Goal: Task Accomplishment & Management: Use online tool/utility

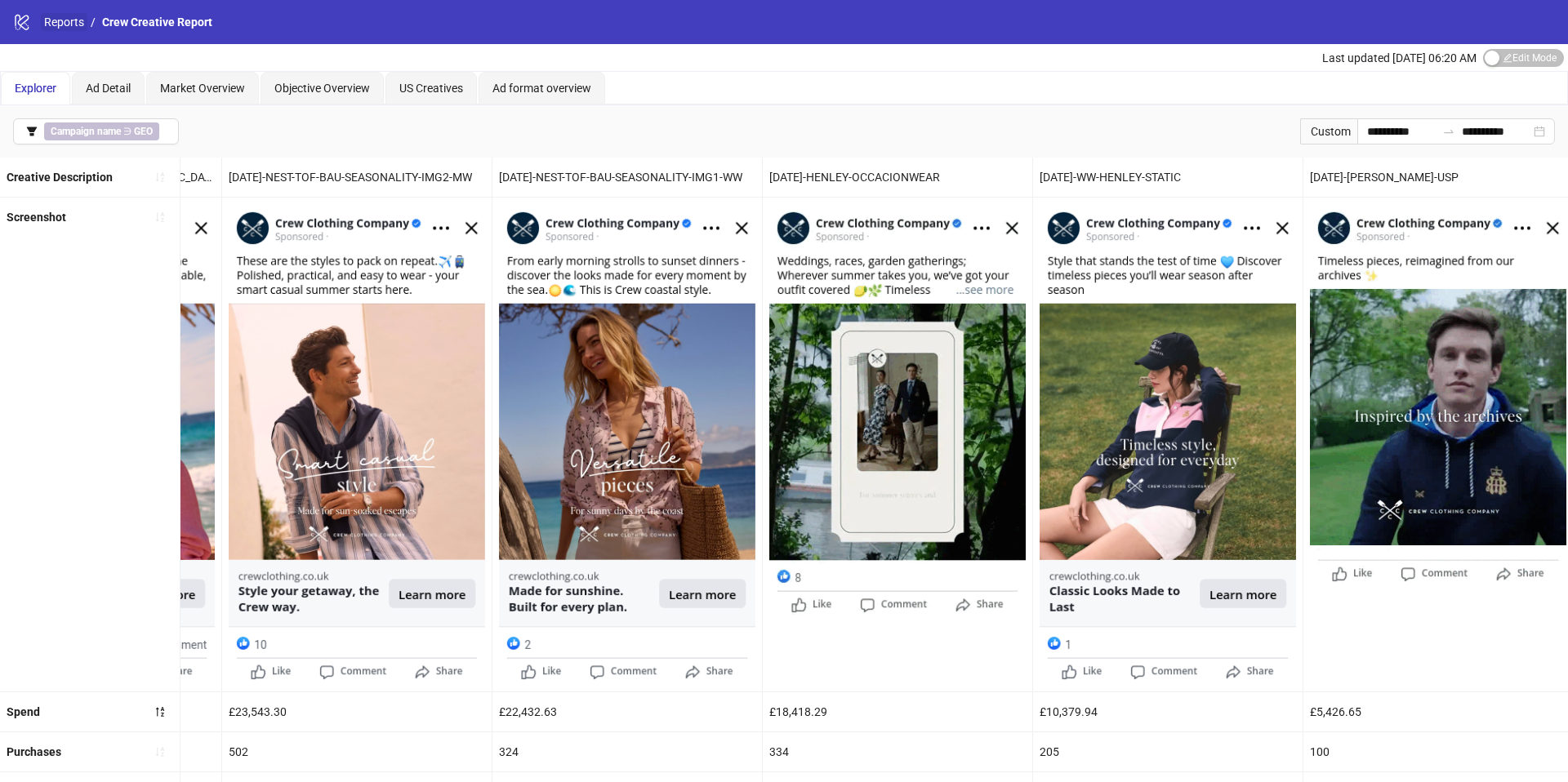
click at [41, 21] on link "Reports" at bounding box center [64, 22] width 47 height 18
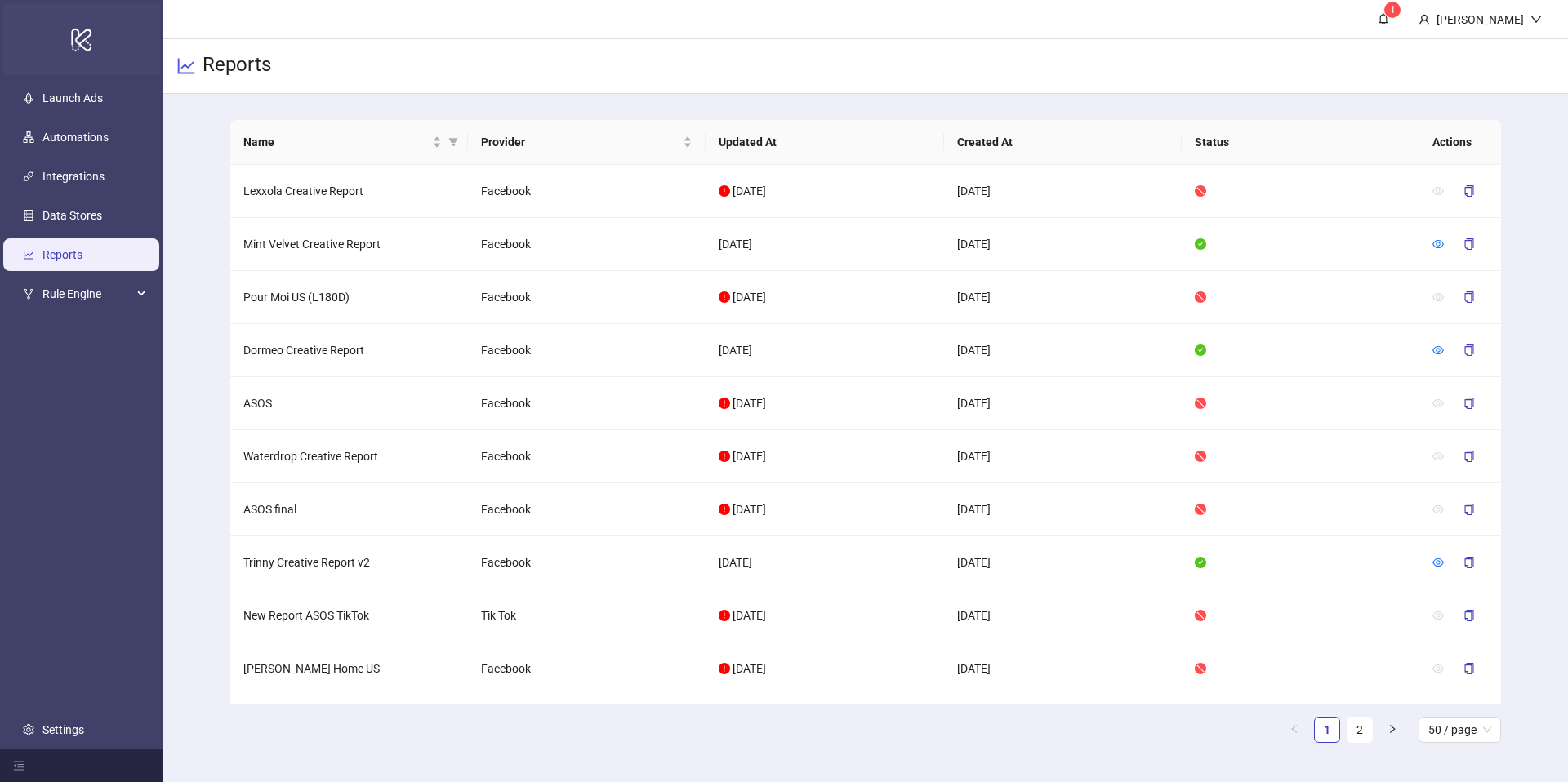
click at [28, 20] on div "logo/logo-mobile" at bounding box center [82, 39] width 157 height 72
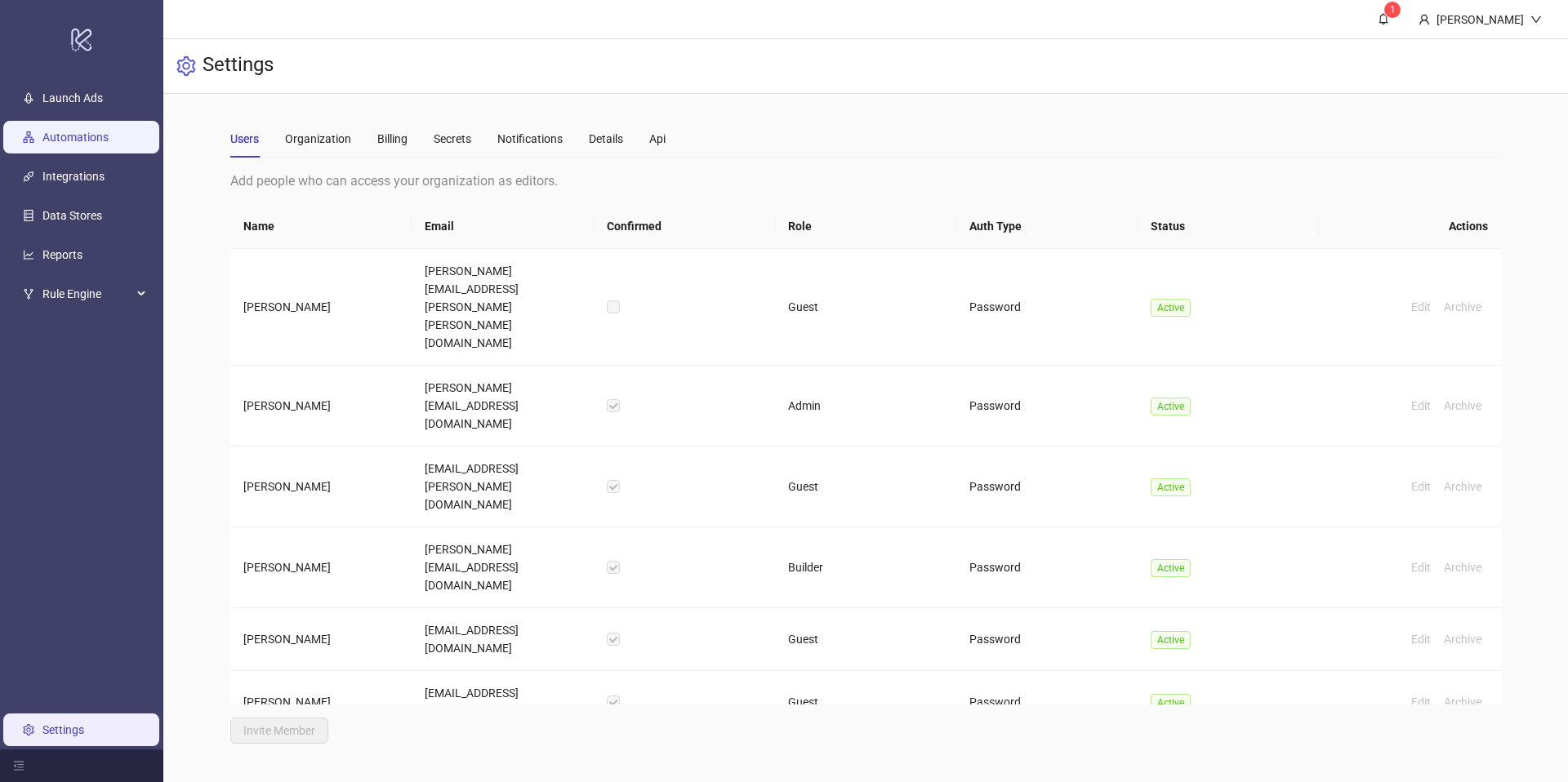
click at [66, 134] on link "Automations" at bounding box center [76, 136] width 66 height 13
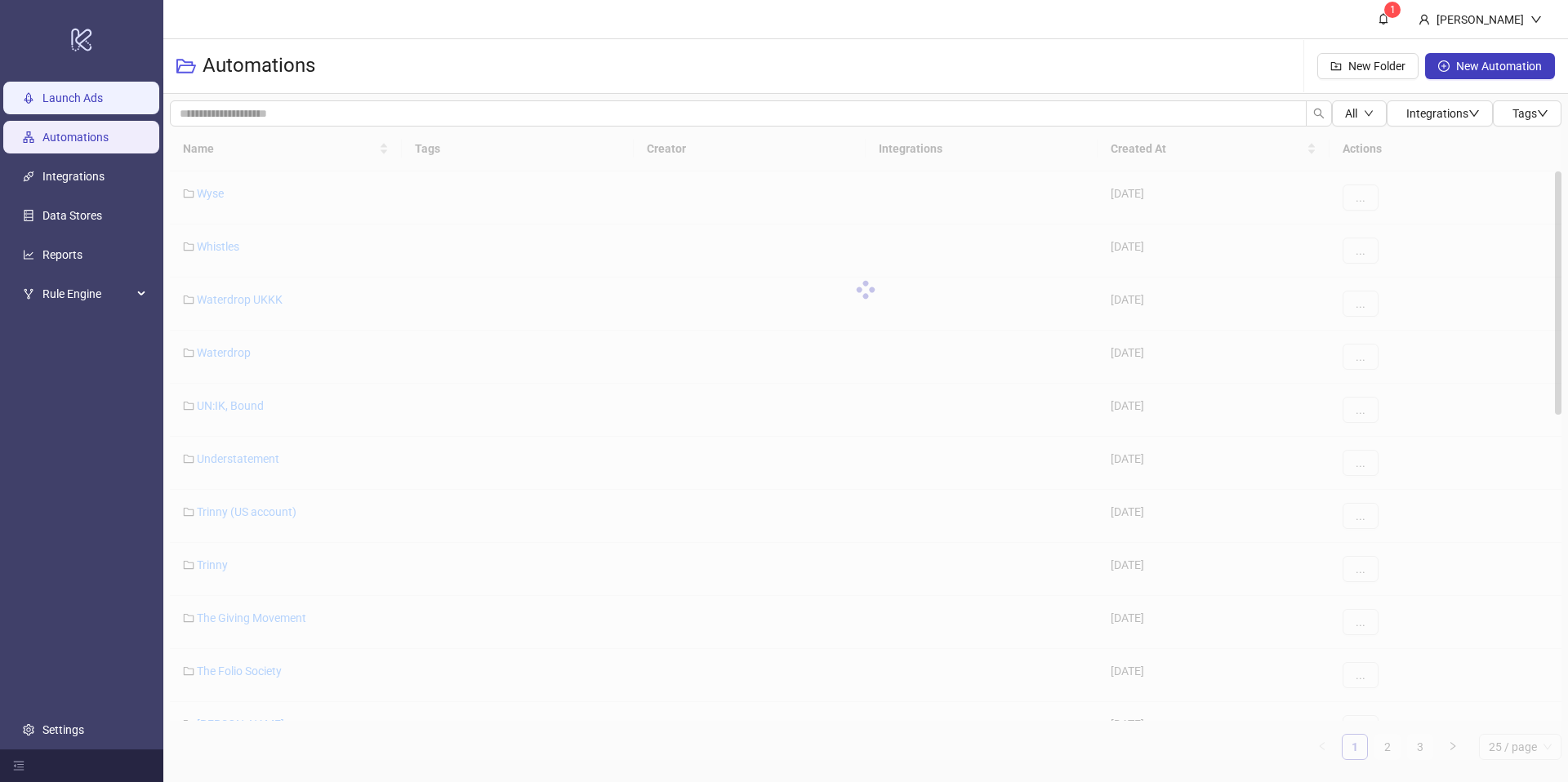
click at [66, 98] on link "Launch Ads" at bounding box center [73, 98] width 61 height 13
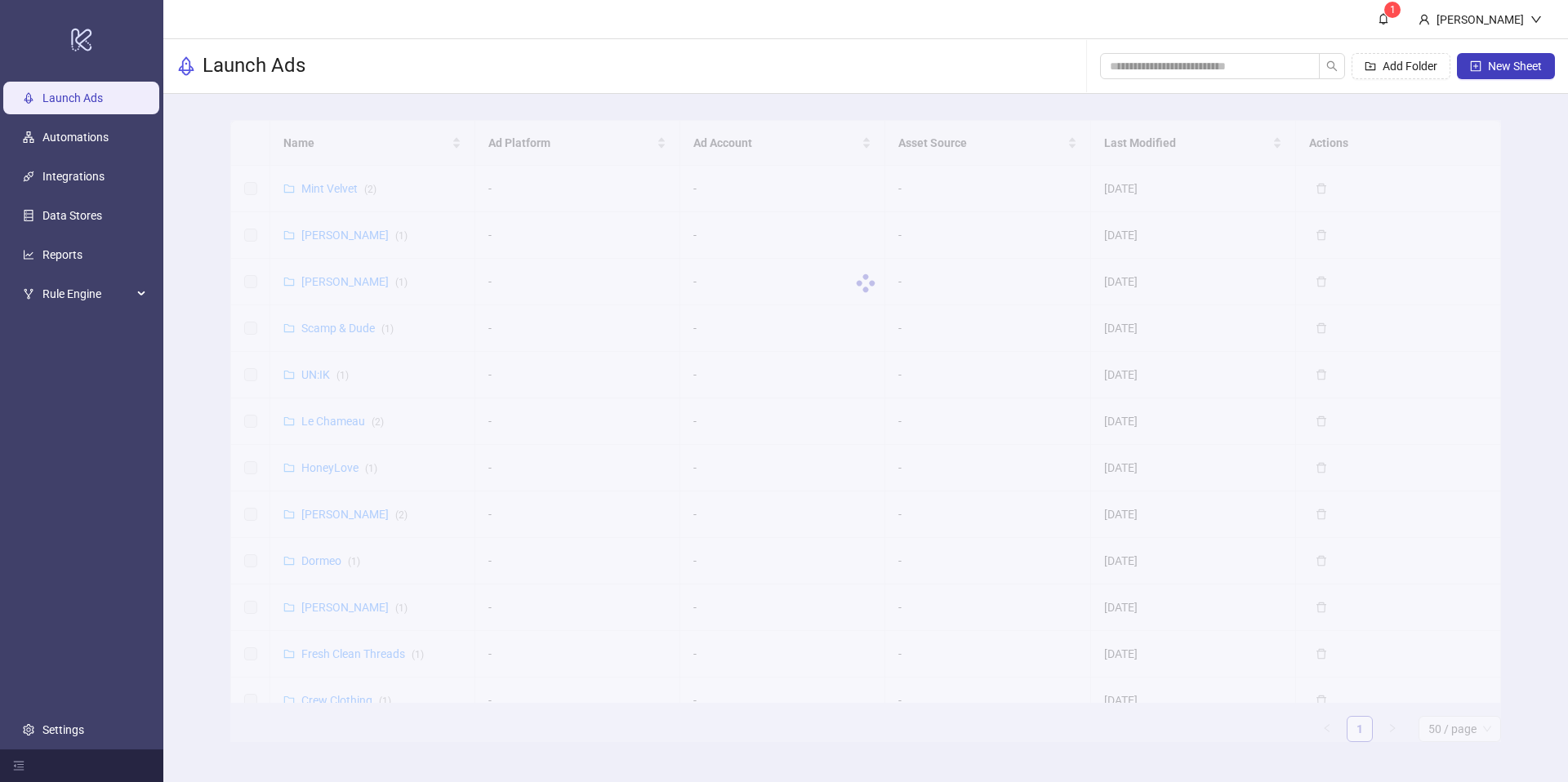
click at [381, 129] on div at bounding box center [865, 284] width 1271 height 326
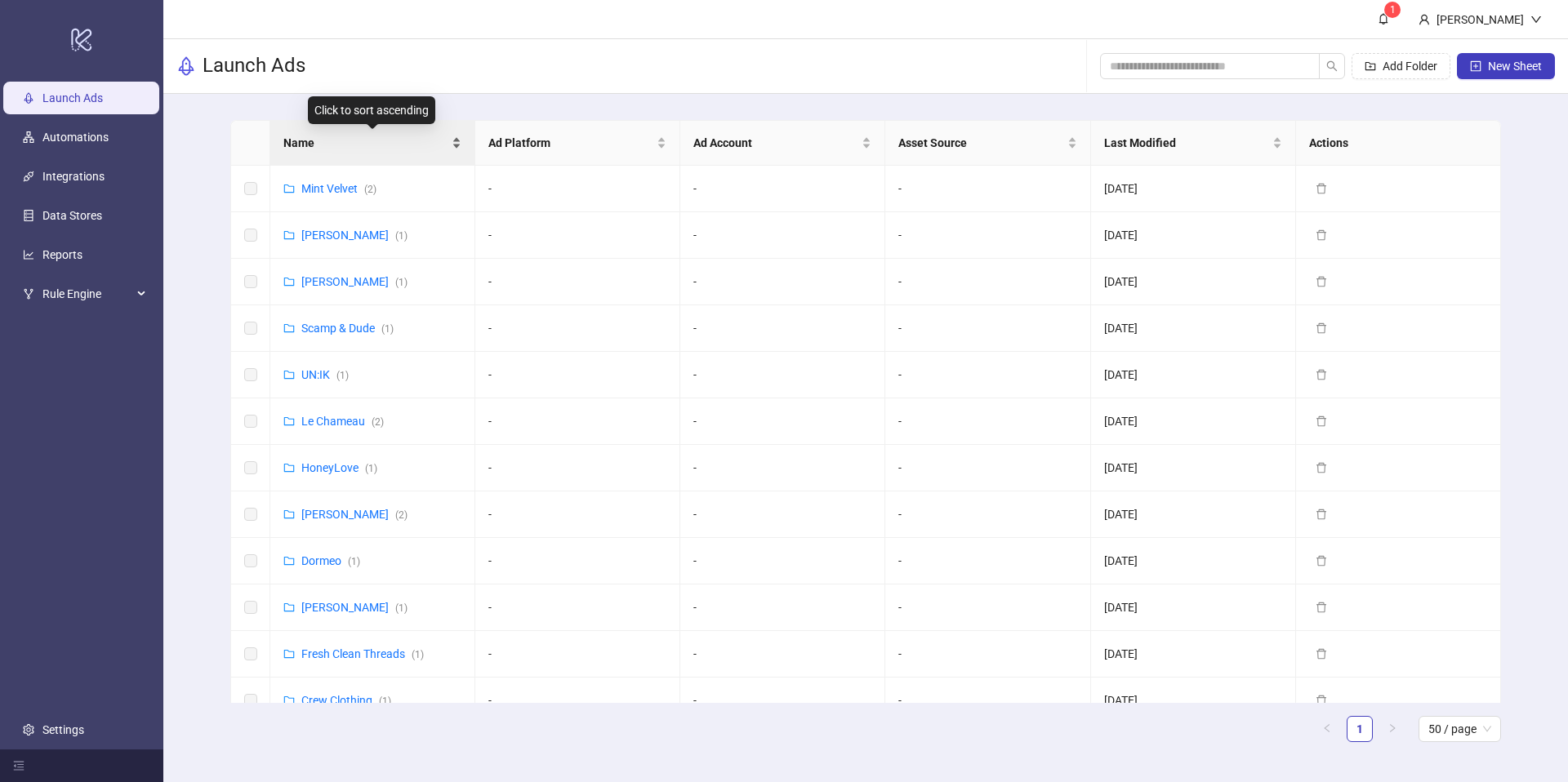
click at [387, 141] on span "Name" at bounding box center [366, 143] width 165 height 18
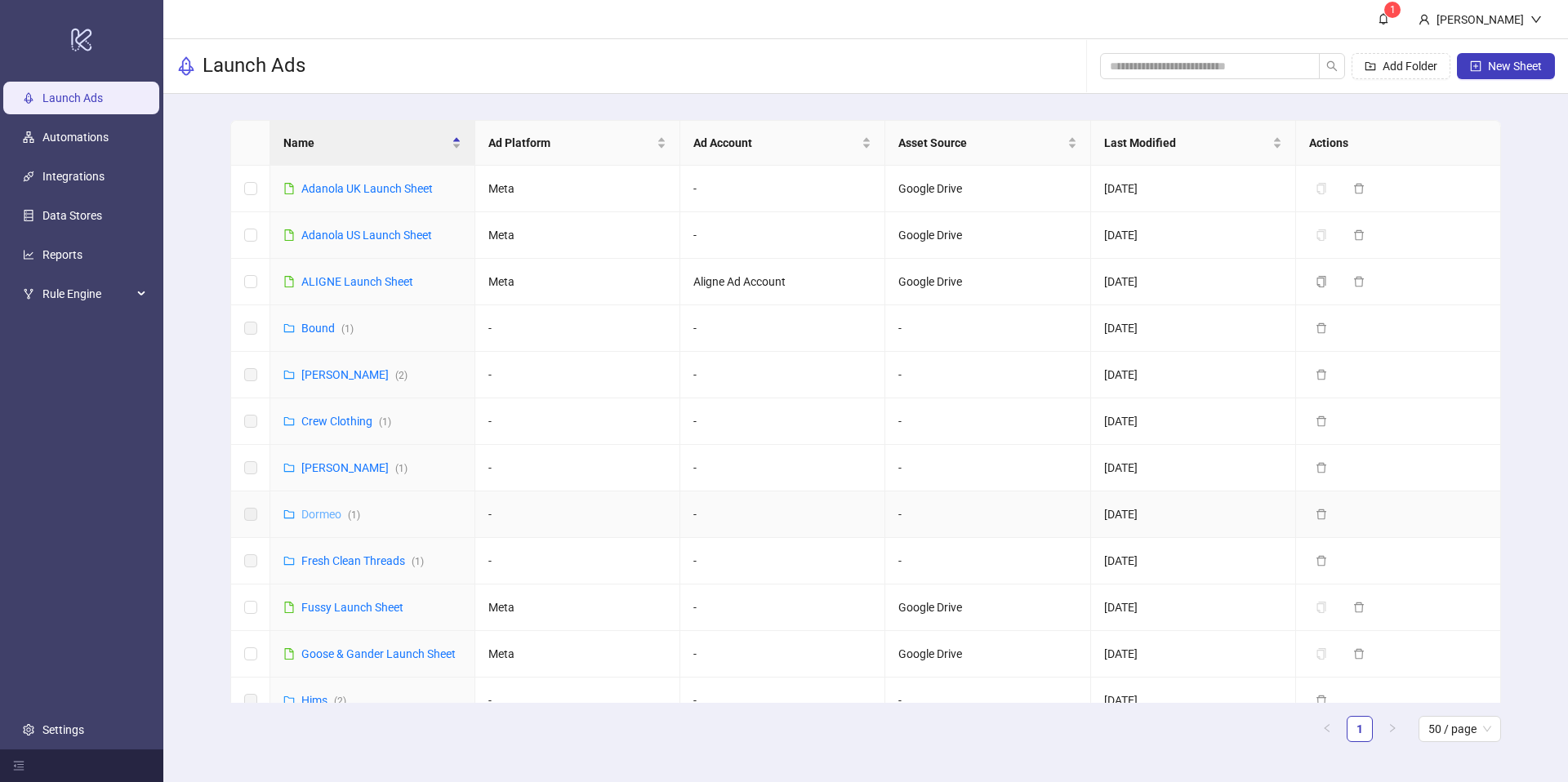
click at [336, 513] on link "Dormeo ( 1 )" at bounding box center [330, 513] width 59 height 13
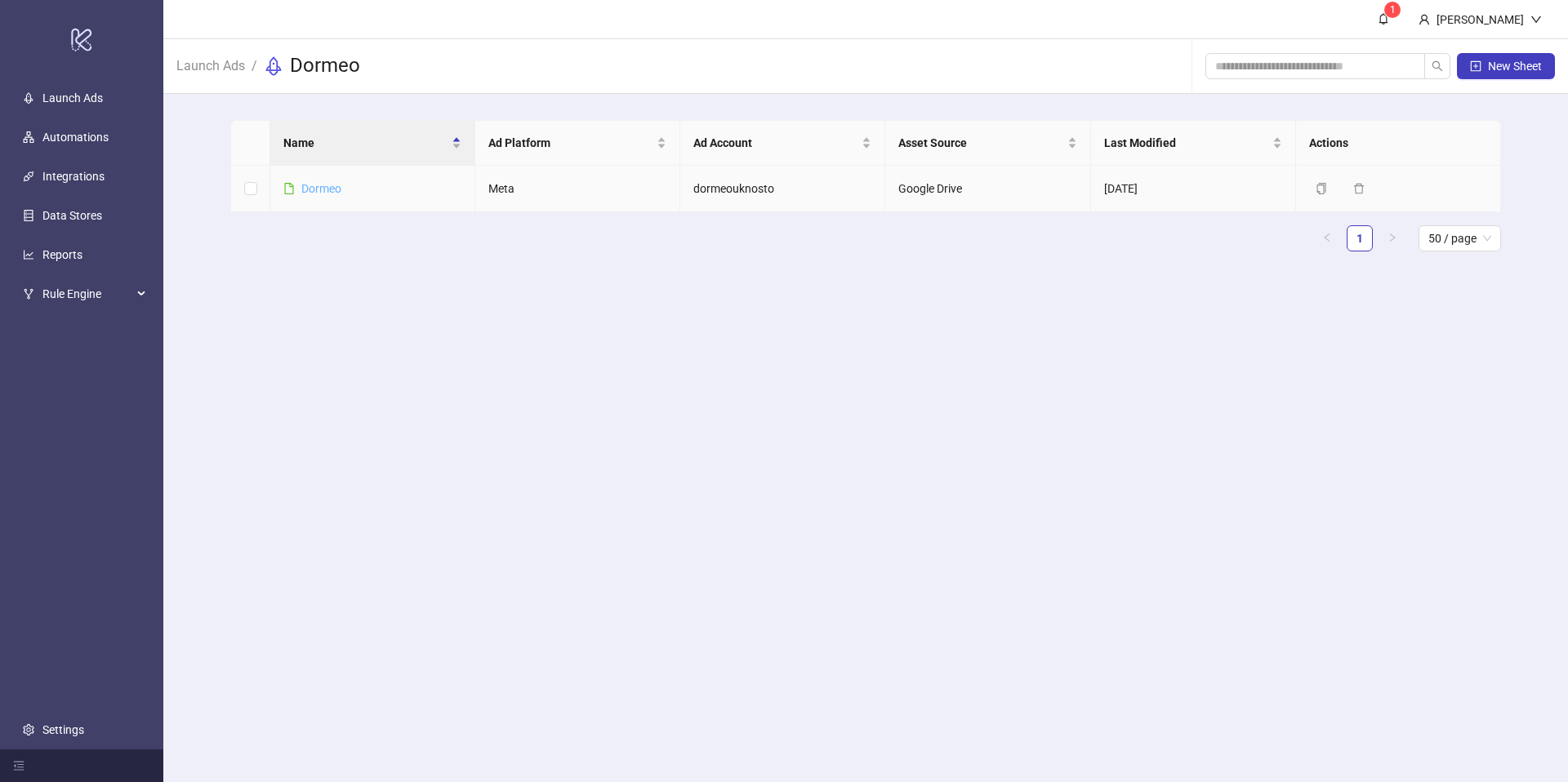
click at [323, 189] on link "Dormeo" at bounding box center [321, 188] width 40 height 13
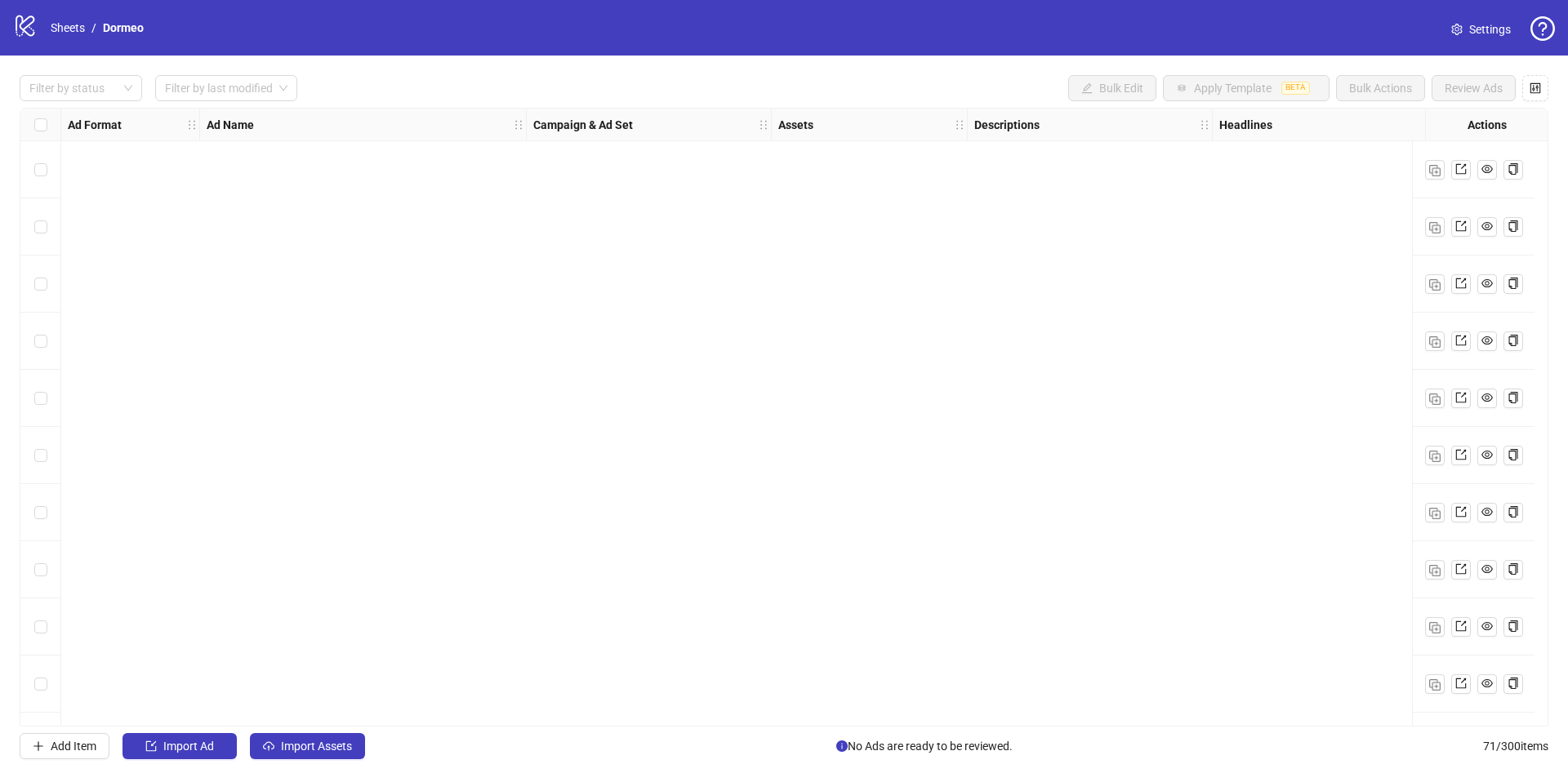
scroll to position [3480, 0]
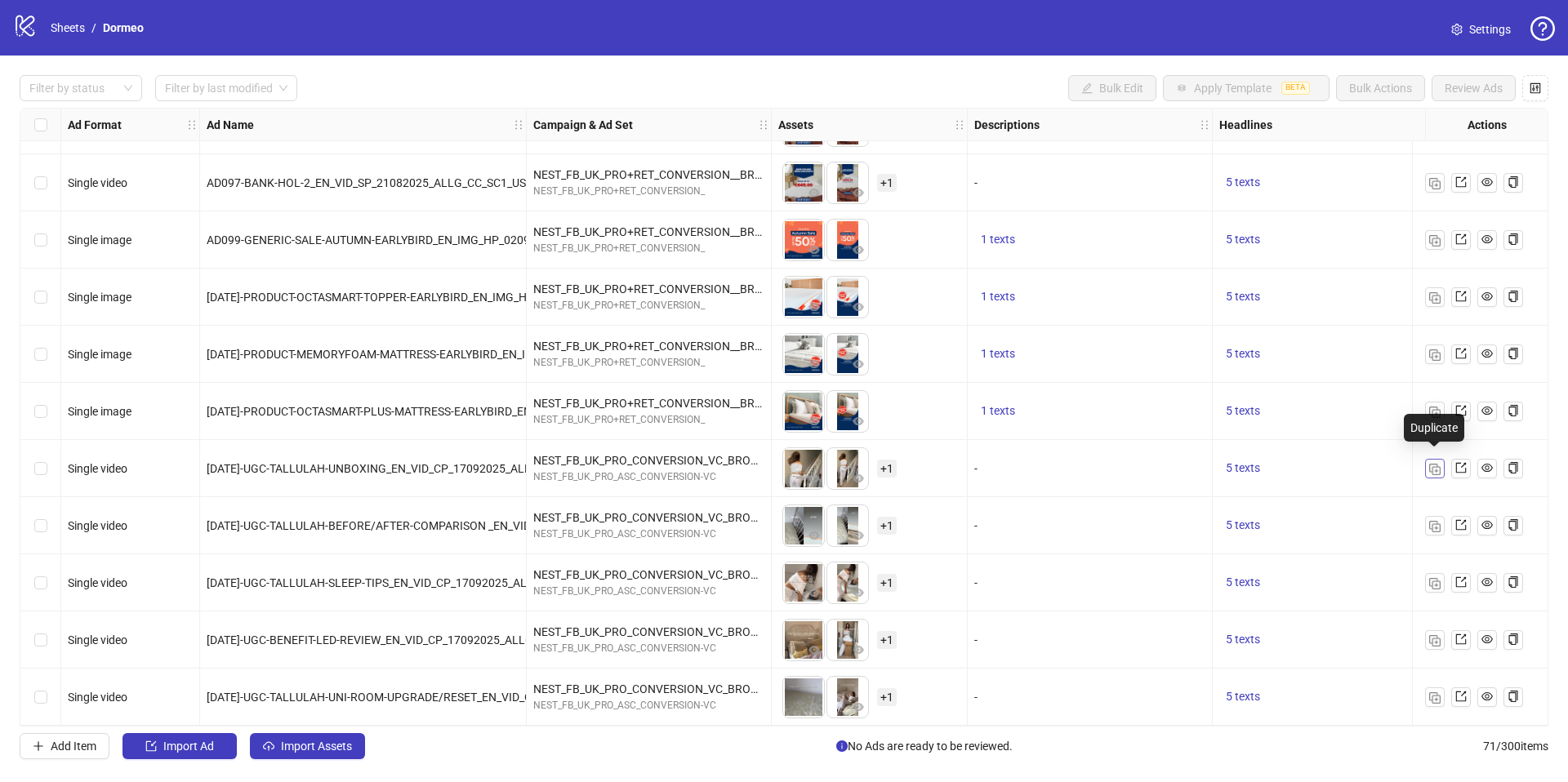
click at [1429, 464] on img "button" at bounding box center [1434, 469] width 11 height 11
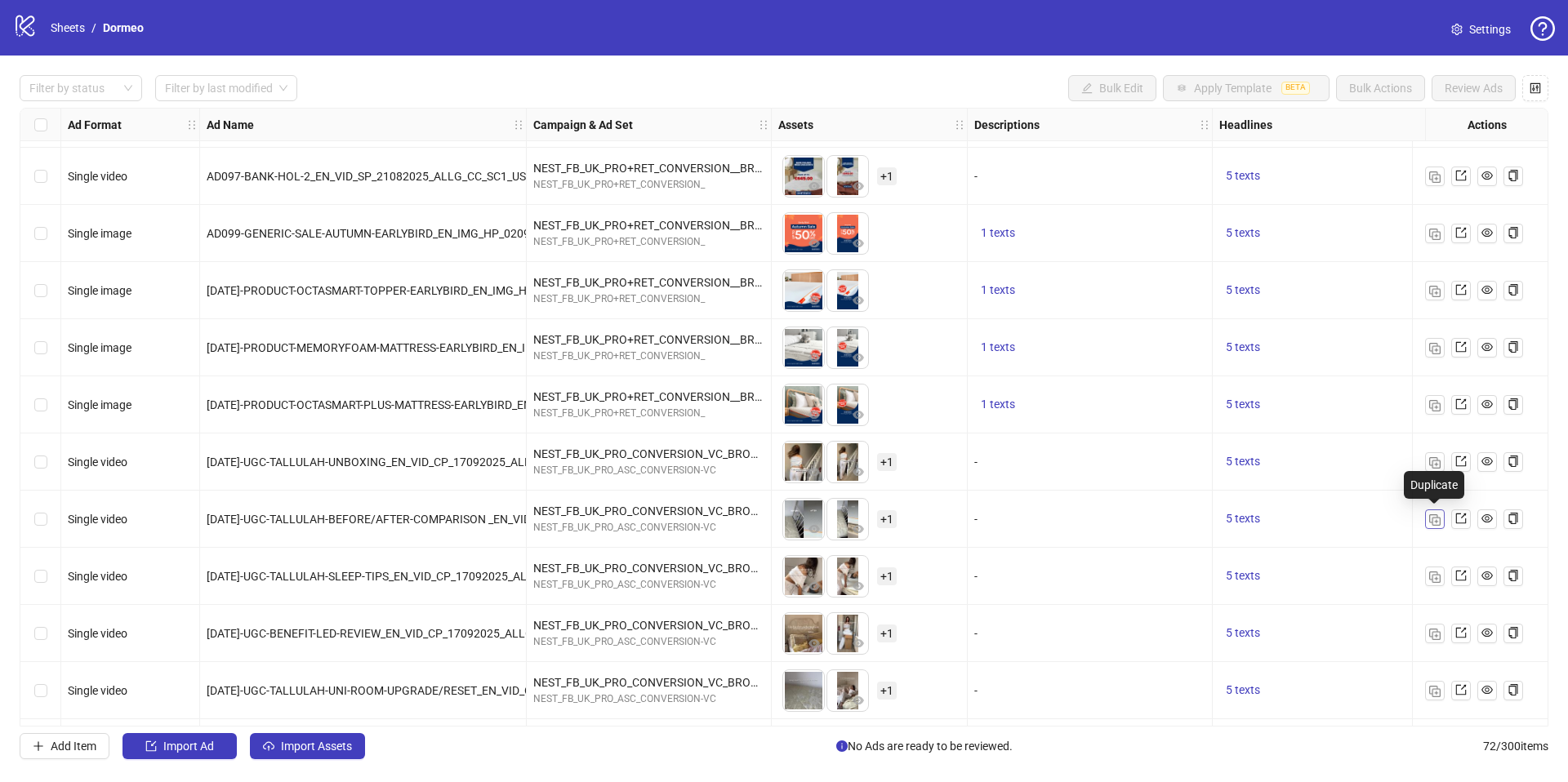
click at [1436, 526] on button "button" at bounding box center [1435, 519] width 20 height 20
click at [1432, 575] on img "button" at bounding box center [1434, 576] width 11 height 11
click at [1436, 627] on span "button" at bounding box center [1434, 632] width 11 height 13
click at [1432, 692] on img "button" at bounding box center [1434, 690] width 11 height 11
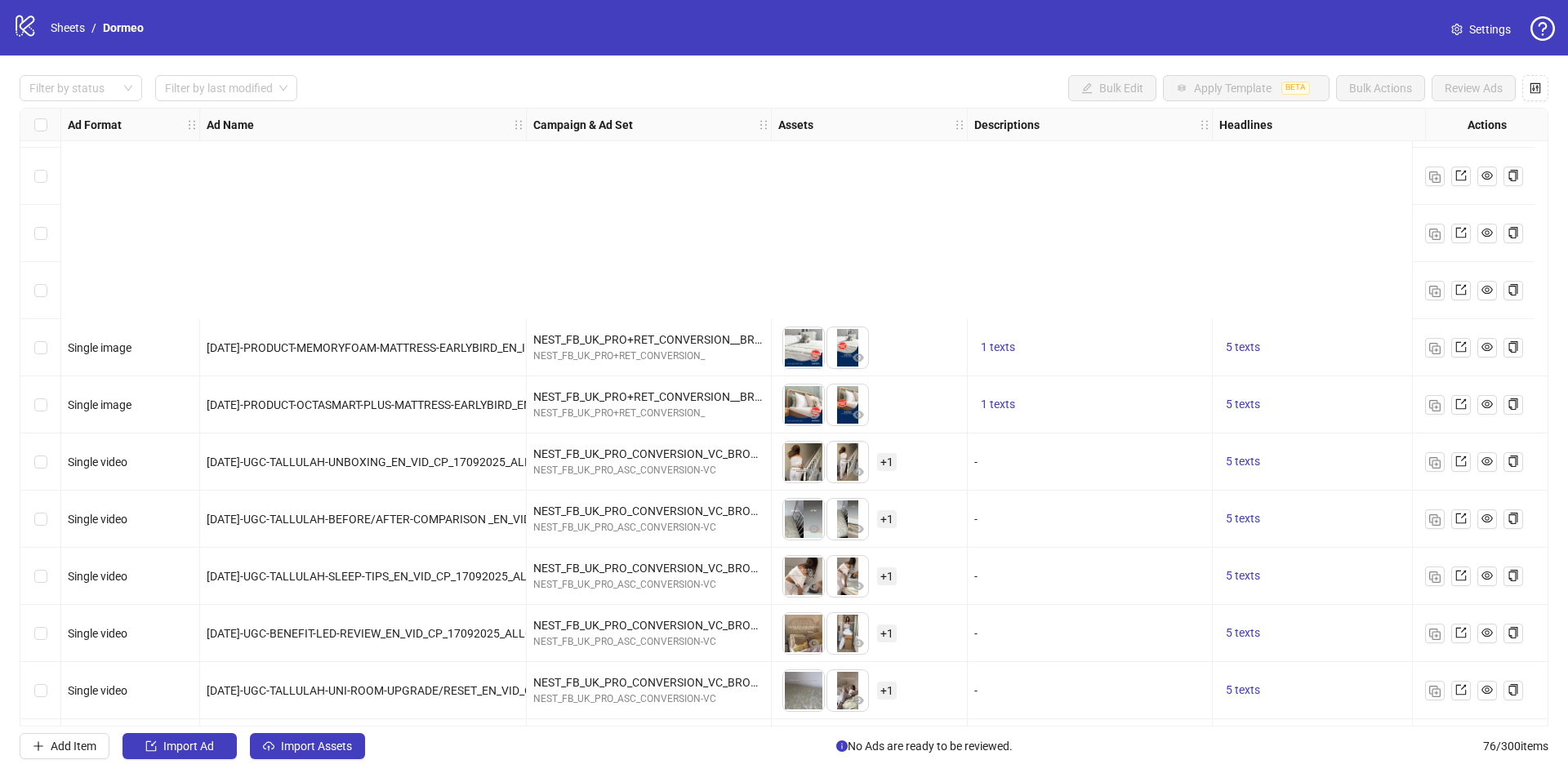
scroll to position [3766, 0]
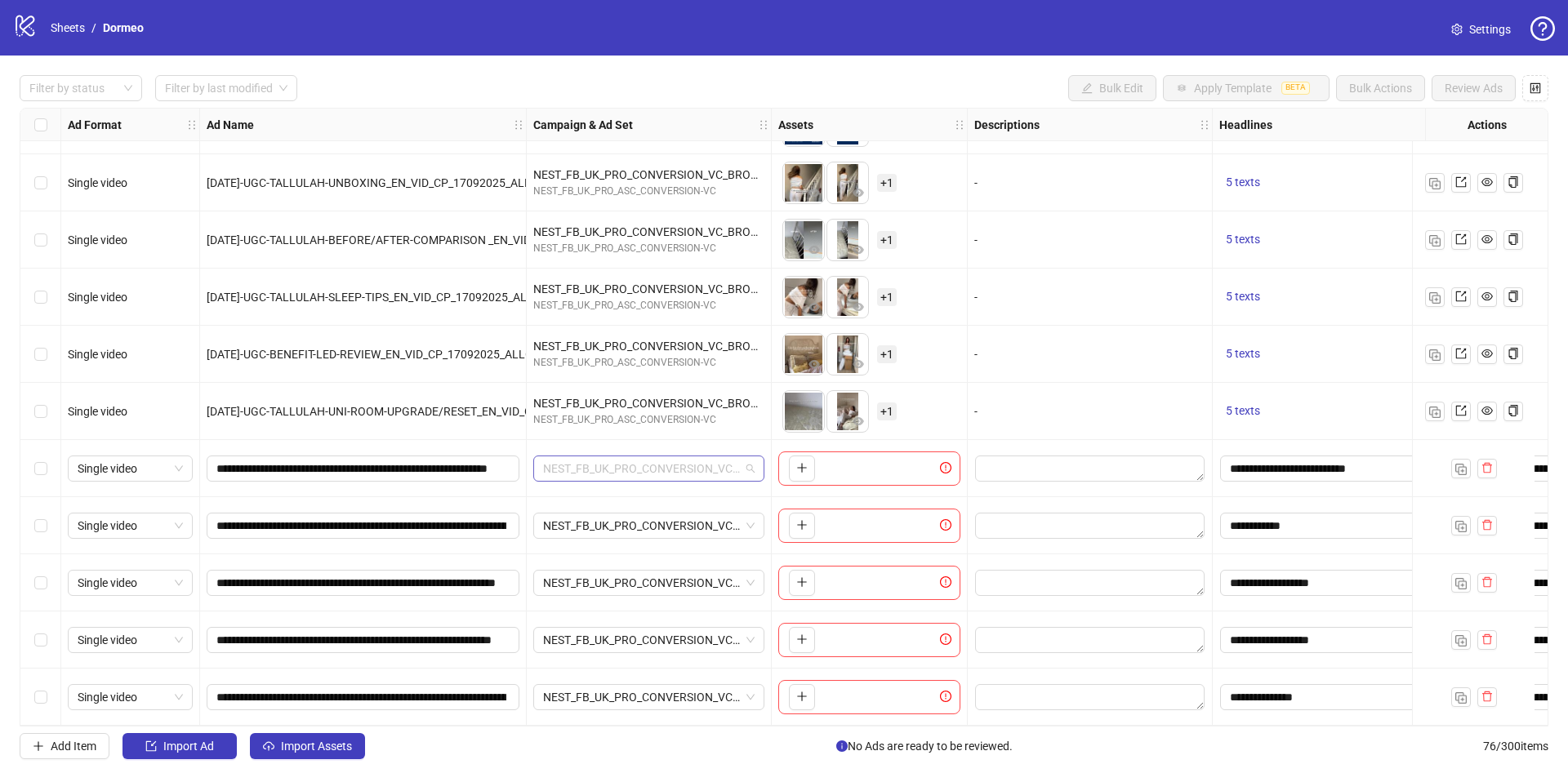
click at [722, 466] on span "NEST_FB_UK_PRO_CONVERSION_VC_BROAD__A+_ALLG_ALL_29072025-UGC" at bounding box center [649, 469] width 212 height 25
type input "*"
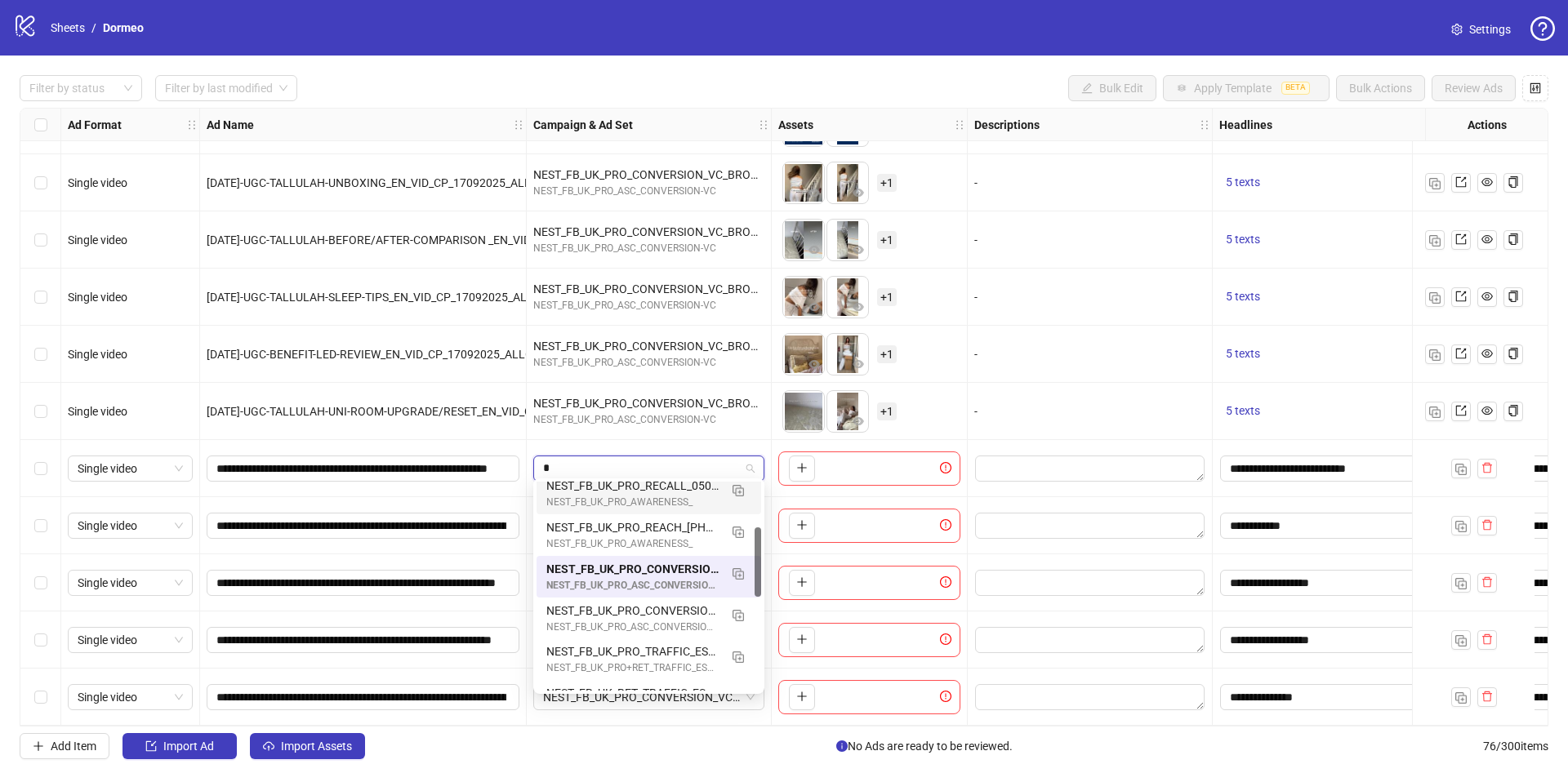
scroll to position [107, 0]
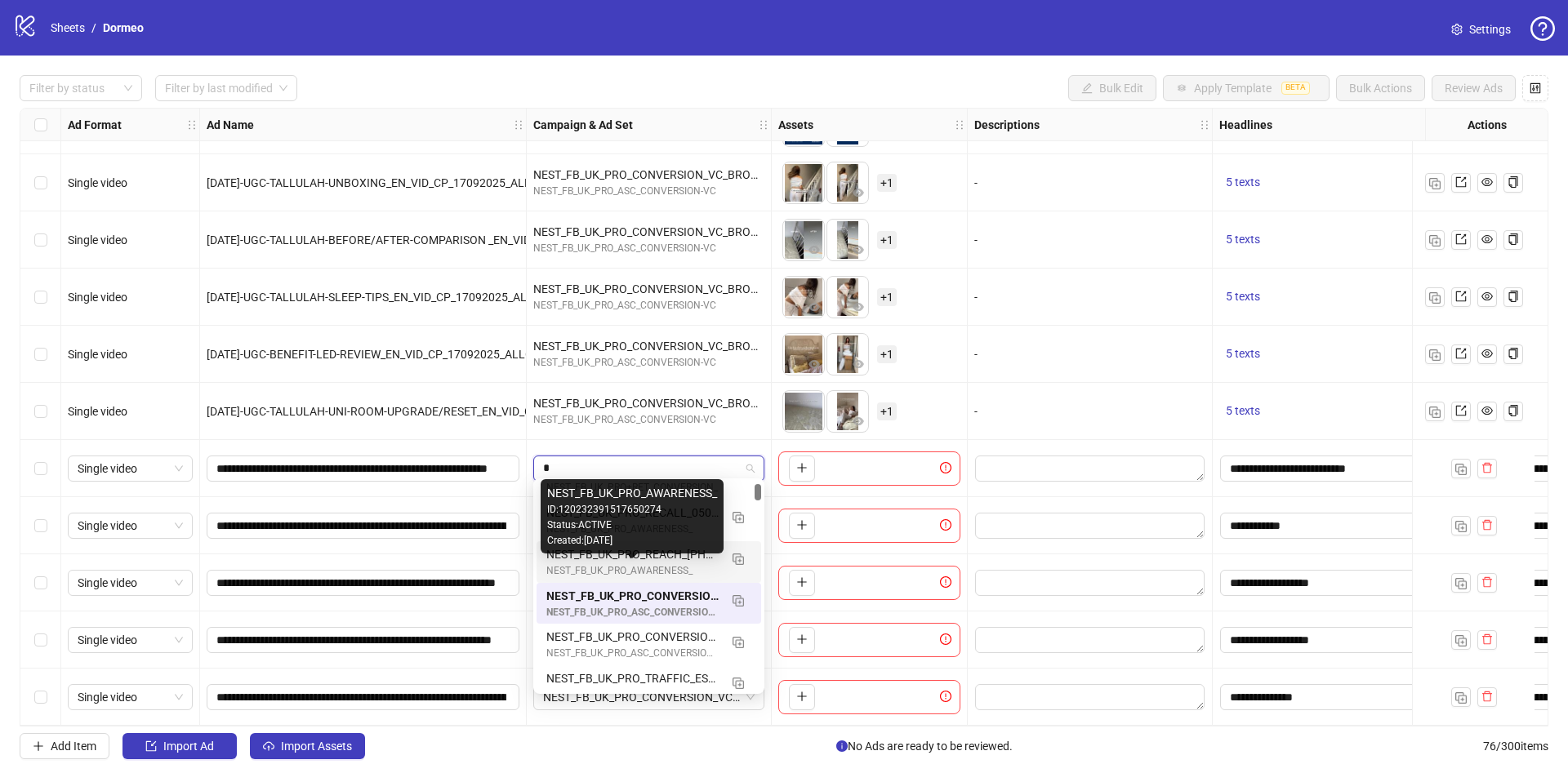
click at [662, 565] on div "NEST_FB_UK_PRO_AWARENESS_" at bounding box center [632, 571] width 172 height 16
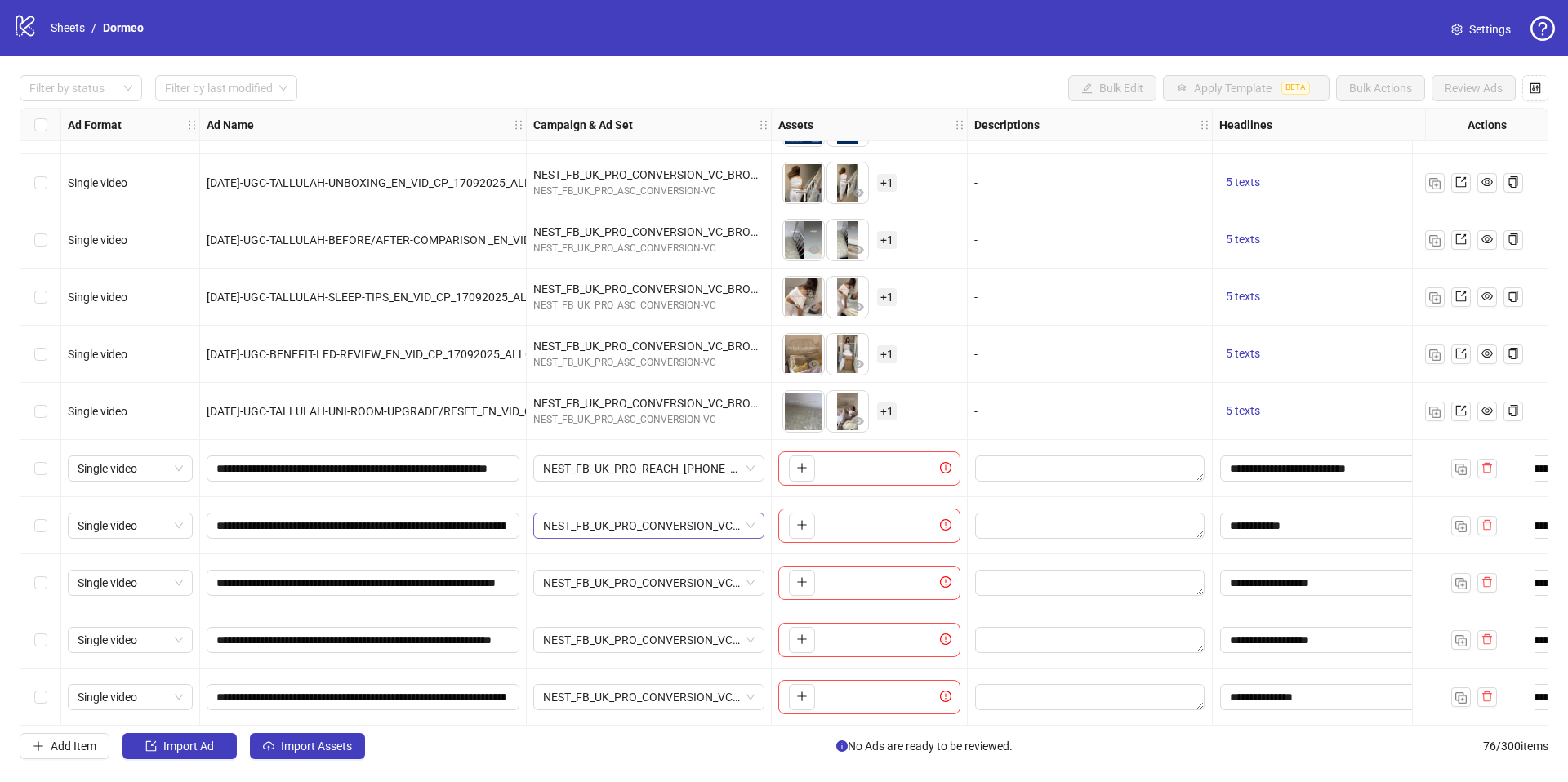
click at [638, 525] on span "NEST_FB_UK_PRO_CONVERSION_VC_BROAD__A+_ALLG_ALL_29072025-UGC" at bounding box center [649, 525] width 212 height 25
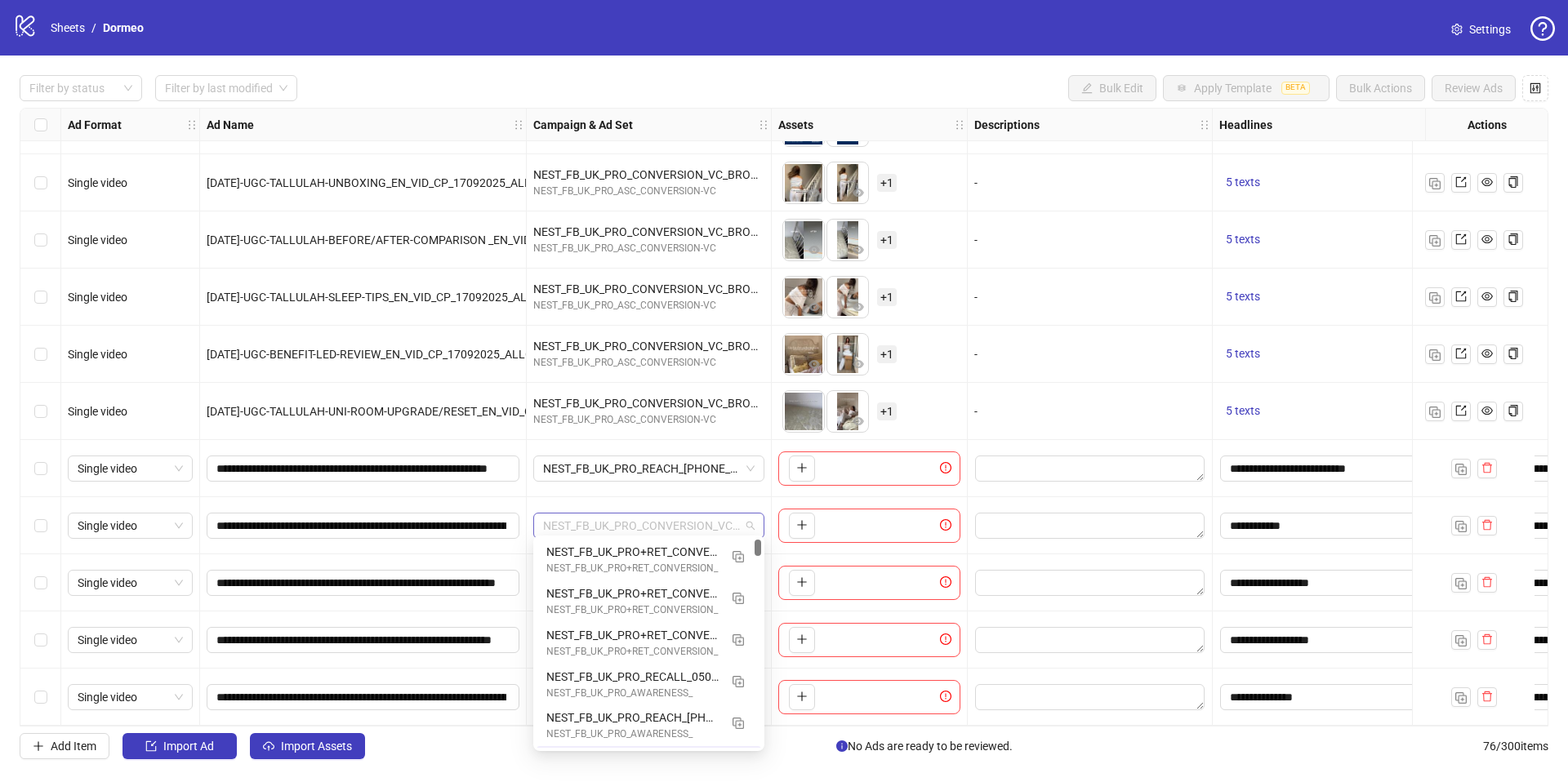
scroll to position [41, 0]
click at [648, 664] on div "NEST_FB_UK_PRO_REACH_[PHONE_NUMBER] NEST_FB_UK_PRO_AWARENESS_" at bounding box center [649, 684] width 225 height 42
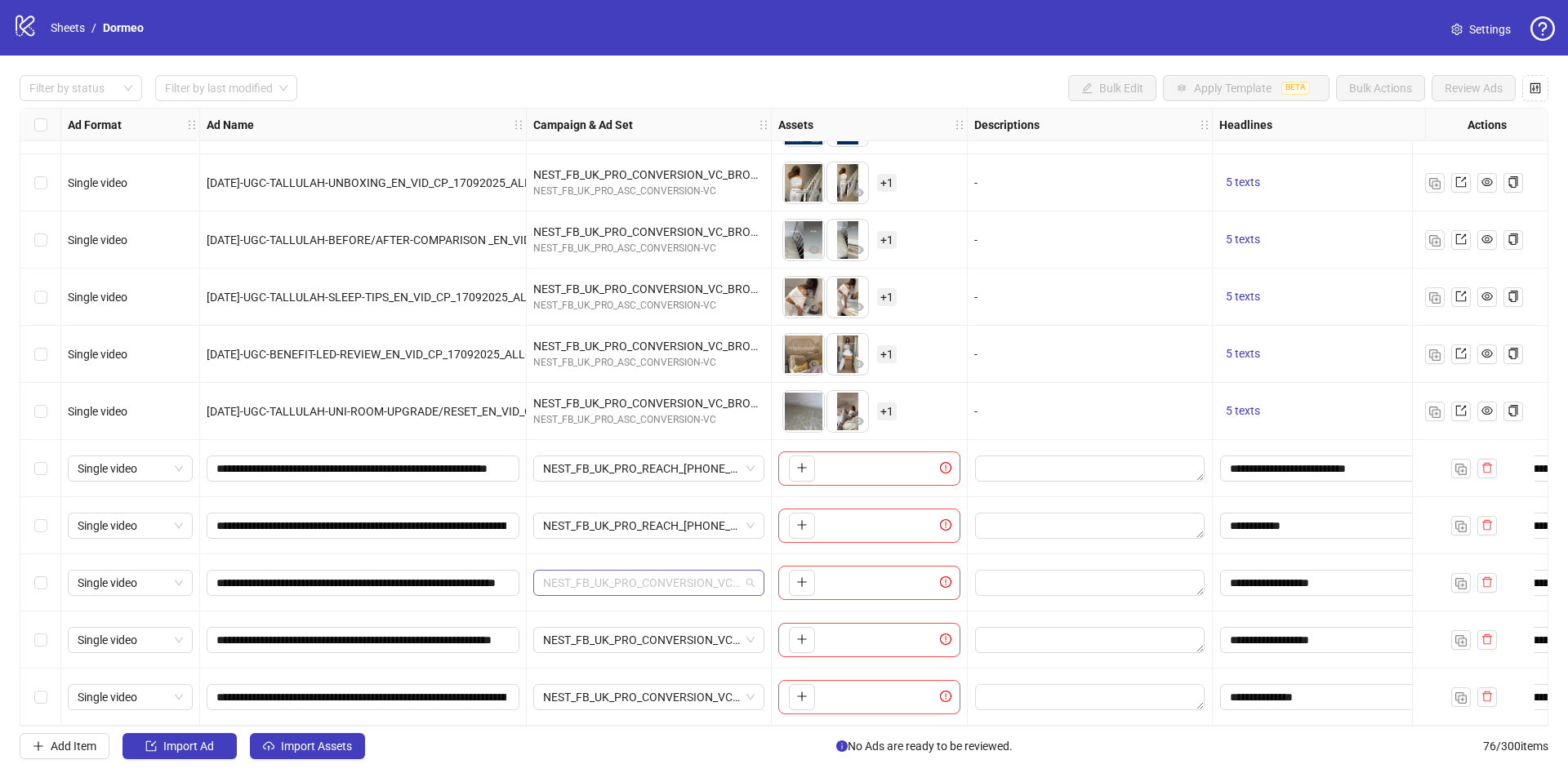
click at [653, 576] on span "NEST_FB_UK_PRO_CONVERSION_VC_BROAD__A+_ALLG_ALL_29072025-UGC" at bounding box center [649, 583] width 212 height 25
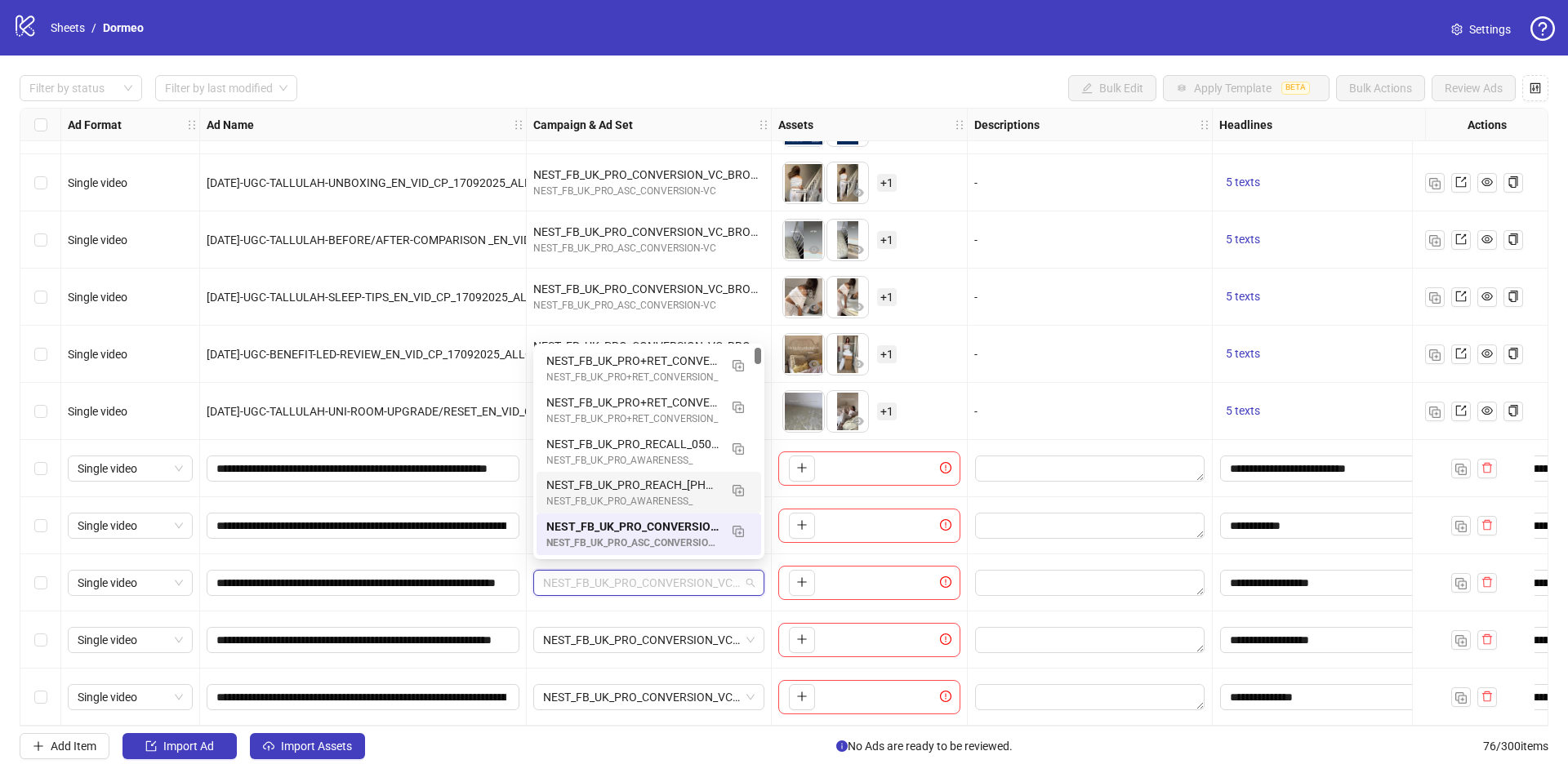
click at [628, 489] on div "NEST_FB_UK_PRO_REACH_[PHONE_NUMBER]" at bounding box center [632, 485] width 172 height 18
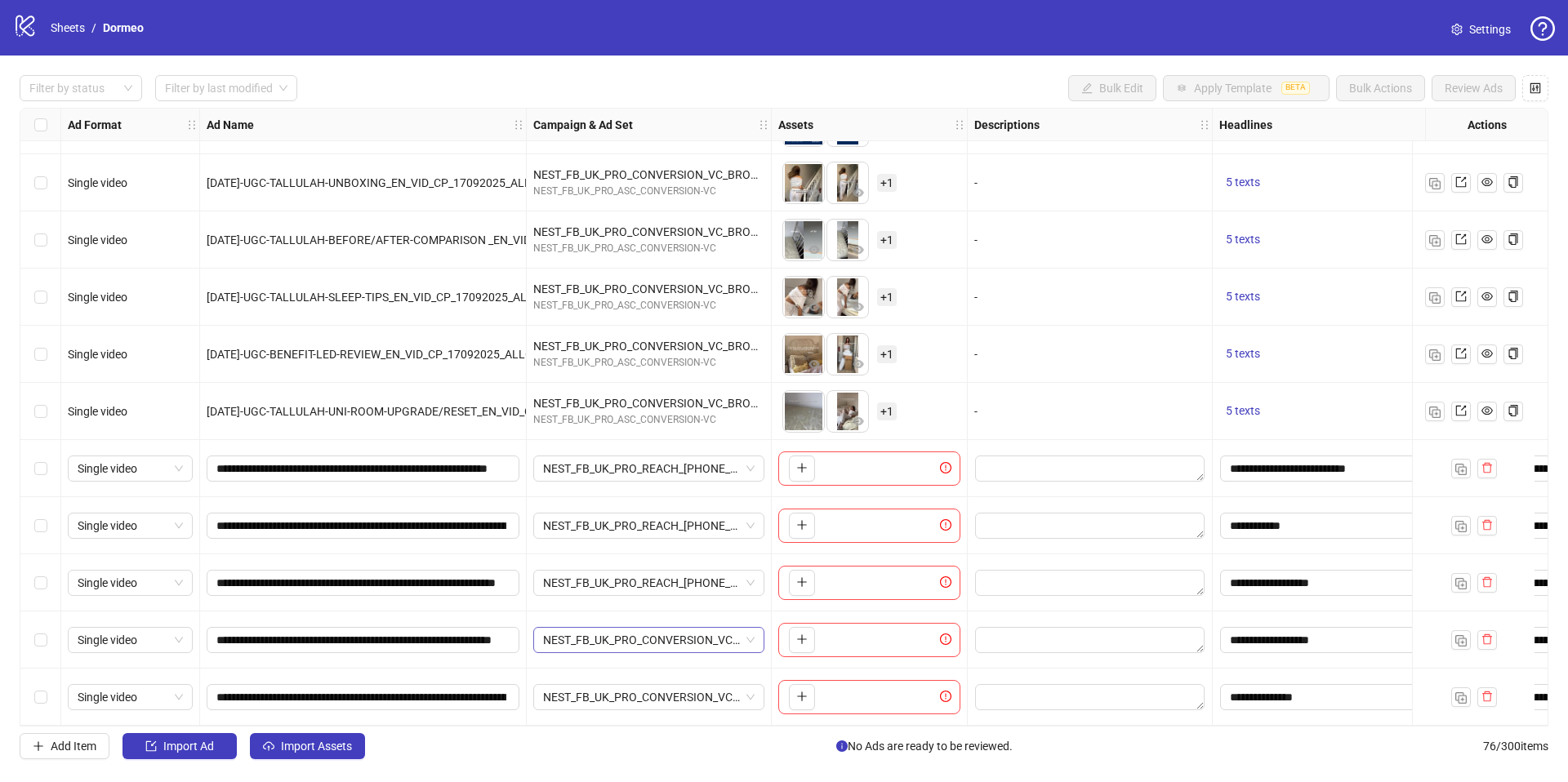
click at [625, 628] on span "NEST_FB_UK_PRO_CONVERSION_VC_BROAD__A+_ALLG_ALL_29072025-UGC" at bounding box center [649, 640] width 212 height 25
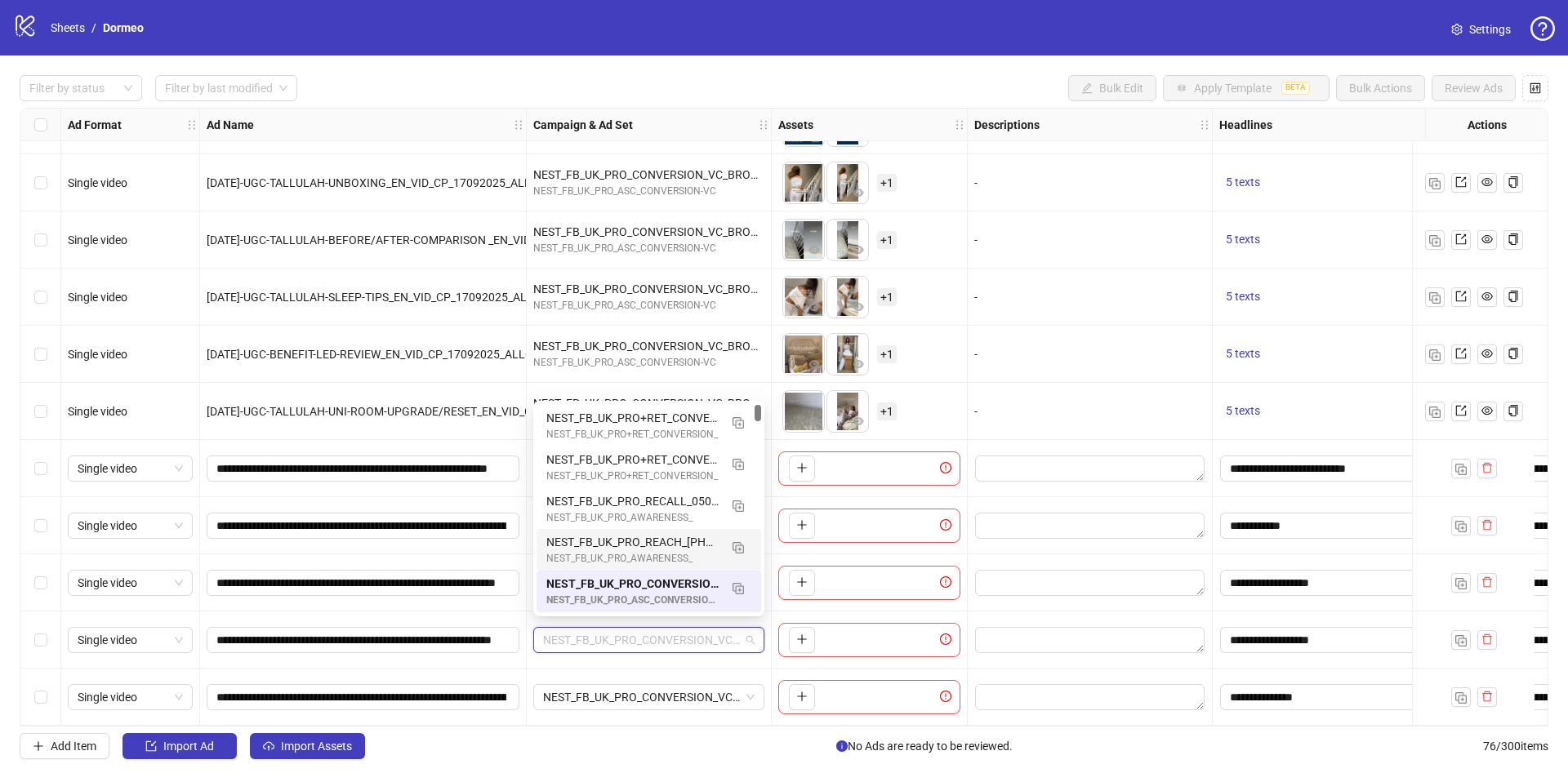
click at [639, 533] on div "NEST_FB_UK_PRO_REACH_[PHONE_NUMBER]" at bounding box center [632, 542] width 172 height 18
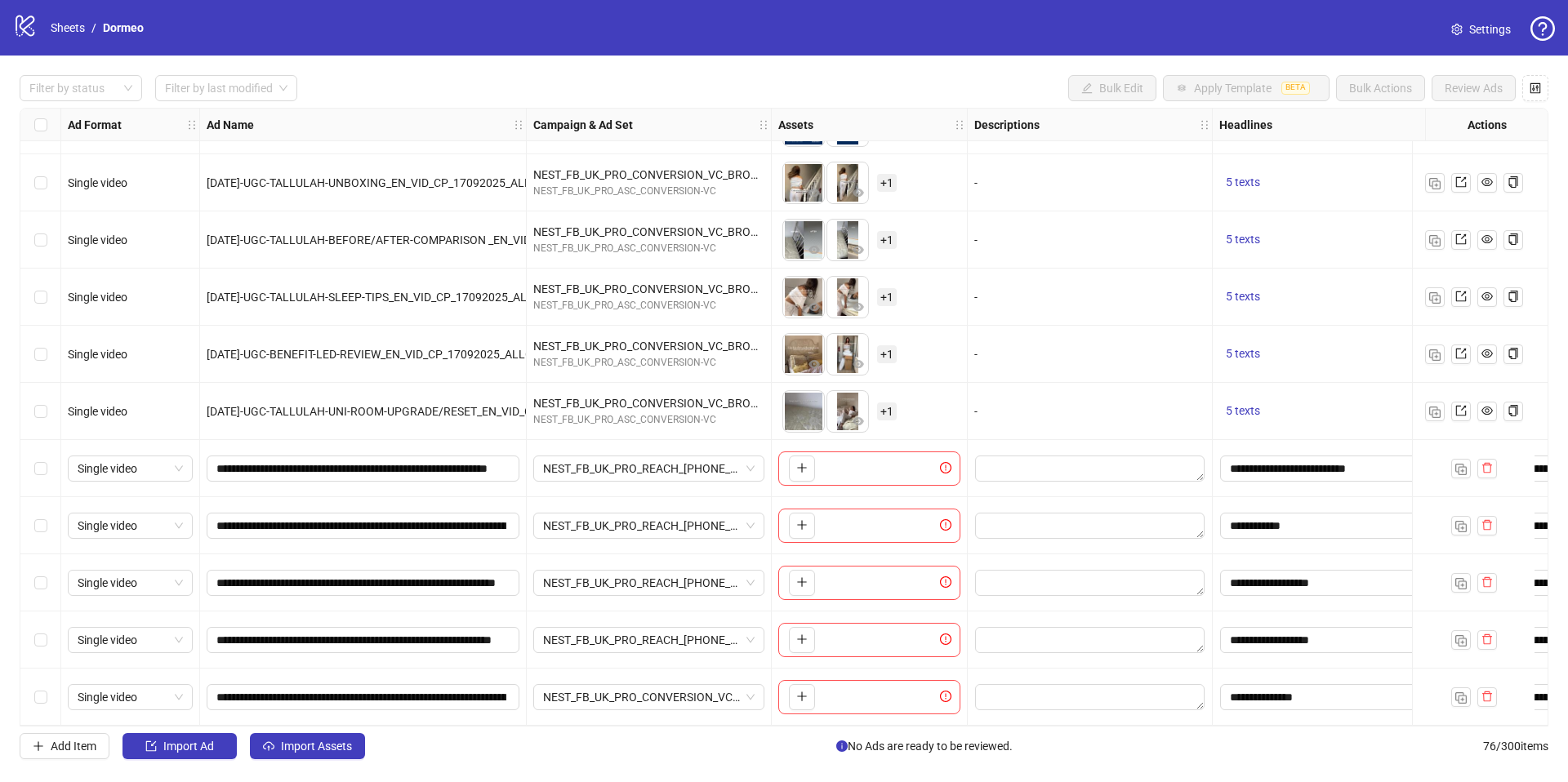
click at [649, 669] on div "NEST_FB_UK_PRO_CONVERSION_VC_BROAD__A+_ALLG_ALL_29072025-UGC" at bounding box center [649, 696] width 245 height 57
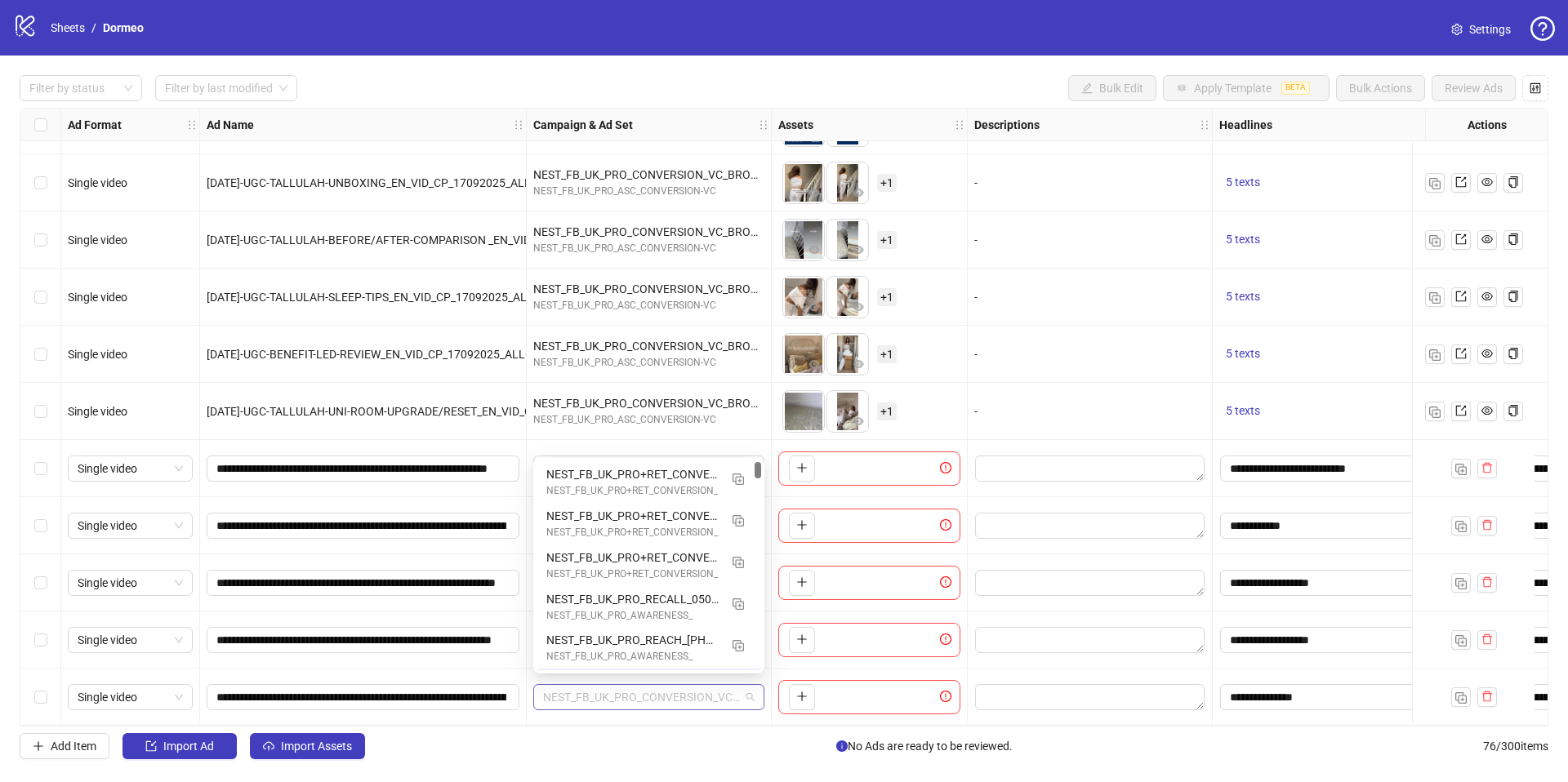
click at [656, 685] on span "NEST_FB_UK_PRO_CONVERSION_VC_BROAD__A+_ALLG_ALL_29072025-UGC" at bounding box center [649, 697] width 212 height 25
click at [646, 608] on div "NEST_FB_UK_PRO_AWARENESS_" at bounding box center [632, 616] width 172 height 16
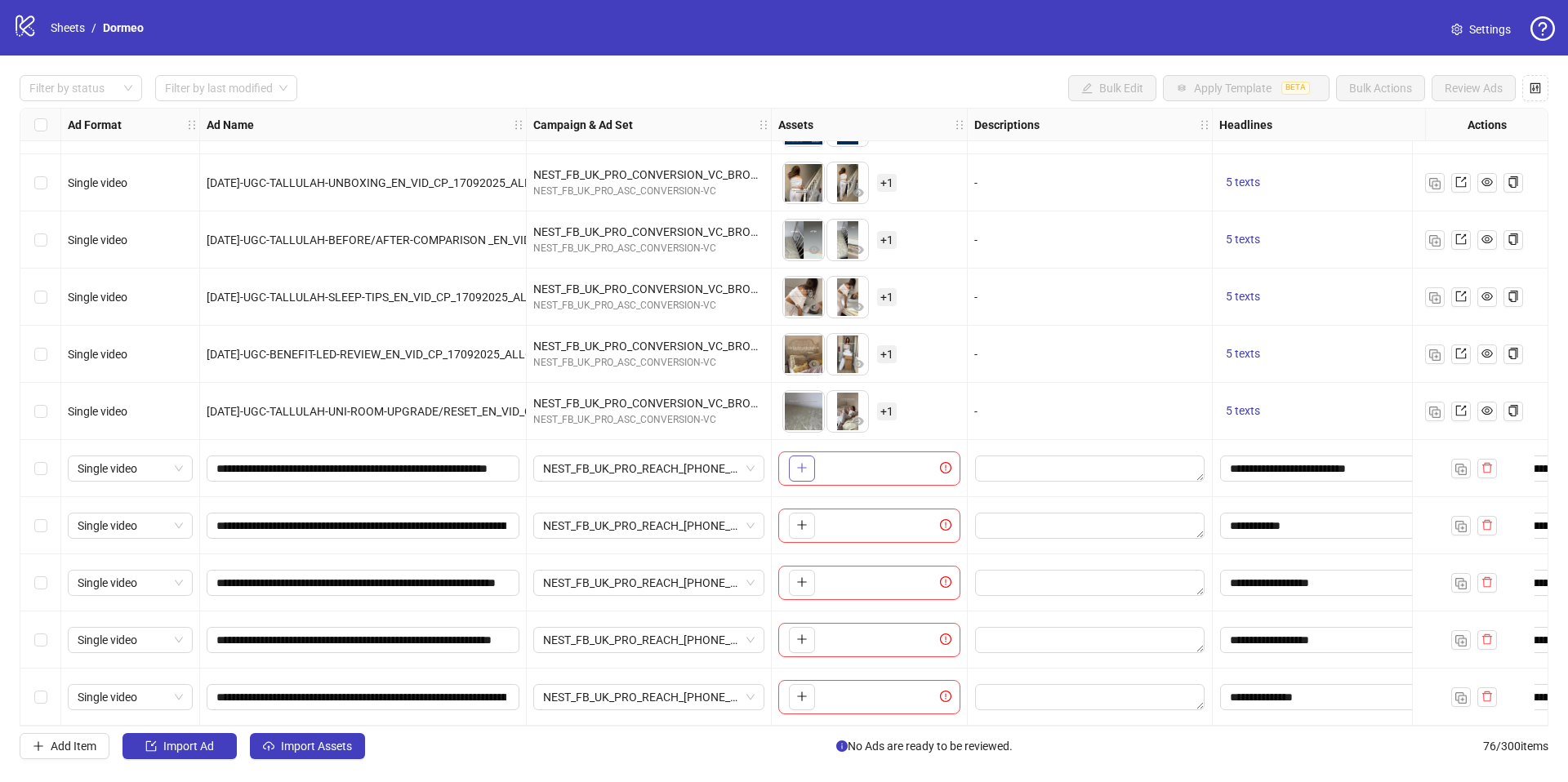
click at [800, 462] on span "button" at bounding box center [801, 468] width 11 height 13
click at [809, 521] on button "button" at bounding box center [802, 525] width 26 height 26
click at [881, 521] on span "+ 1" at bounding box center [886, 525] width 20 height 18
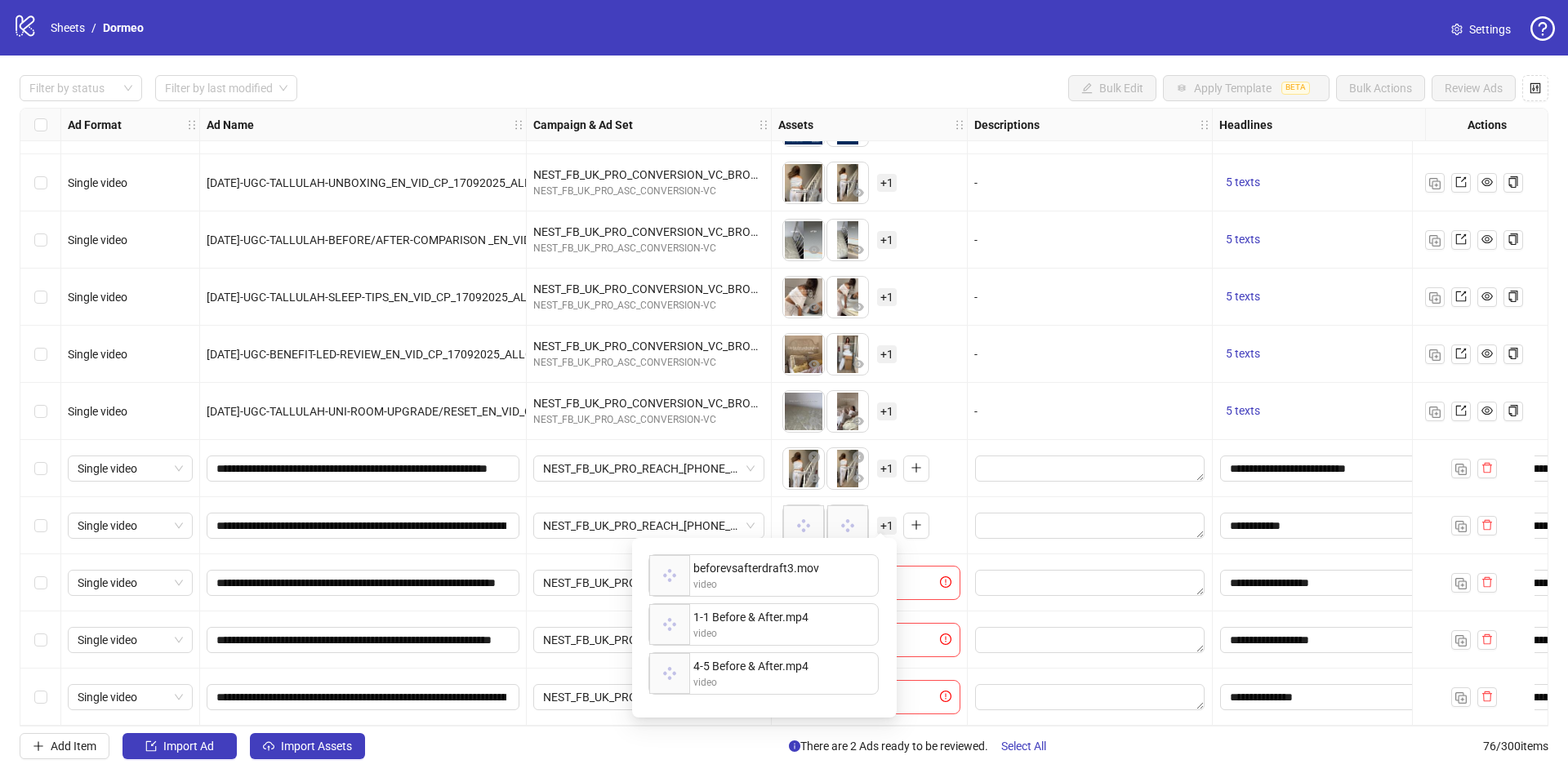
click at [740, 613] on div "beforevsafterdraft3.mov video 1-1 Before & After.mp4 video 4-5 Before & After.m…" at bounding box center [764, 628] width 245 height 160
drag, startPoint x: 751, startPoint y: 622, endPoint x: 752, endPoint y: 538, distance: 84.0
click at [752, 548] on div "beforevsafterdraft3.mov video 1-1 Before & After.mp4 video 4-5 Before & After.m…" at bounding box center [764, 628] width 245 height 160
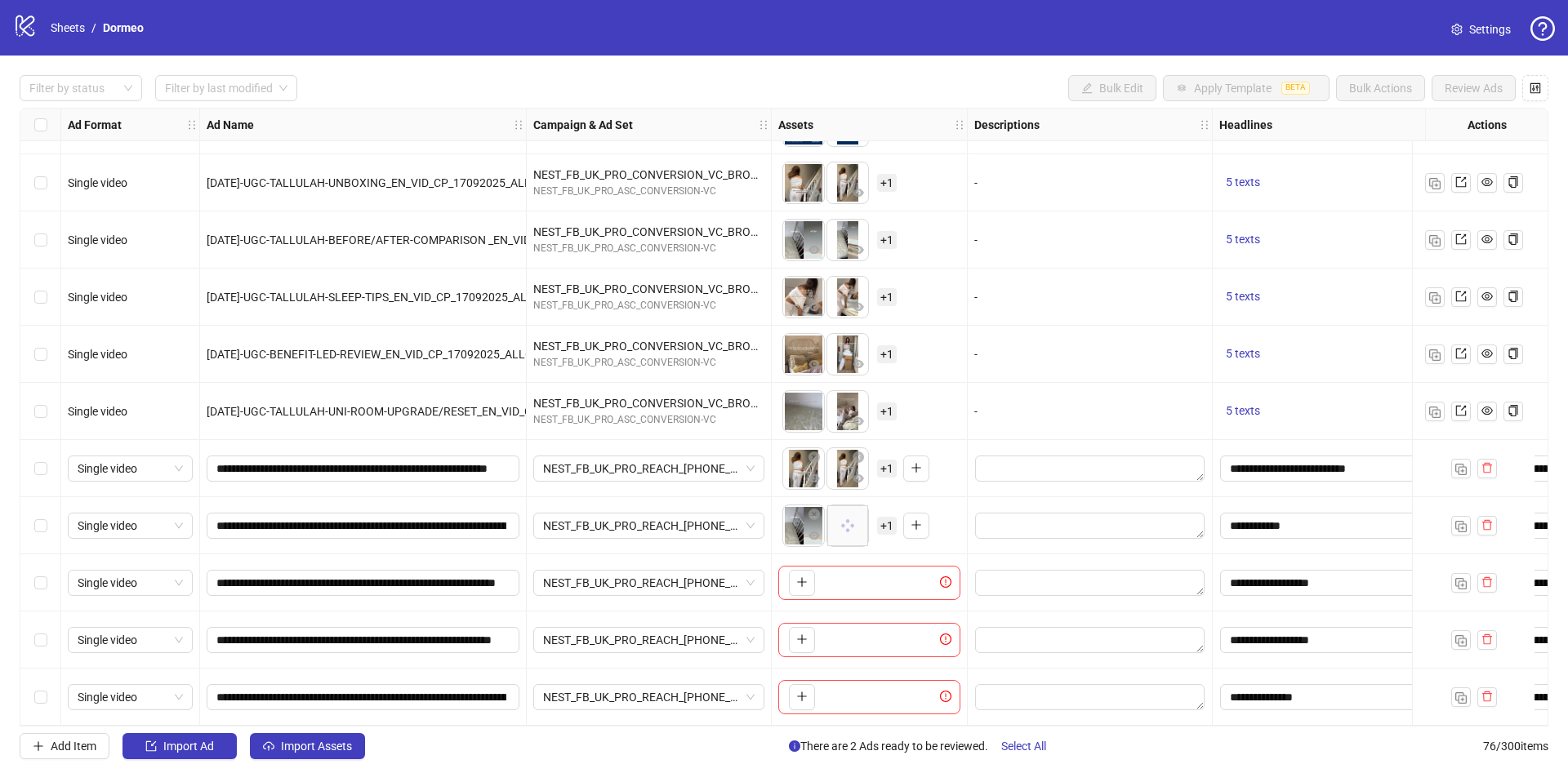
click at [957, 511] on div "To pick up a draggable item, press the space bar. While dragging, use the arrow…" at bounding box center [869, 525] width 182 height 51
click at [884, 463] on span "+ 1" at bounding box center [886, 469] width 20 height 18
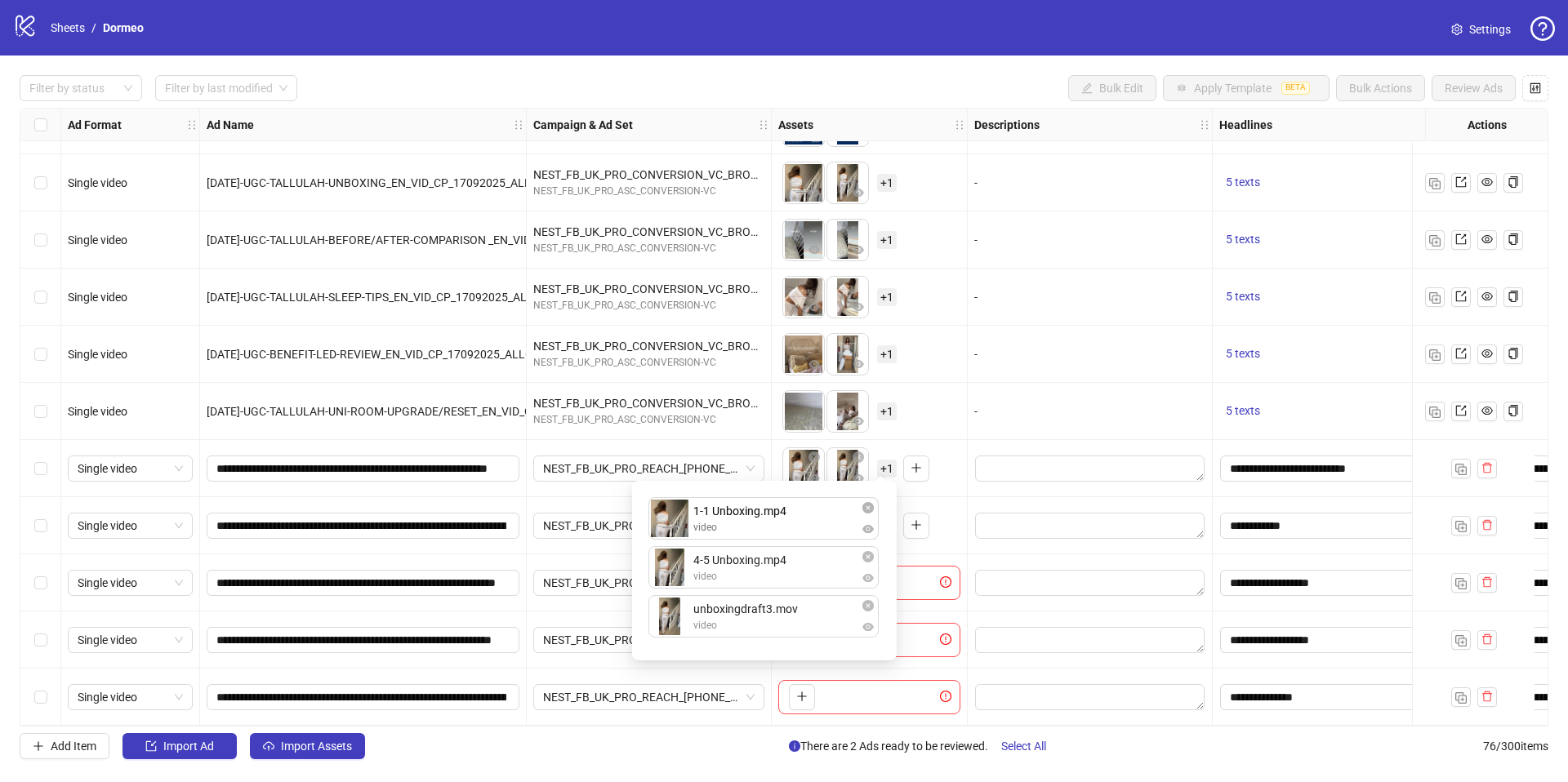
drag, startPoint x: 779, startPoint y: 623, endPoint x: 776, endPoint y: 518, distance: 105.0
click at [776, 518] on div "4-5 Unboxing.mp4 video unboxingdraft3.mov video 1-1 Unboxing.mp4 video 1-1 Unbo…" at bounding box center [764, 570] width 245 height 160
drag, startPoint x: 776, startPoint y: 609, endPoint x: 776, endPoint y: 574, distance: 35.0
click at [776, 577] on div "1-1 Unboxing.mp4 video 4-5 Unboxing.mp4 video unboxingdraft3.mov video unboxing…" at bounding box center [764, 570] width 245 height 160
click at [920, 539] on div "To pick up a draggable item, press the space bar. While dragging, use the arrow…" at bounding box center [856, 525] width 147 height 43
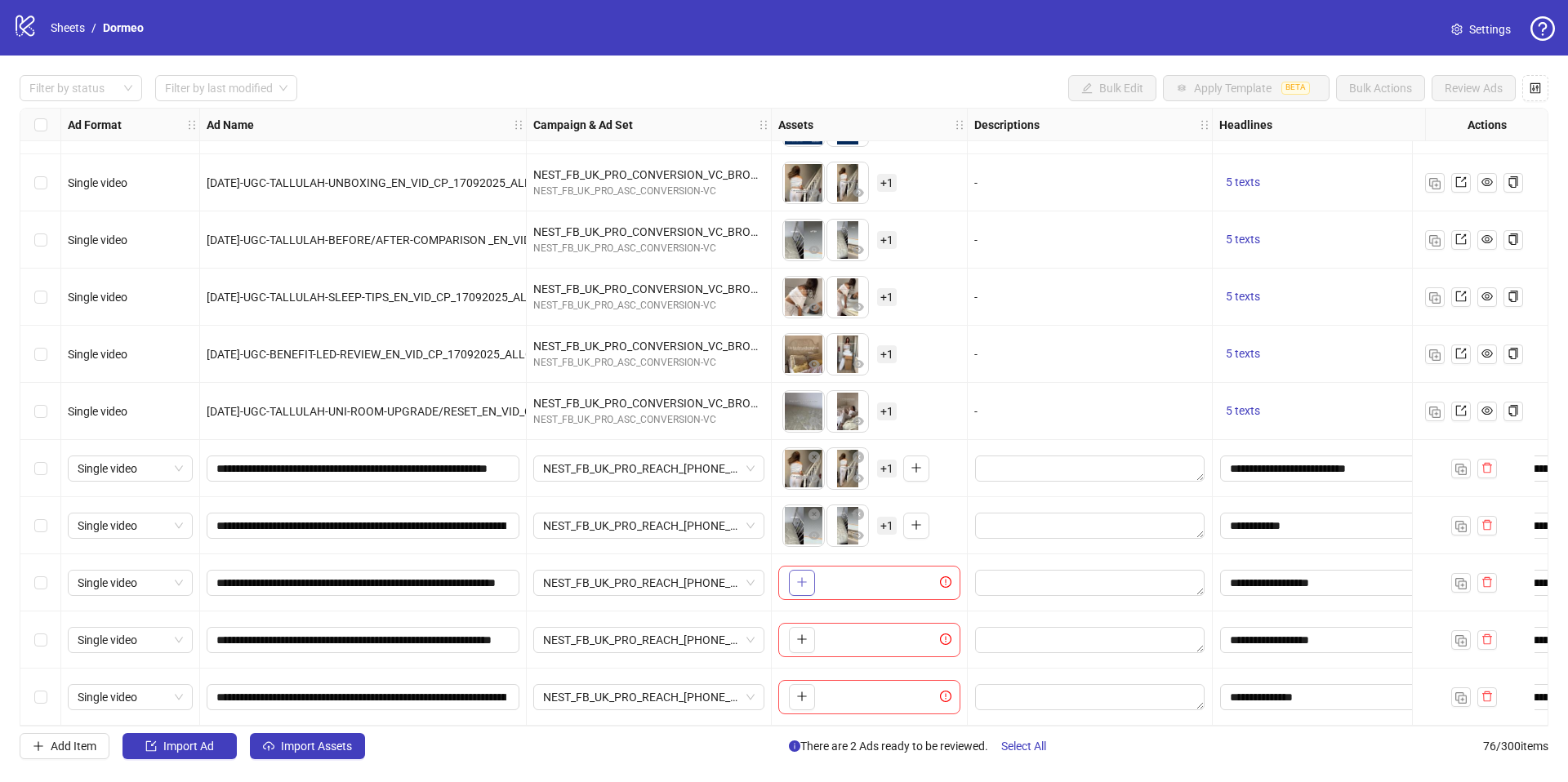
click at [802, 581] on span "button" at bounding box center [801, 582] width 11 height 13
click at [885, 576] on span "+ 1" at bounding box center [886, 583] width 20 height 18
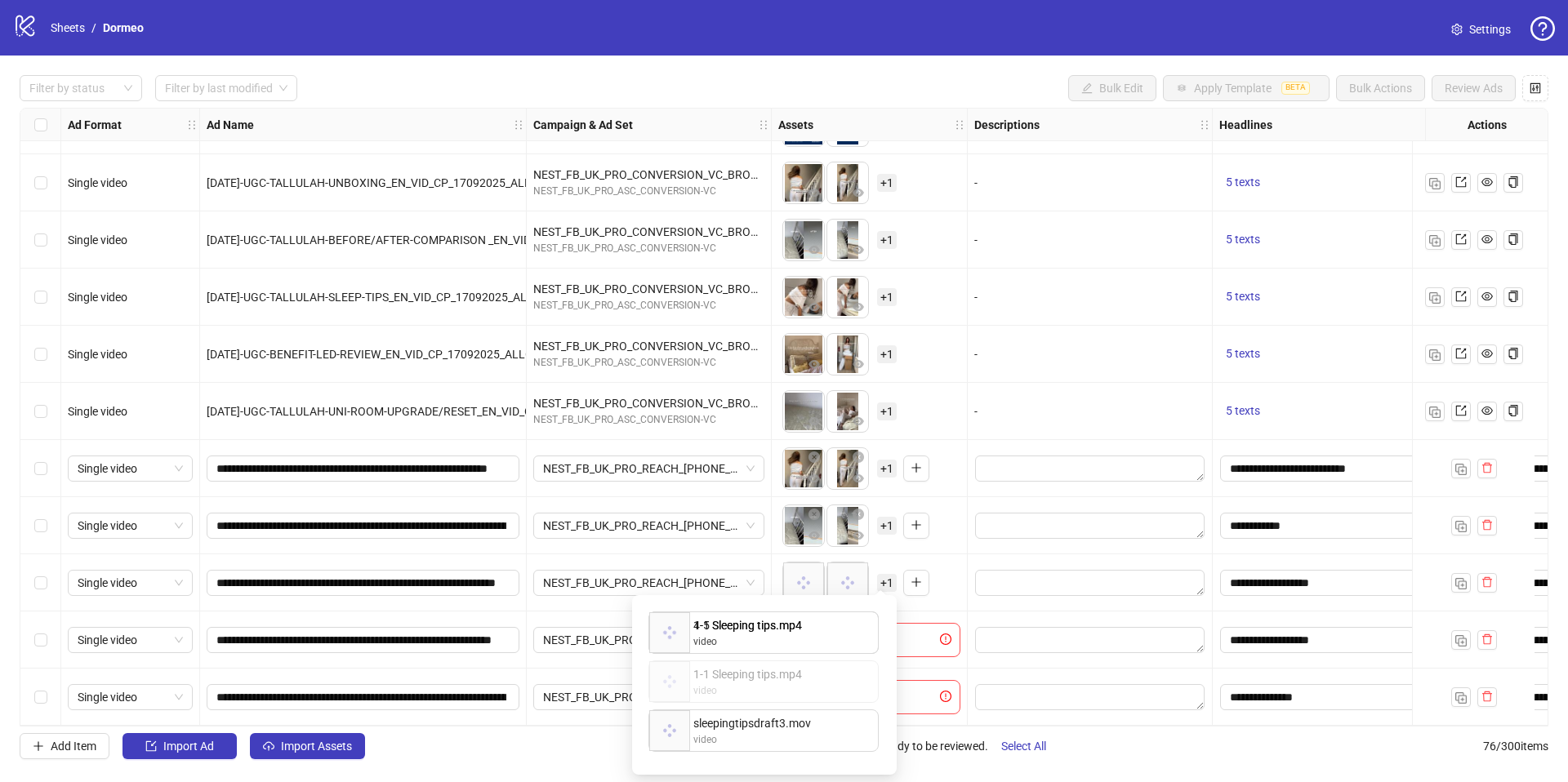
drag, startPoint x: 790, startPoint y: 675, endPoint x: 790, endPoint y: 619, distance: 56.0
click at [790, 622] on div "4-5 Sleeping tips.mp4 video 1-1 Sleeping tips.mp4 video sleepingtipsdraft3.mov …" at bounding box center [764, 684] width 245 height 160
click at [784, 680] on div "1-1 Sleeping tips.mp4 video 4-5 Sleeping tips.mp4 video sleepingtipsdraft3.mov …" at bounding box center [764, 684] width 245 height 160
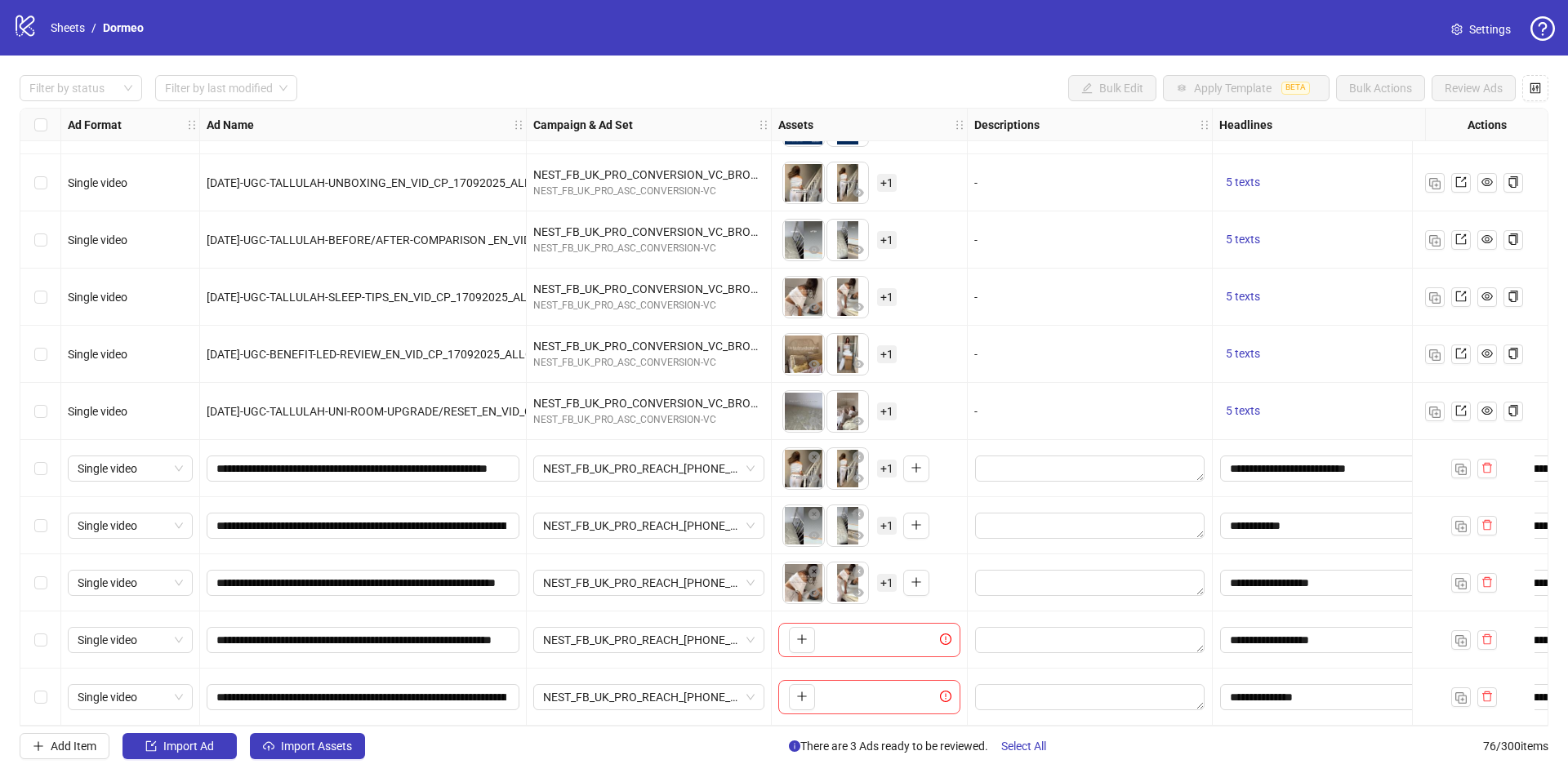
click at [928, 599] on div "To pick up a draggable item, press the space bar. While dragging, use the arrow…" at bounding box center [869, 583] width 182 height 51
click at [796, 634] on icon "plus" at bounding box center [801, 639] width 11 height 11
click at [883, 637] on span "+ 1" at bounding box center [886, 640] width 20 height 18
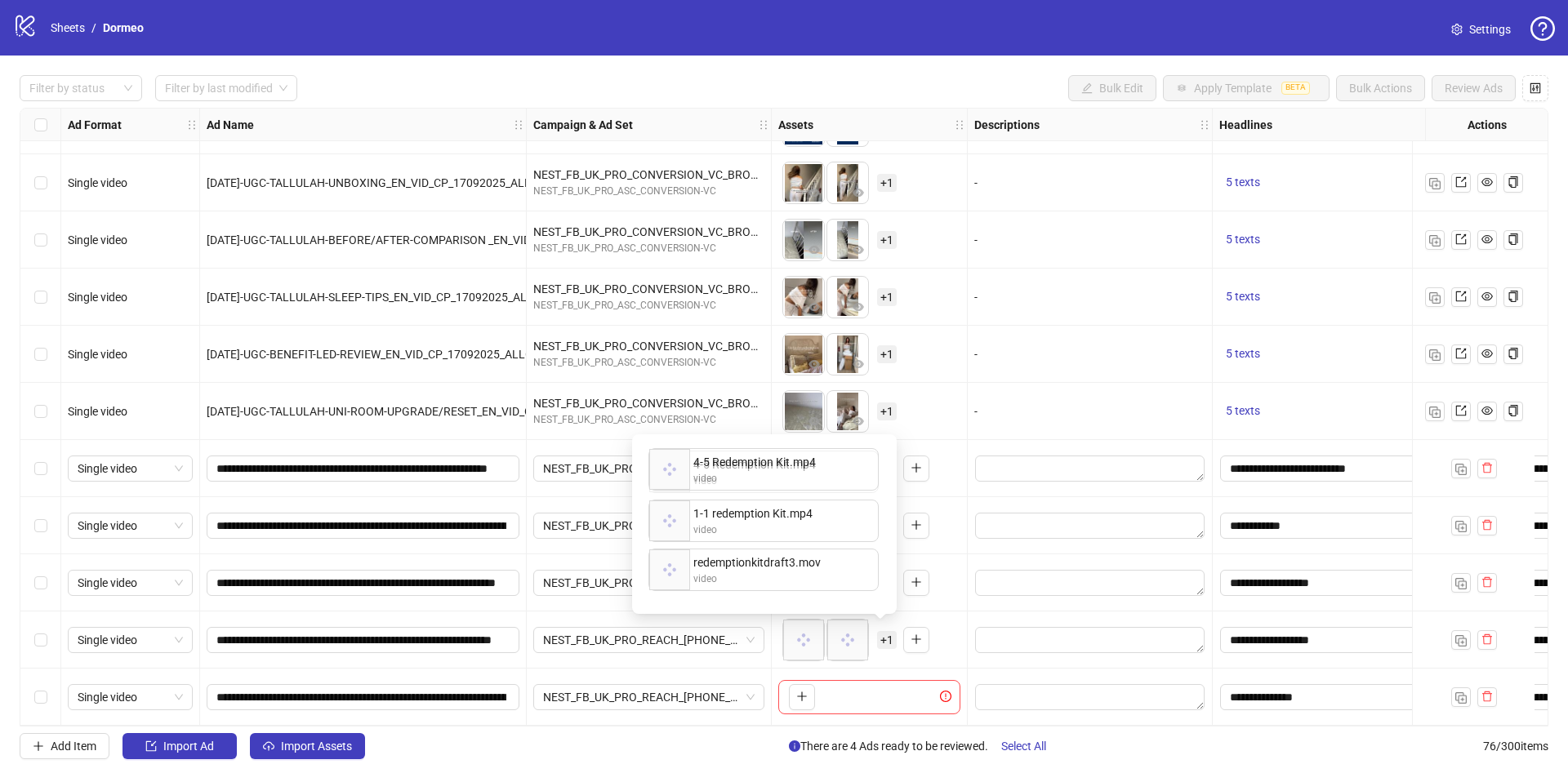
click at [714, 472] on div "4-5 Redemption Kit.mp4 video 1-1 redemption Kit.mp4 video redemptionkitdraft3.m…" at bounding box center [764, 523] width 245 height 160
drag, startPoint x: 724, startPoint y: 523, endPoint x: 723, endPoint y: 447, distance: 76.0
click at [724, 447] on div "4-5 Redemption Kit.mp4 video 1-1 redemption Kit.mp4 video redemptionkitdraft3.m…" at bounding box center [764, 523] width 245 height 160
click at [744, 521] on div "1-1 redemption Kit.mp4 video 4-5 Redemption Kit.mp4 video redemptionkitdraft3.m…" at bounding box center [764, 523] width 245 height 160
click at [826, 693] on div "To pick up a draggable item, press the space bar. While dragging, use the arrow…" at bounding box center [869, 697] width 182 height 34
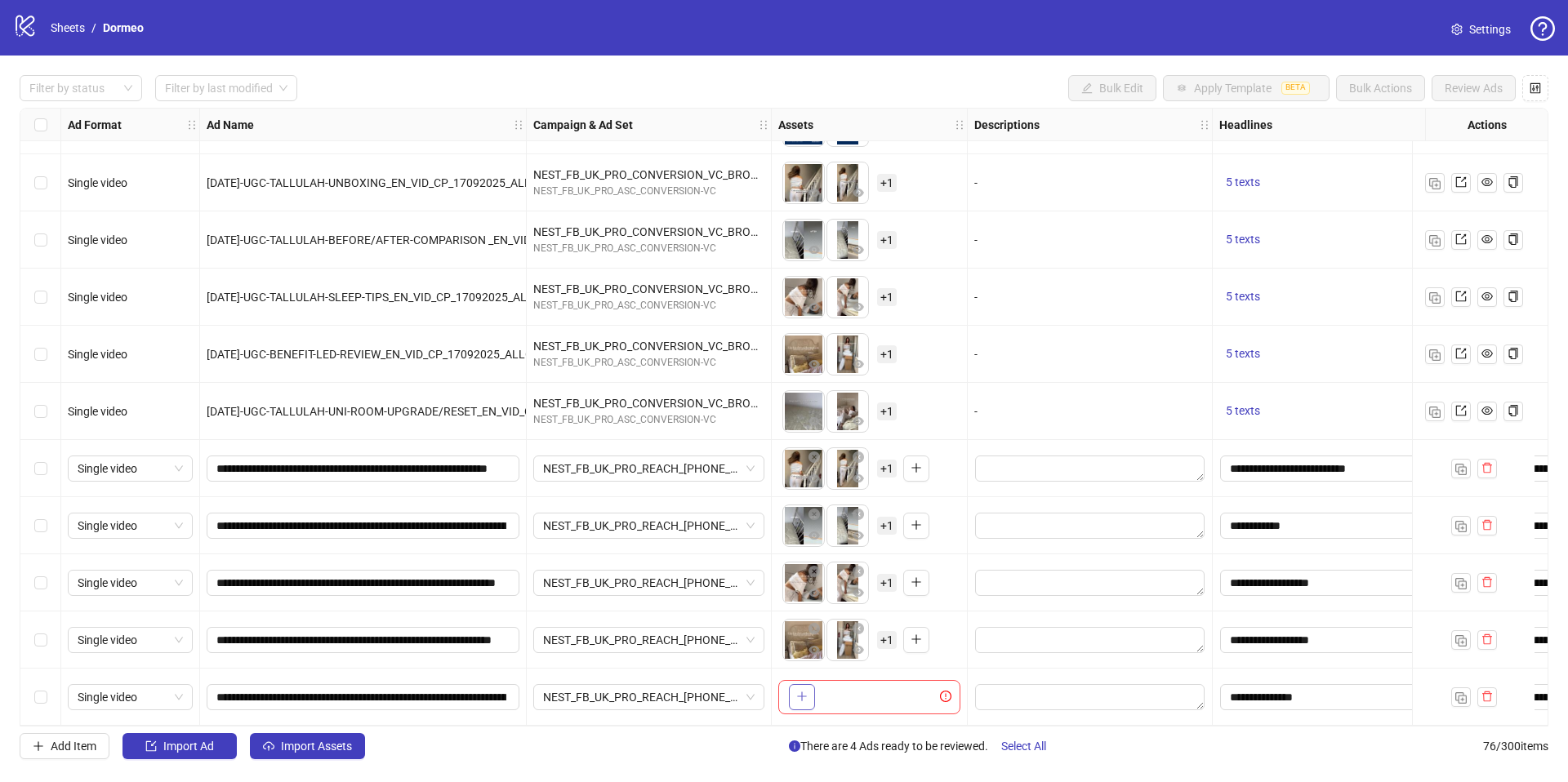
click at [801, 692] on icon "plus" at bounding box center [801, 696] width 1 height 9
click at [885, 688] on span "+ 1" at bounding box center [886, 697] width 20 height 18
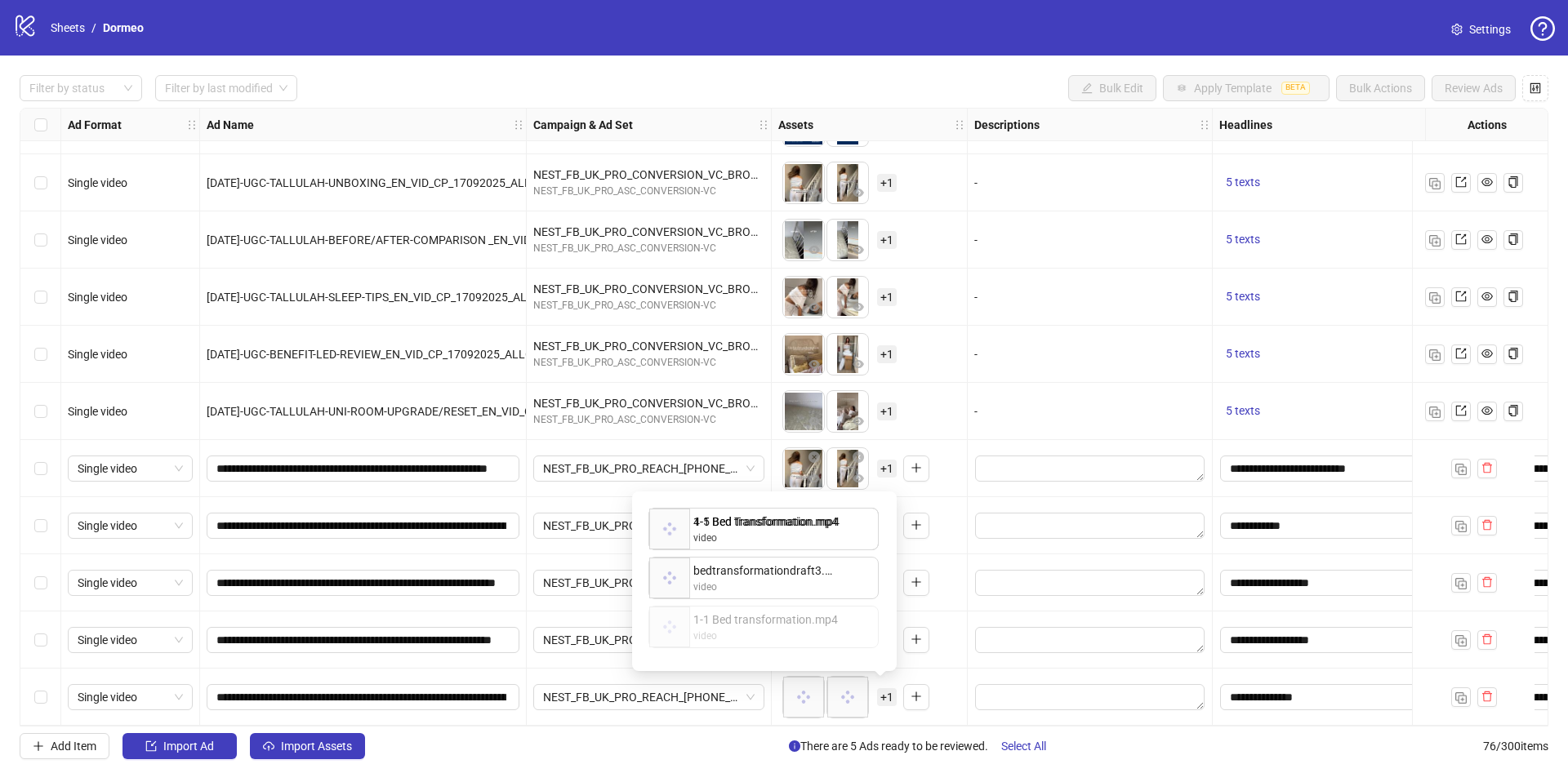
drag, startPoint x: 748, startPoint y: 623, endPoint x: 749, endPoint y: 503, distance: 120.0
click at [749, 503] on div "4-5 Bed Transformation.mp4 video bedtransformationdraft3.mov video 1-1 Bed tran…" at bounding box center [764, 581] width 245 height 160
drag, startPoint x: 755, startPoint y: 614, endPoint x: 755, endPoint y: 583, distance: 31.0
click at [756, 583] on div "1-1 Bed transformation.mp4 video 4-5 Bed Transformation.mp4 video bedtransforma…" at bounding box center [764, 581] width 245 height 160
click at [960, 612] on div "To pick up a draggable item, press the space bar. While dragging, use the arrow…" at bounding box center [870, 640] width 196 height 57
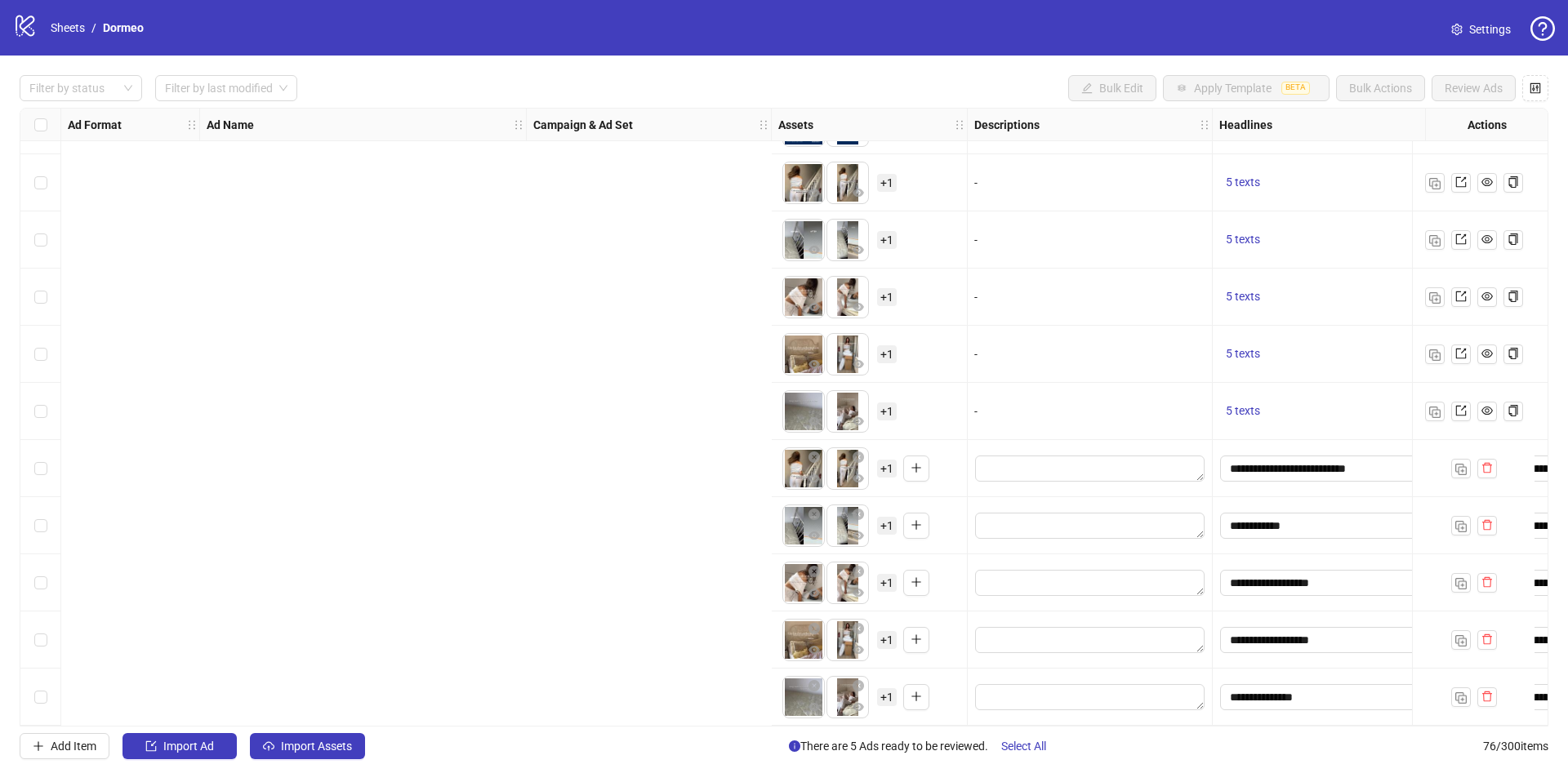
scroll to position [3765, 1156]
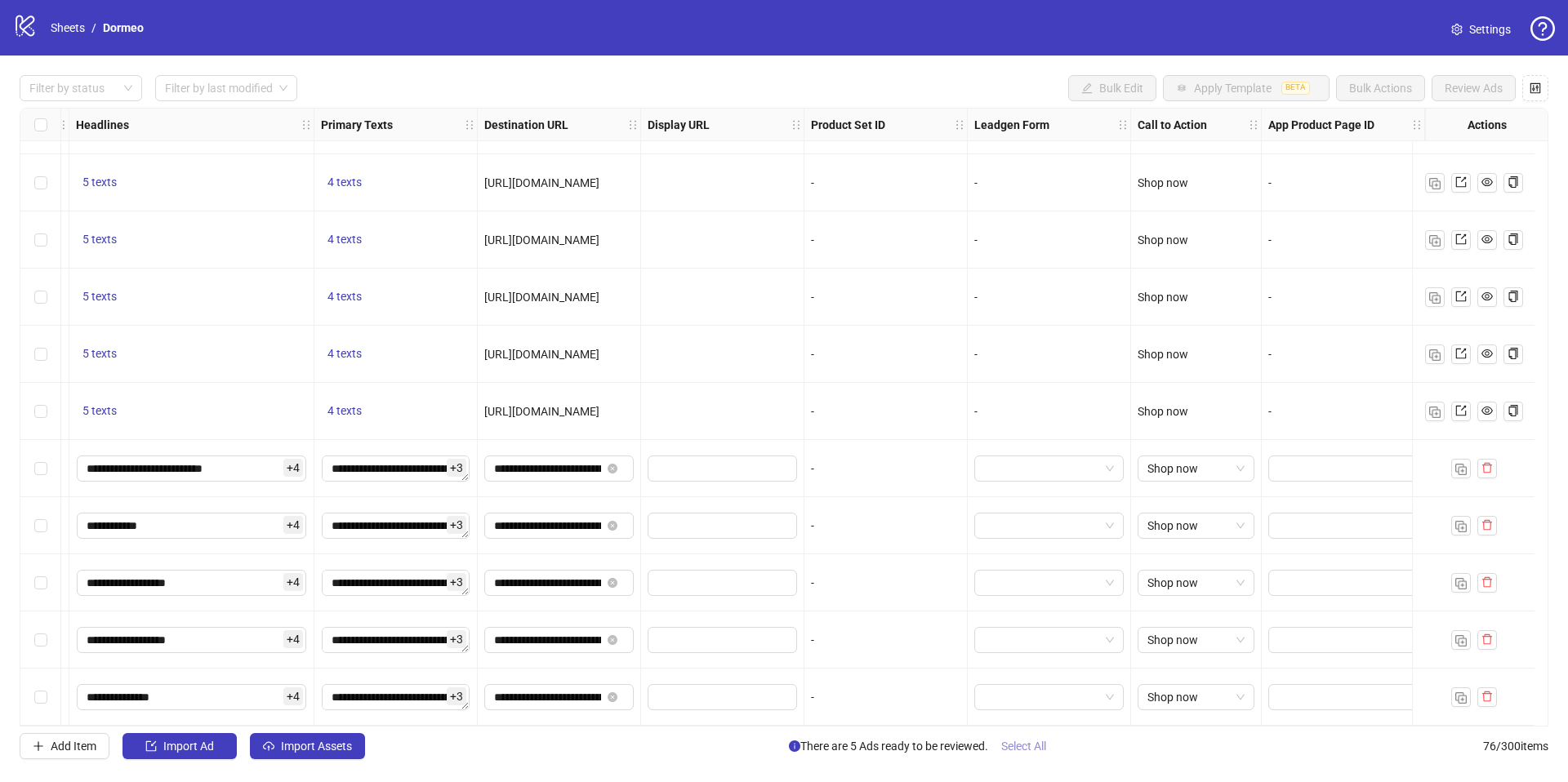
click at [1027, 744] on span "Select All" at bounding box center [1023, 746] width 45 height 13
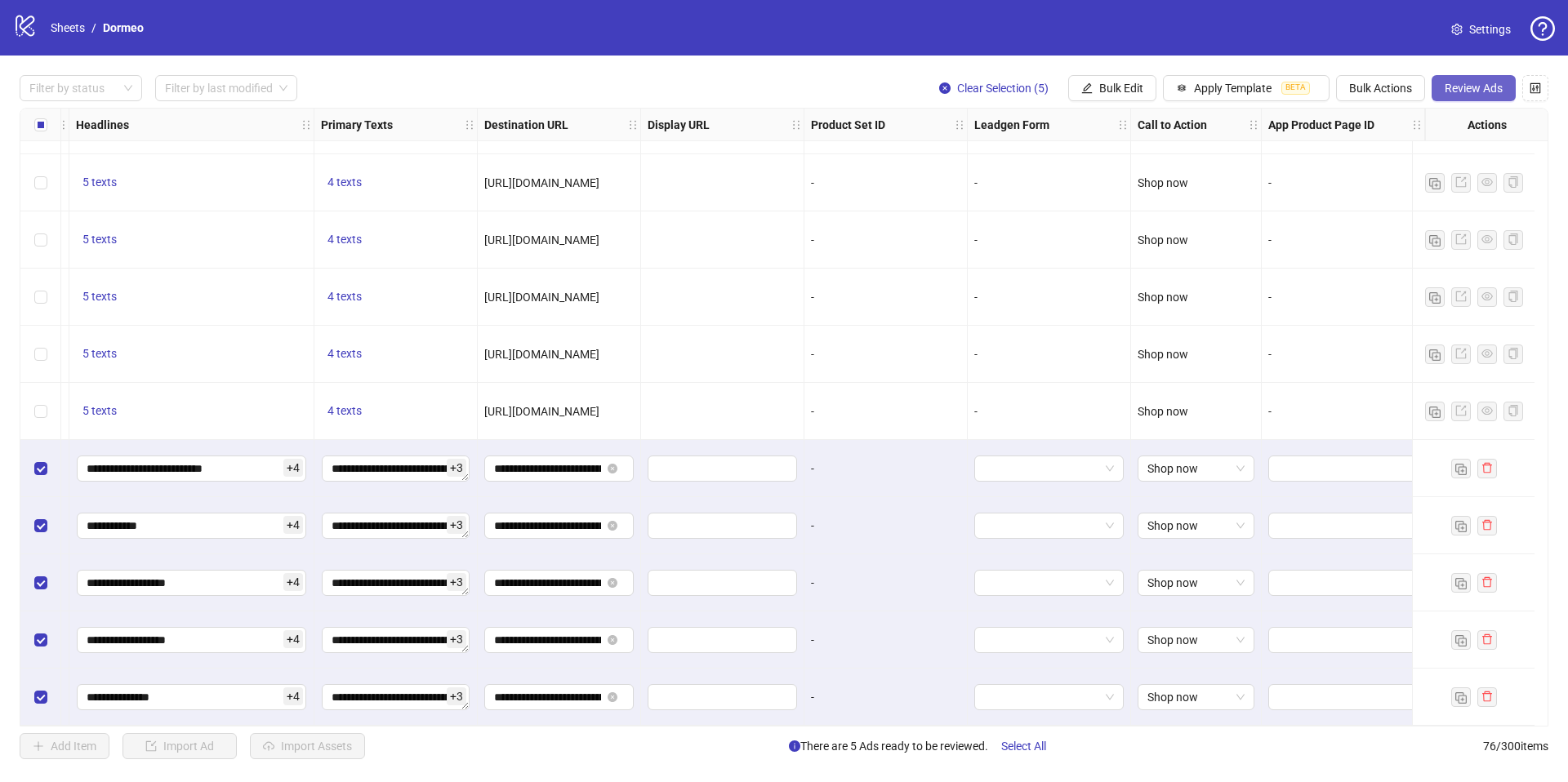
click at [1469, 92] on span "Review Ads" at bounding box center [1473, 88] width 58 height 13
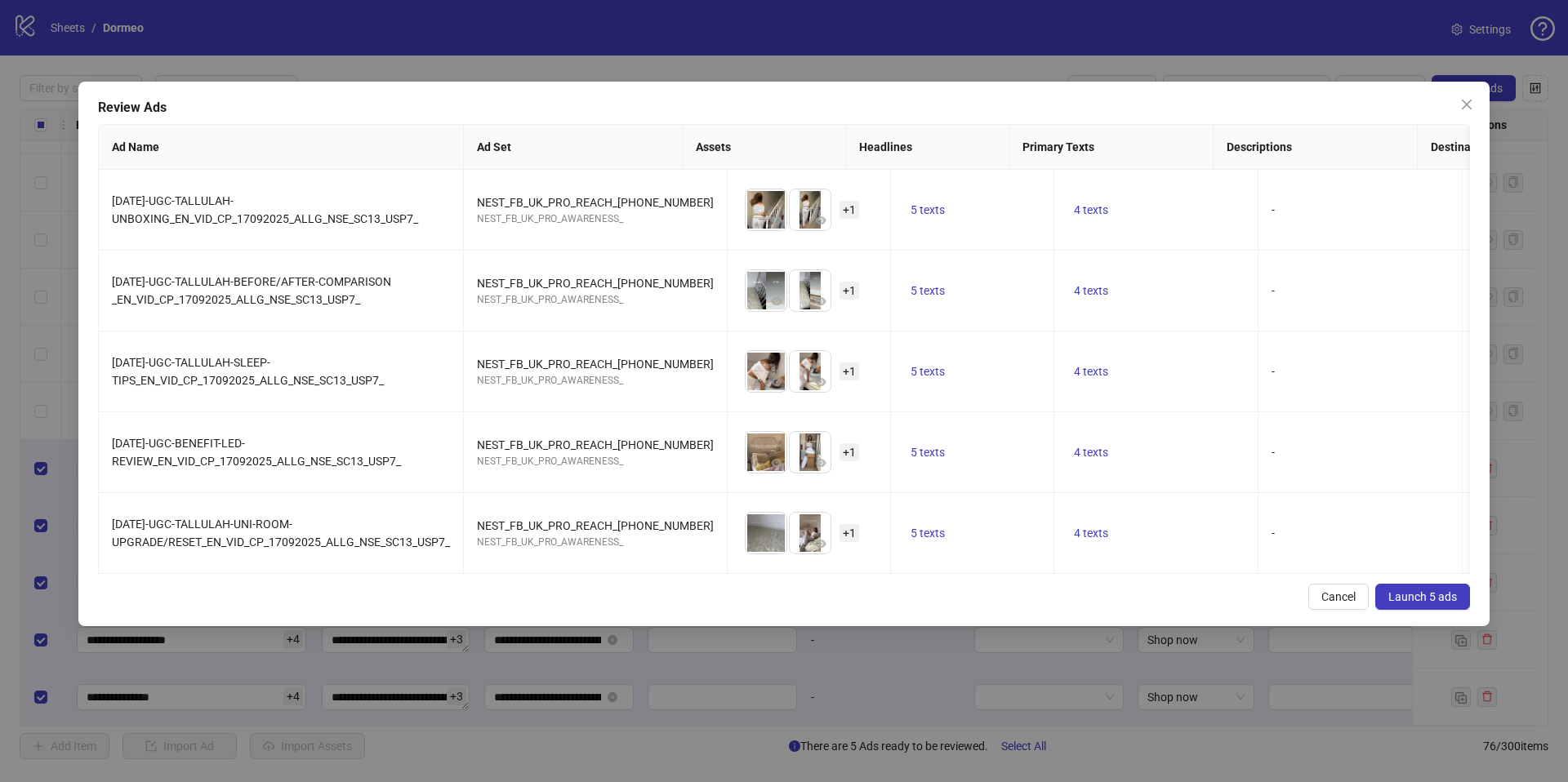
click at [1397, 591] on span "Launch 5 ads" at bounding box center [1422, 596] width 69 height 13
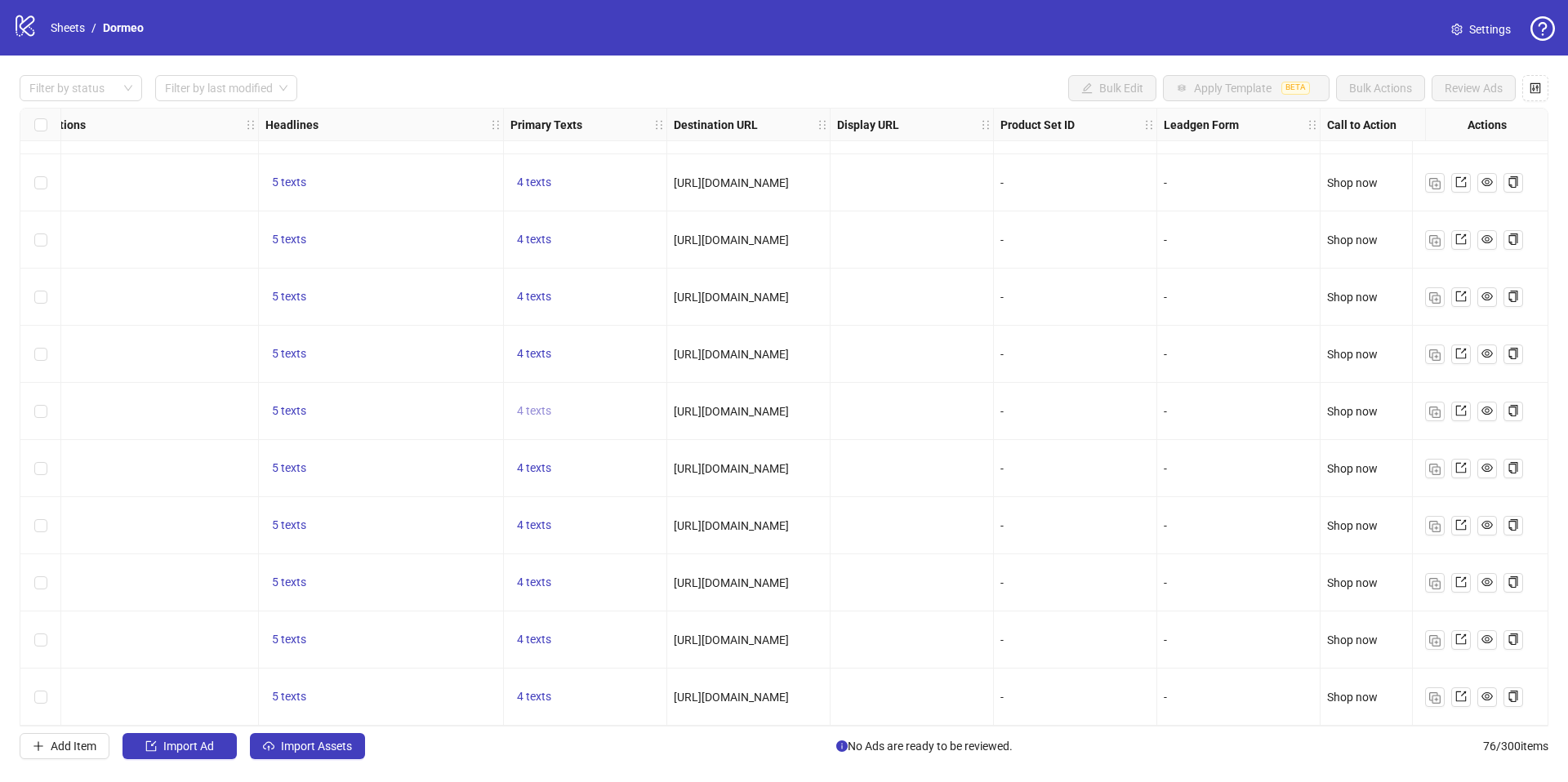
scroll to position [3766, 0]
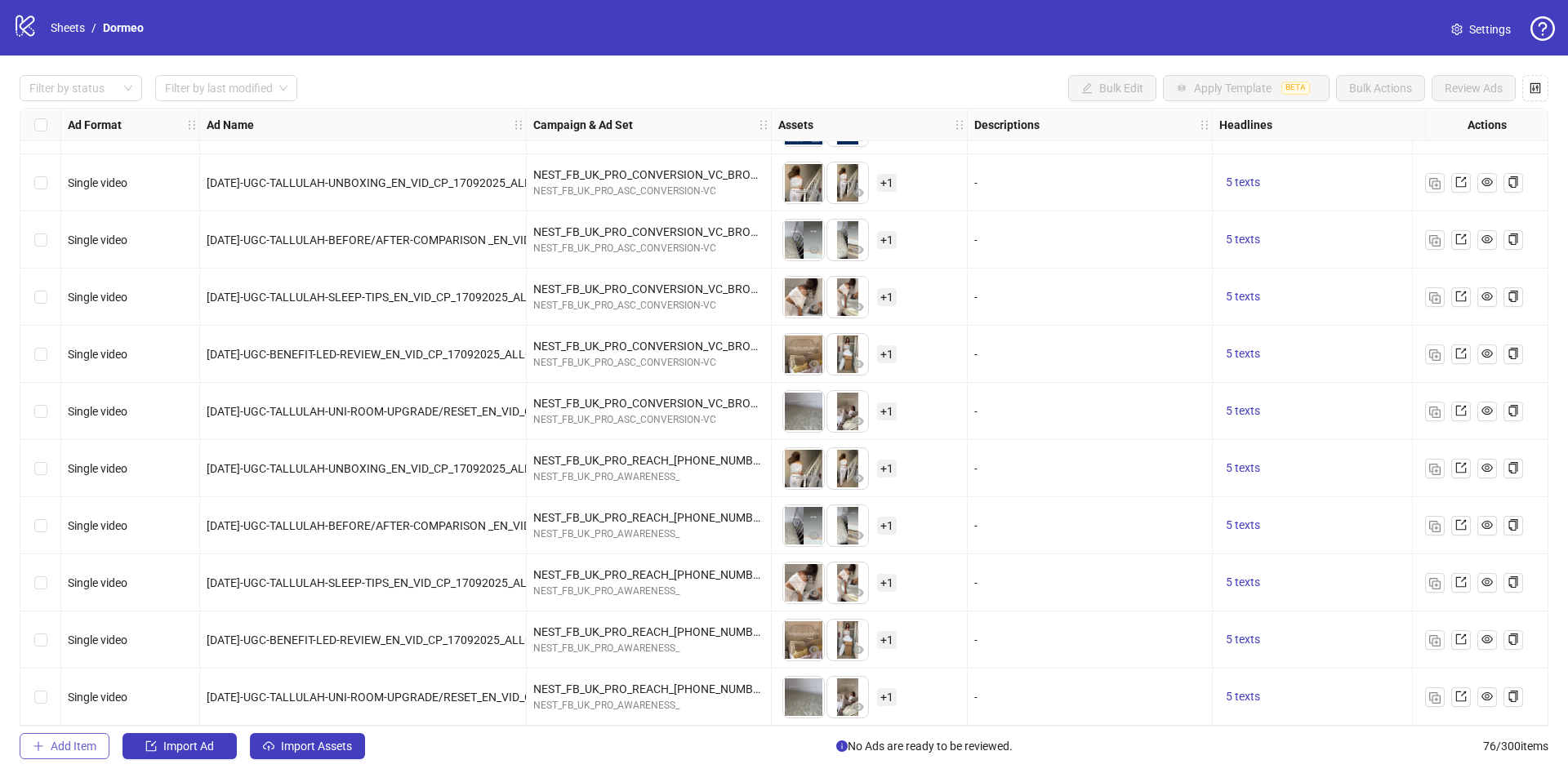
click at [71, 735] on button "Add Item" at bounding box center [65, 746] width 90 height 26
click at [72, 735] on button "Add Item" at bounding box center [65, 746] width 90 height 26
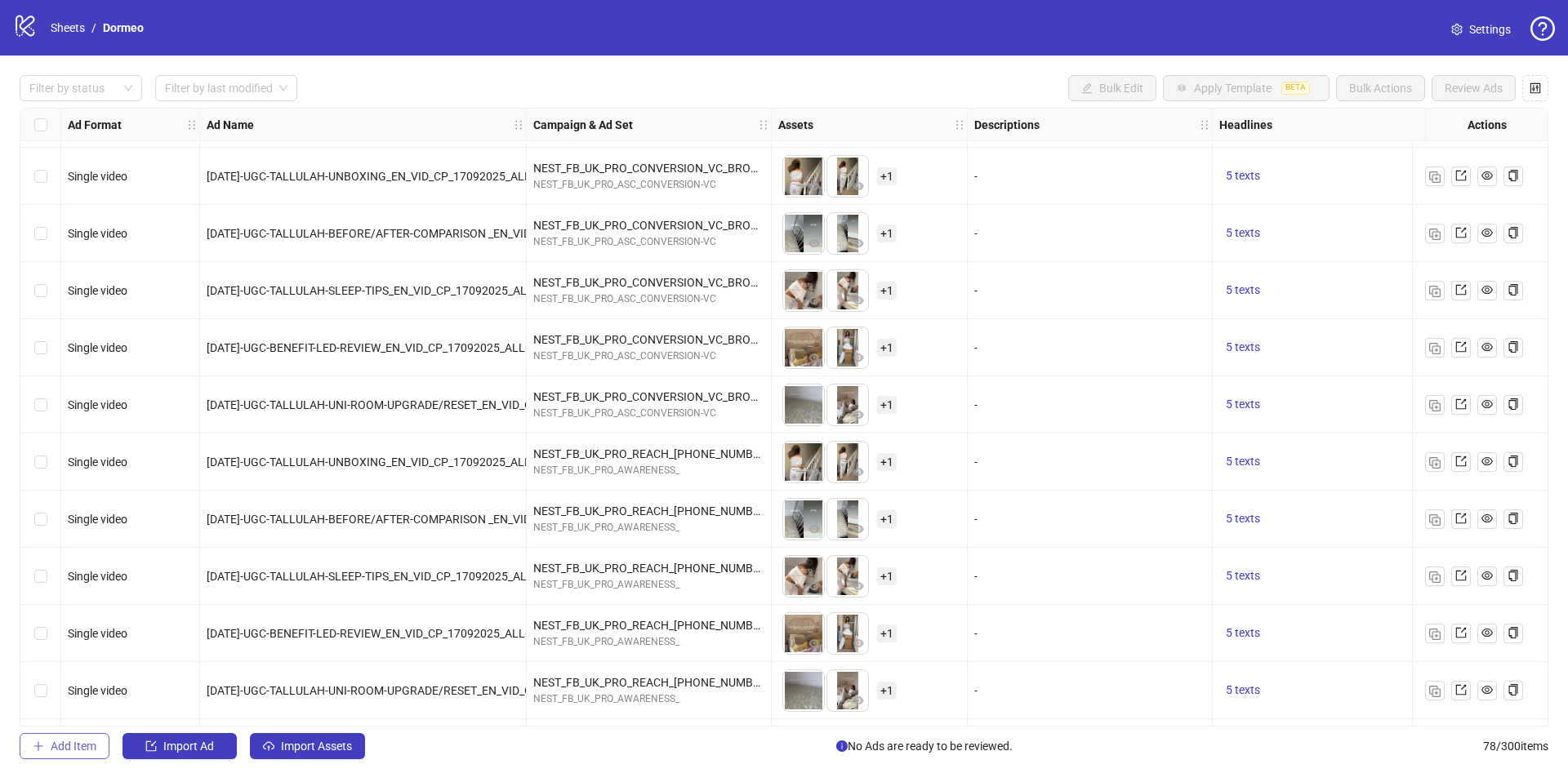
click at [72, 735] on button "Add Item" at bounding box center [65, 746] width 90 height 26
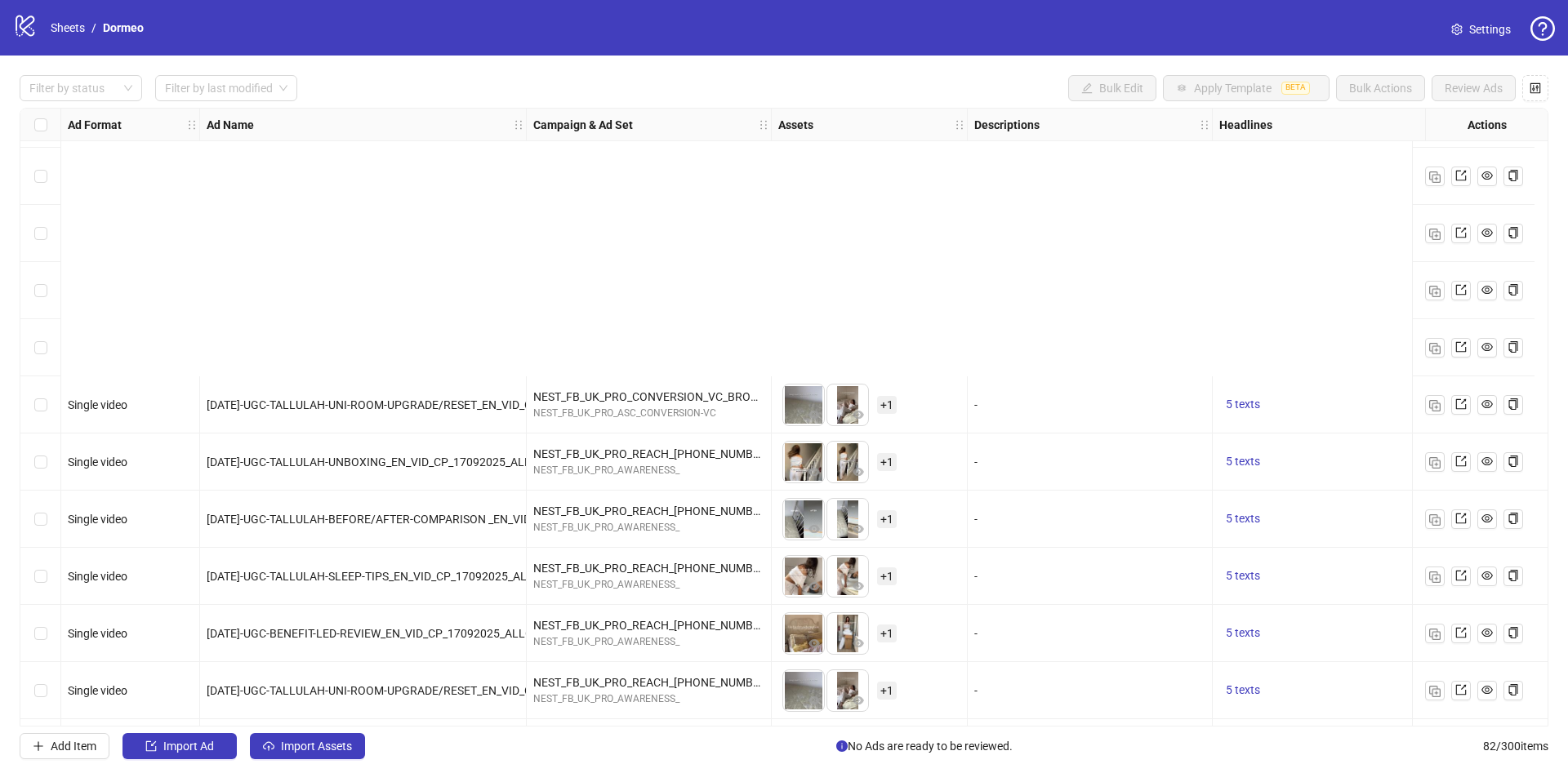
scroll to position [4109, 0]
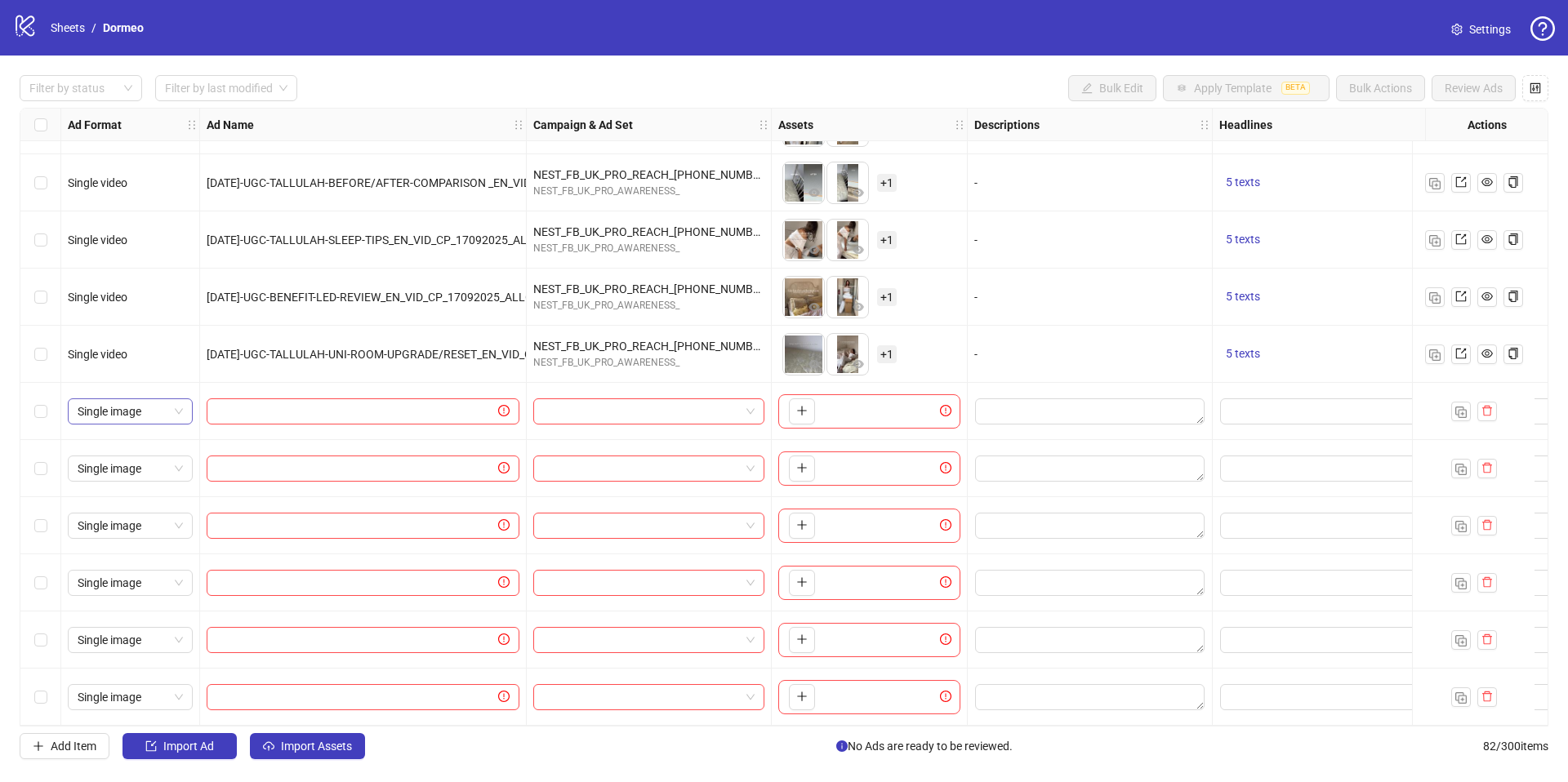
click at [168, 403] on span "Single image" at bounding box center [130, 411] width 105 height 25
click at [133, 462] on div "Single video" at bounding box center [129, 464] width 98 height 18
click at [133, 462] on span "Single image" at bounding box center [130, 469] width 105 height 25
click at [134, 508] on div "Single video" at bounding box center [129, 520] width 118 height 26
click at [134, 513] on span "Single image" at bounding box center [130, 525] width 105 height 25
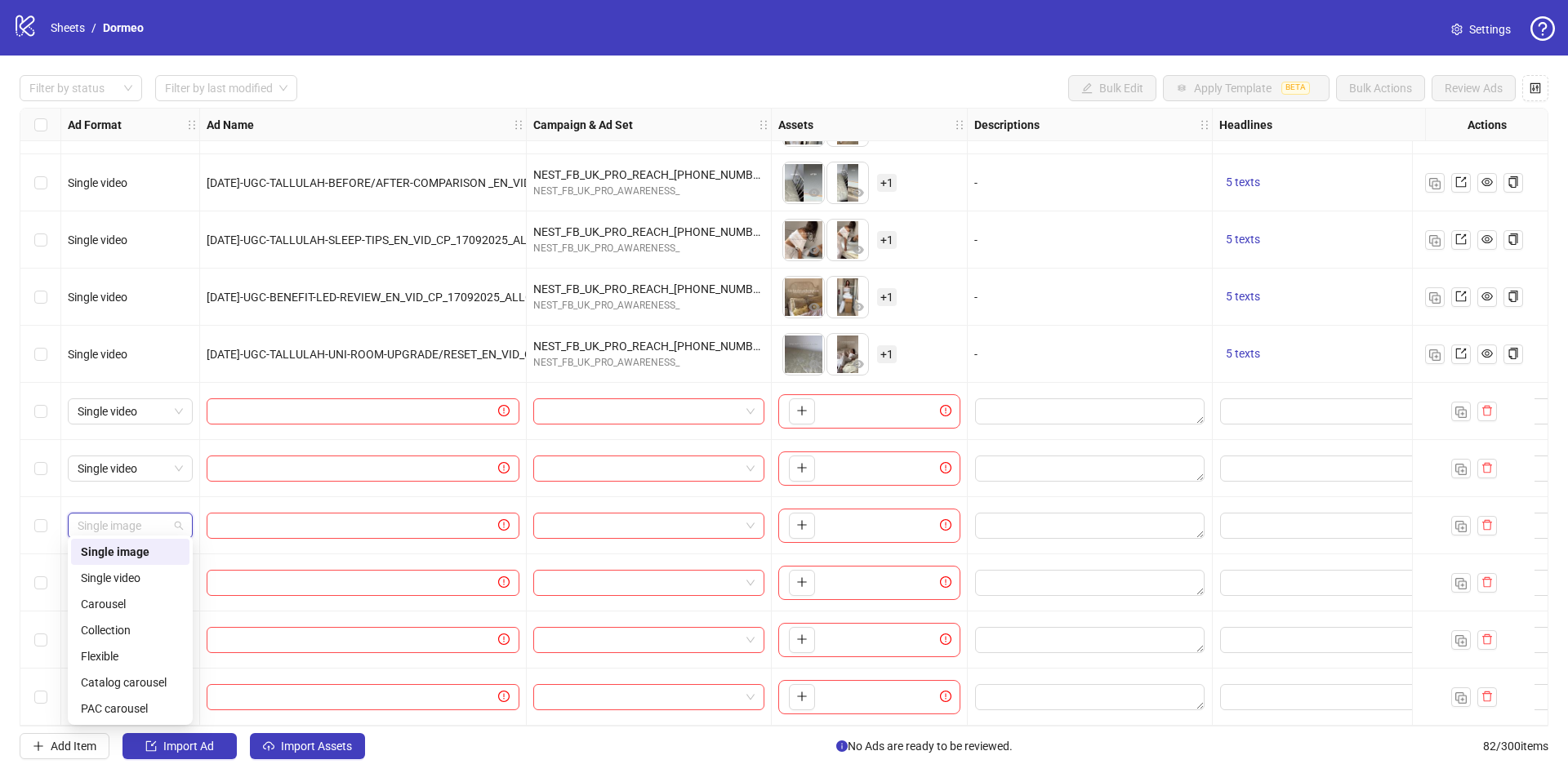
click at [134, 573] on div "Single video" at bounding box center [129, 578] width 98 height 18
click at [129, 576] on span "Single image" at bounding box center [130, 583] width 105 height 25
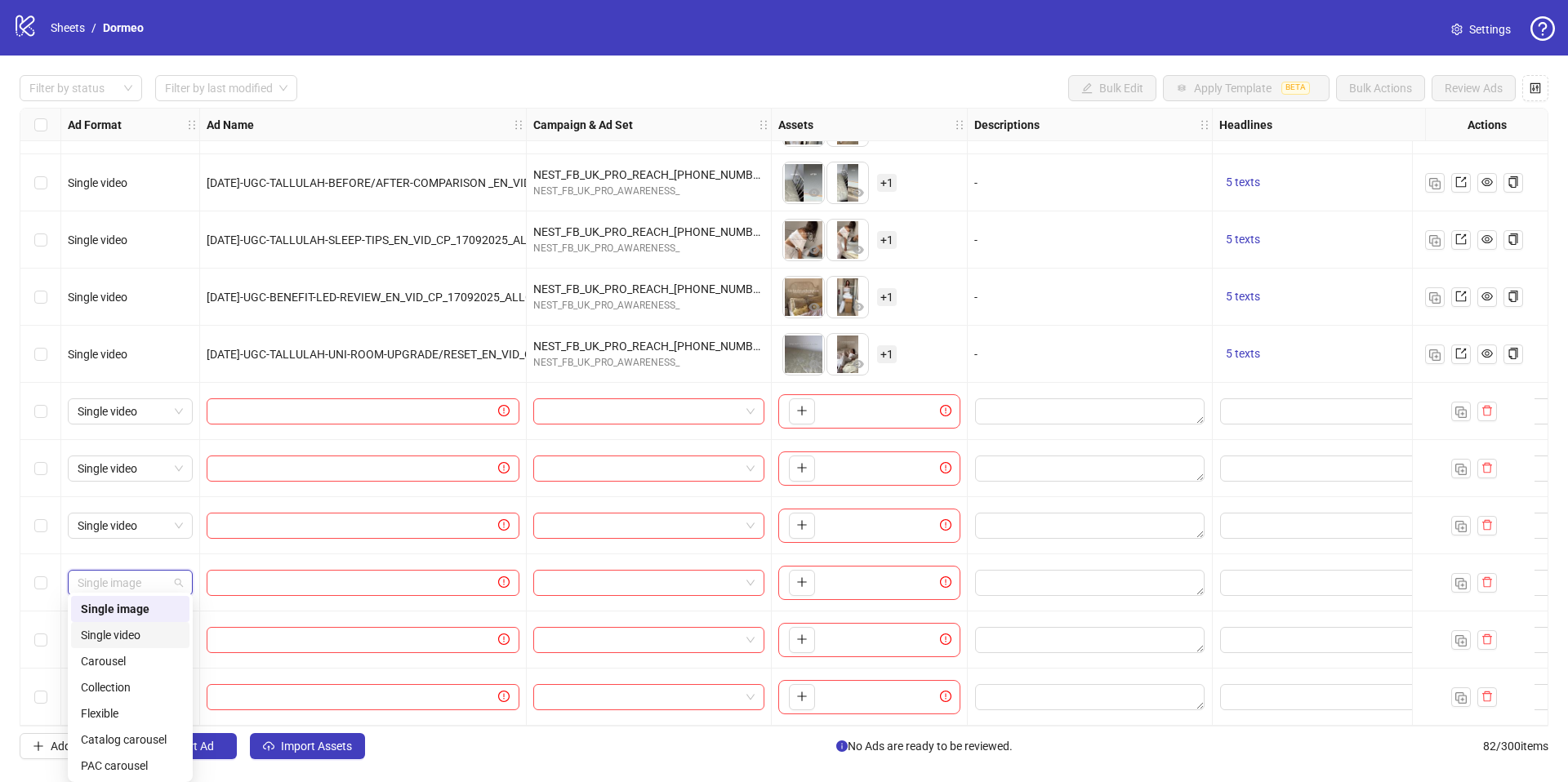
click at [138, 635] on div "Single video" at bounding box center [129, 635] width 98 height 18
click at [138, 646] on div "Single image" at bounding box center [130, 640] width 125 height 26
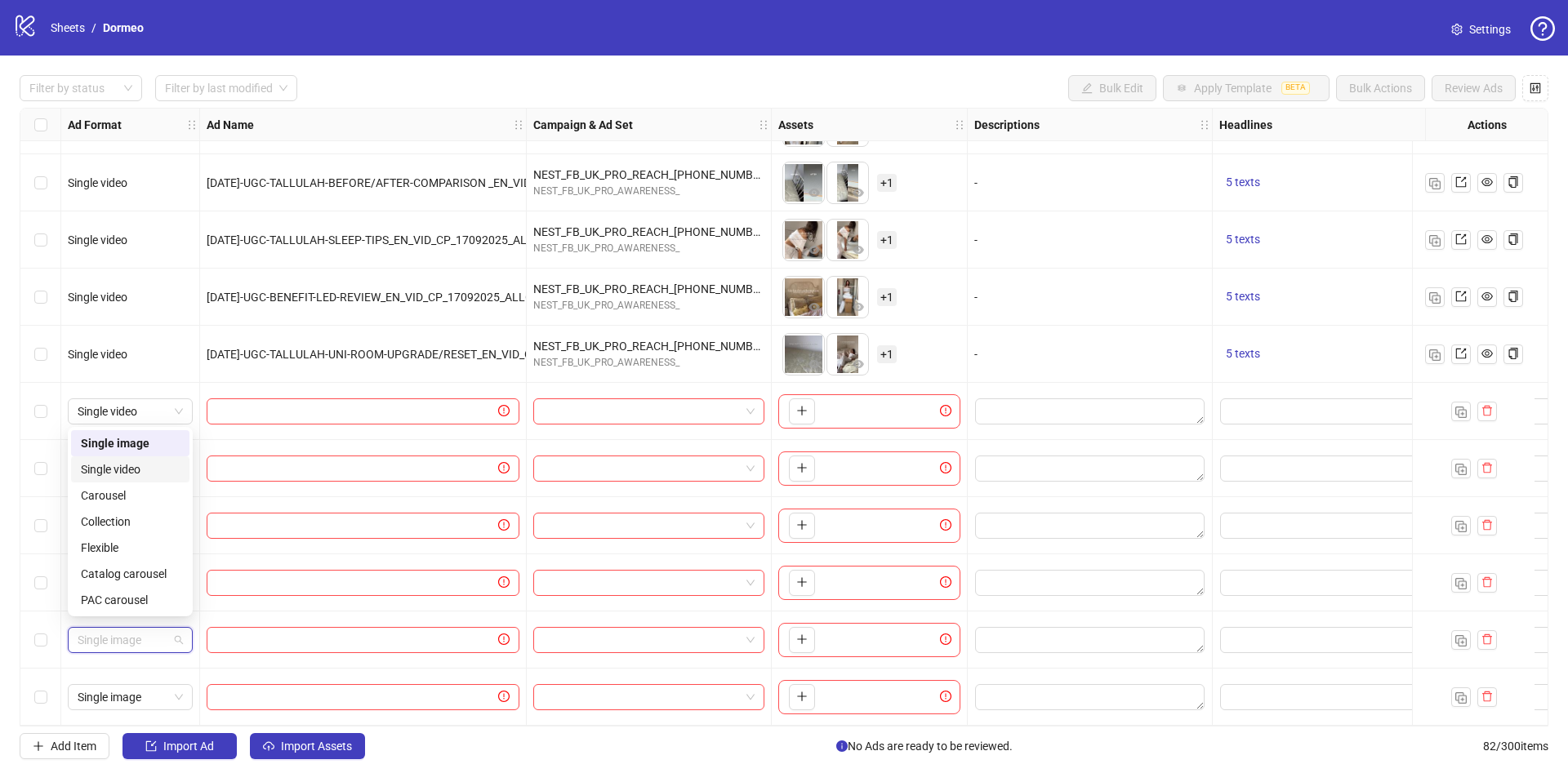
click at [115, 467] on div "Single video" at bounding box center [129, 470] width 98 height 18
click at [1481, 691] on icon "delete" at bounding box center [1486, 695] width 11 height 11
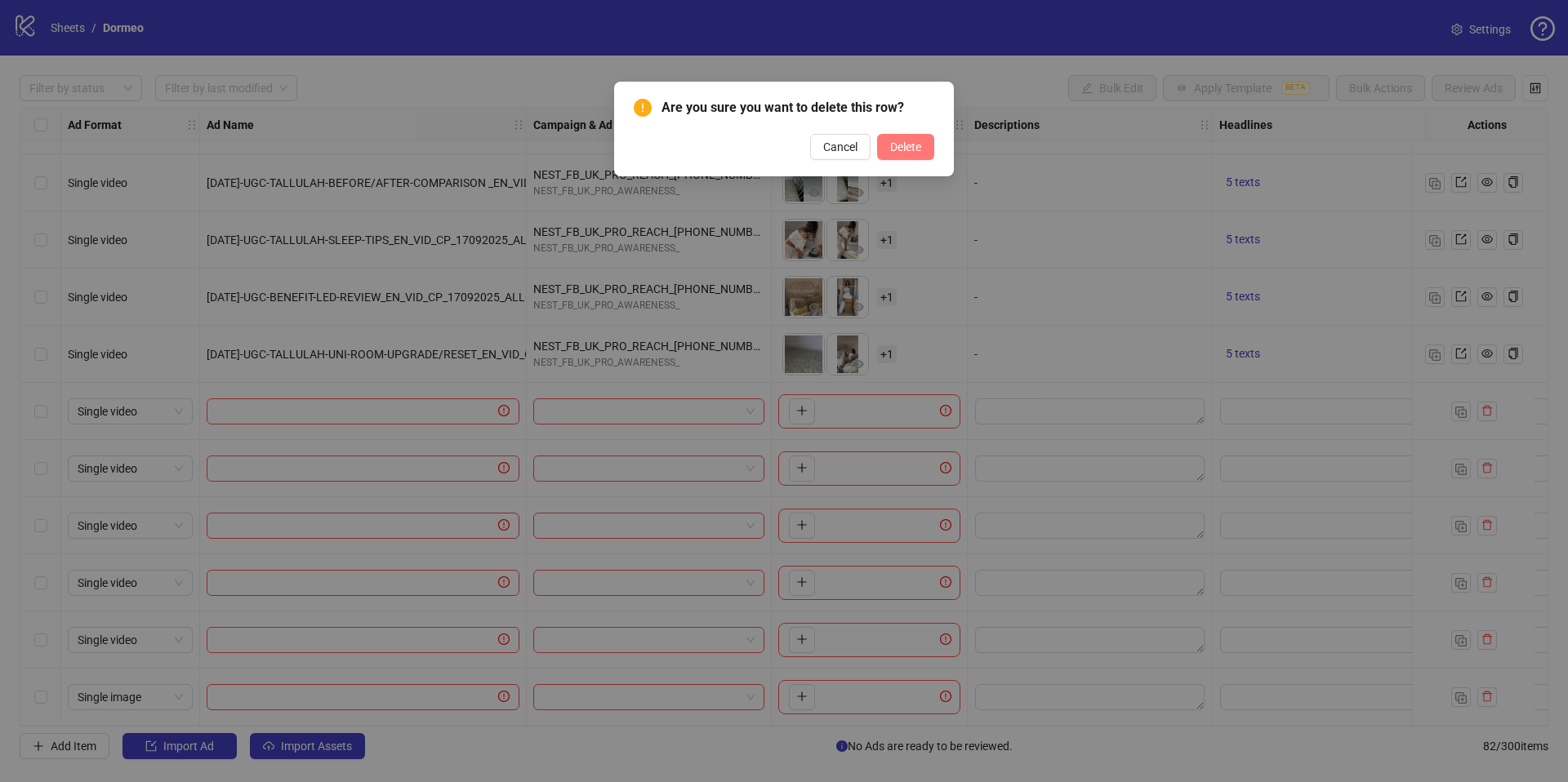
click at [890, 150] on span "Delete" at bounding box center [905, 146] width 31 height 13
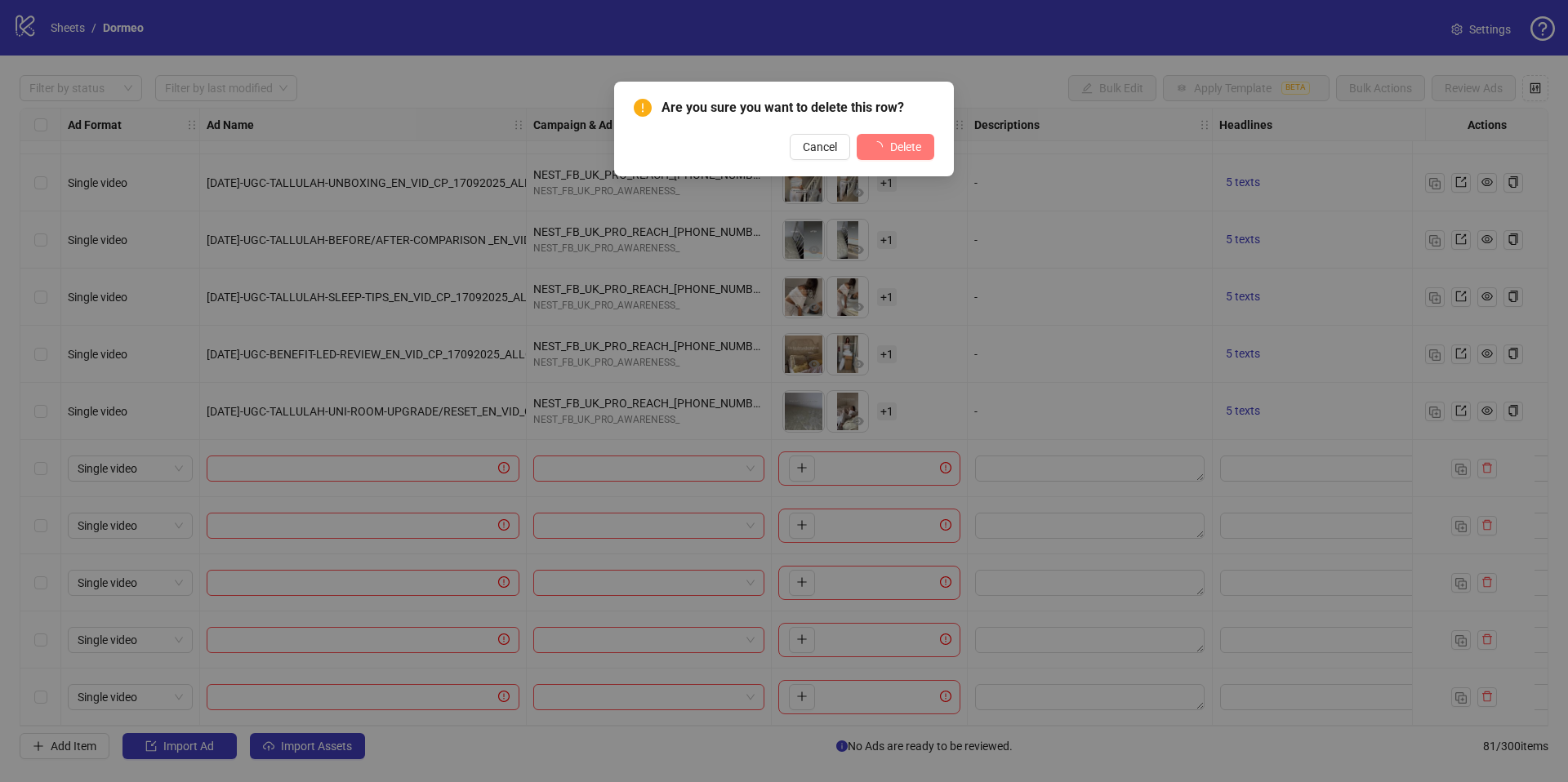
scroll to position [4051, 0]
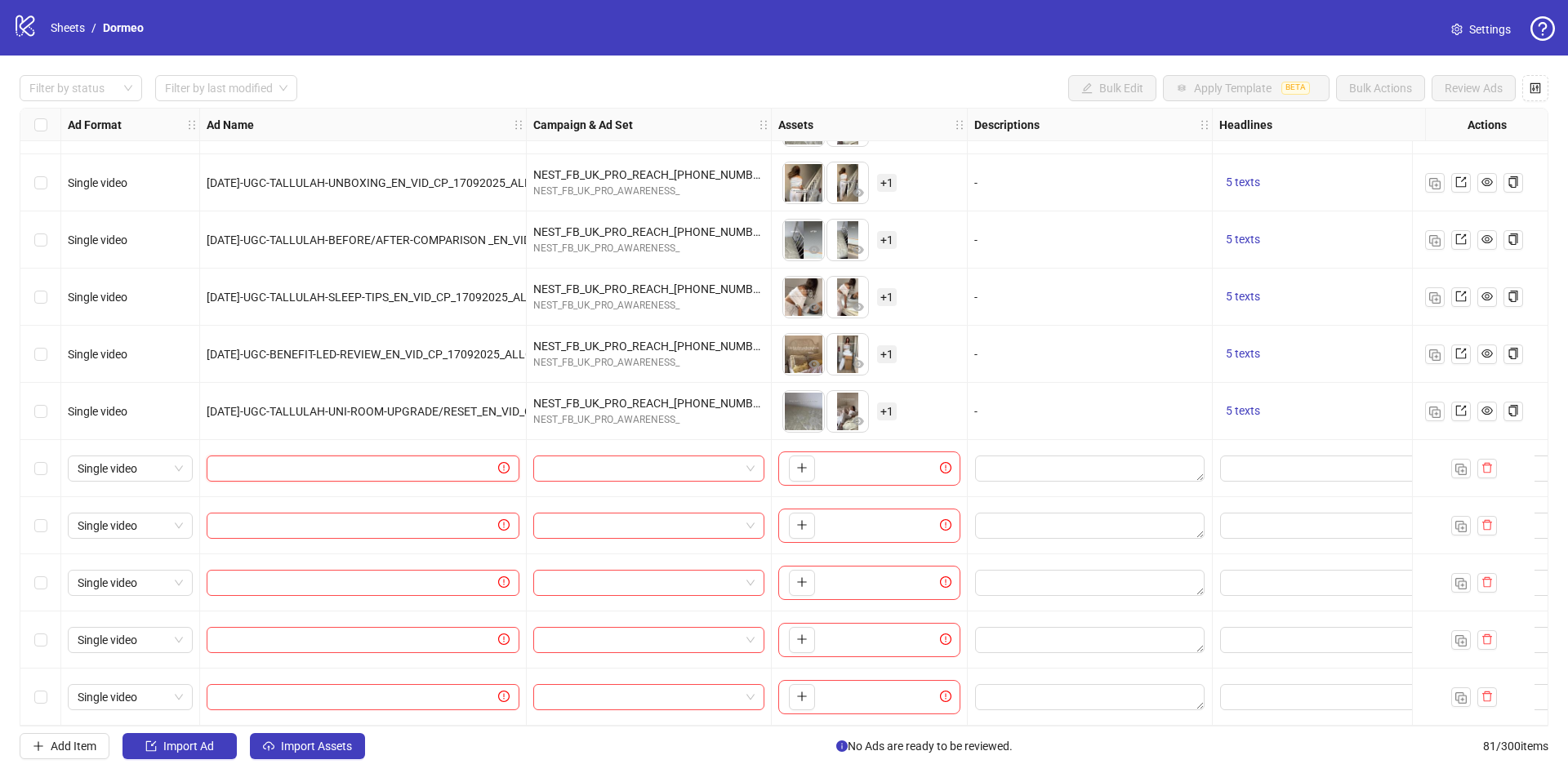
click at [408, 460] on input "text" at bounding box center [355, 469] width 279 height 18
click at [572, 470] on input "search" at bounding box center [642, 469] width 197 height 25
type input "****"
click at [60, 26] on link "Sheets" at bounding box center [68, 28] width 41 height 18
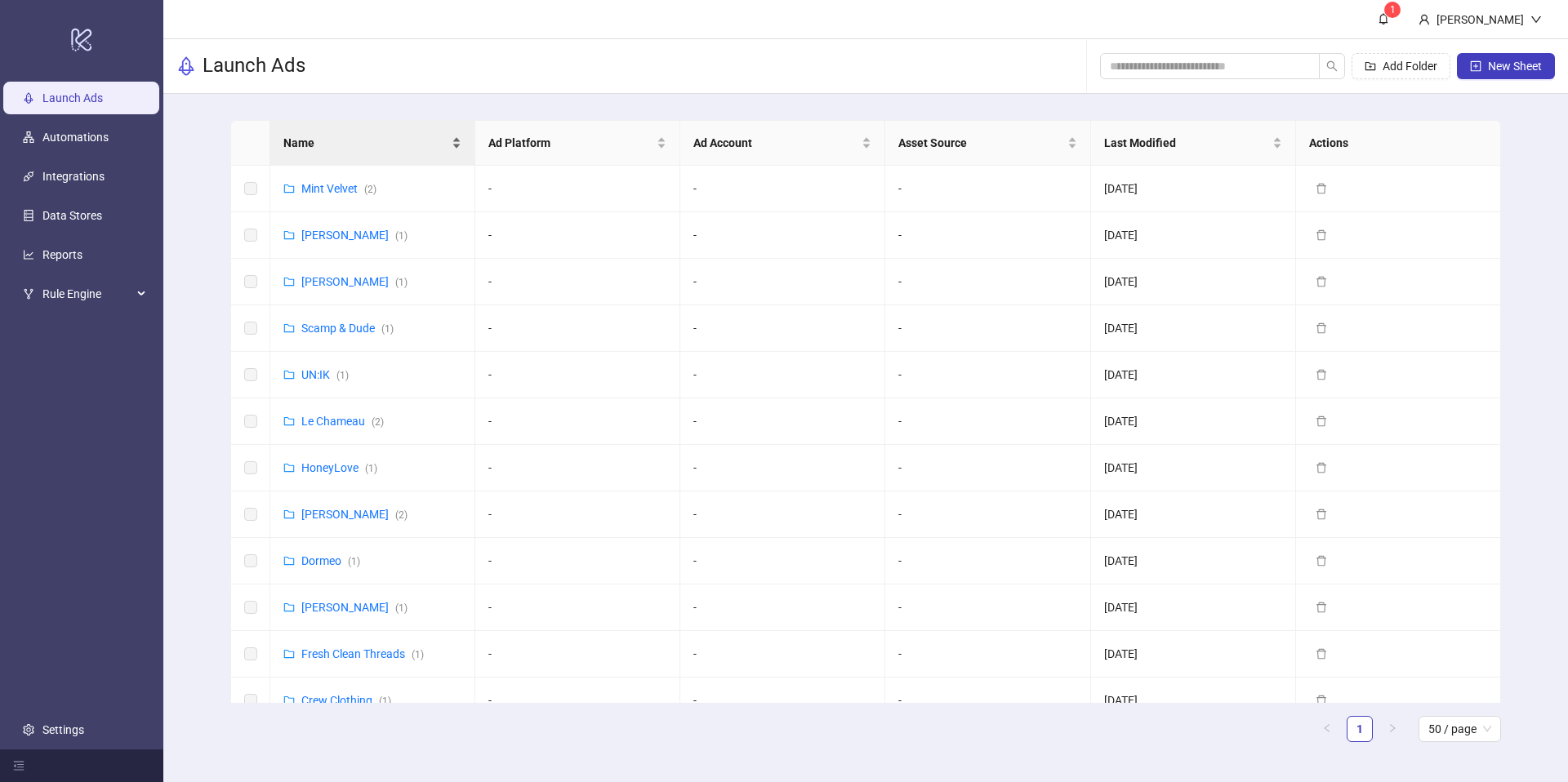
click at [339, 143] on span "Name" at bounding box center [366, 143] width 165 height 18
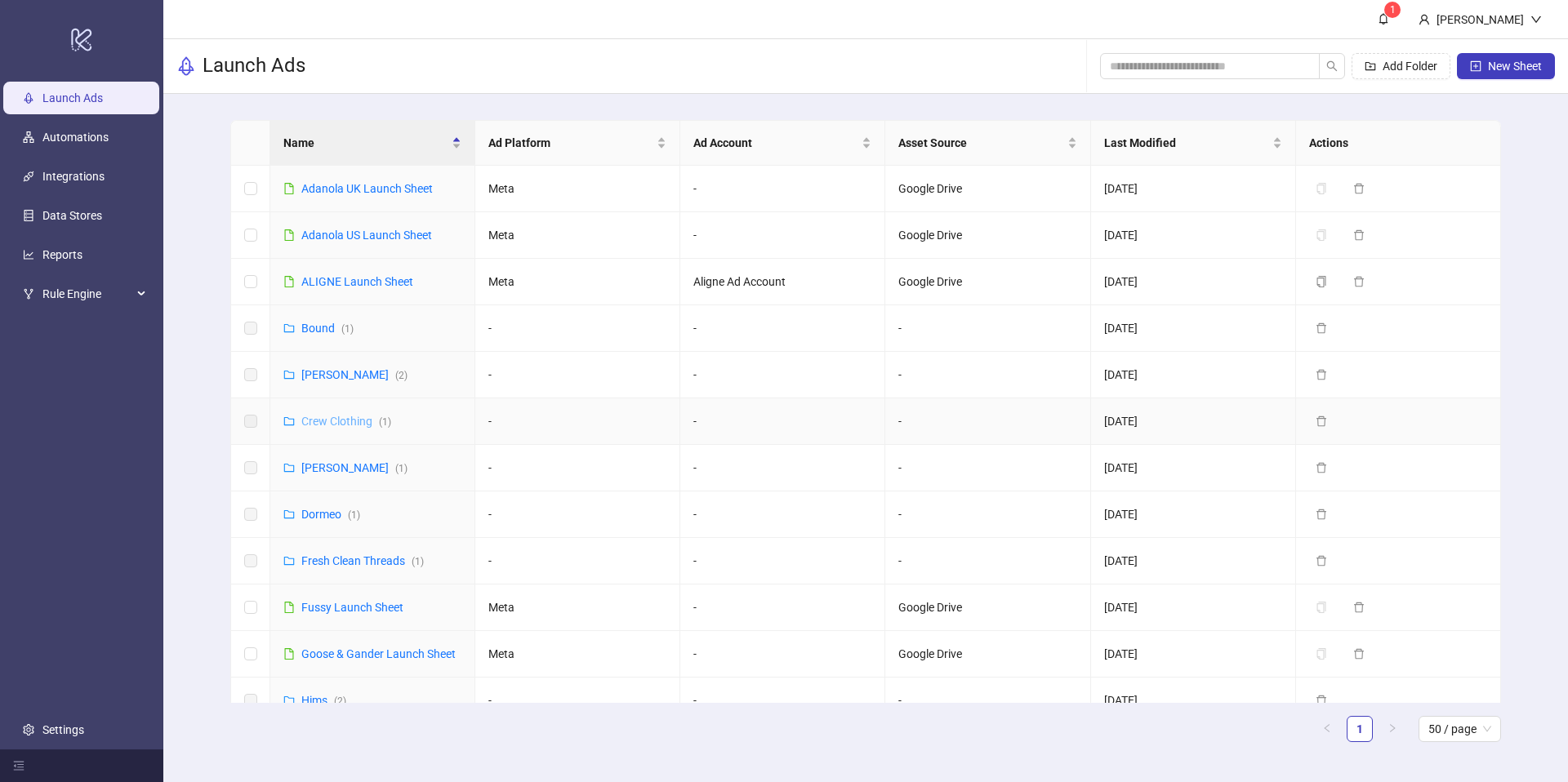
click at [339, 423] on link "Crew Clothing ( 1 )" at bounding box center [346, 421] width 90 height 13
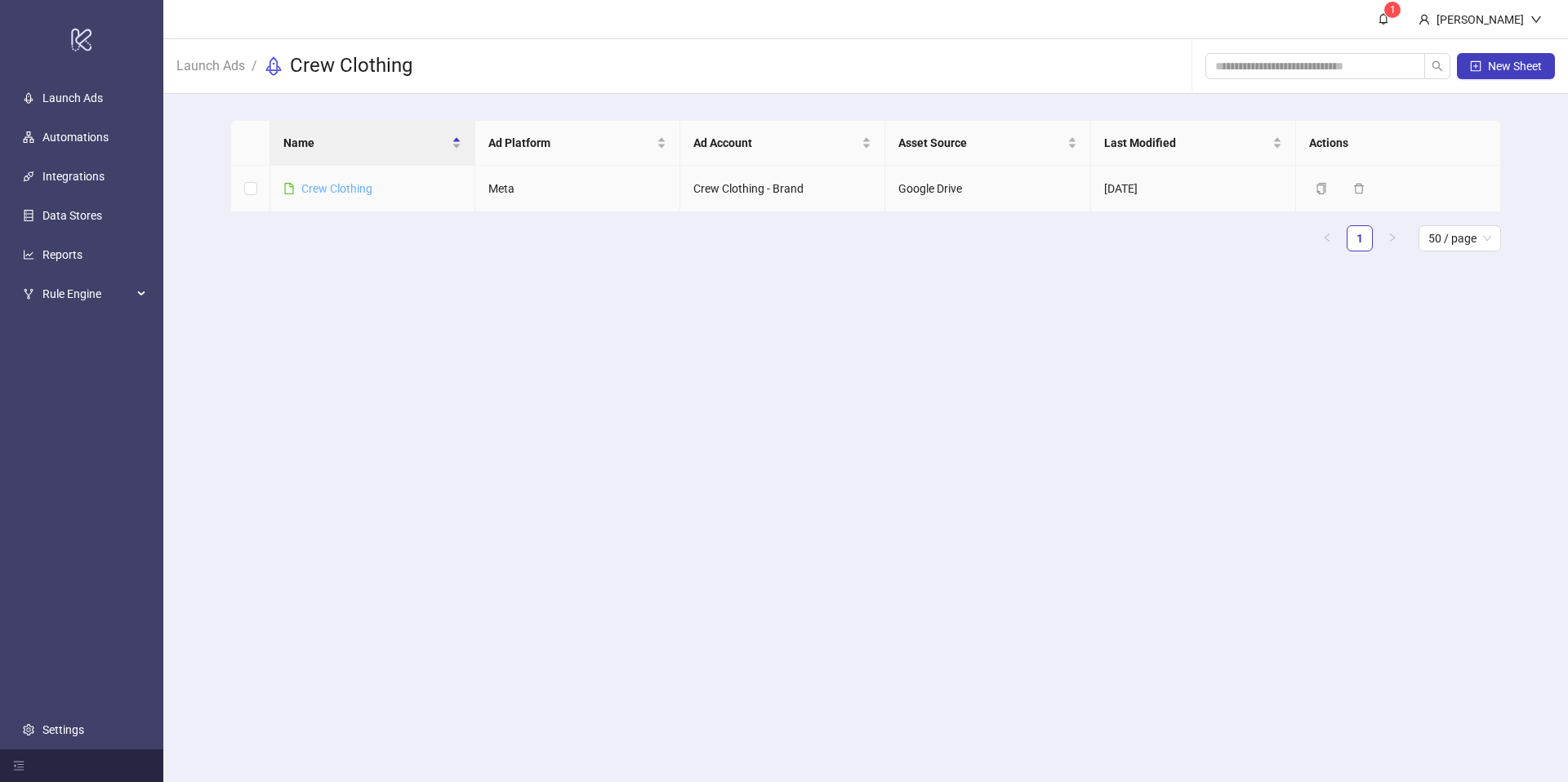
click at [321, 182] on link "Crew Clothing" at bounding box center [336, 188] width 71 height 13
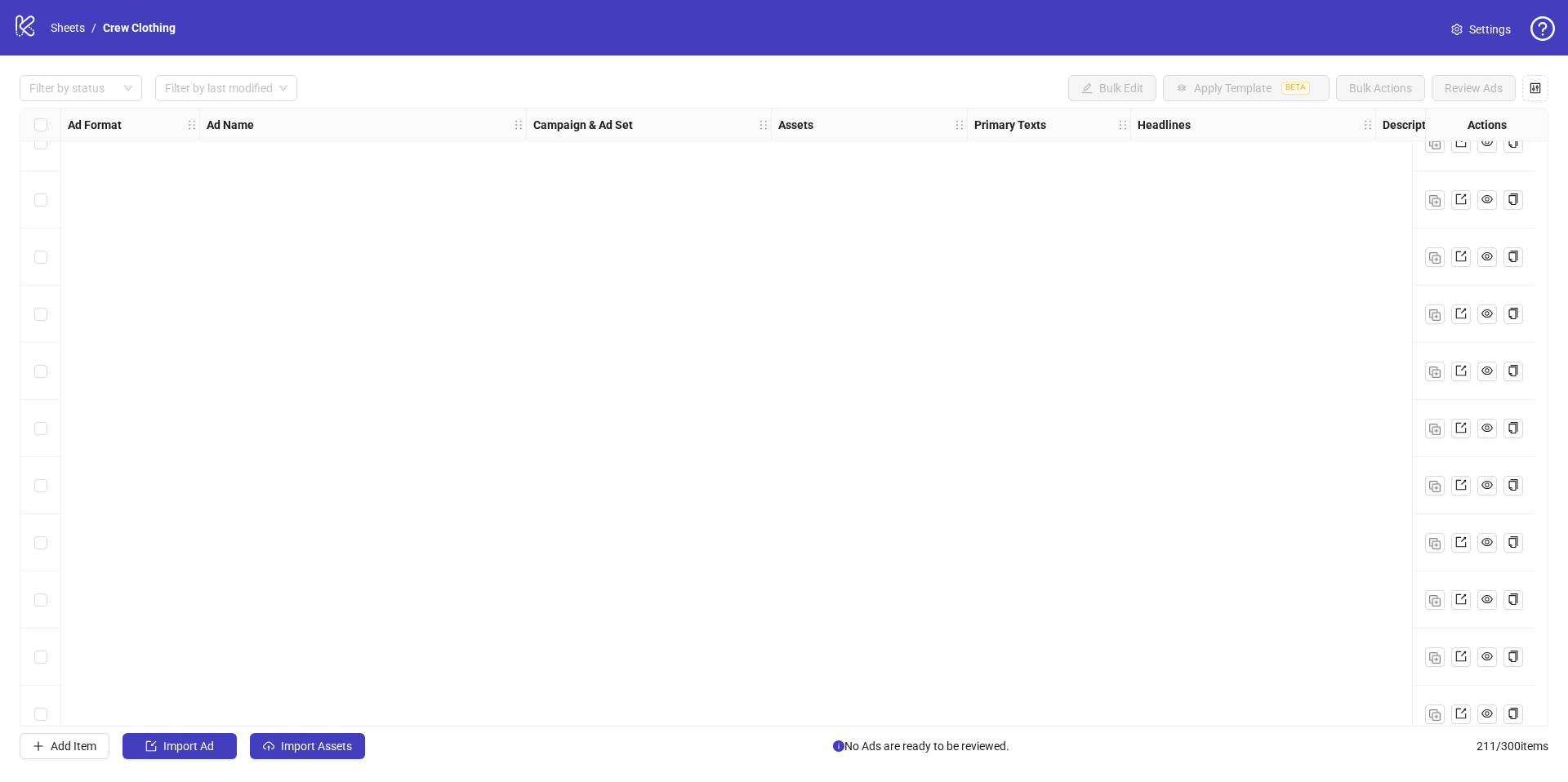
scroll to position [11481, 0]
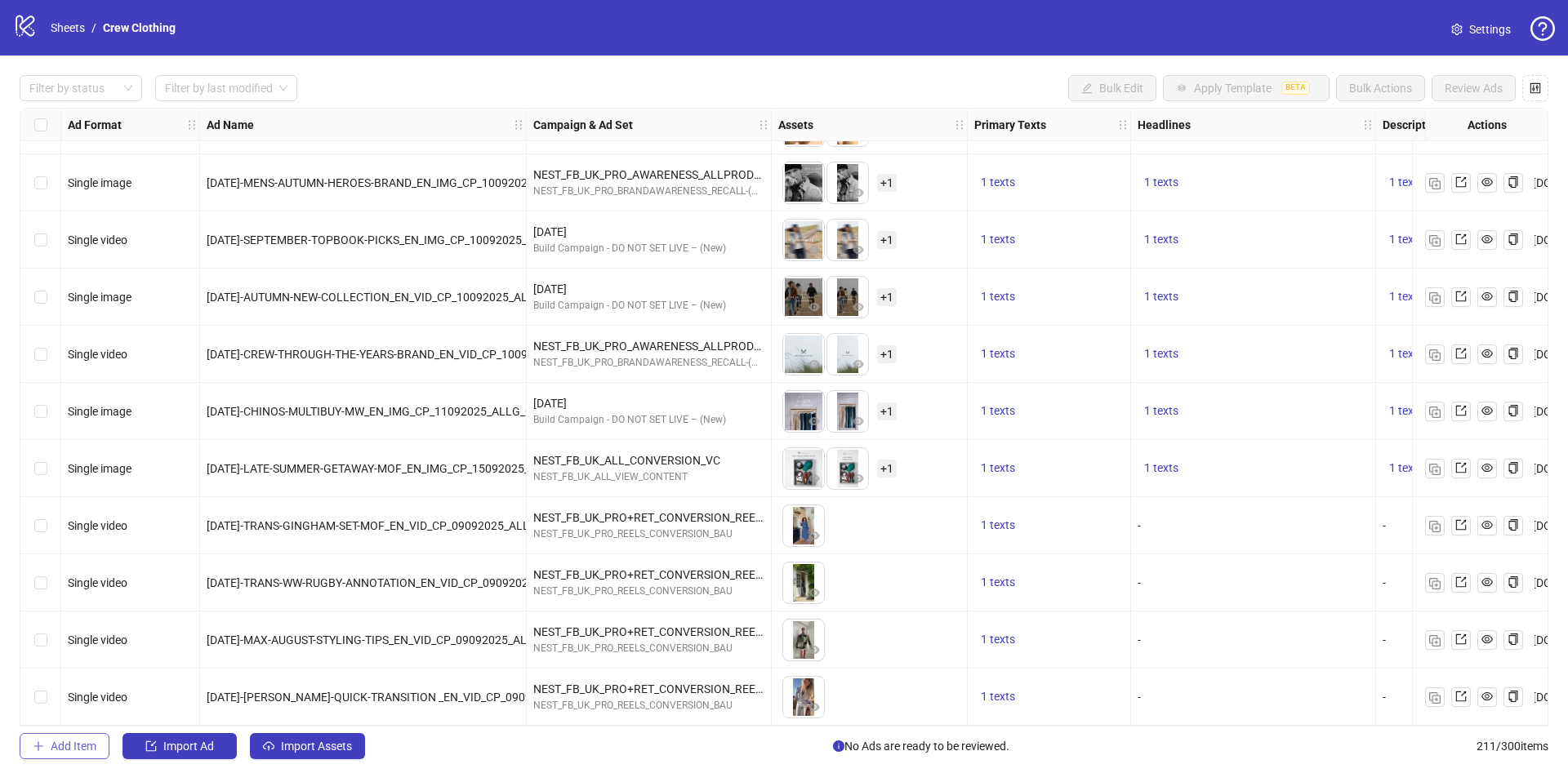
click at [57, 752] on span "Add Item" at bounding box center [74, 746] width 46 height 13
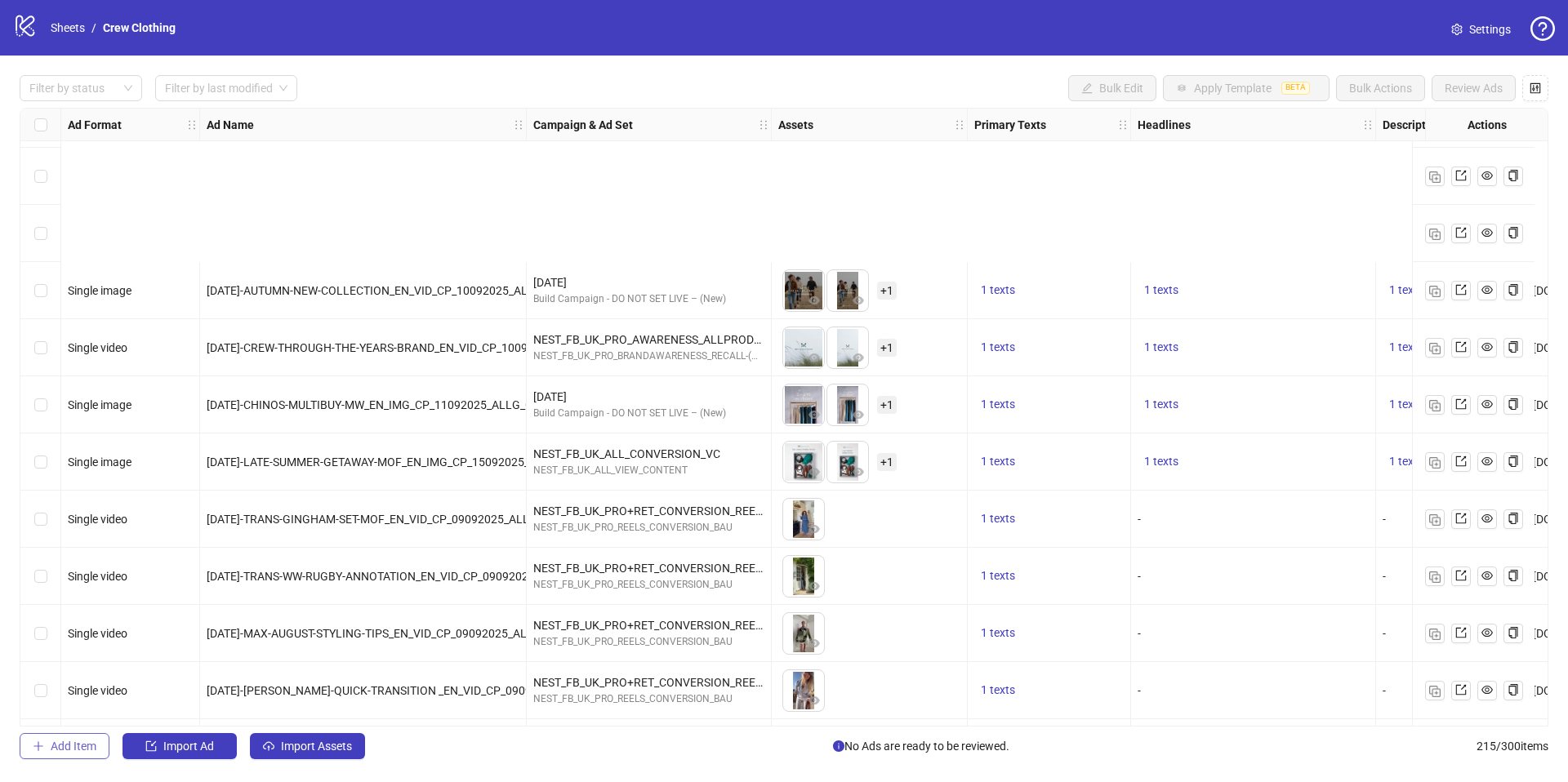
scroll to position [11710, 0]
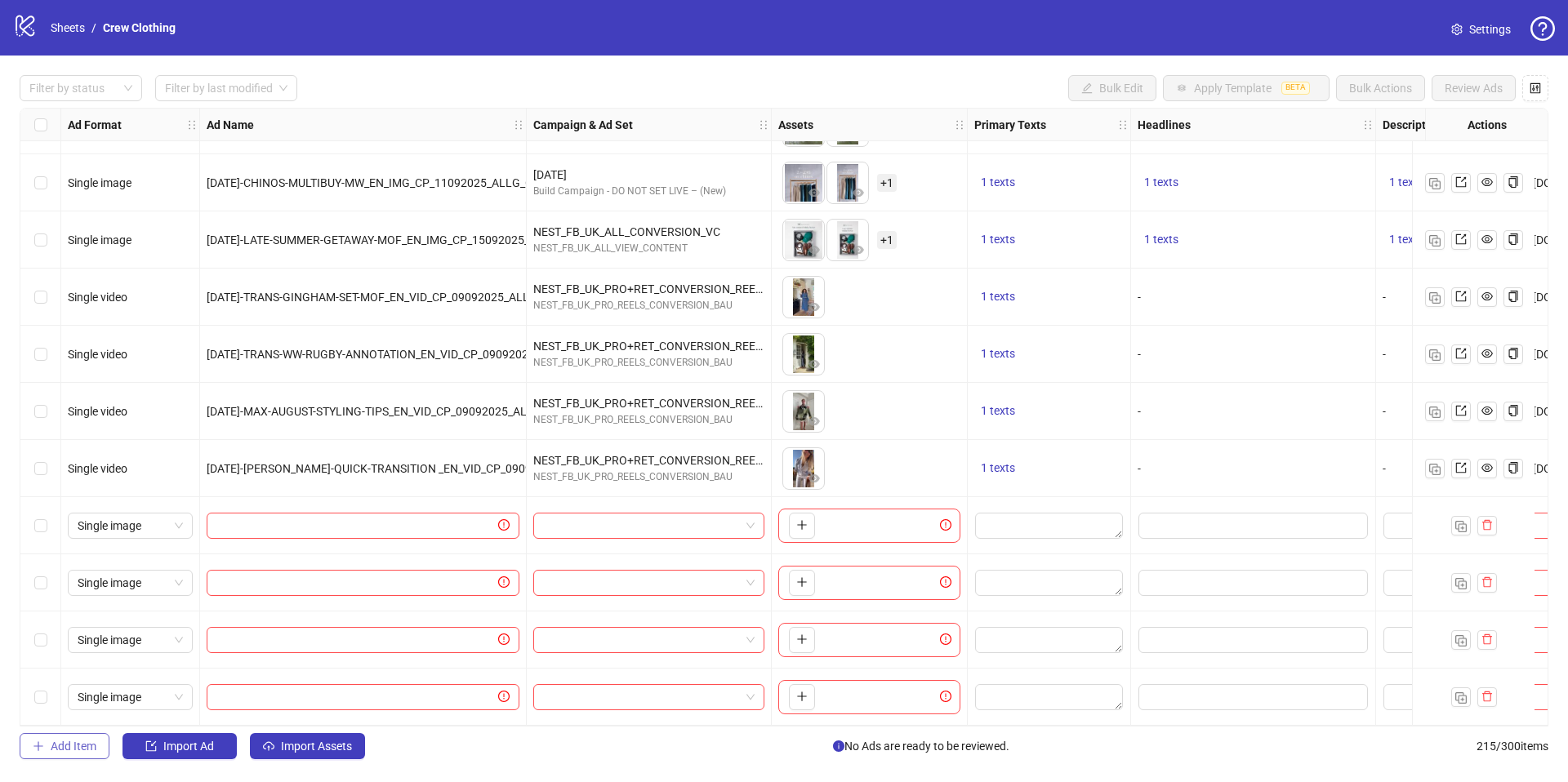
click at [75, 748] on span "Add Item" at bounding box center [74, 746] width 46 height 13
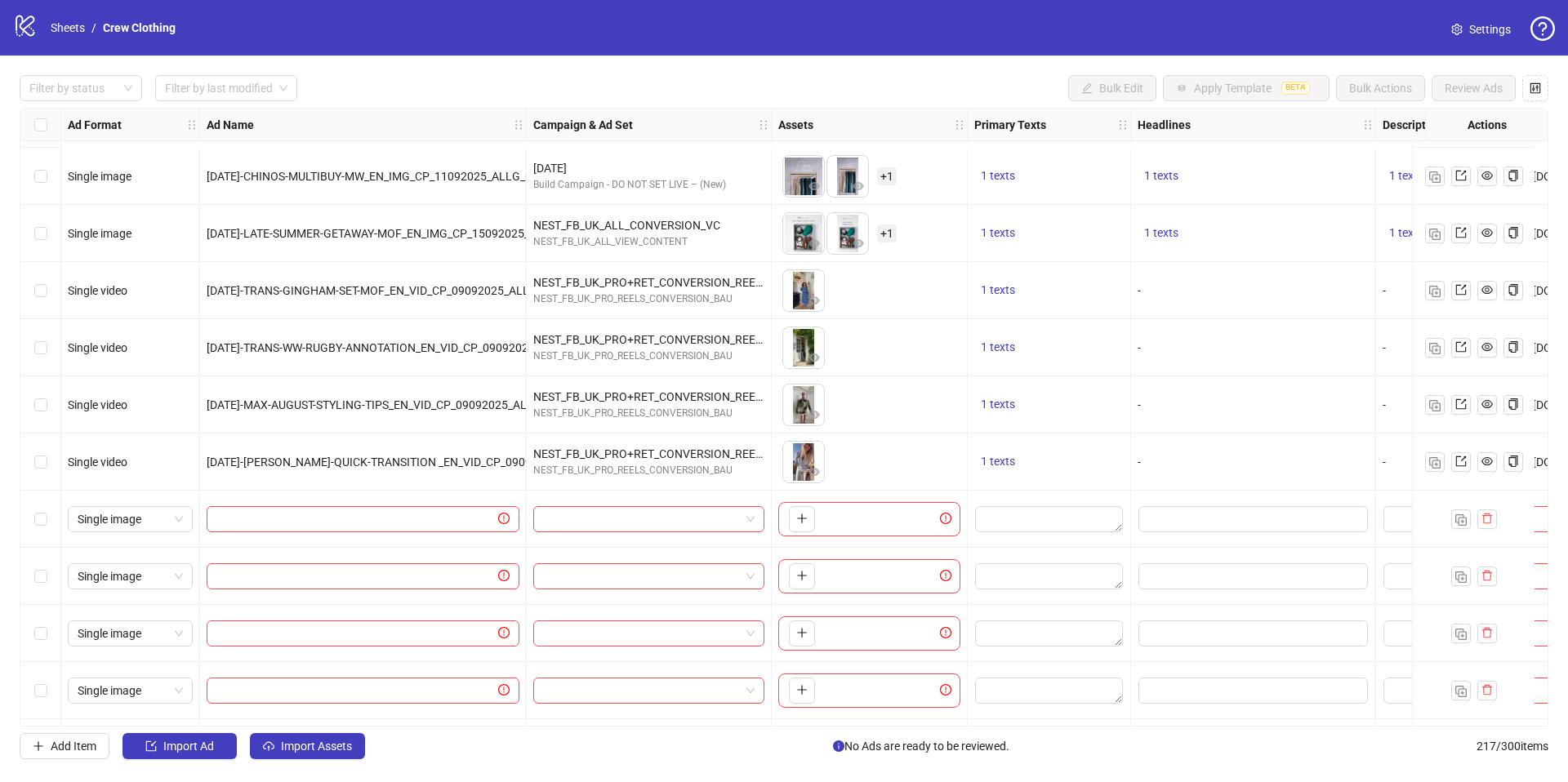
scroll to position [11825, 0]
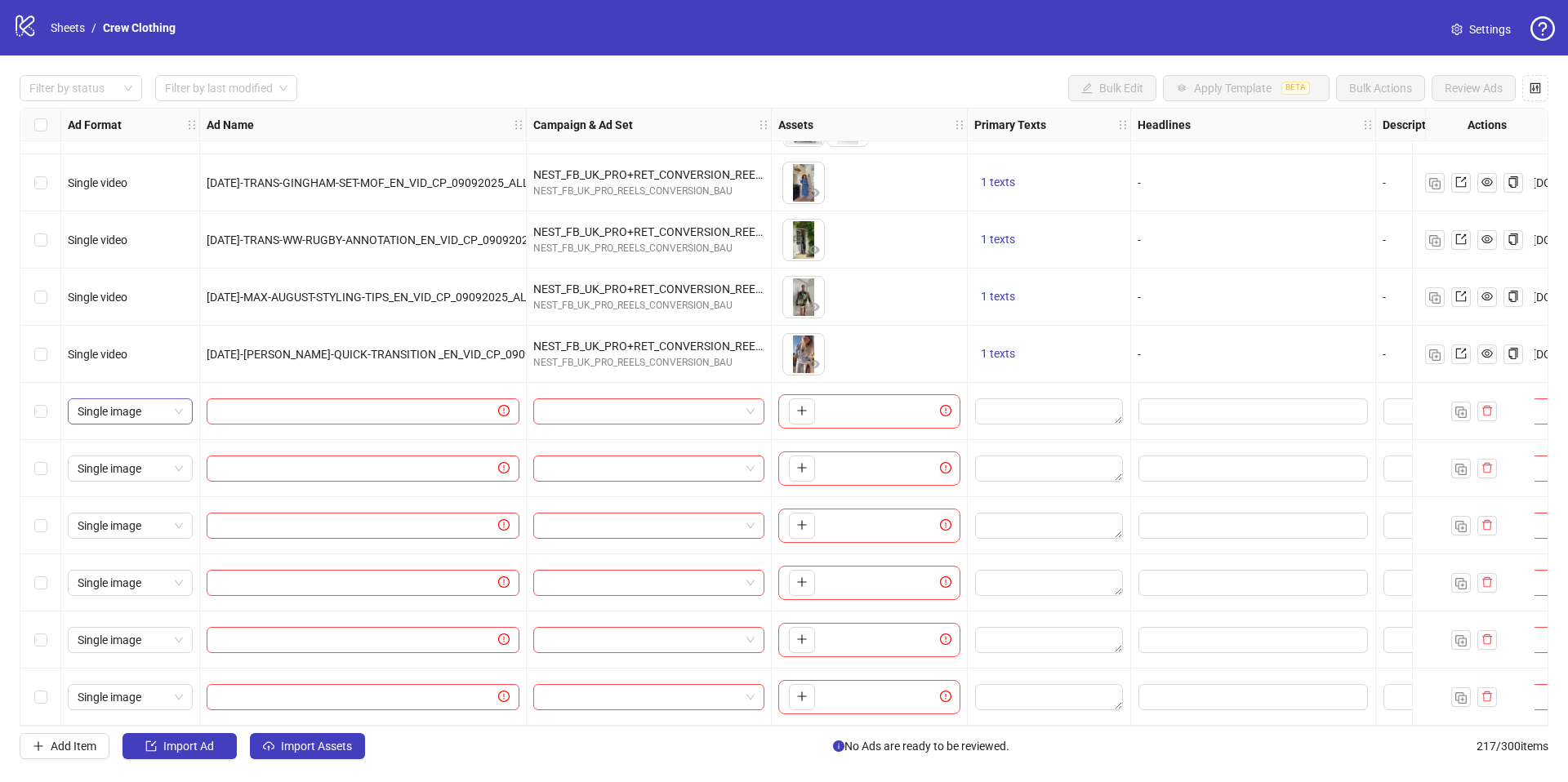
click at [170, 411] on span "Single image" at bounding box center [130, 411] width 105 height 25
click at [143, 461] on div "Single video" at bounding box center [129, 464] width 98 height 18
click at [143, 461] on span "Single image" at bounding box center [130, 469] width 105 height 25
click at [148, 516] on div "Single video" at bounding box center [129, 521] width 98 height 18
click at [147, 515] on span "Single image" at bounding box center [130, 525] width 105 height 25
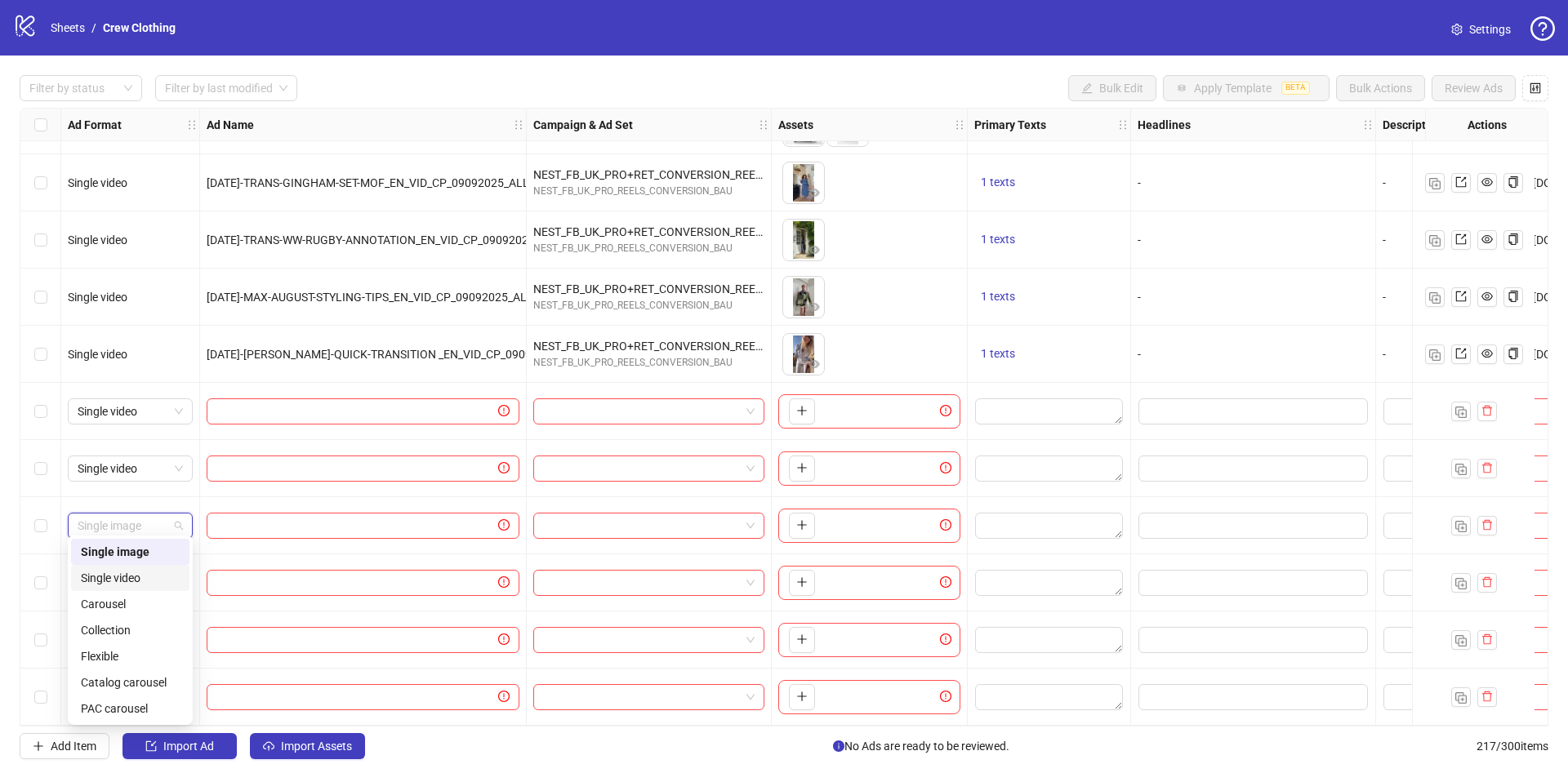
click at [150, 576] on div "Single video" at bounding box center [129, 578] width 98 height 18
click at [151, 577] on span "Single image" at bounding box center [130, 583] width 105 height 25
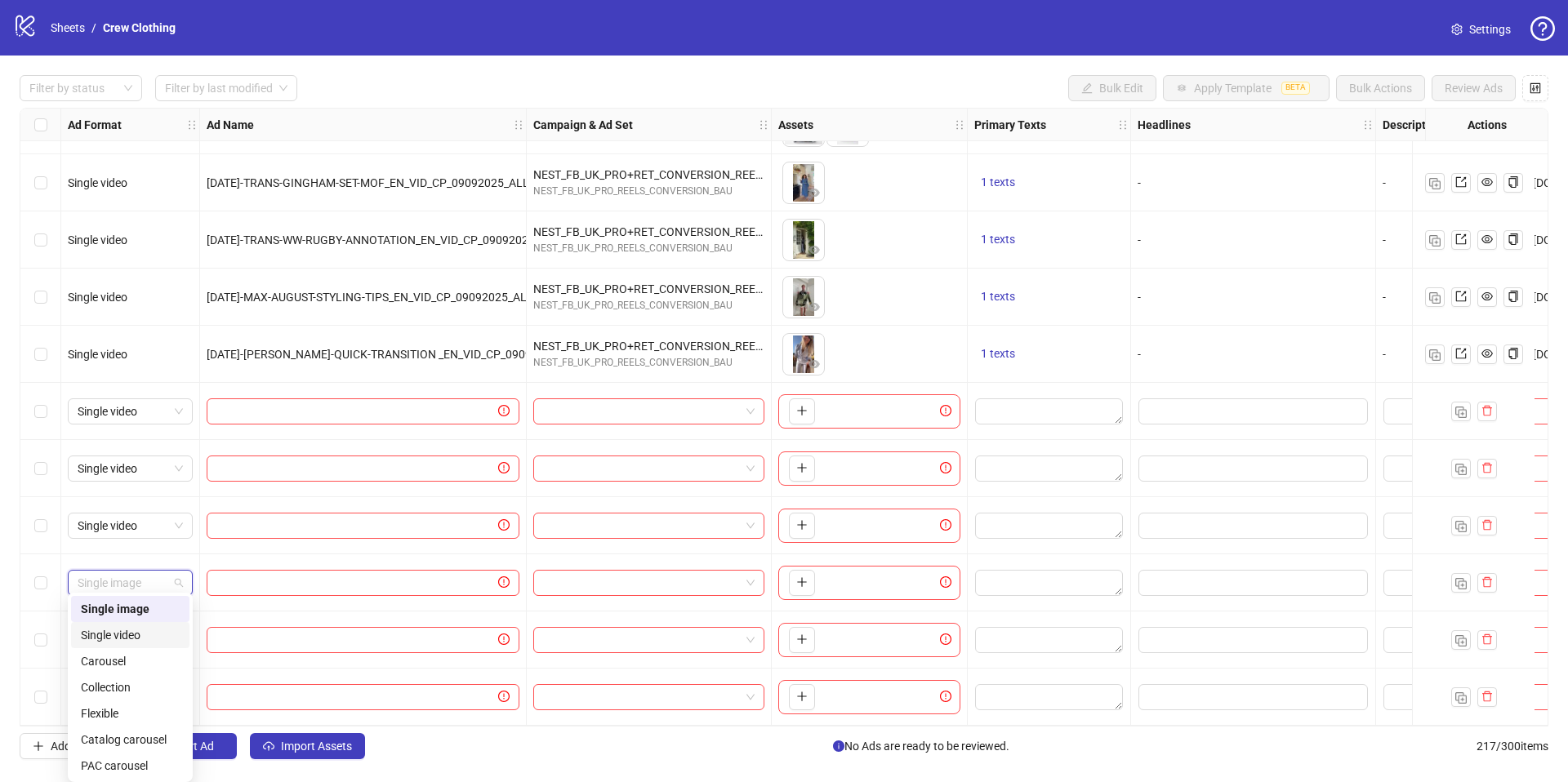
click at [155, 632] on div "Single video" at bounding box center [129, 635] width 98 height 18
click at [149, 628] on span "Single image" at bounding box center [130, 640] width 105 height 25
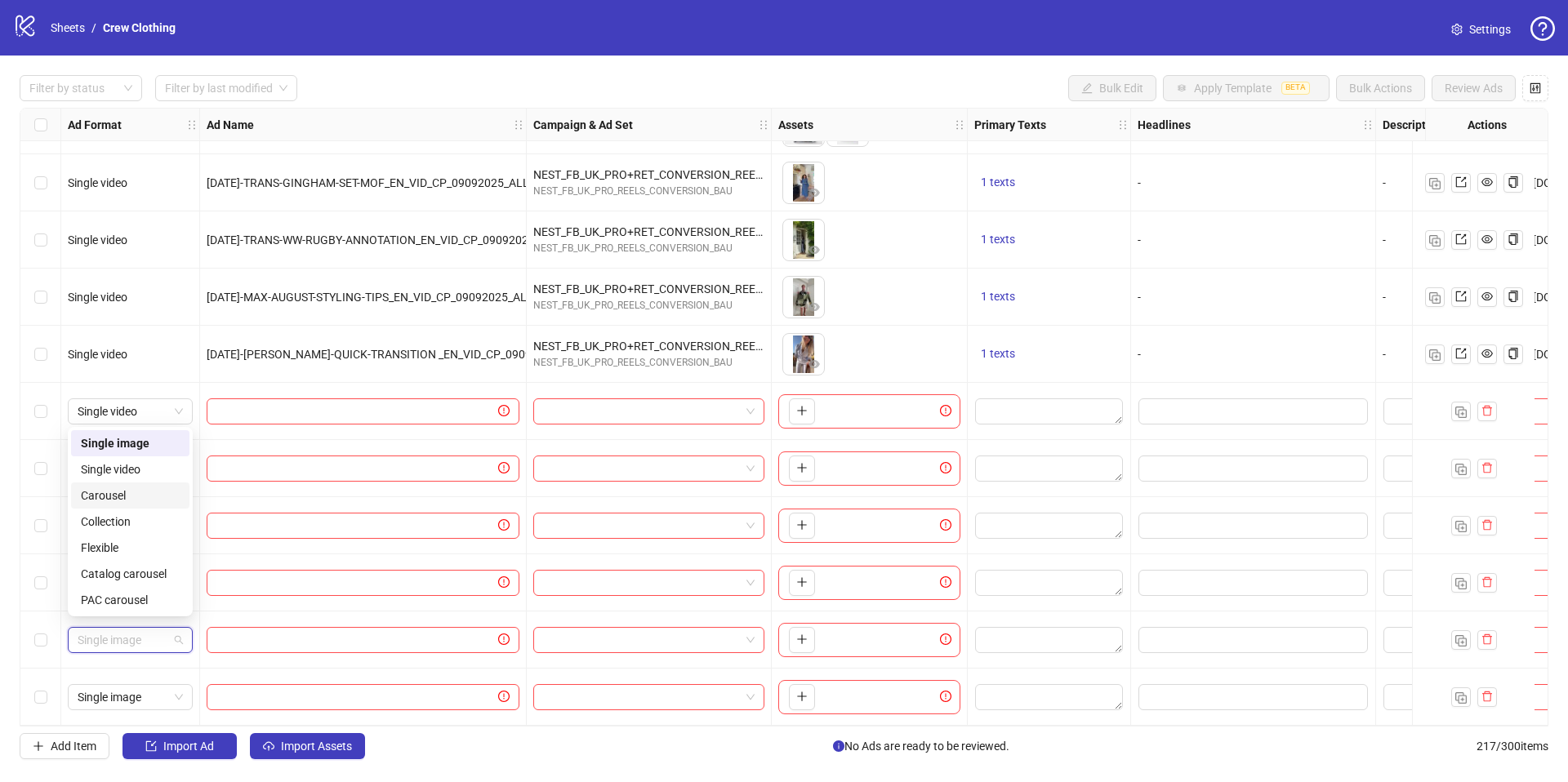
click at [121, 469] on div "Single video" at bounding box center [129, 470] width 98 height 18
click at [157, 699] on span "Single image" at bounding box center [130, 697] width 105 height 25
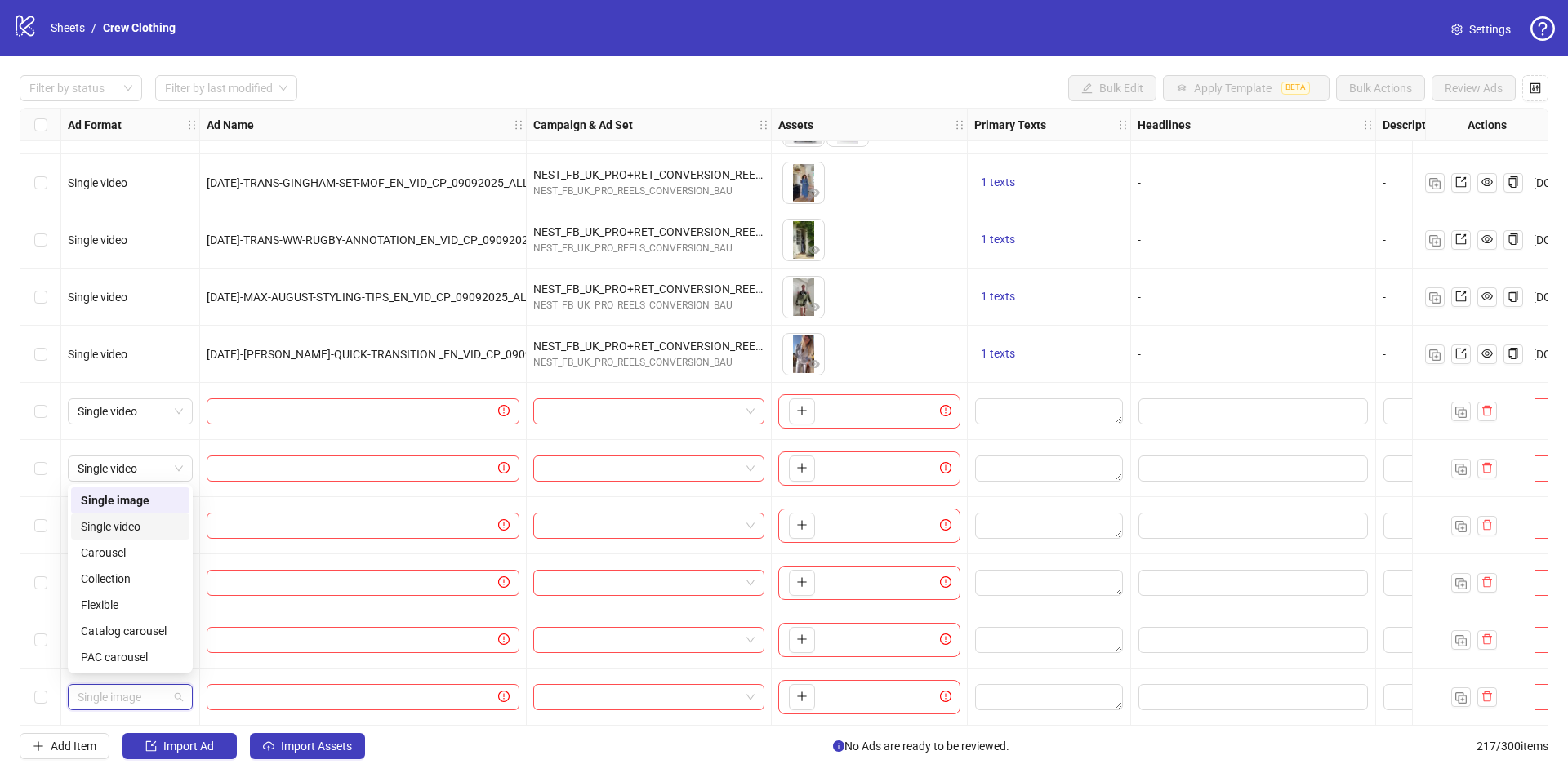
drag, startPoint x: 134, startPoint y: 526, endPoint x: 189, endPoint y: 503, distance: 59.6
click at [134, 526] on div "Single video" at bounding box center [129, 526] width 98 height 18
click at [457, 403] on input "text" at bounding box center [355, 412] width 279 height 18
drag, startPoint x: 610, startPoint y: 416, endPoint x: 600, endPoint y: 398, distance: 20.6
click at [610, 416] on input "search" at bounding box center [642, 411] width 197 height 25
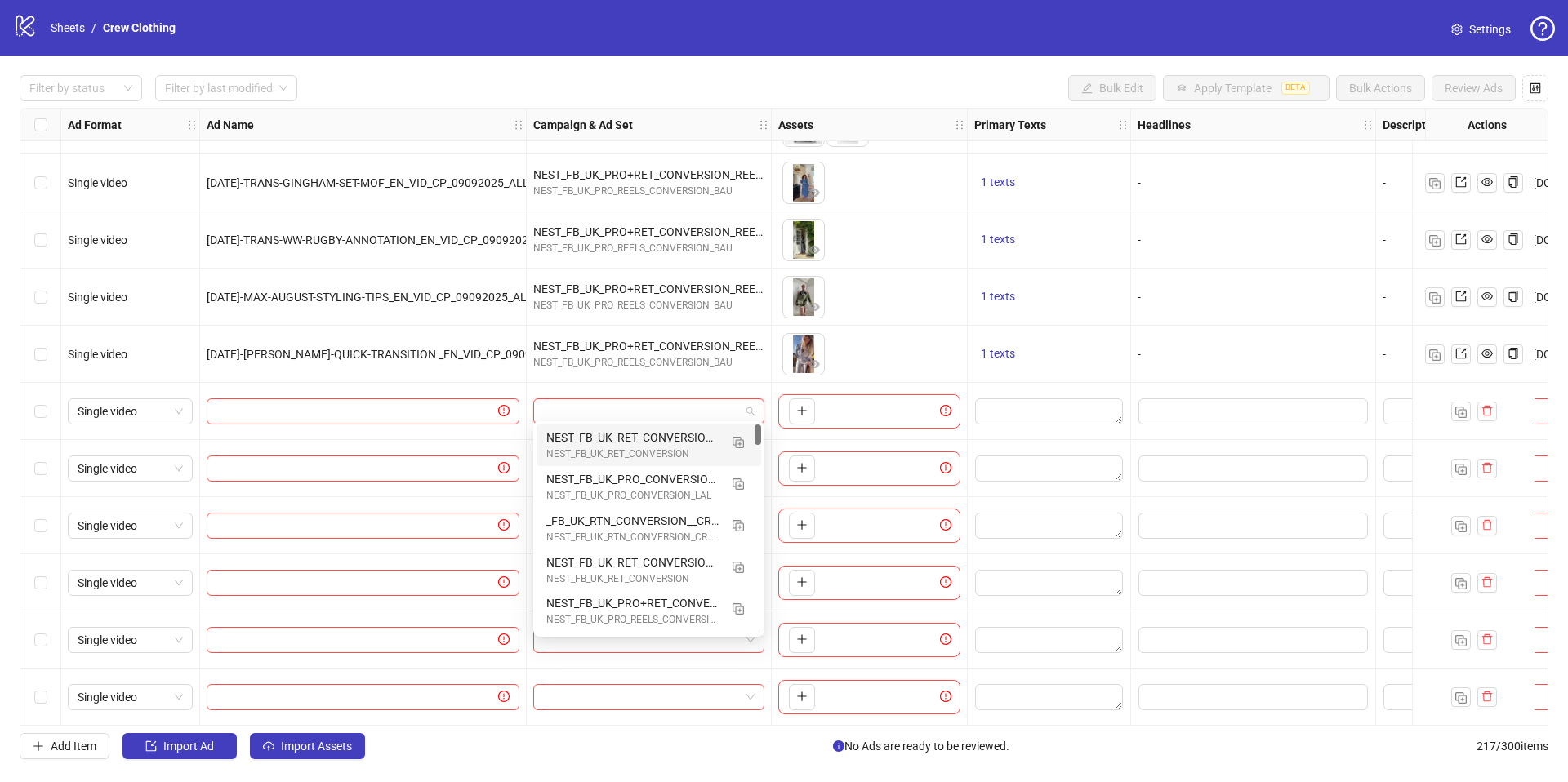
click at [600, 399] on input "search" at bounding box center [642, 411] width 197 height 25
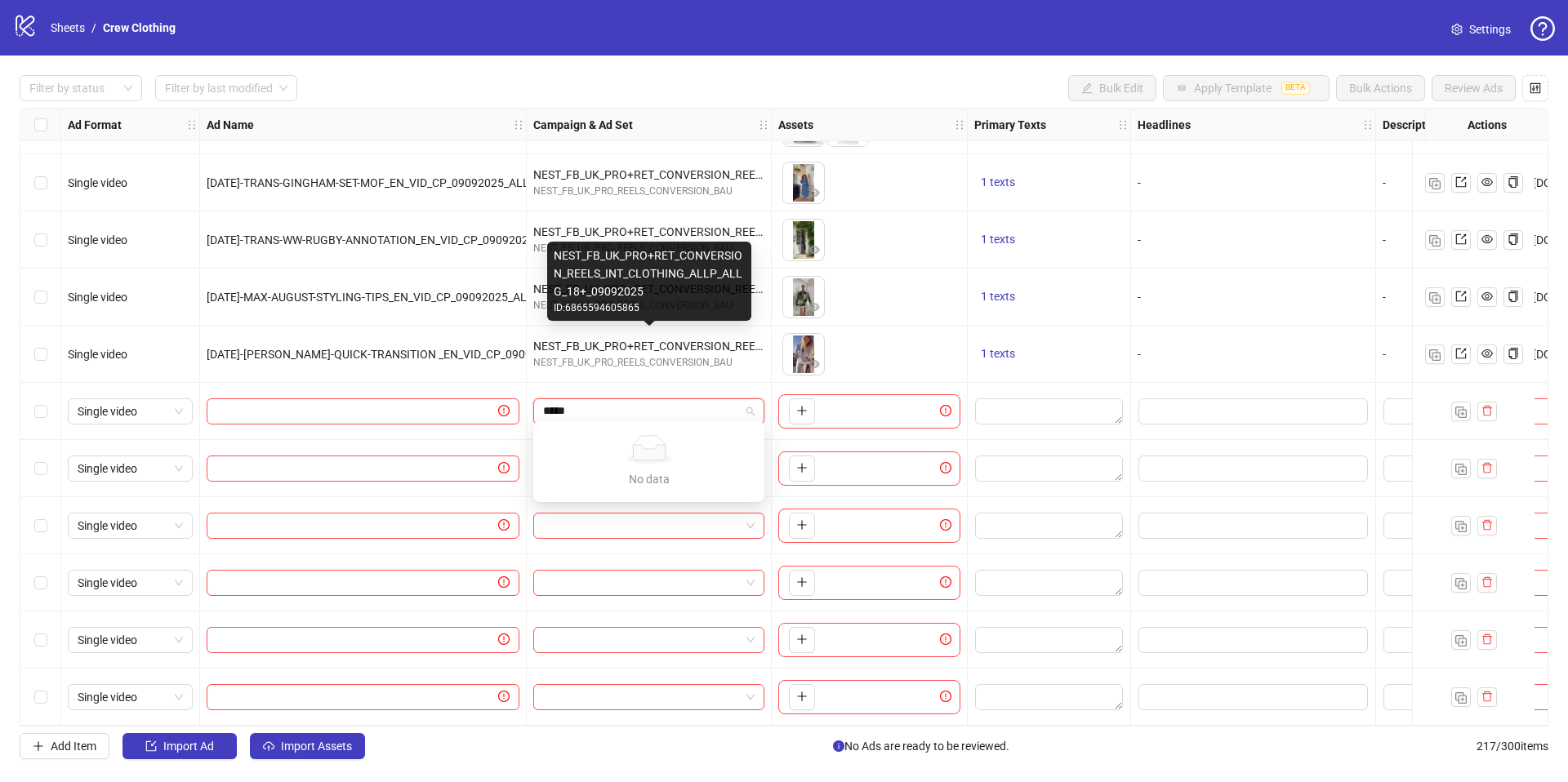
type input "****"
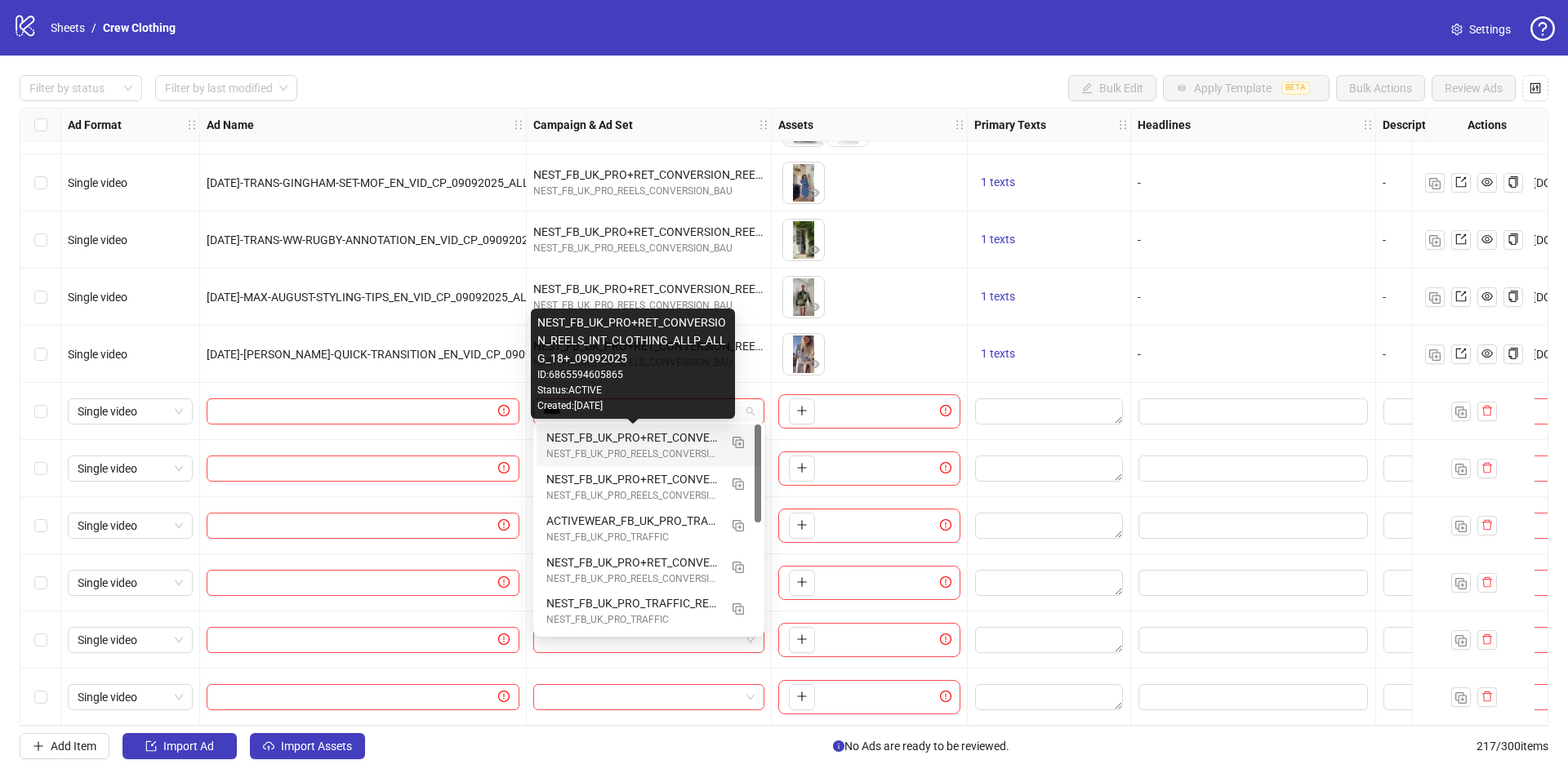
click at [641, 441] on div "NEST_FB_UK_PRO+RET_CONVERSION_REELS_INT_CLOTHING_ALLP_ALLG_18+_09092025" at bounding box center [632, 438] width 172 height 18
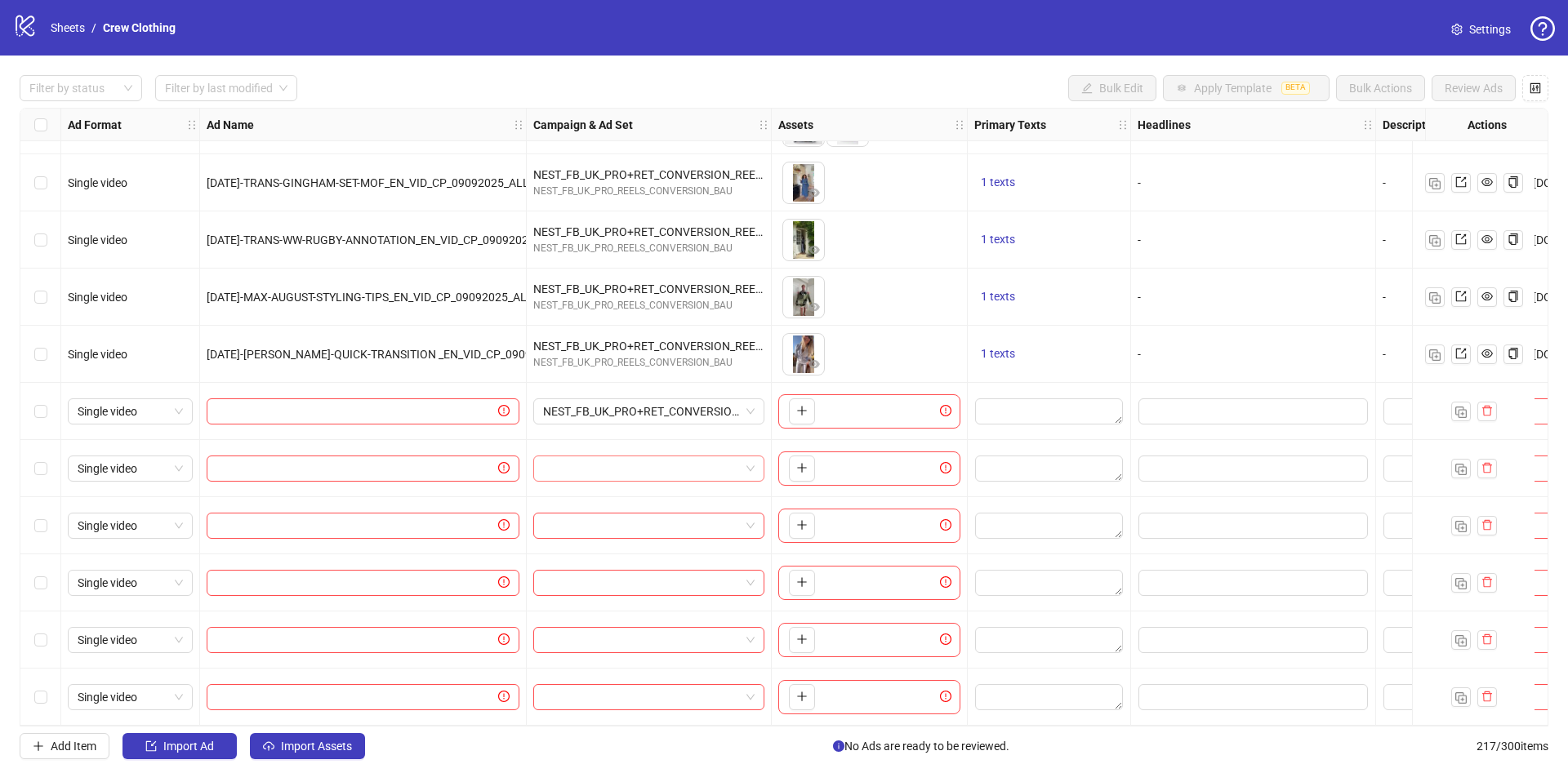
click at [630, 472] on input "search" at bounding box center [642, 469] width 197 height 25
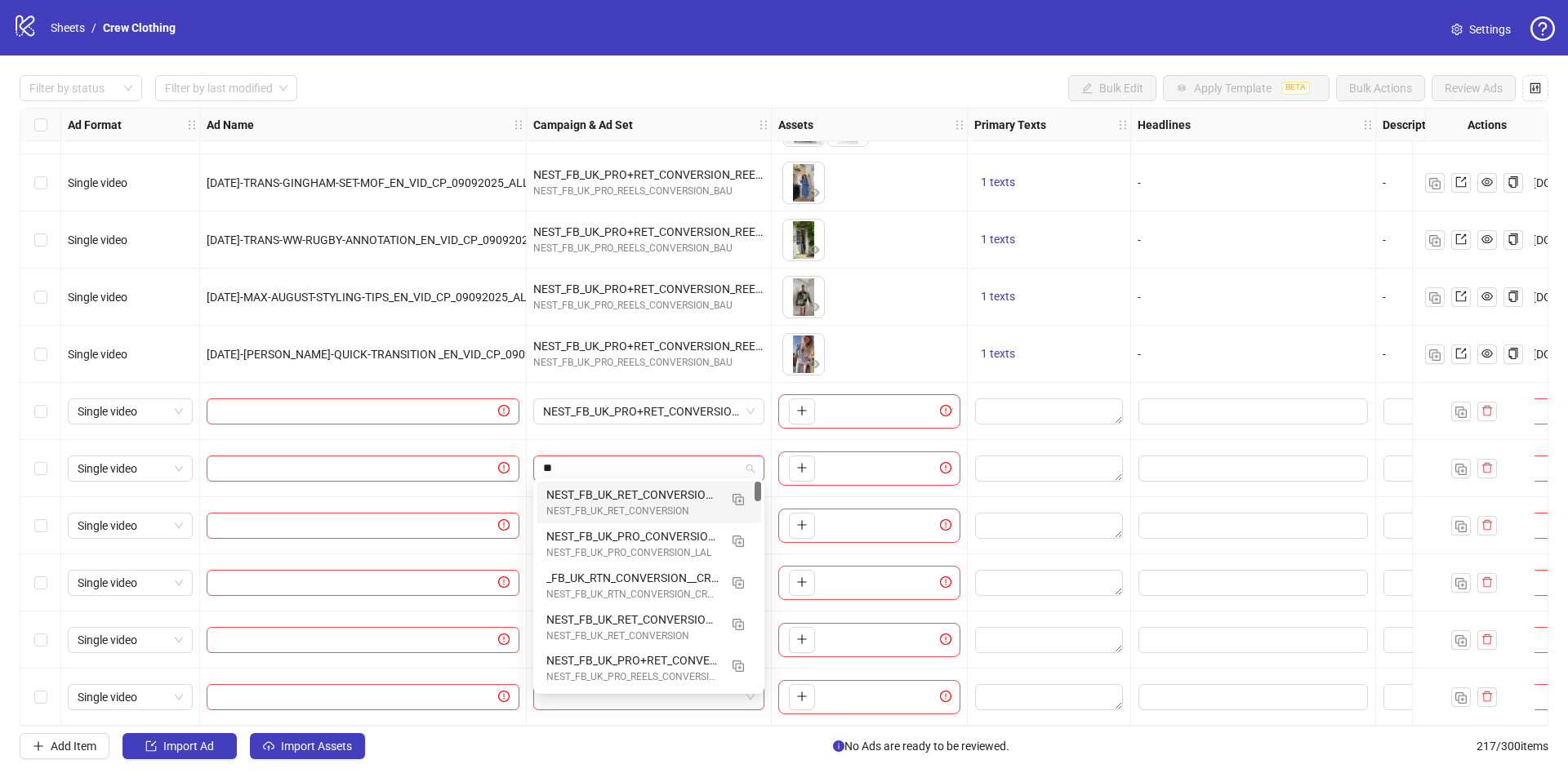
type input "***"
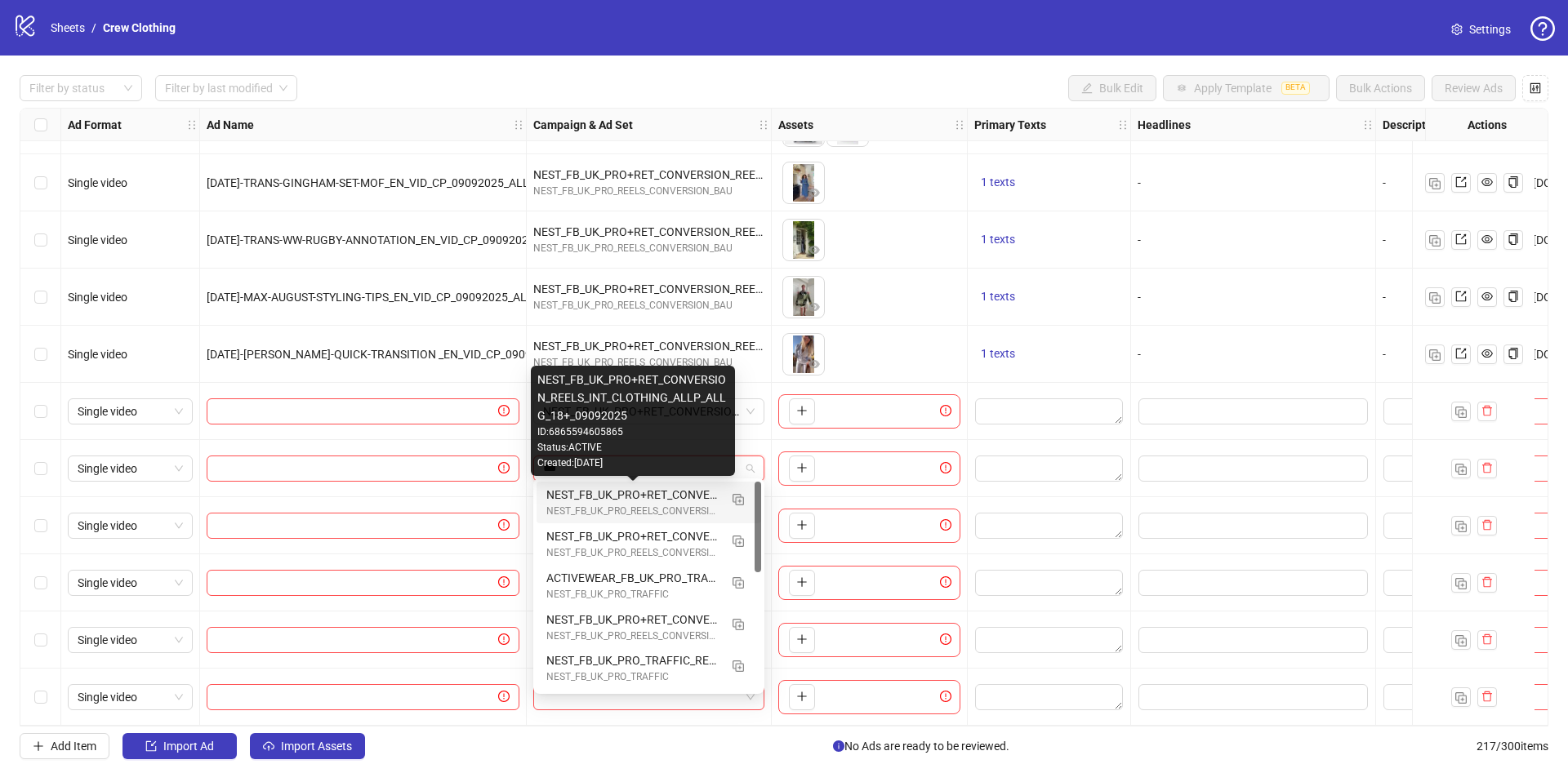
click at [626, 500] on div "NEST_FB_UK_PRO+RET_CONVERSION_REELS_INT_CLOTHING_ALLP_ALLG_18+_09092025" at bounding box center [632, 494] width 172 height 18
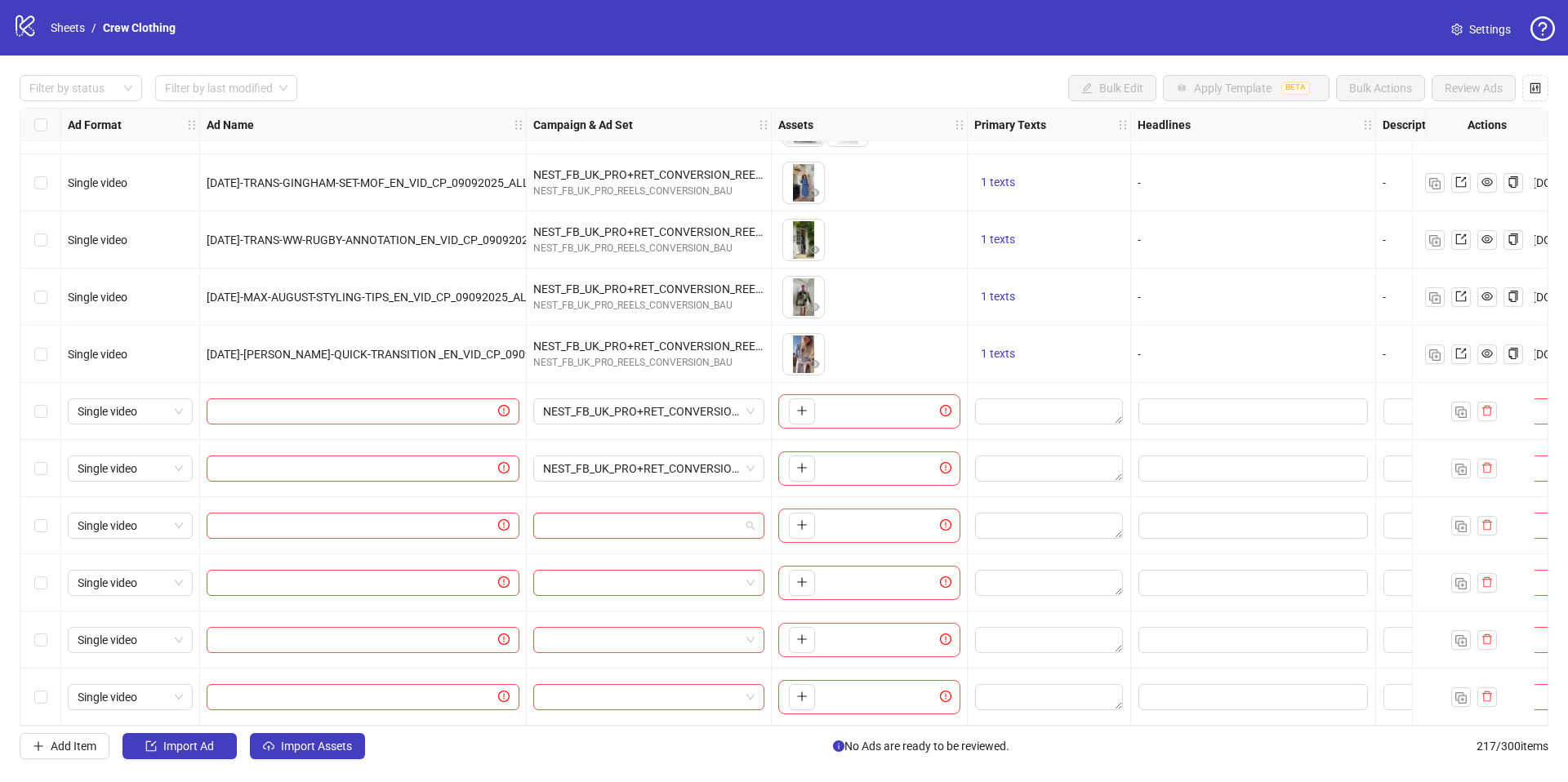
click at [630, 522] on input "search" at bounding box center [642, 525] width 197 height 25
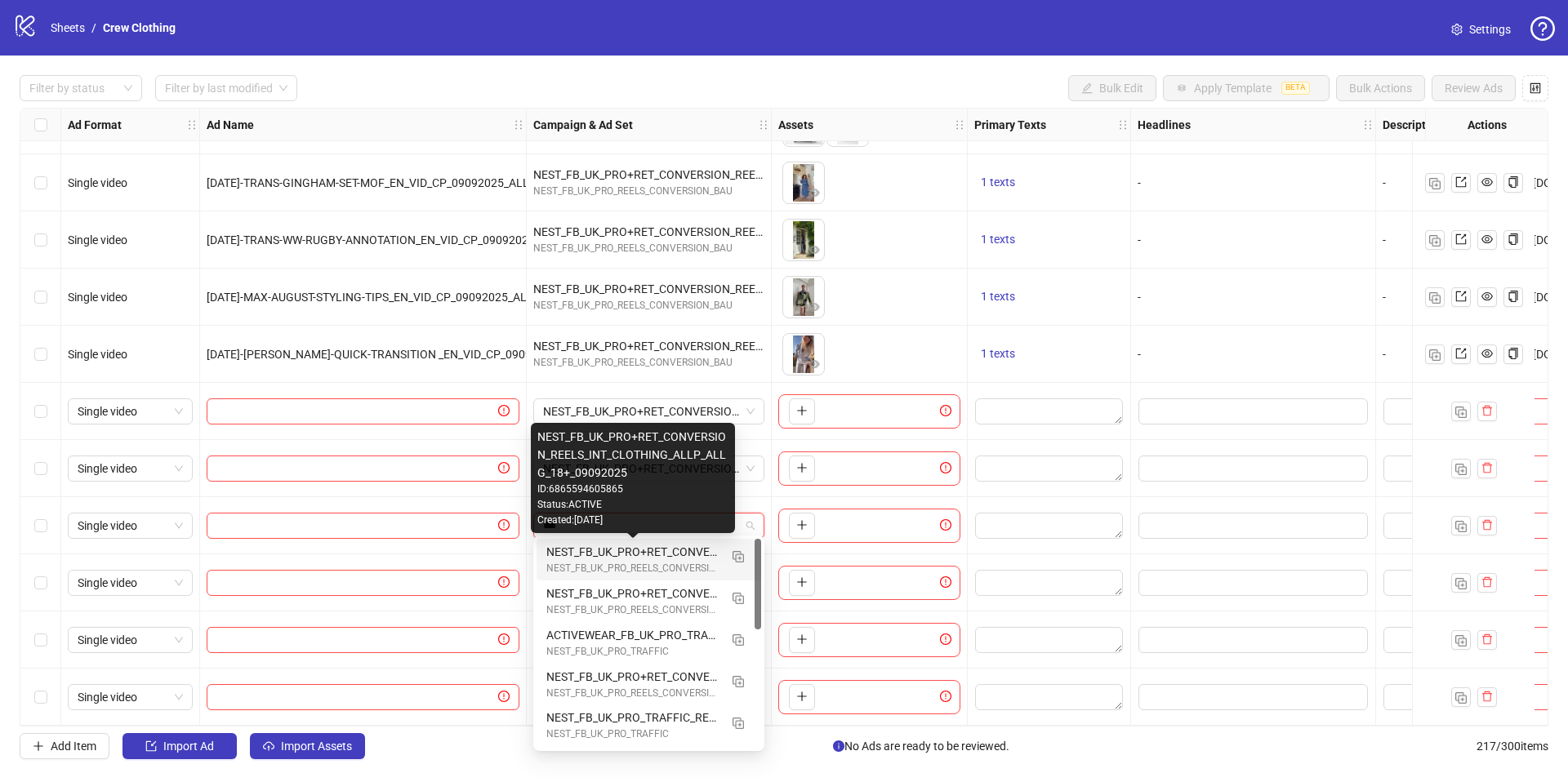
type input "****"
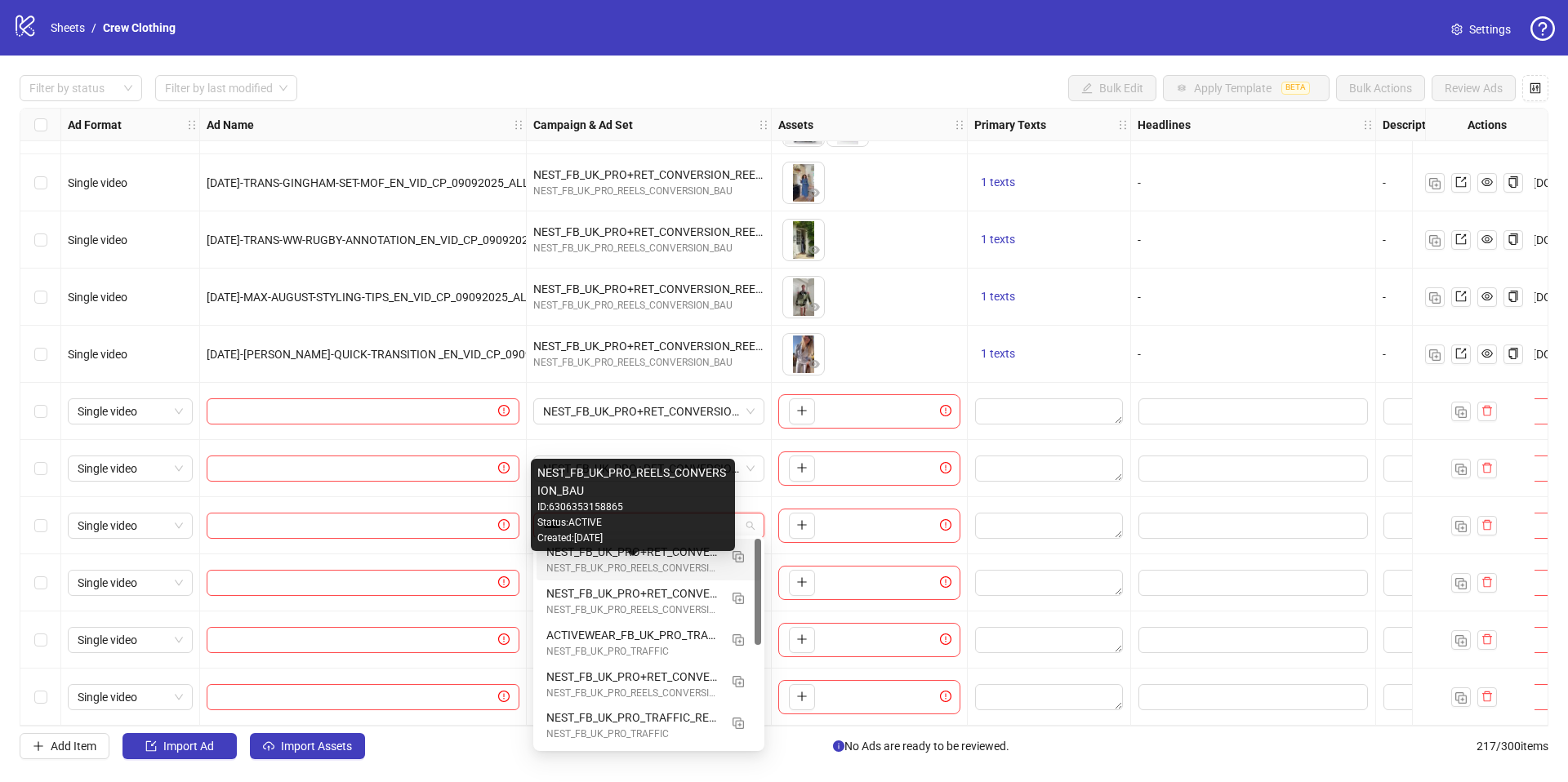
click at [675, 565] on div "NEST_FB_UK_PRO_REELS_CONVERSION_BAU" at bounding box center [632, 569] width 172 height 16
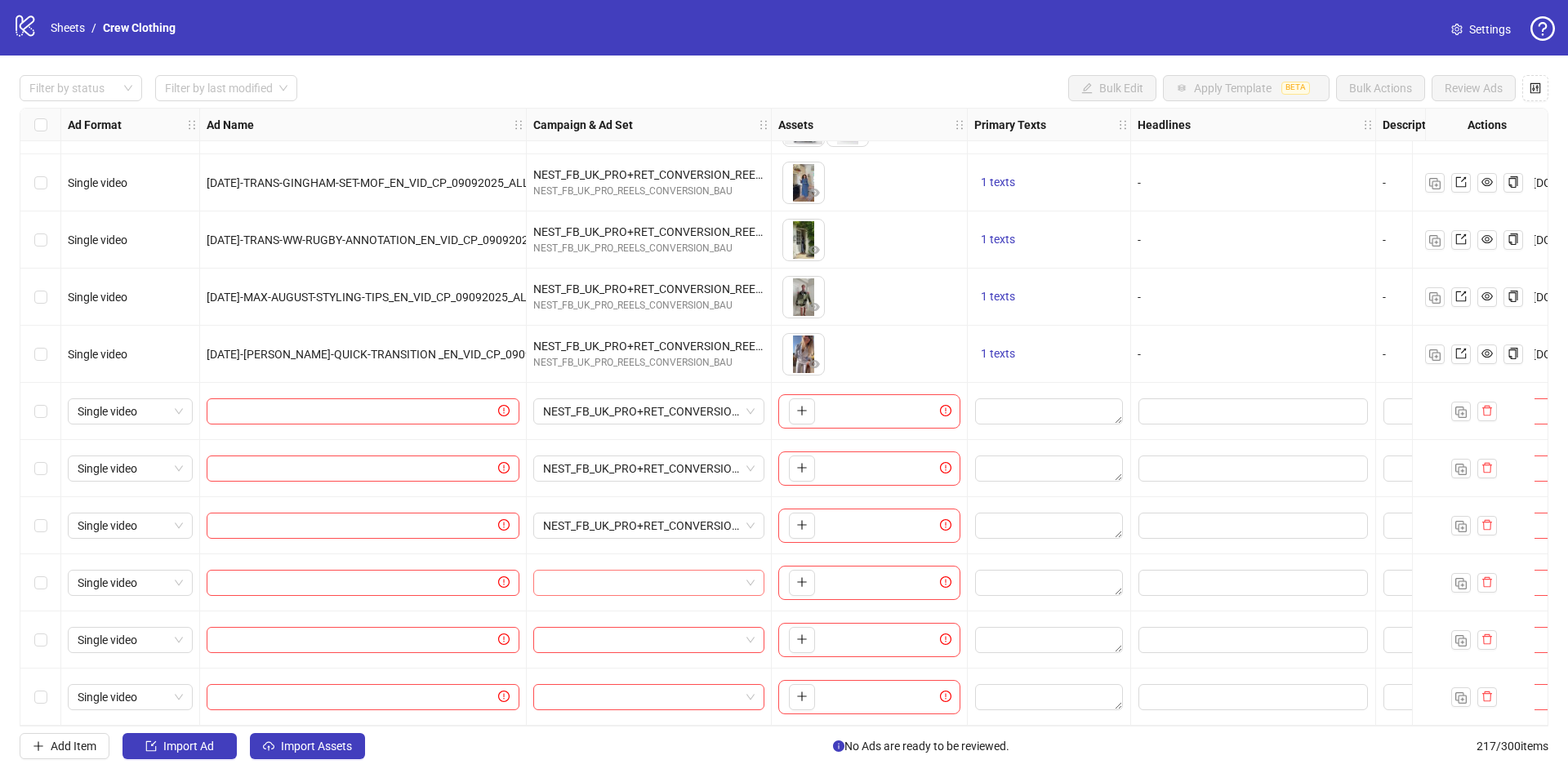
click at [677, 577] on input "search" at bounding box center [642, 583] width 197 height 25
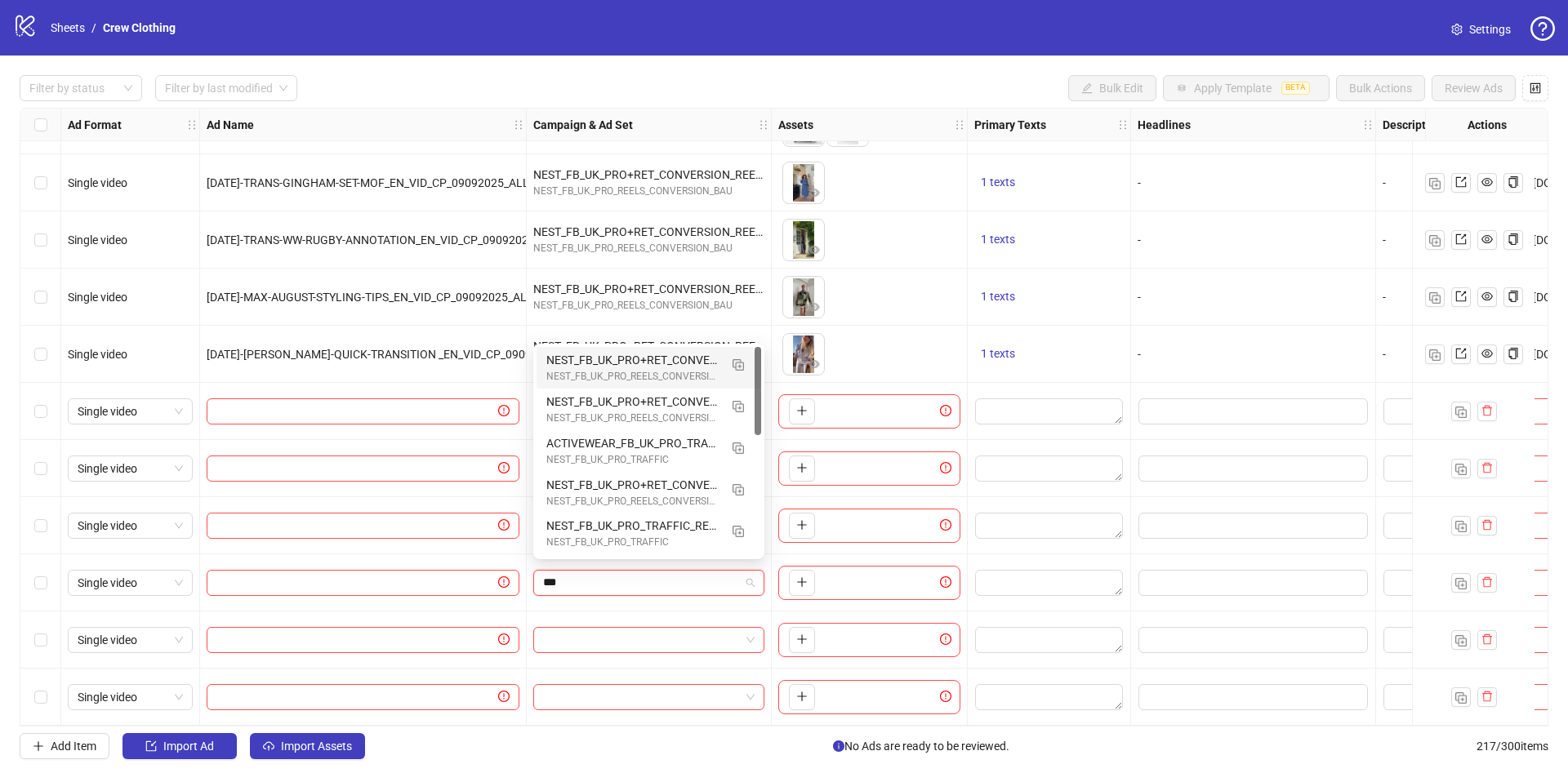
type input "****"
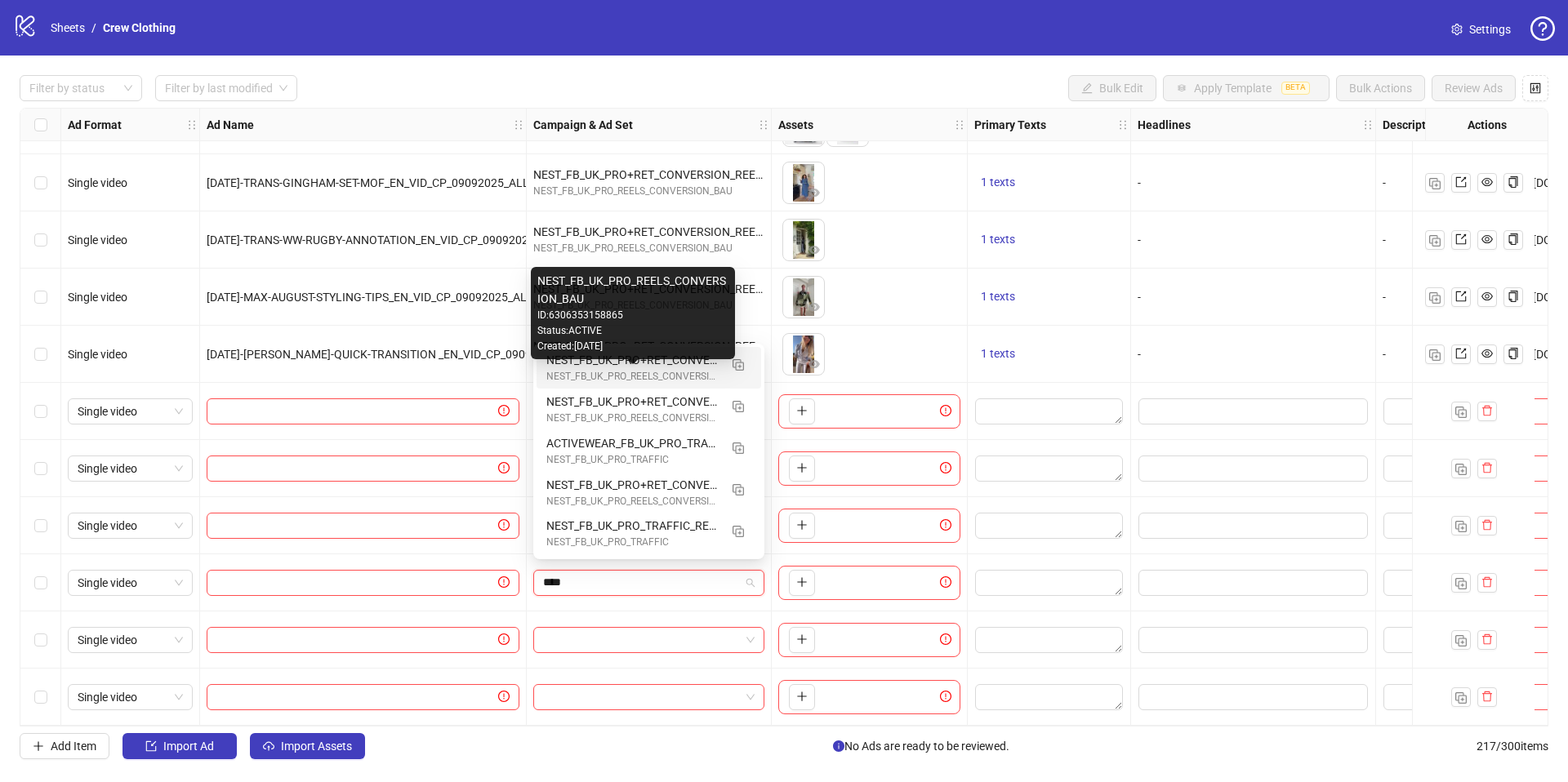
click at [682, 375] on div "NEST_FB_UK_PRO_REELS_CONVERSION_BAU" at bounding box center [632, 377] width 172 height 16
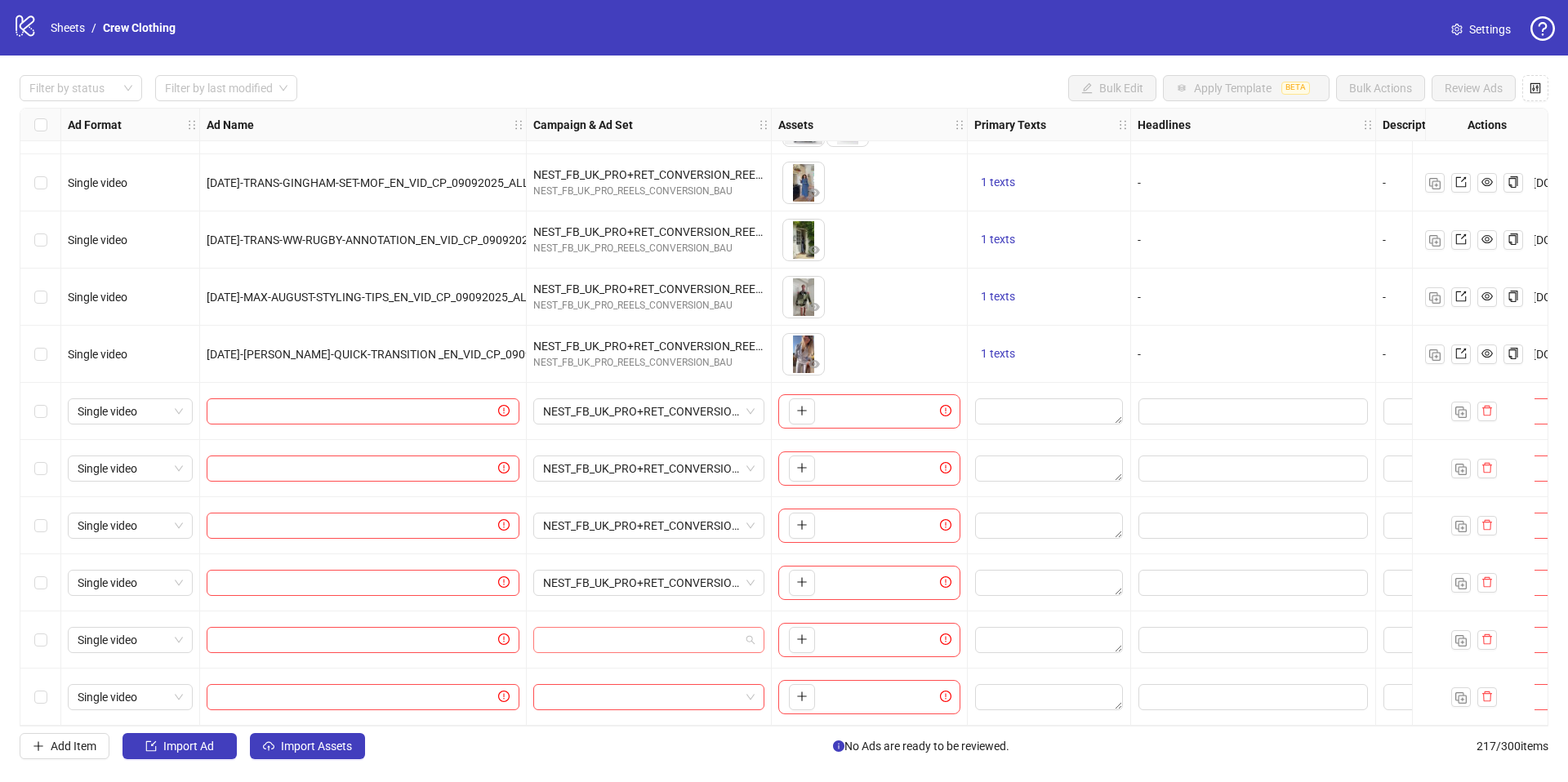
click at [673, 631] on input "search" at bounding box center [642, 640] width 197 height 25
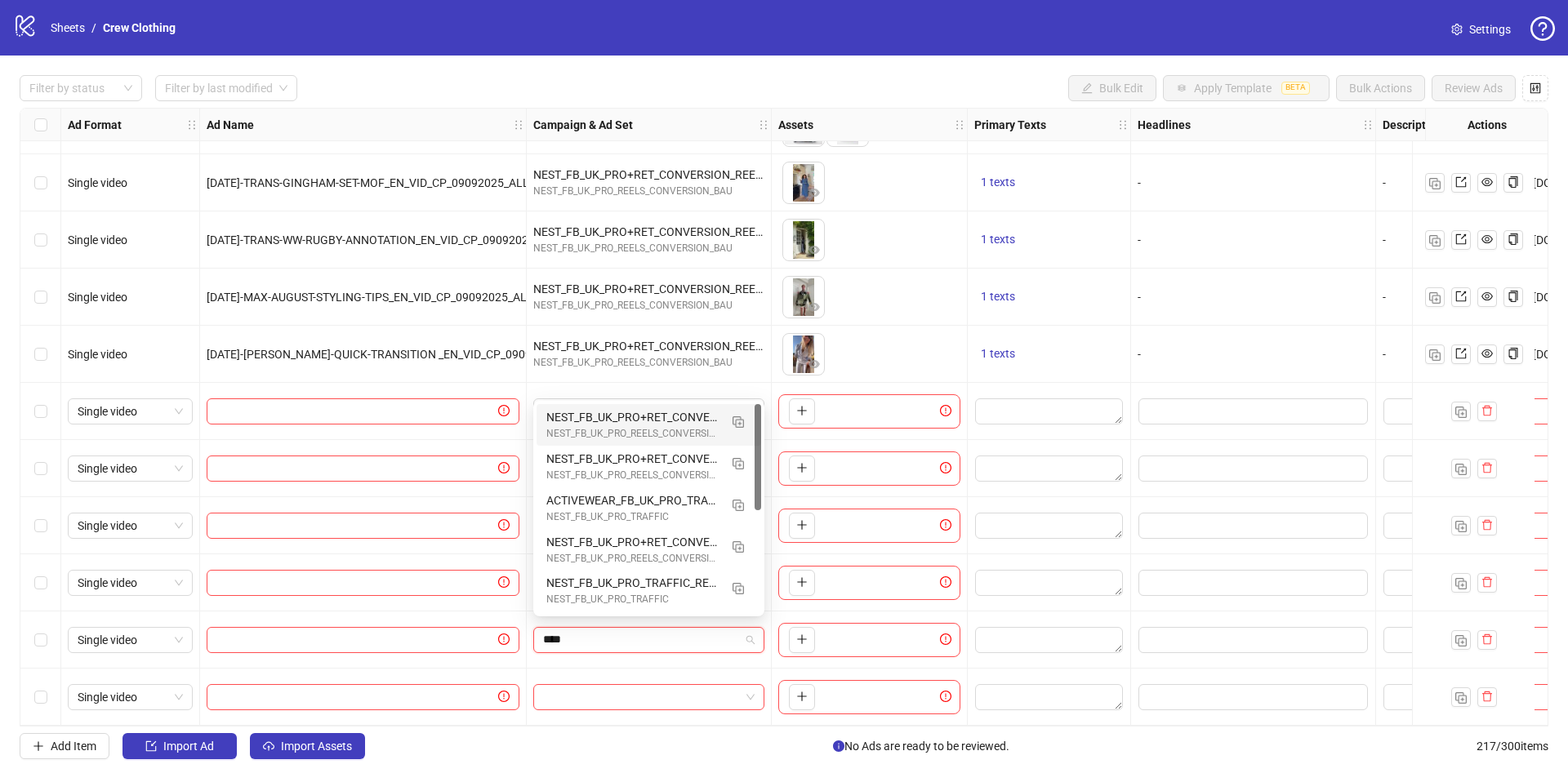
type input "*****"
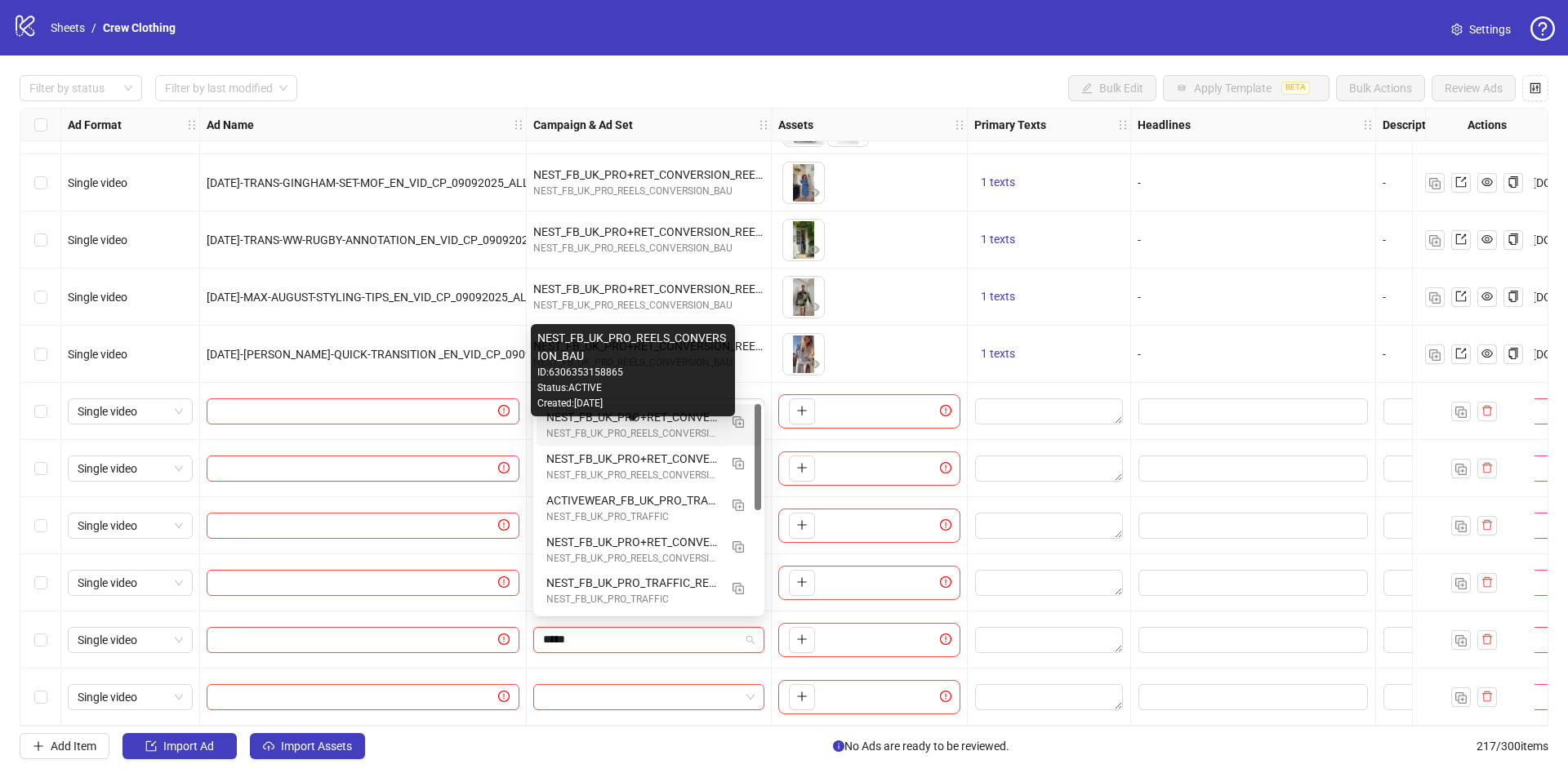
click at [667, 440] on div "NEST_FB_UK_PRO_REELS_CONVERSION_BAU" at bounding box center [632, 434] width 172 height 16
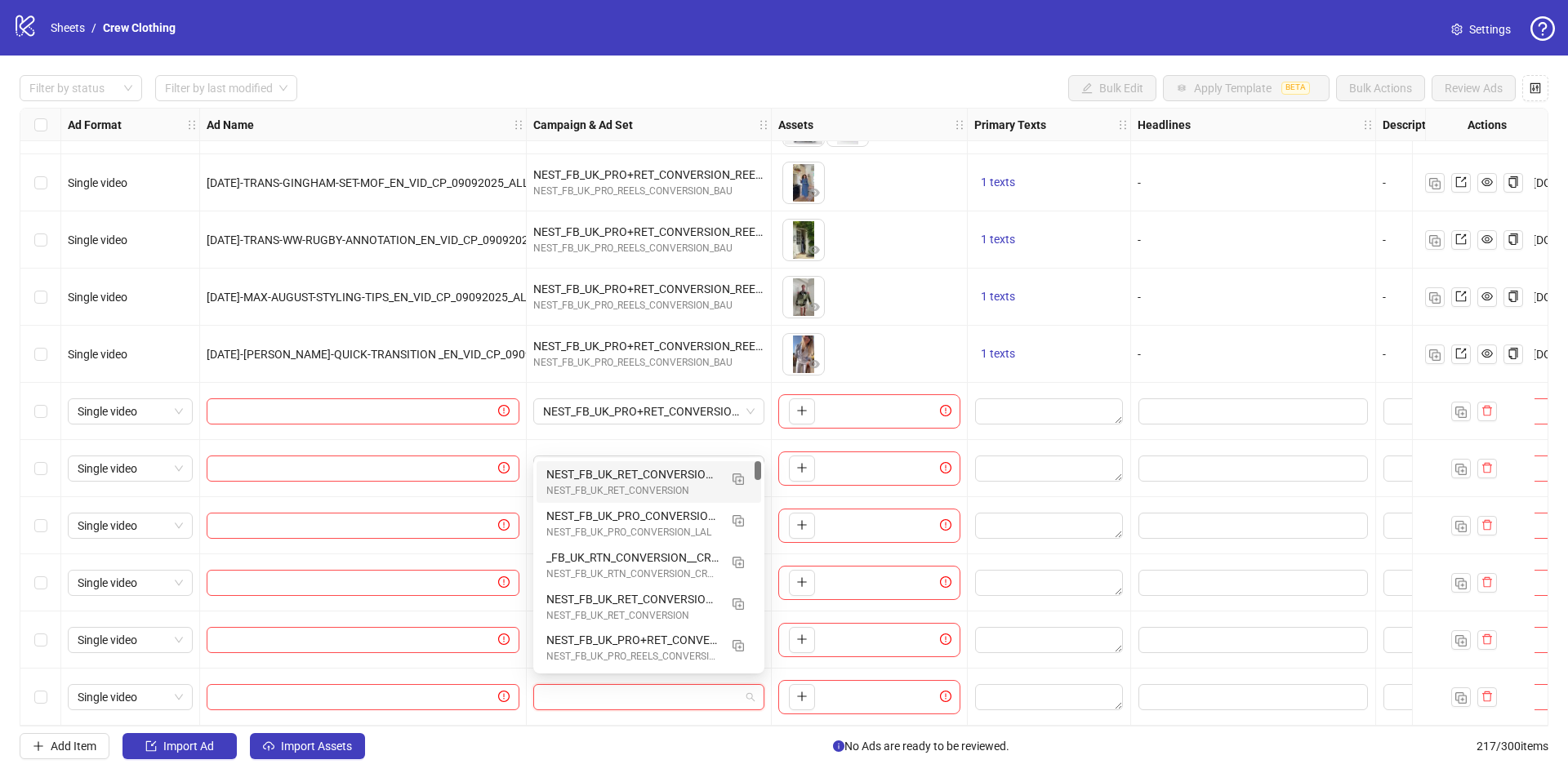
click at [651, 694] on input "search" at bounding box center [642, 697] width 197 height 25
type input "****"
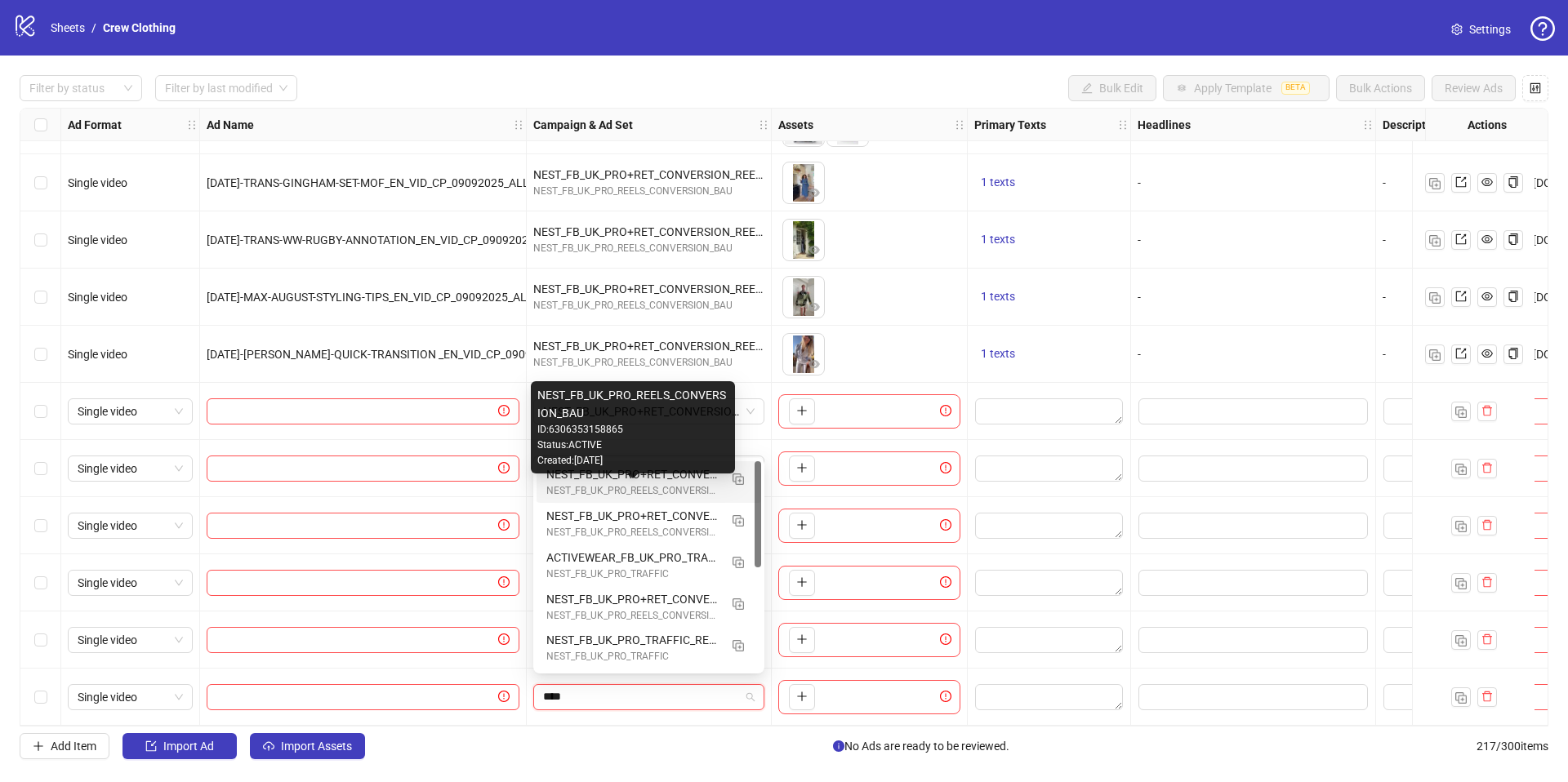
click at [679, 496] on div "NEST_FB_UK_PRO_REELS_CONVERSION_BAU" at bounding box center [632, 491] width 172 height 16
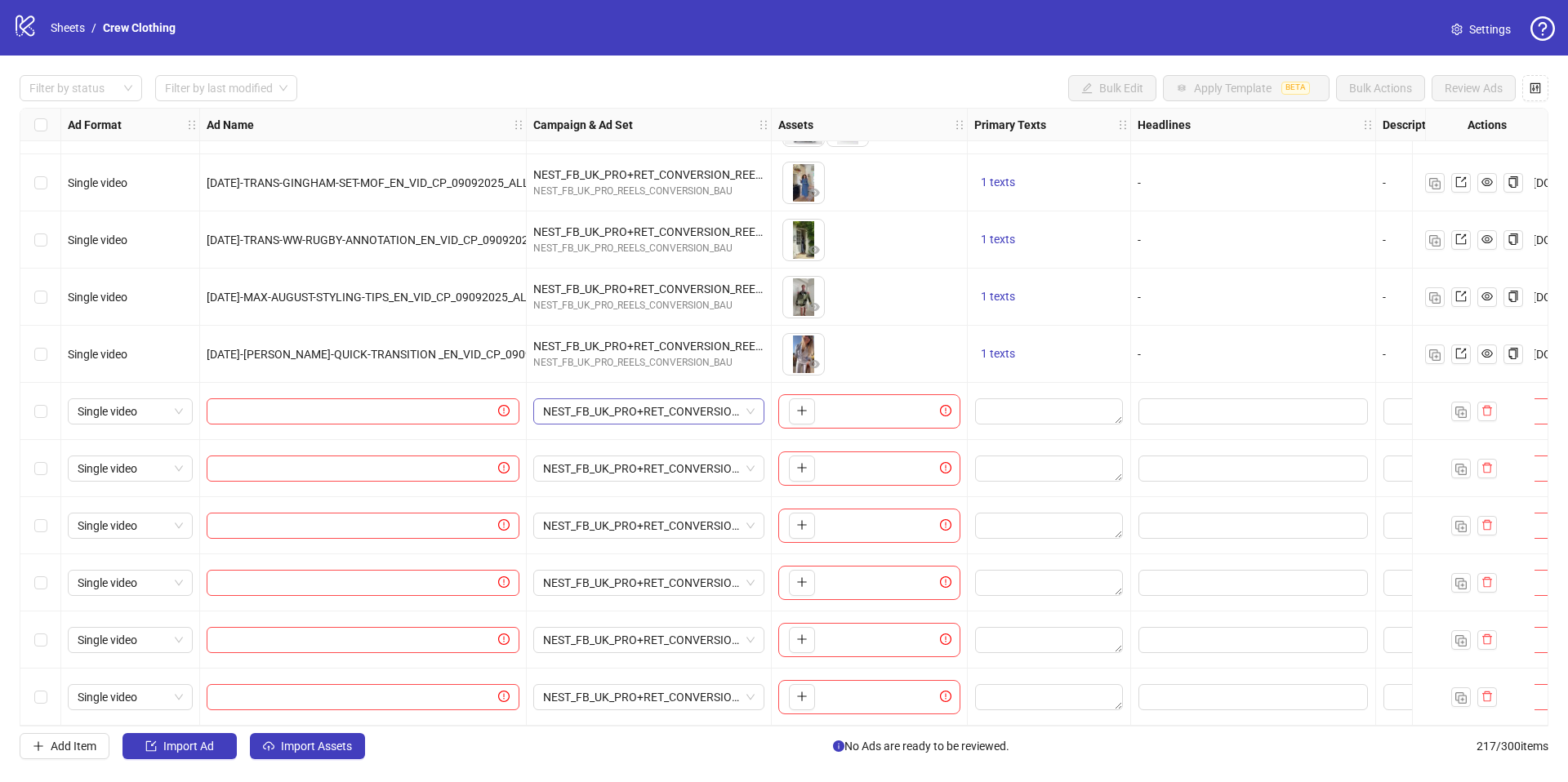
click at [667, 411] on span "NEST_FB_UK_PRO+RET_CONVERSION_REELS_INT_CLOTHING_ALLP_ALLG_18+_09092025" at bounding box center [649, 411] width 212 height 25
click at [916, 341] on div "To pick up a draggable item, press the space bar. While dragging, use the arrow…" at bounding box center [869, 354] width 182 height 51
click at [443, 410] on input "text" at bounding box center [355, 412] width 279 height 18
paste input "**********"
type input "**********"
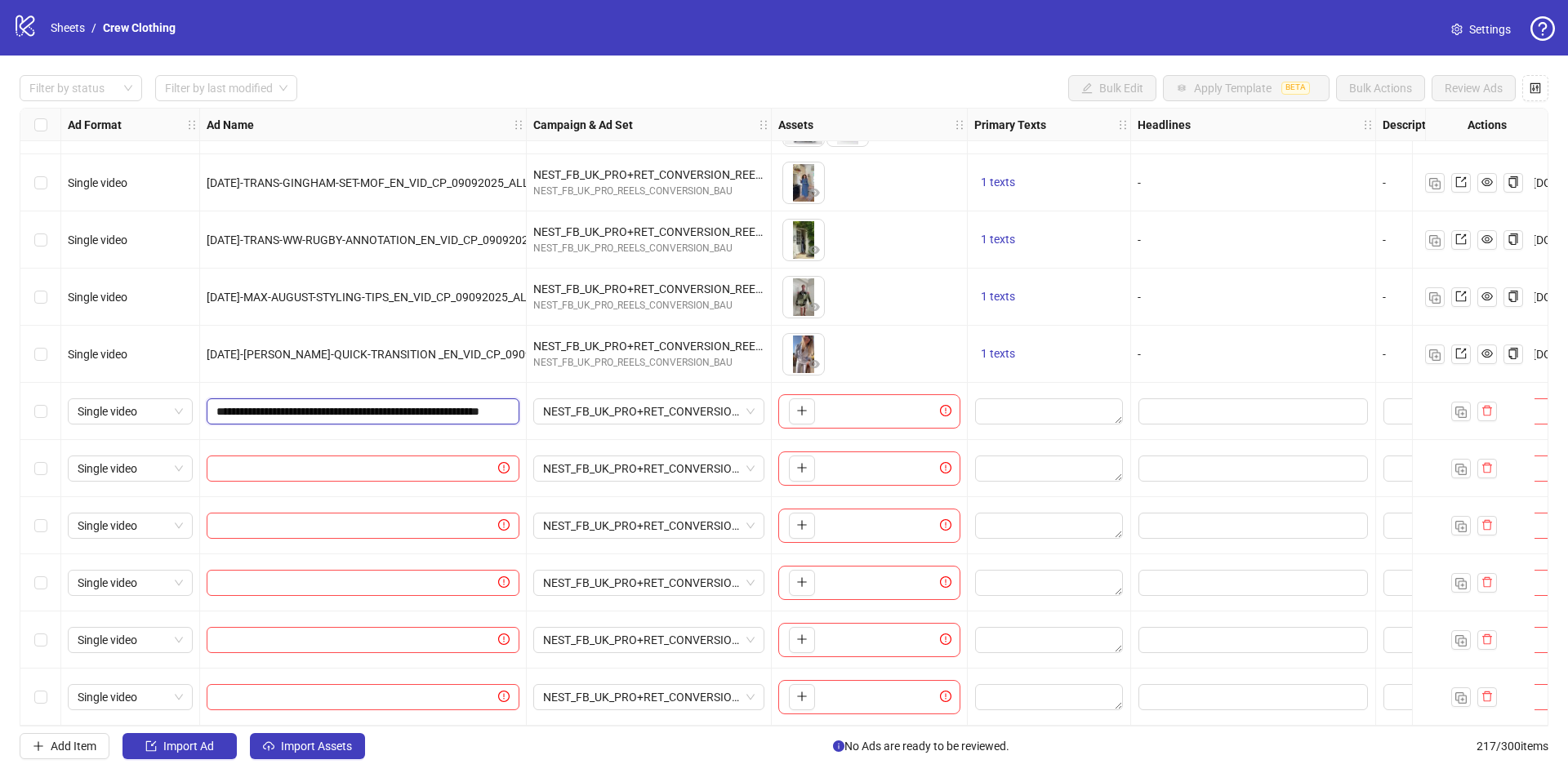
scroll to position [0, 124]
click at [266, 463] on input "text" at bounding box center [355, 469] width 279 height 18
paste input "**********"
type input "**********"
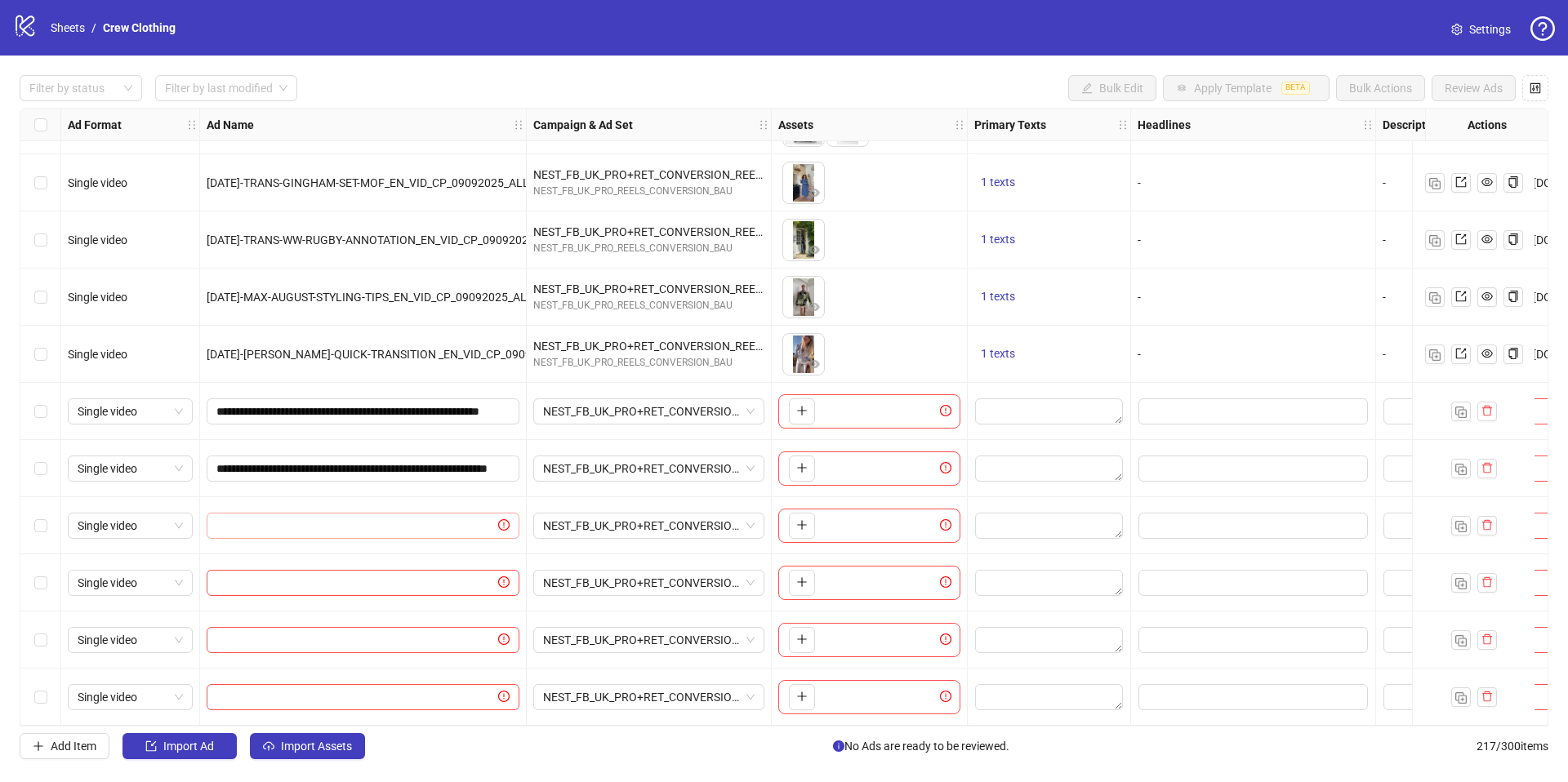
click at [341, 512] on span at bounding box center [363, 525] width 312 height 26
paste input "**********"
type input "**********"
click at [287, 558] on div at bounding box center [363, 582] width 326 height 57
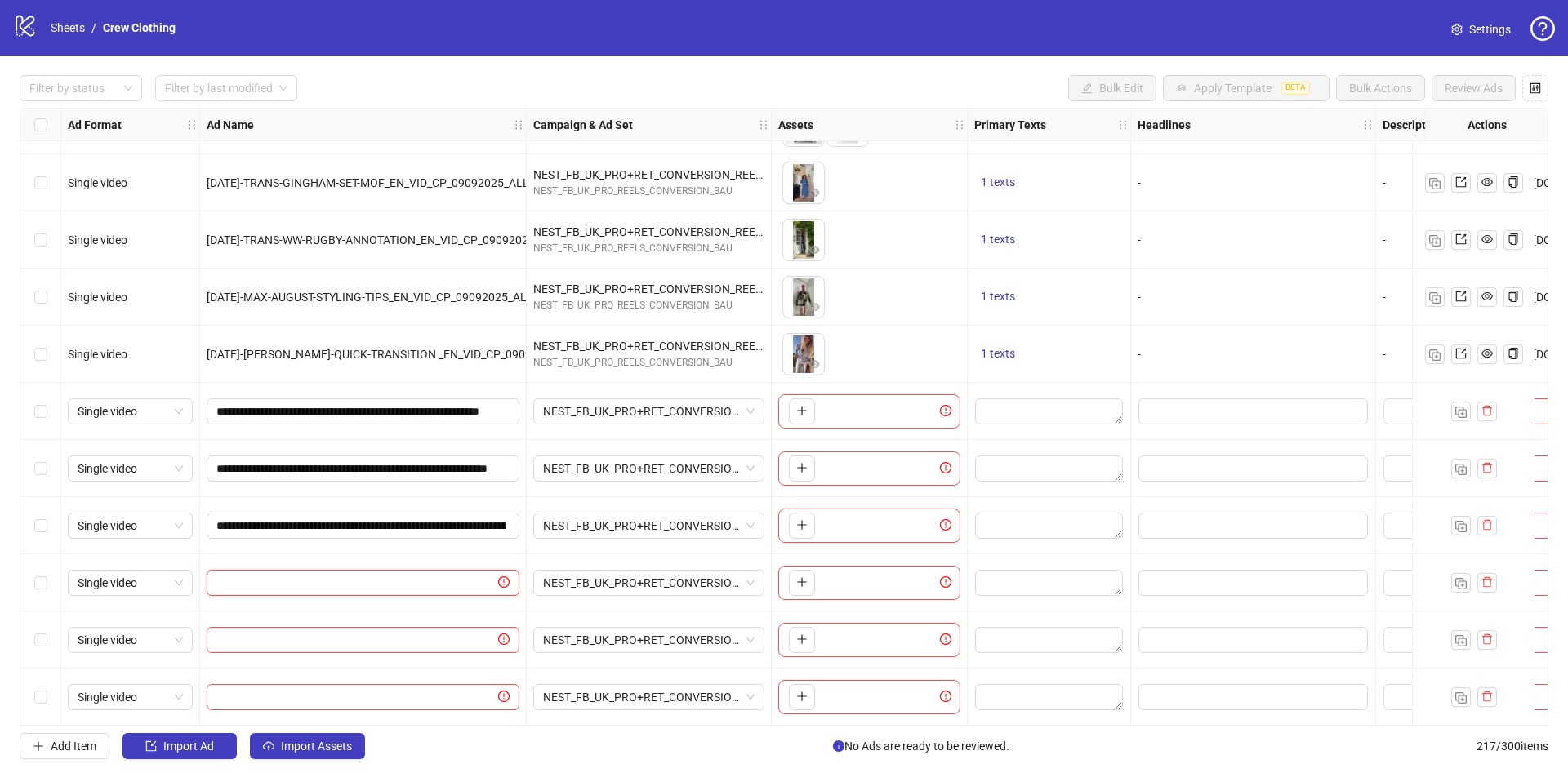
click at [294, 574] on input "text" at bounding box center [355, 583] width 279 height 18
paste input "**********"
type input "**********"
click at [371, 636] on input "text" at bounding box center [355, 640] width 279 height 18
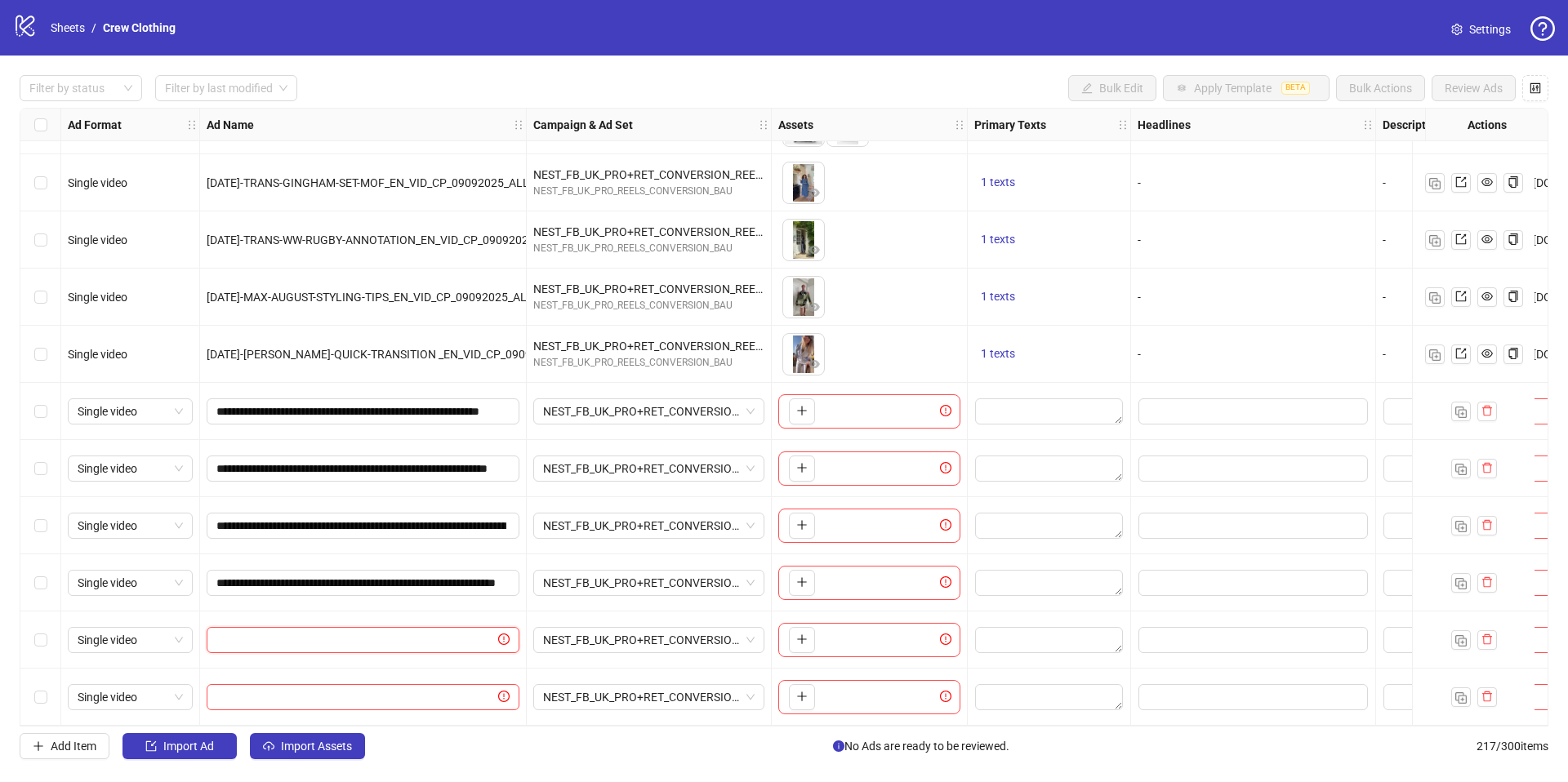
paste input "**********"
type input "**********"
click at [329, 670] on div at bounding box center [363, 696] width 326 height 57
click at [336, 684] on span at bounding box center [363, 697] width 312 height 26
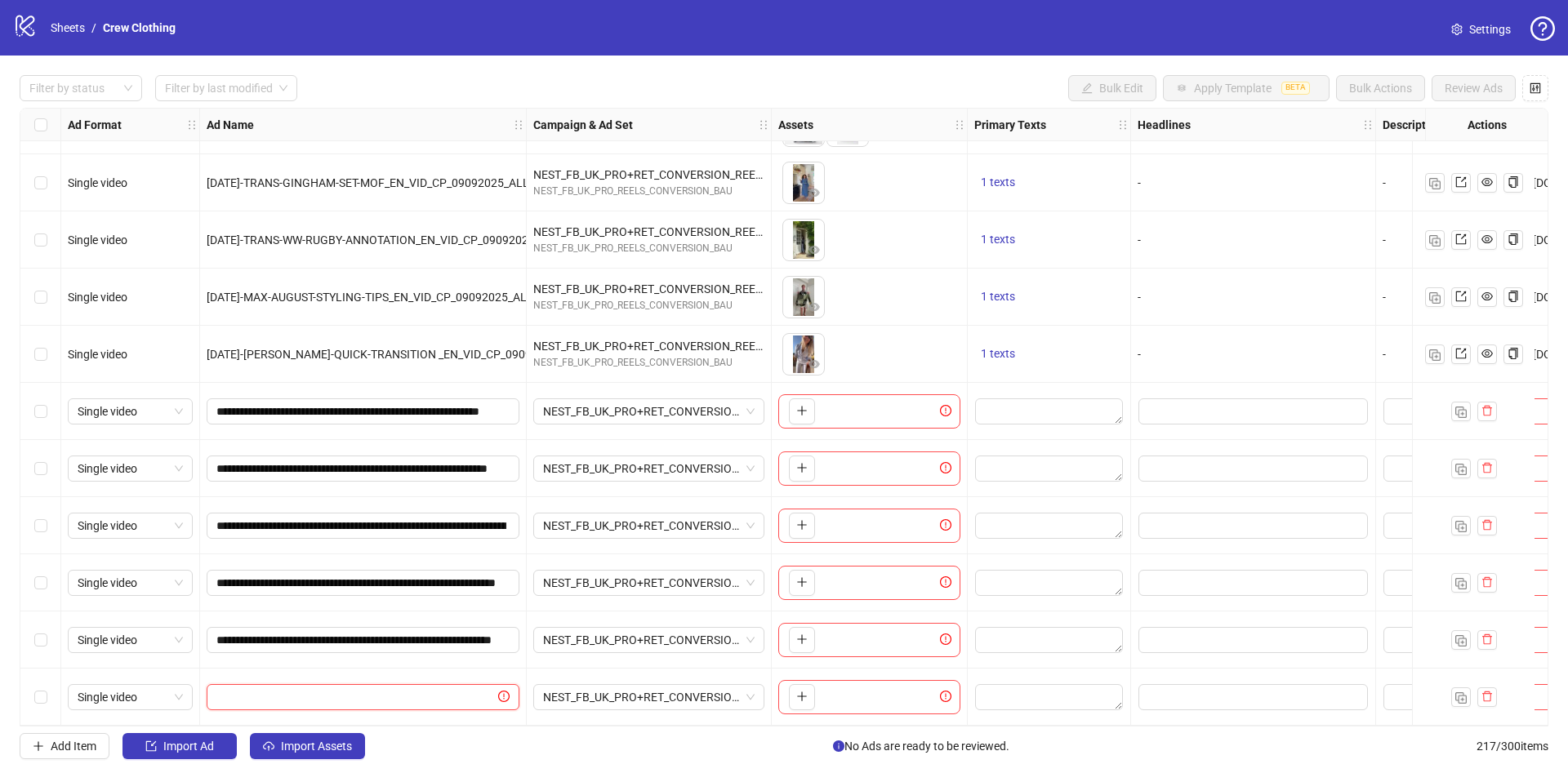
click at [348, 689] on input "text" at bounding box center [355, 697] width 279 height 18
paste input "**********"
type input "**********"
click at [821, 412] on div "To pick up a draggable item, press the space bar. While dragging, use the arrow…" at bounding box center [869, 411] width 182 height 34
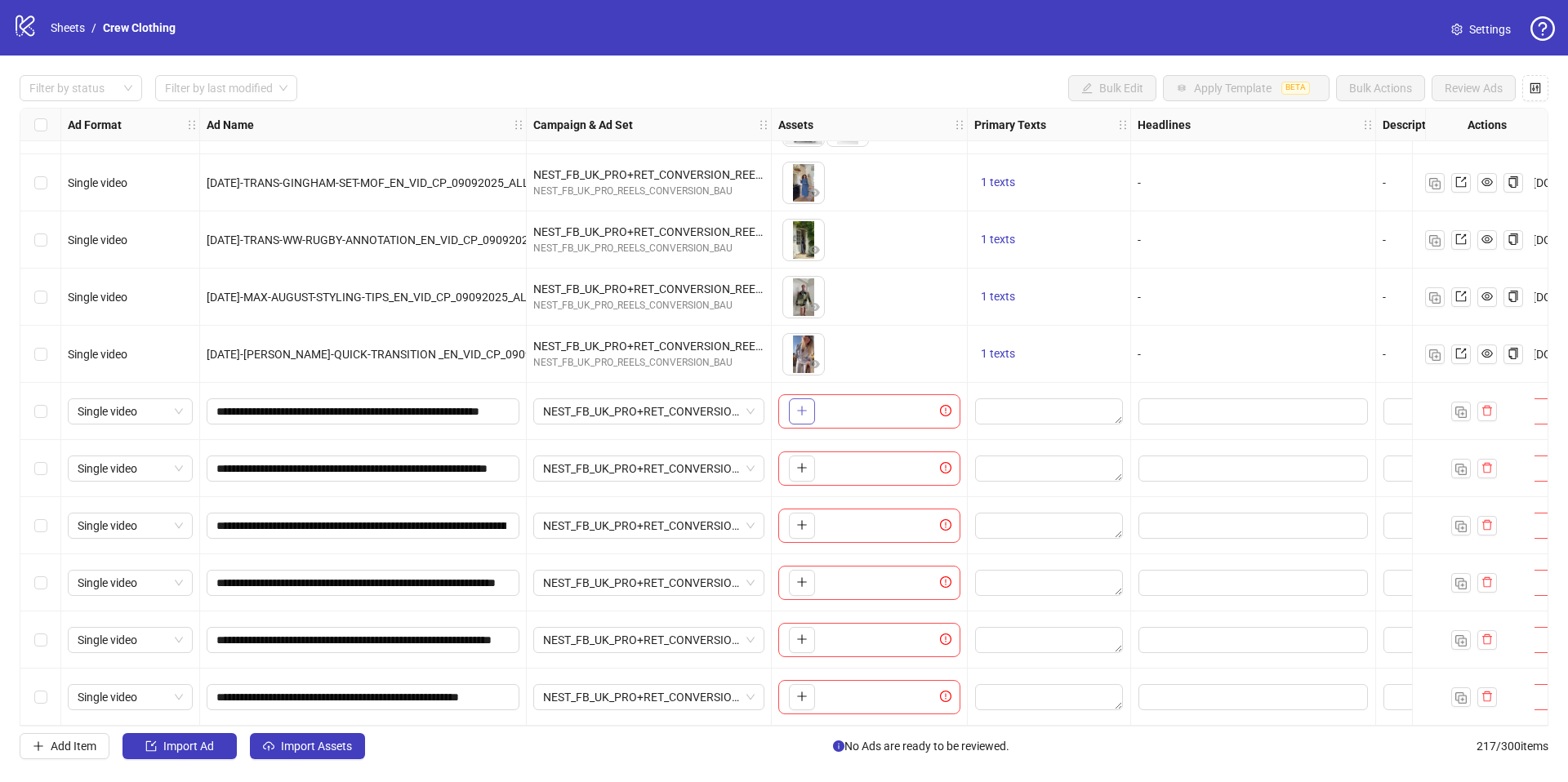
click at [800, 412] on button "button" at bounding box center [802, 411] width 26 height 26
click at [806, 462] on icon "plus" at bounding box center [801, 467] width 11 height 11
click at [800, 523] on icon "plus" at bounding box center [801, 524] width 11 height 11
click at [802, 570] on button "button" at bounding box center [802, 583] width 26 height 26
click at [804, 633] on span "button" at bounding box center [801, 639] width 11 height 13
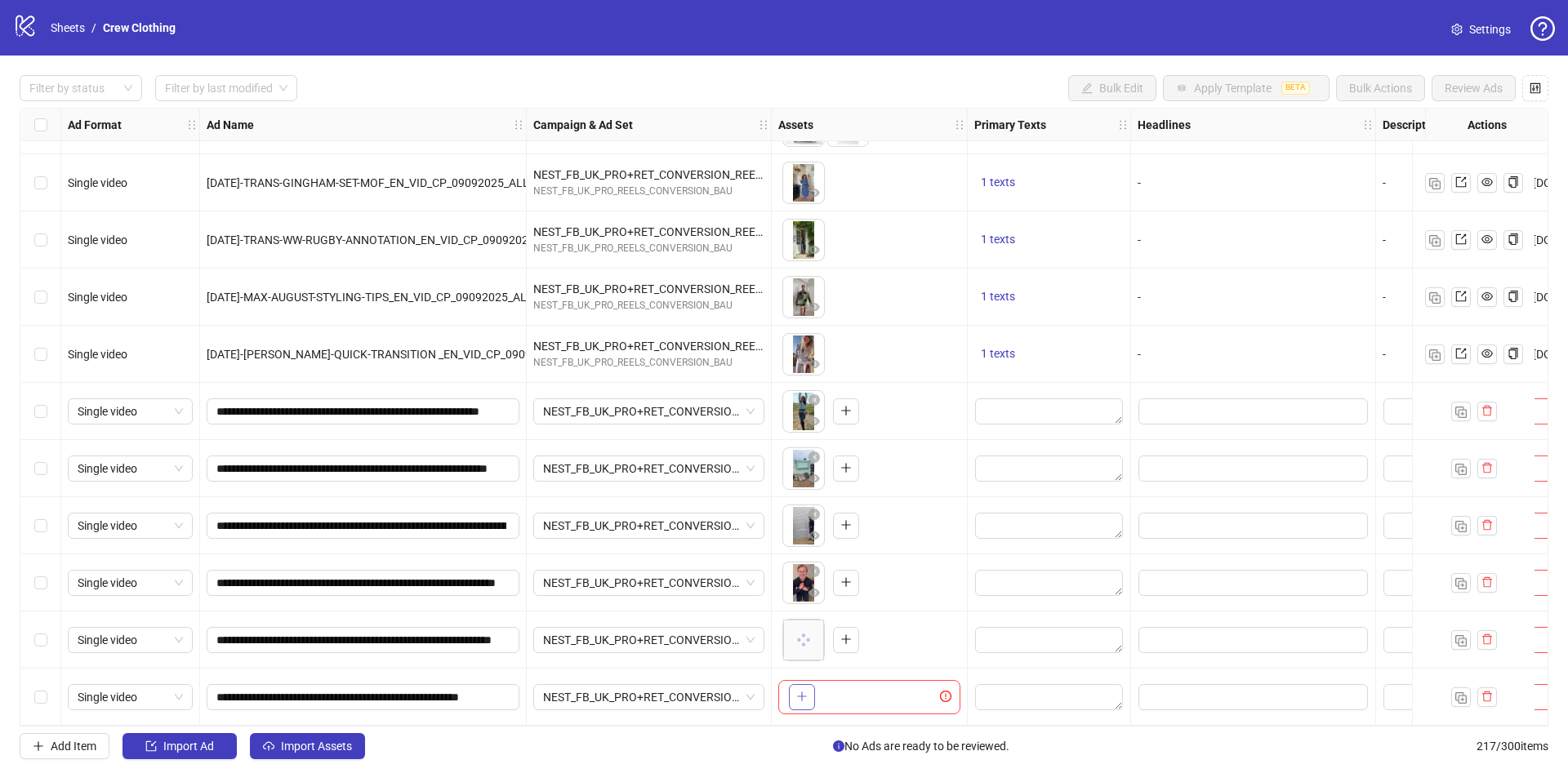
click at [802, 696] on icon "plus" at bounding box center [801, 696] width 9 height 1
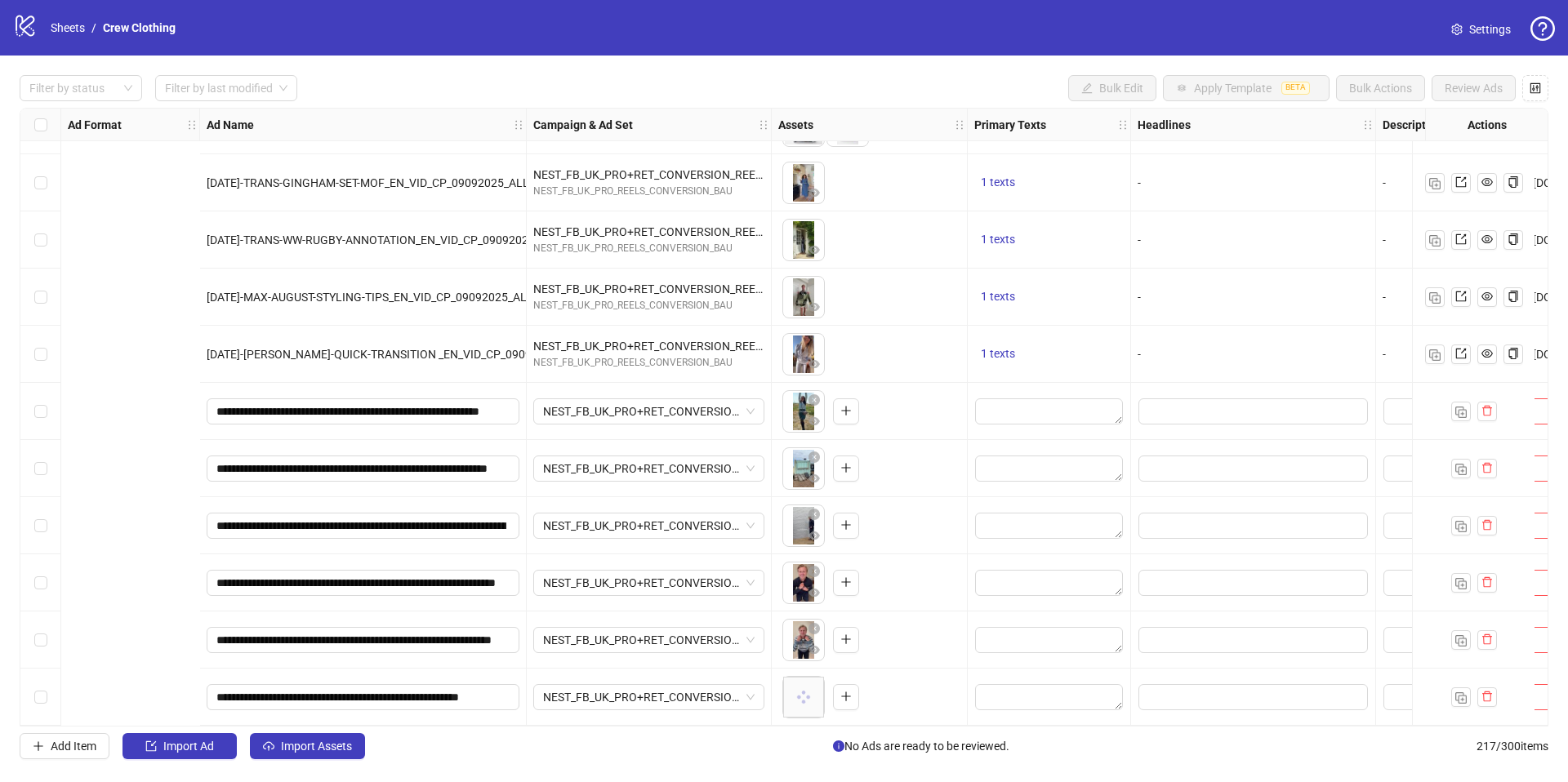
scroll to position [11825, 539]
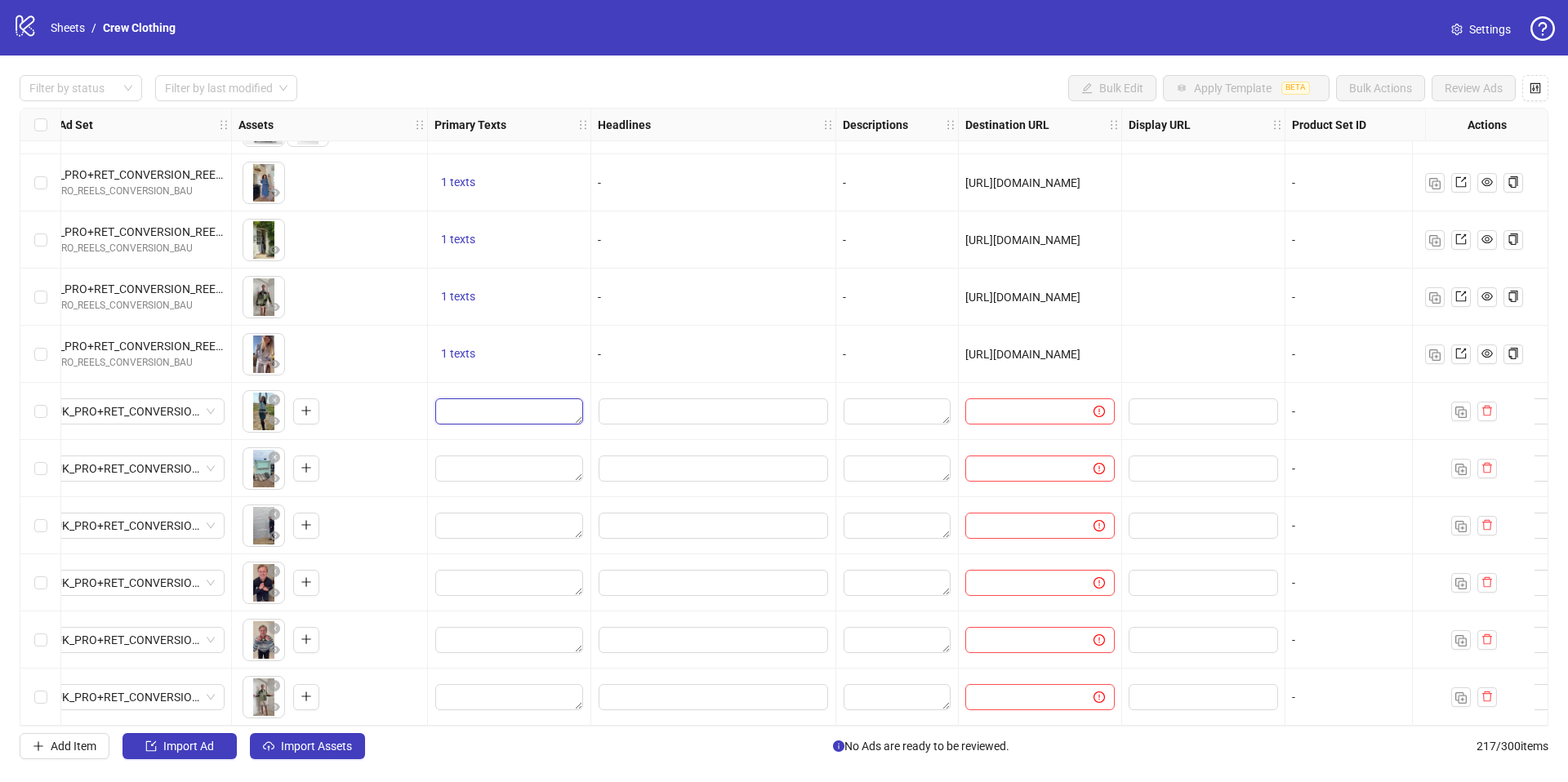
click at [512, 398] on textarea "Edit values" at bounding box center [508, 411] width 148 height 26
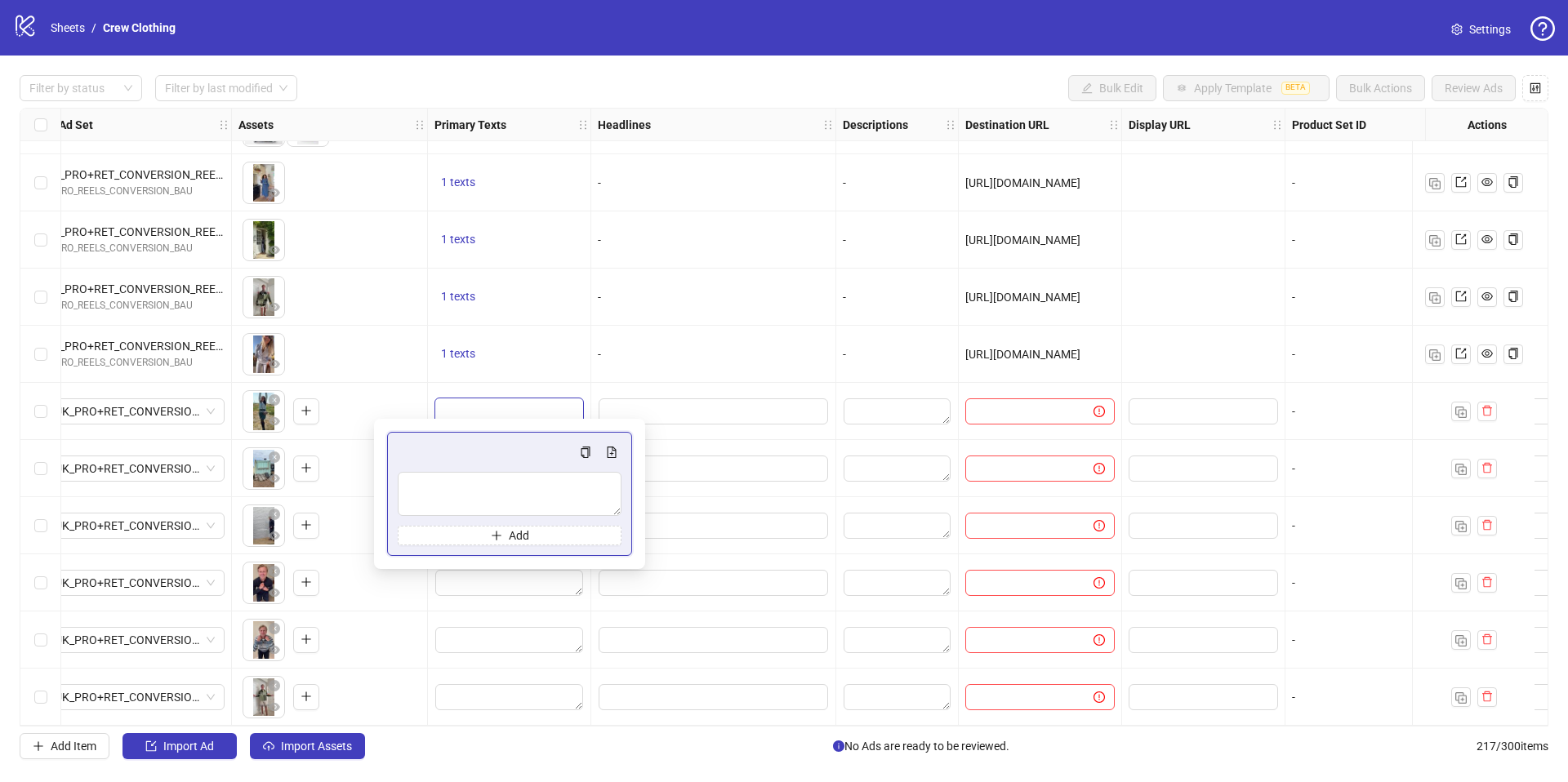
type textarea "**********"
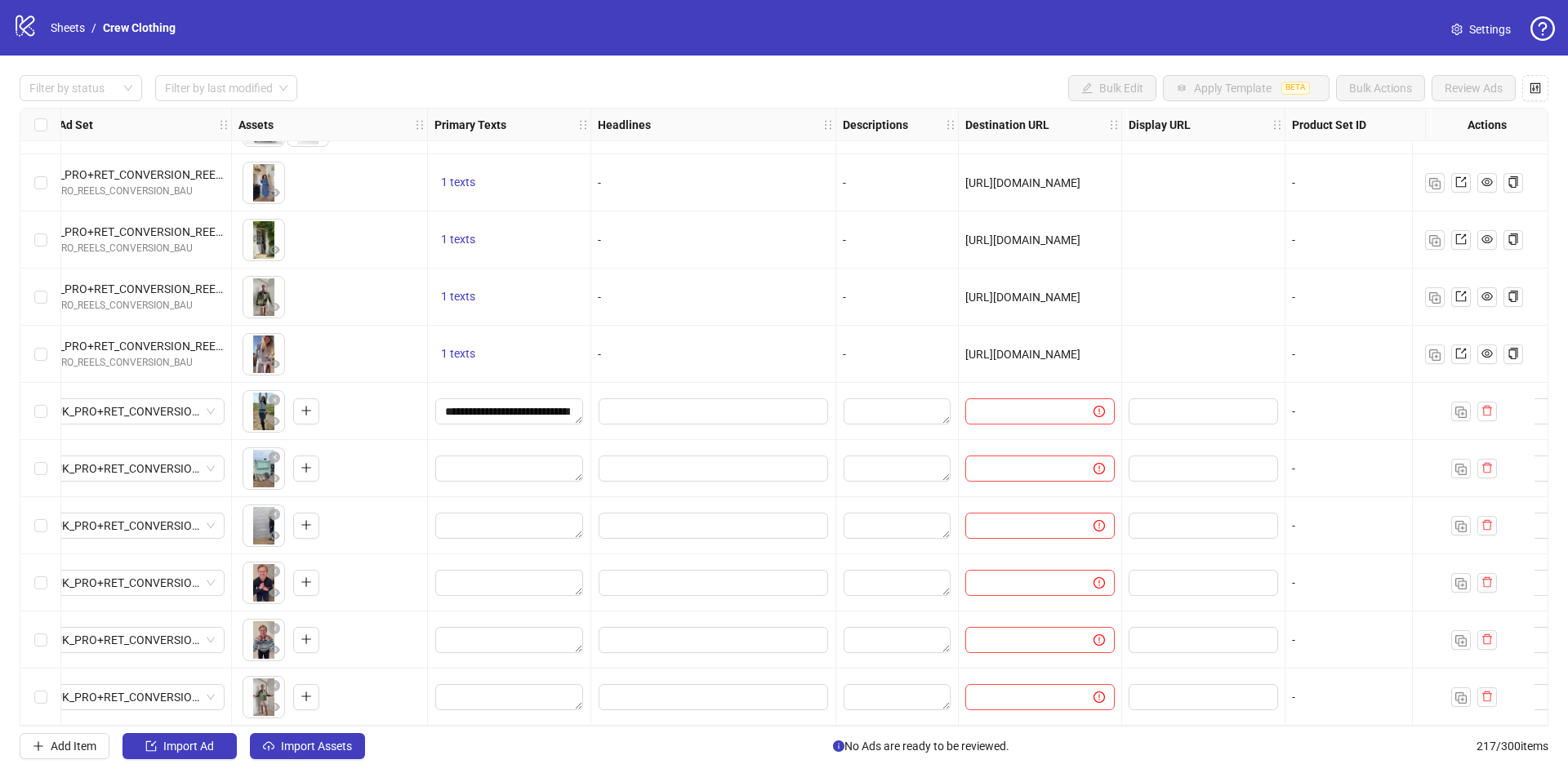
click at [517, 484] on div at bounding box center [509, 468] width 163 height 57
click at [507, 467] on textarea "Edit values" at bounding box center [508, 469] width 148 height 26
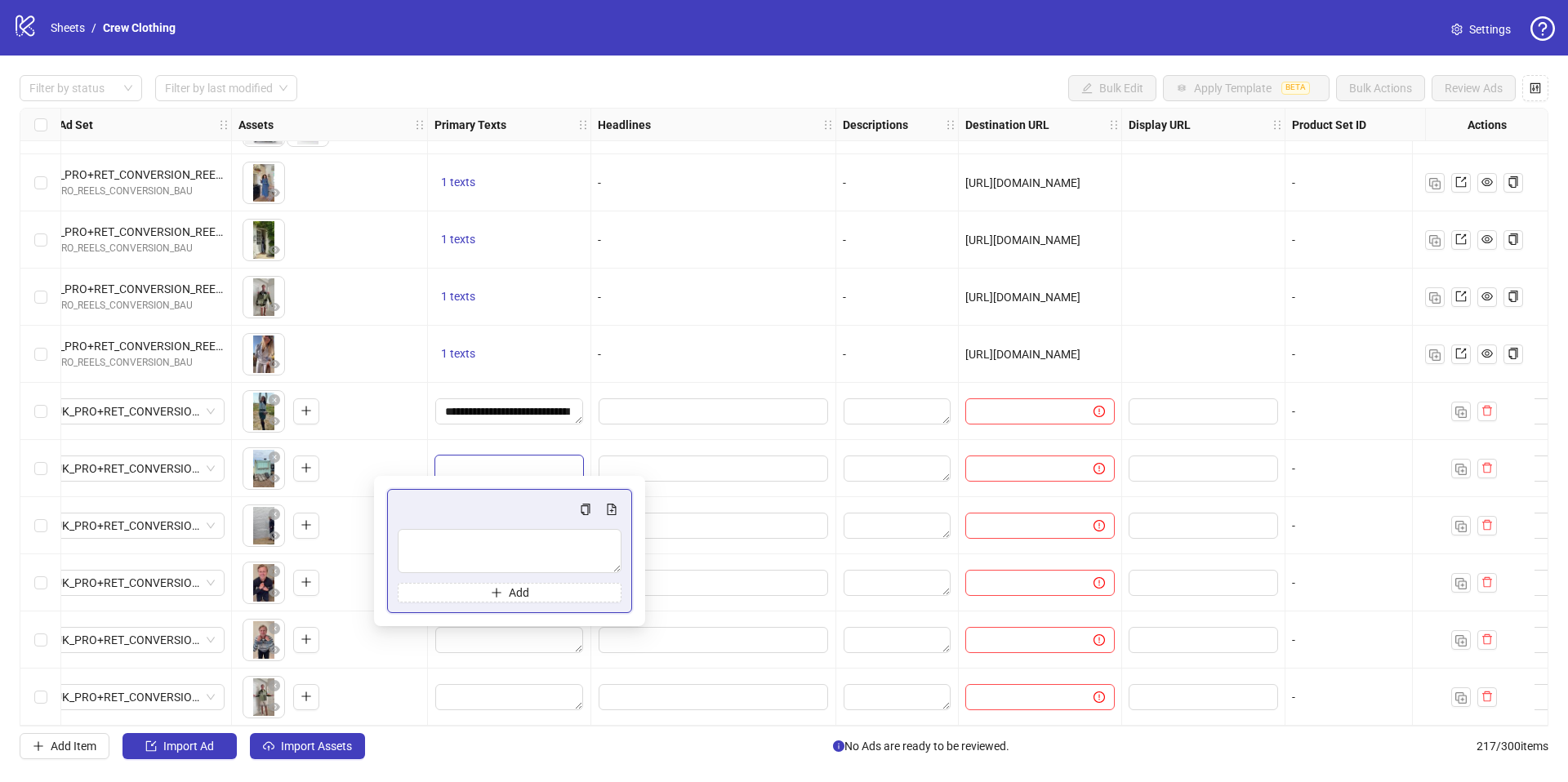
type textarea "**********"
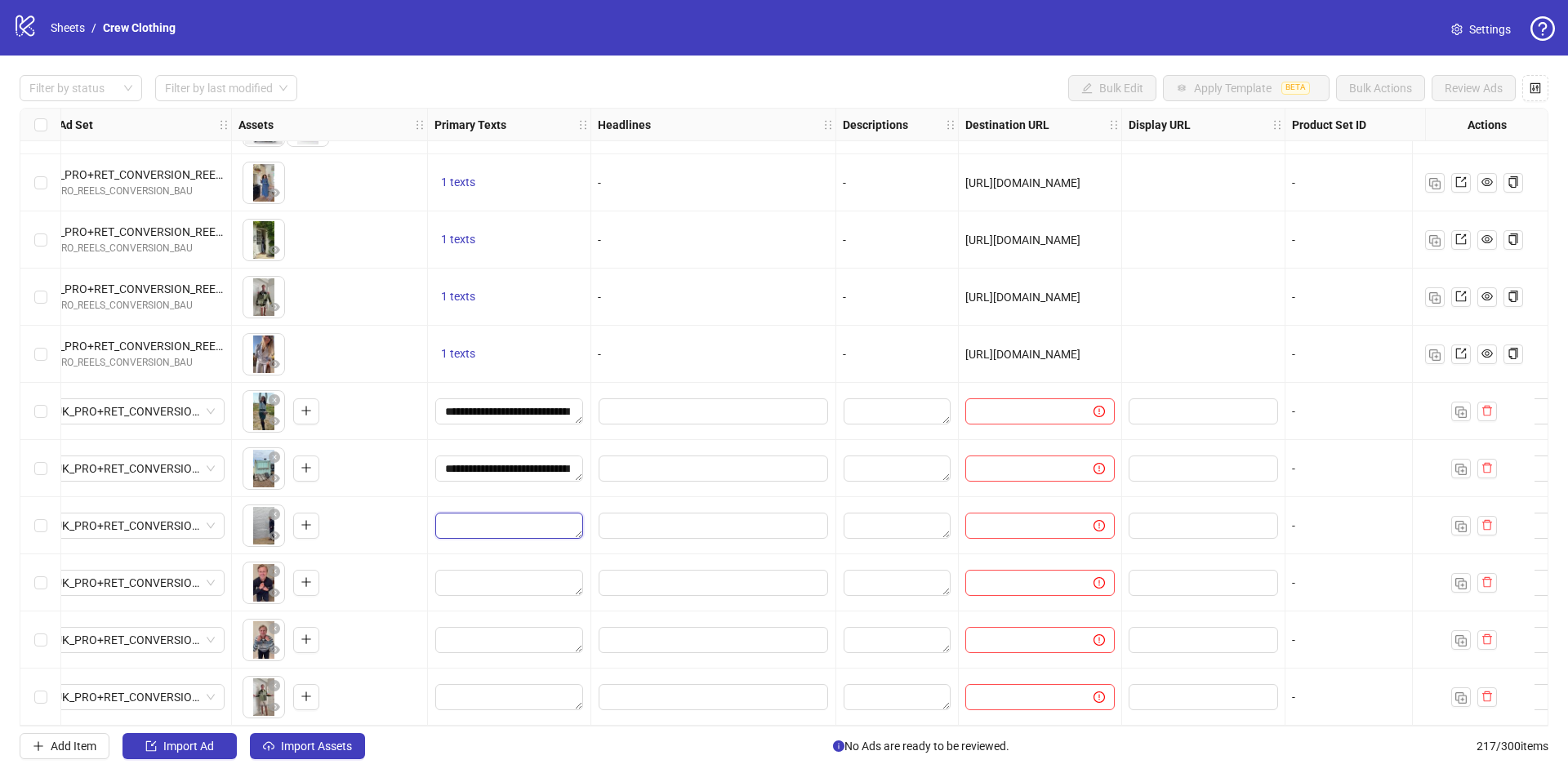
click at [517, 523] on textarea "Edit values" at bounding box center [508, 525] width 148 height 26
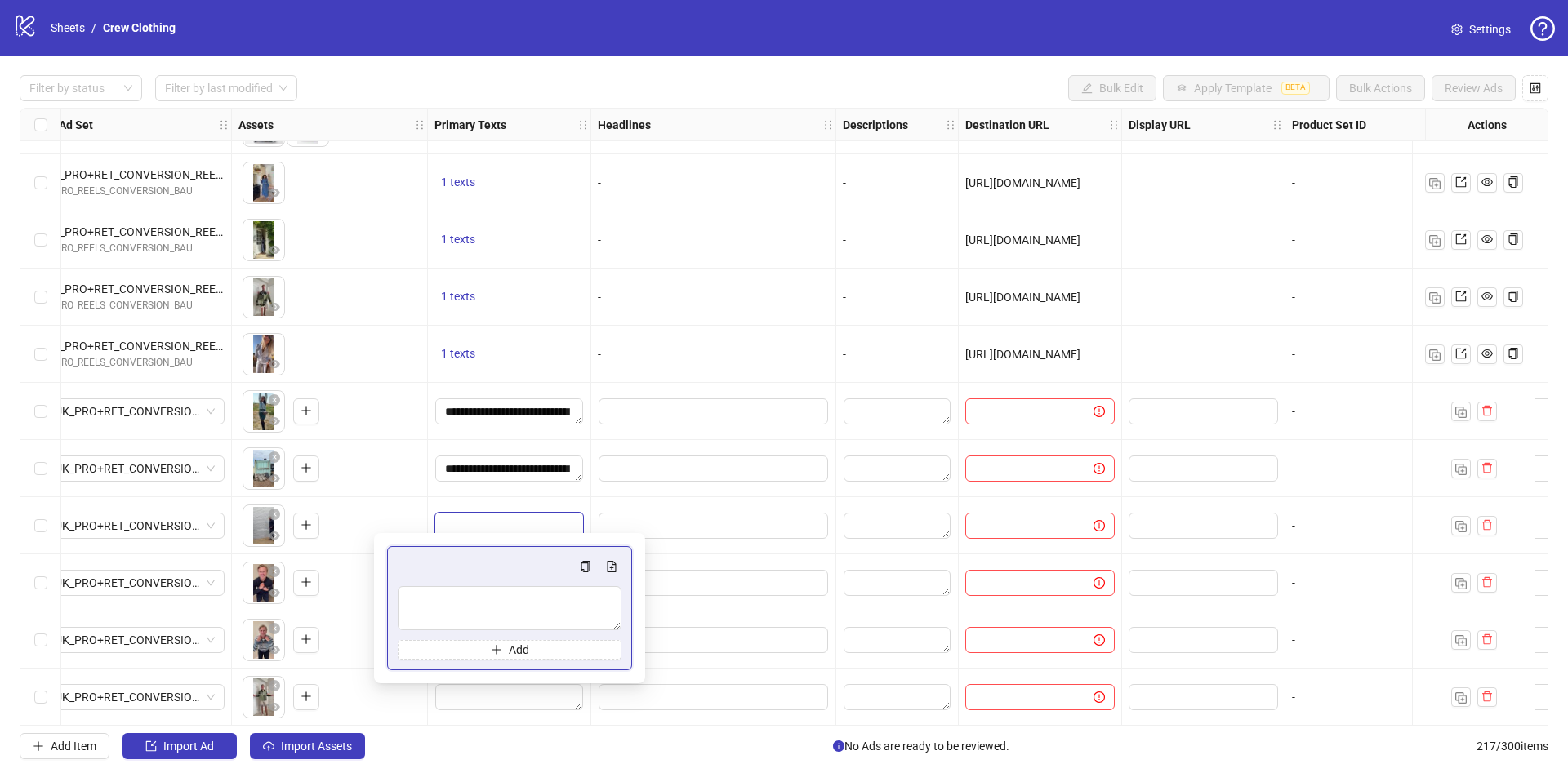
type textarea "**********"
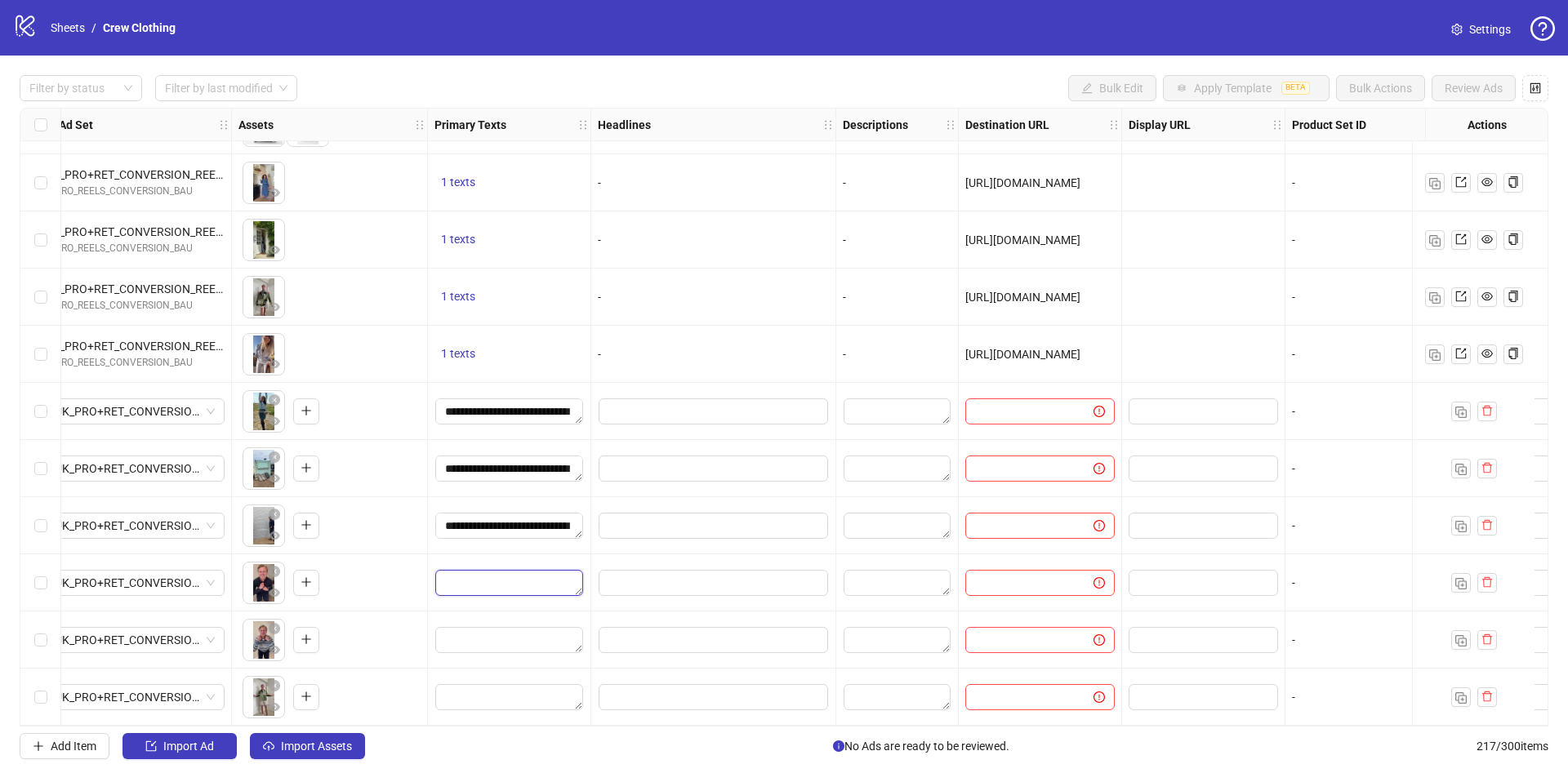
click at [521, 576] on textarea "Edit values" at bounding box center [508, 583] width 148 height 26
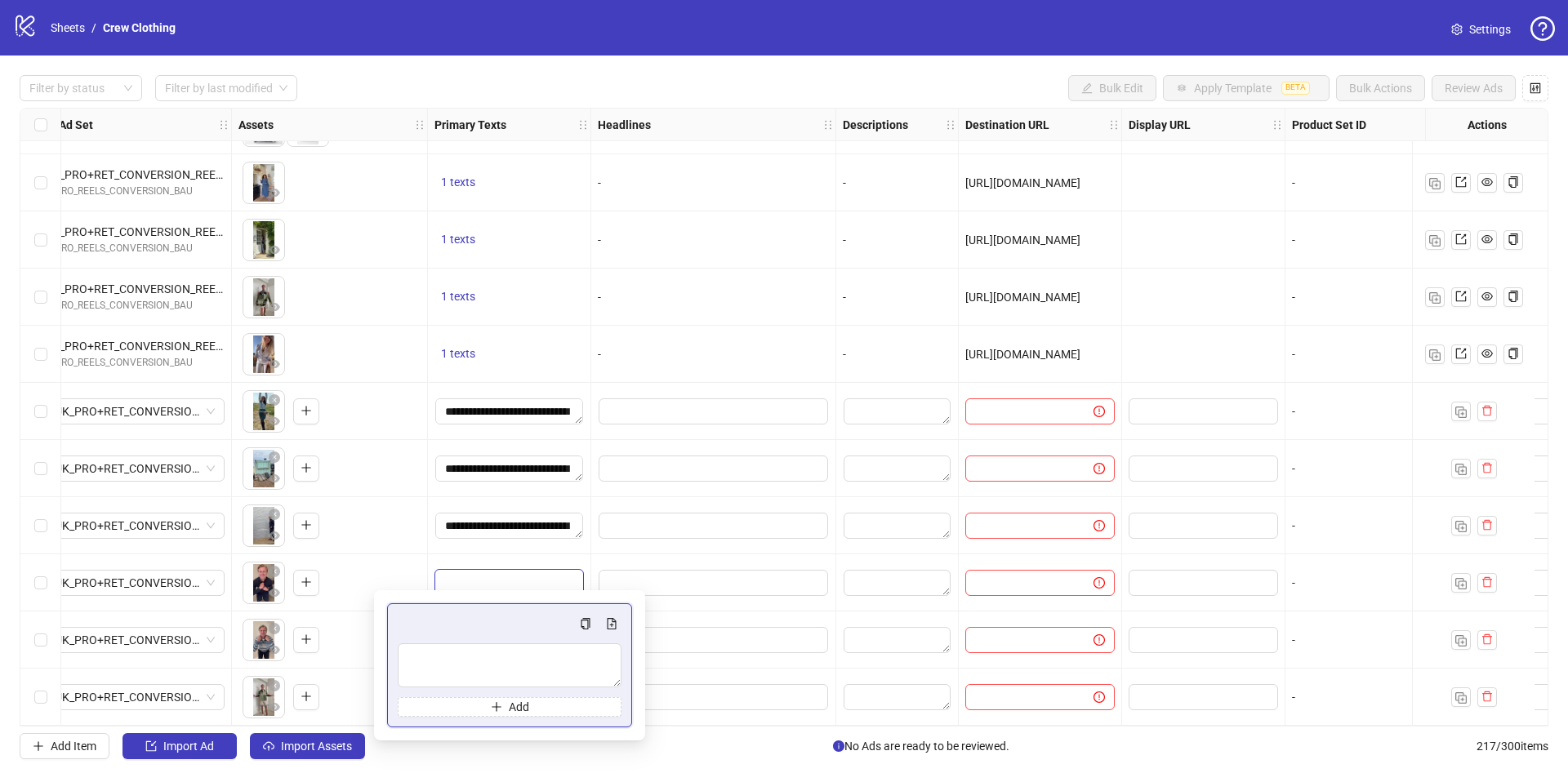
type textarea "**********"
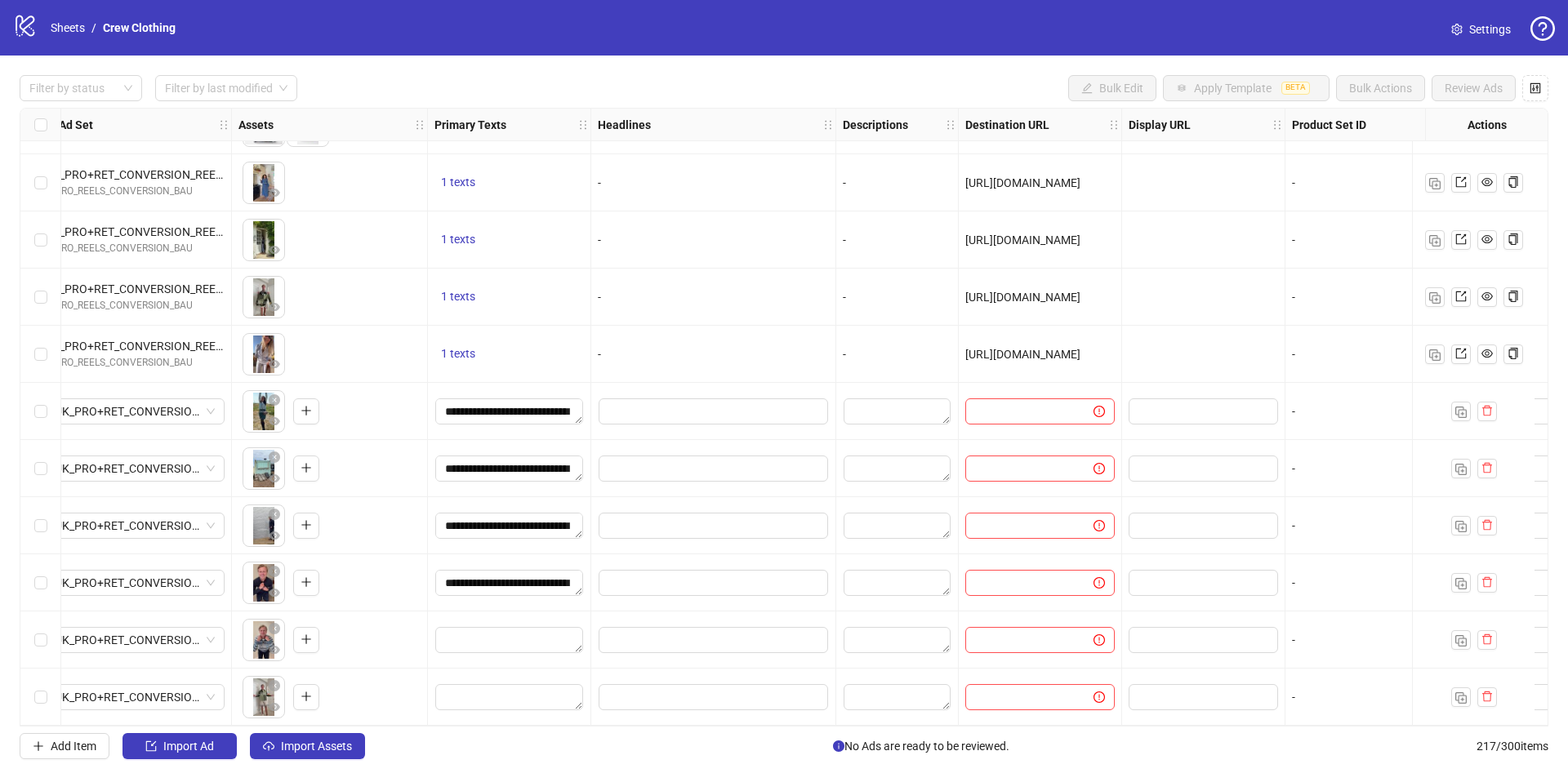
click at [536, 614] on div at bounding box center [509, 640] width 163 height 57
click at [536, 630] on textarea "Edit values" at bounding box center [508, 640] width 148 height 26
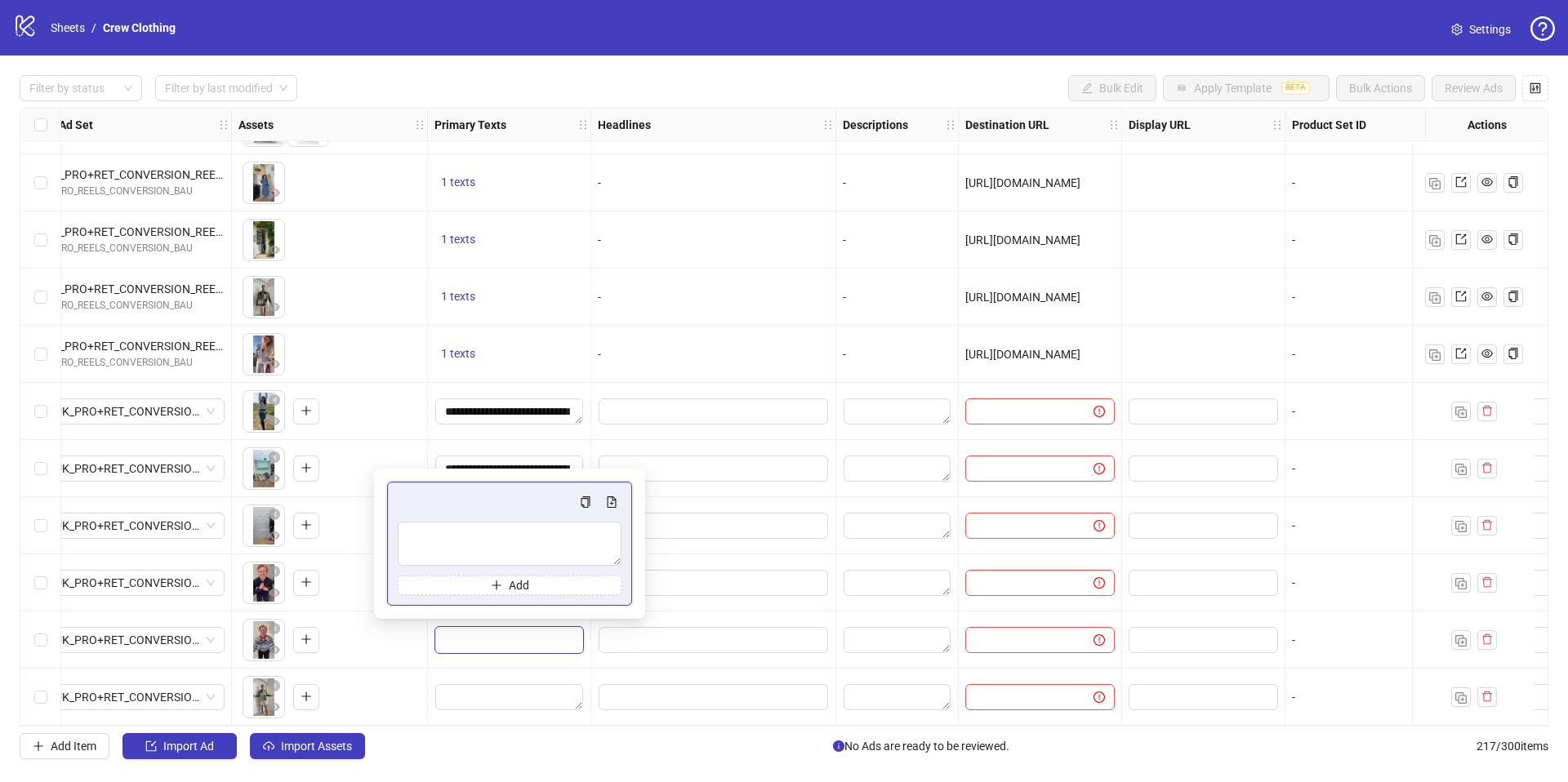
type textarea "**********"
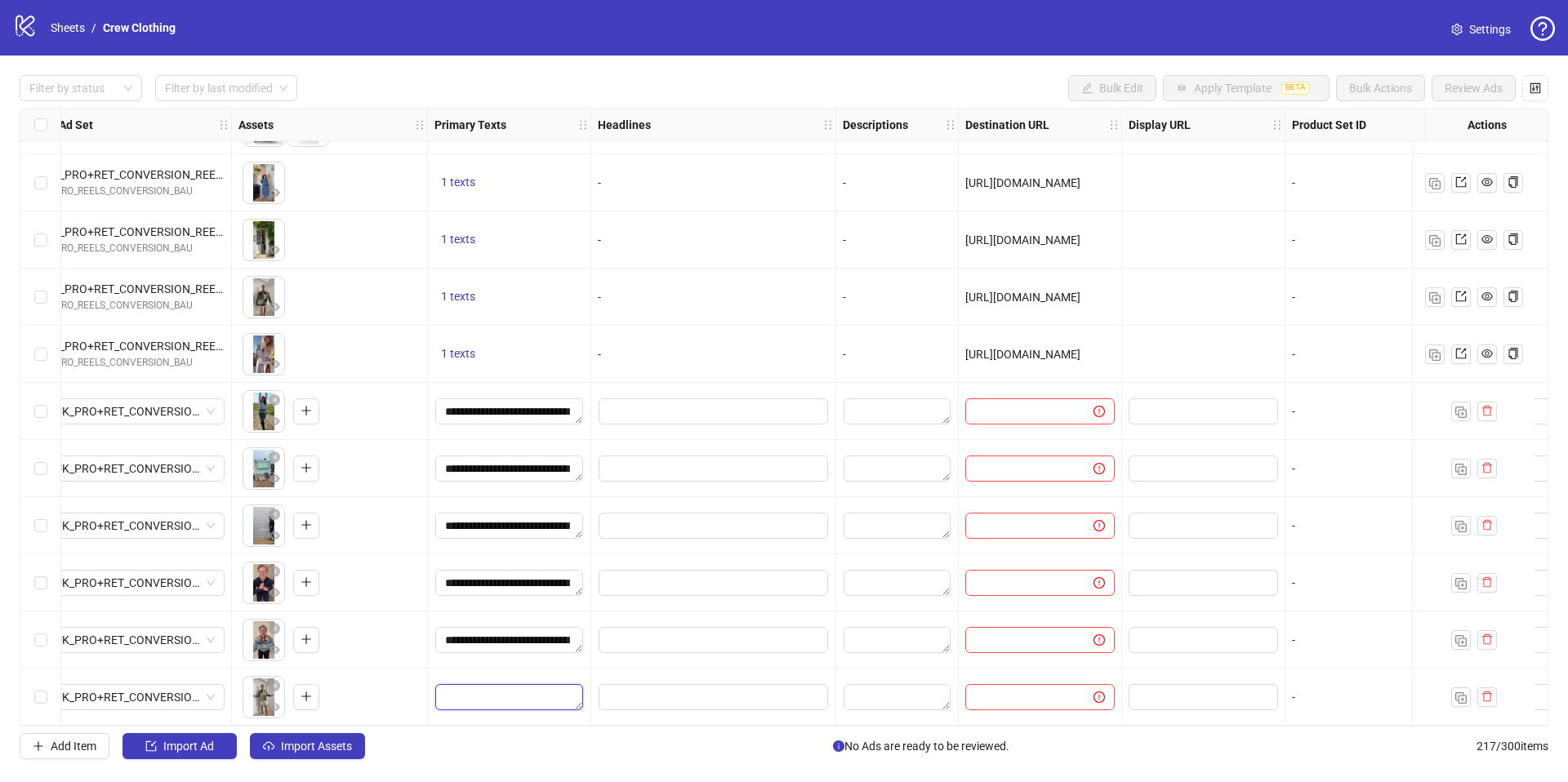
click at [540, 697] on textarea "Edit values" at bounding box center [508, 697] width 148 height 26
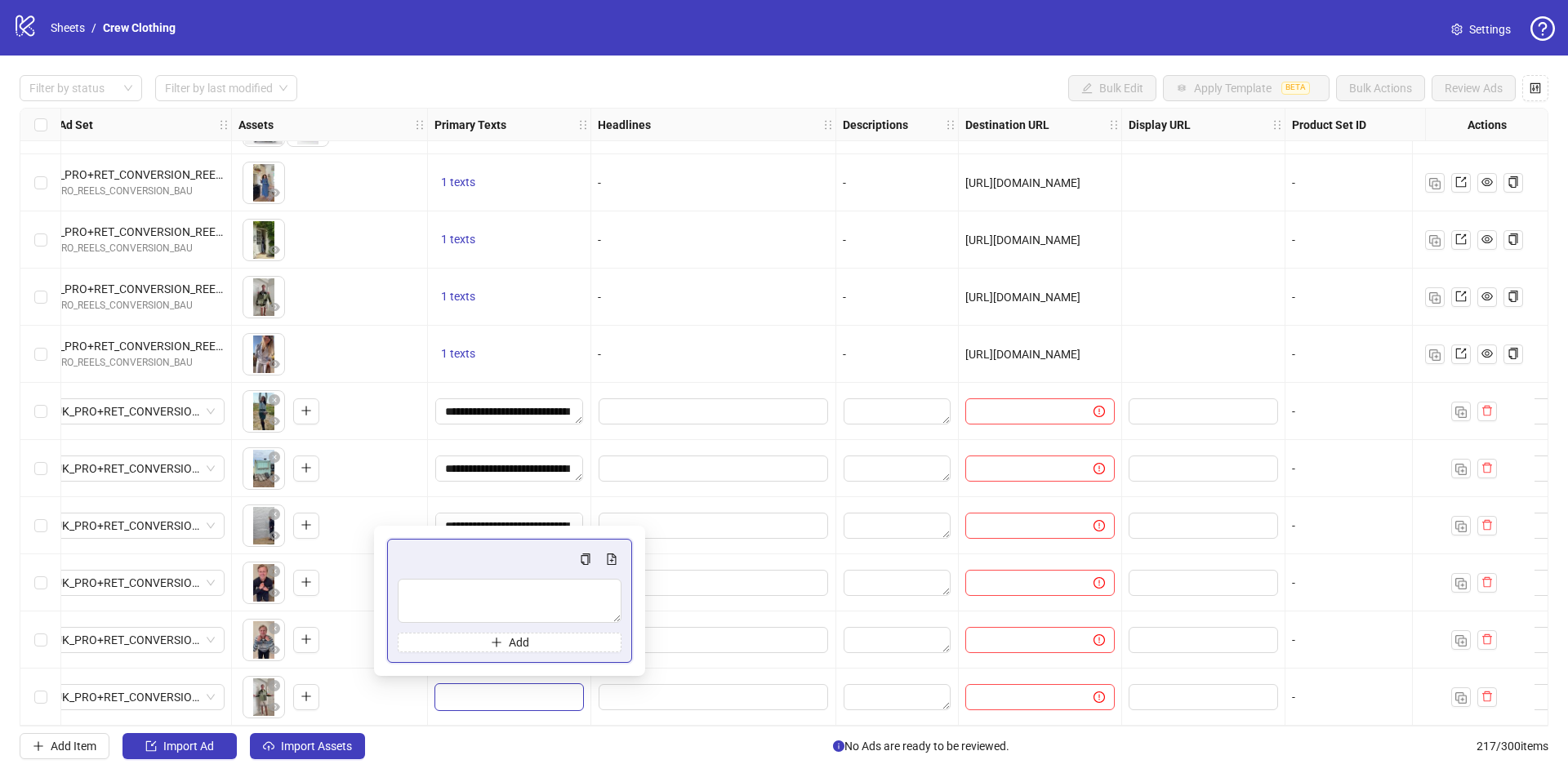
type textarea "**********"
click at [723, 465] on input "Edit values" at bounding box center [713, 469] width 230 height 26
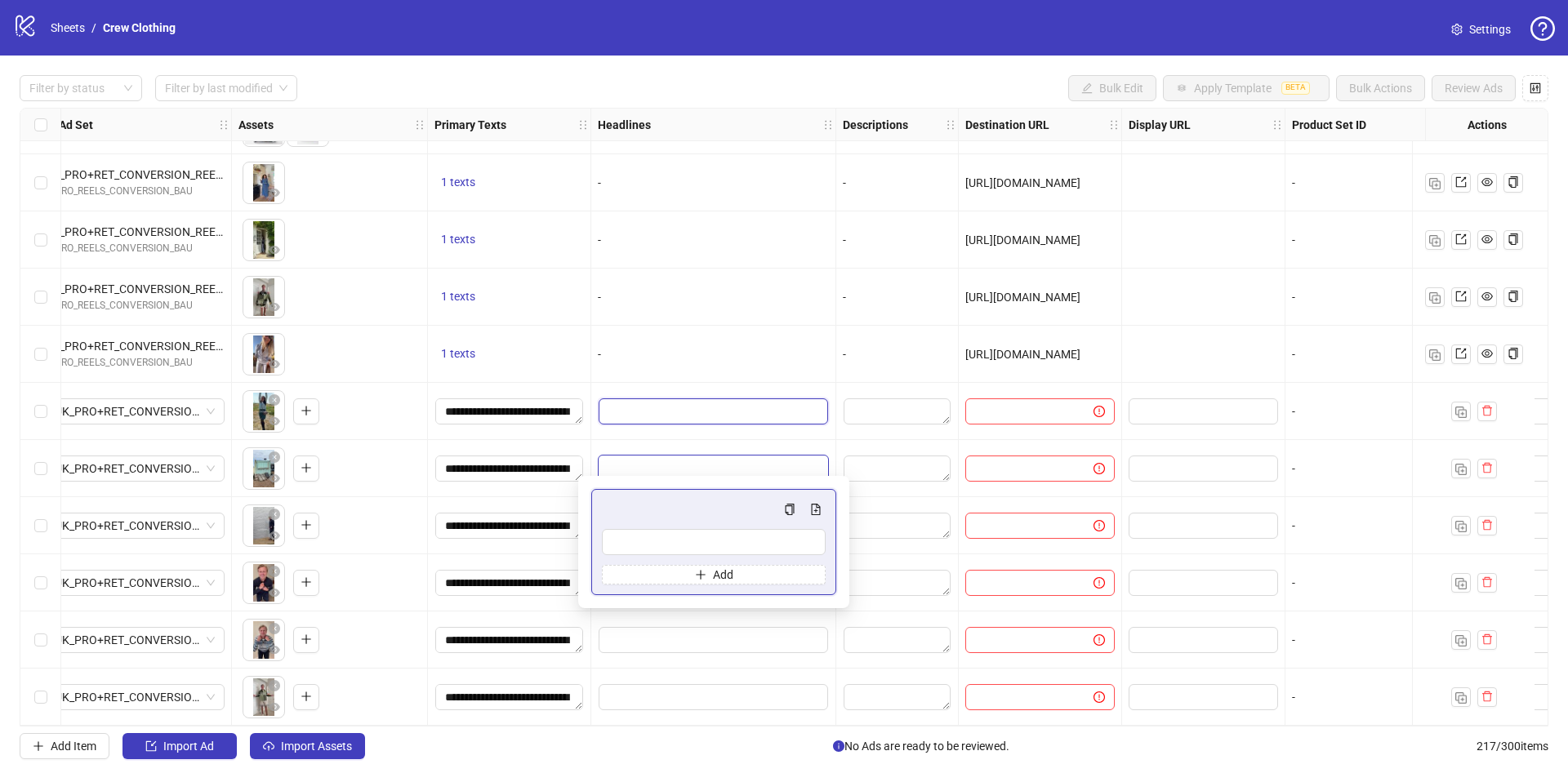
click at [684, 407] on input "Edit values" at bounding box center [713, 411] width 230 height 26
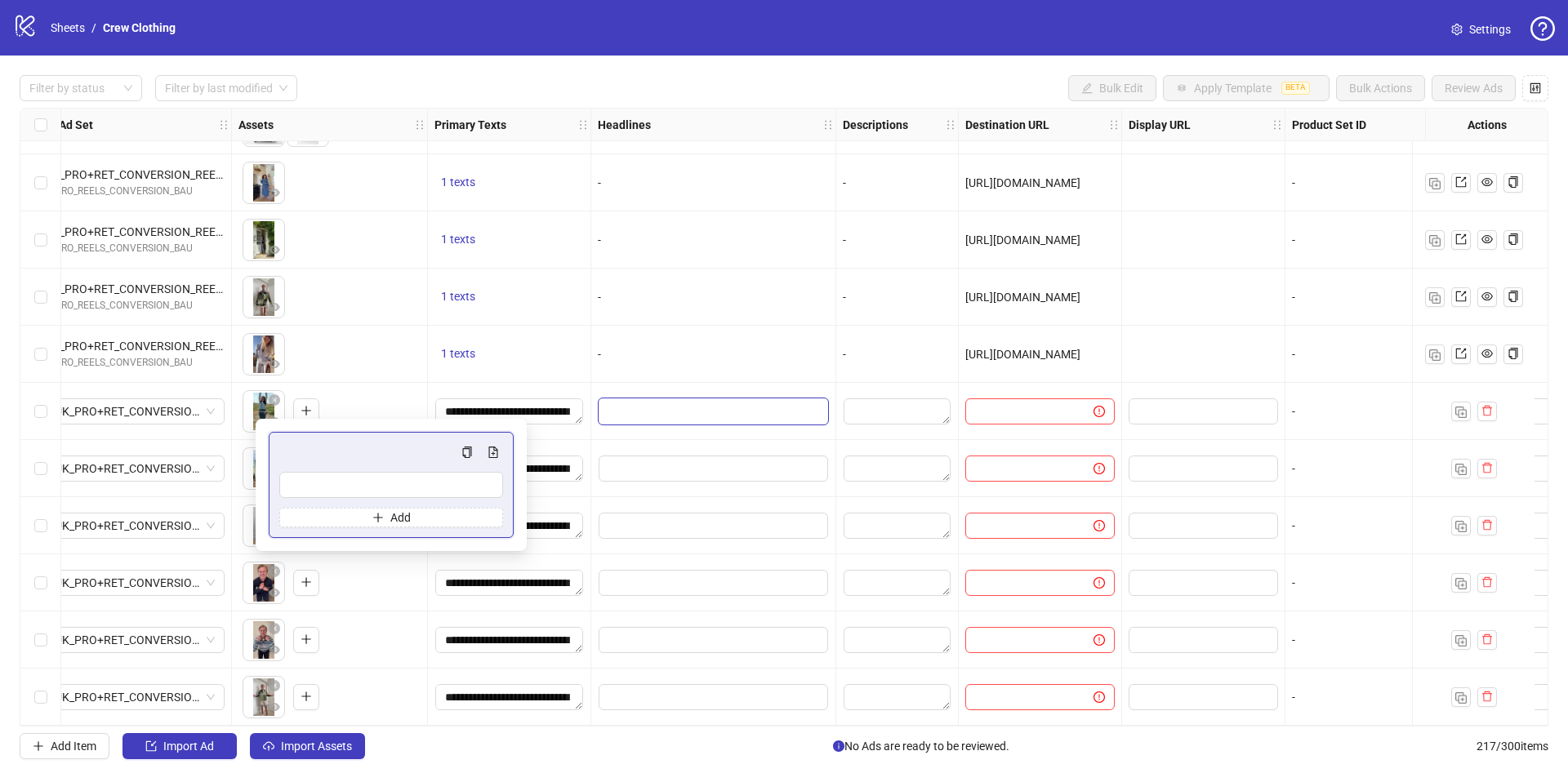
scroll to position [11825, 863]
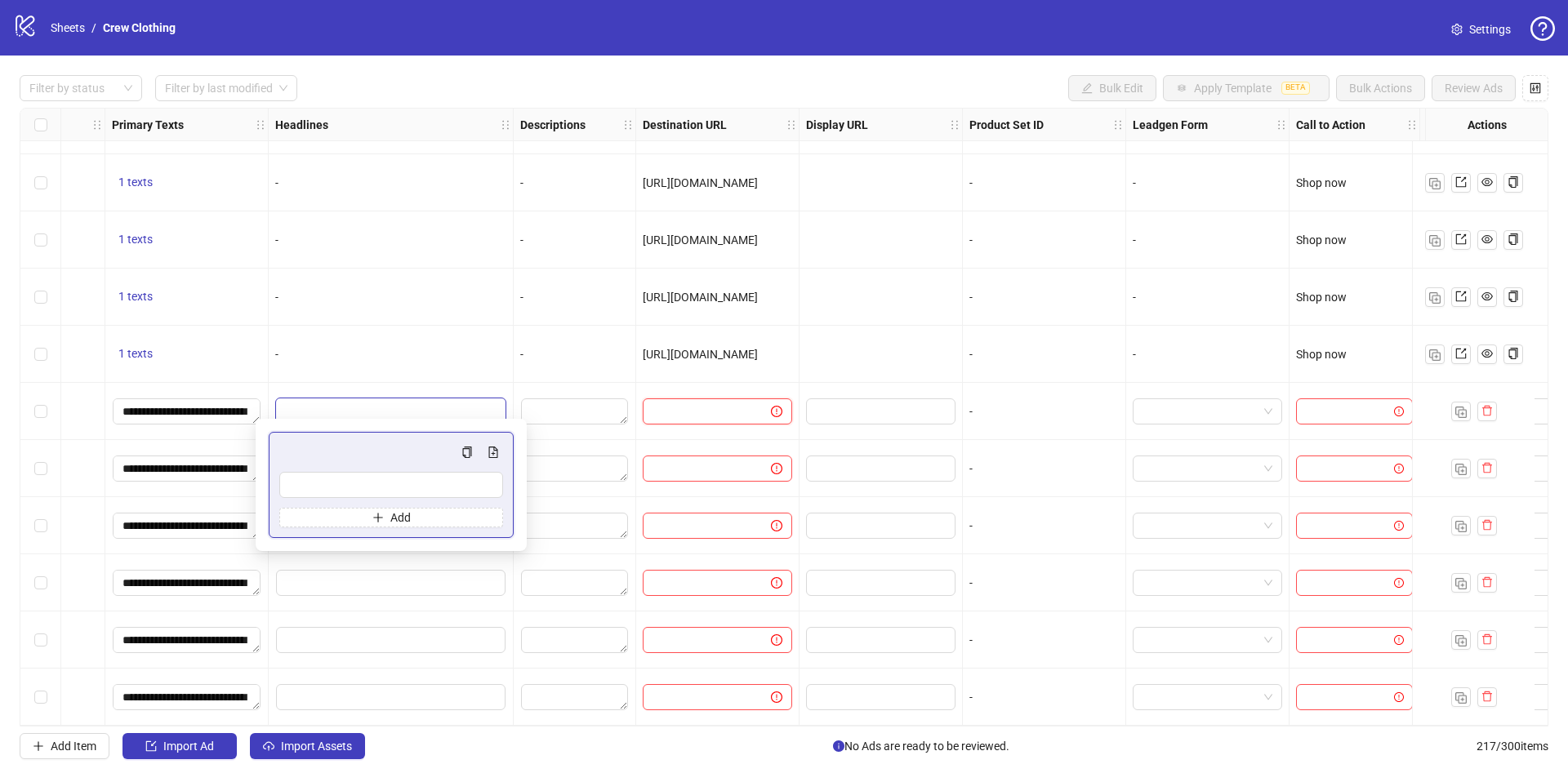
click at [701, 403] on input "text" at bounding box center [700, 412] width 96 height 18
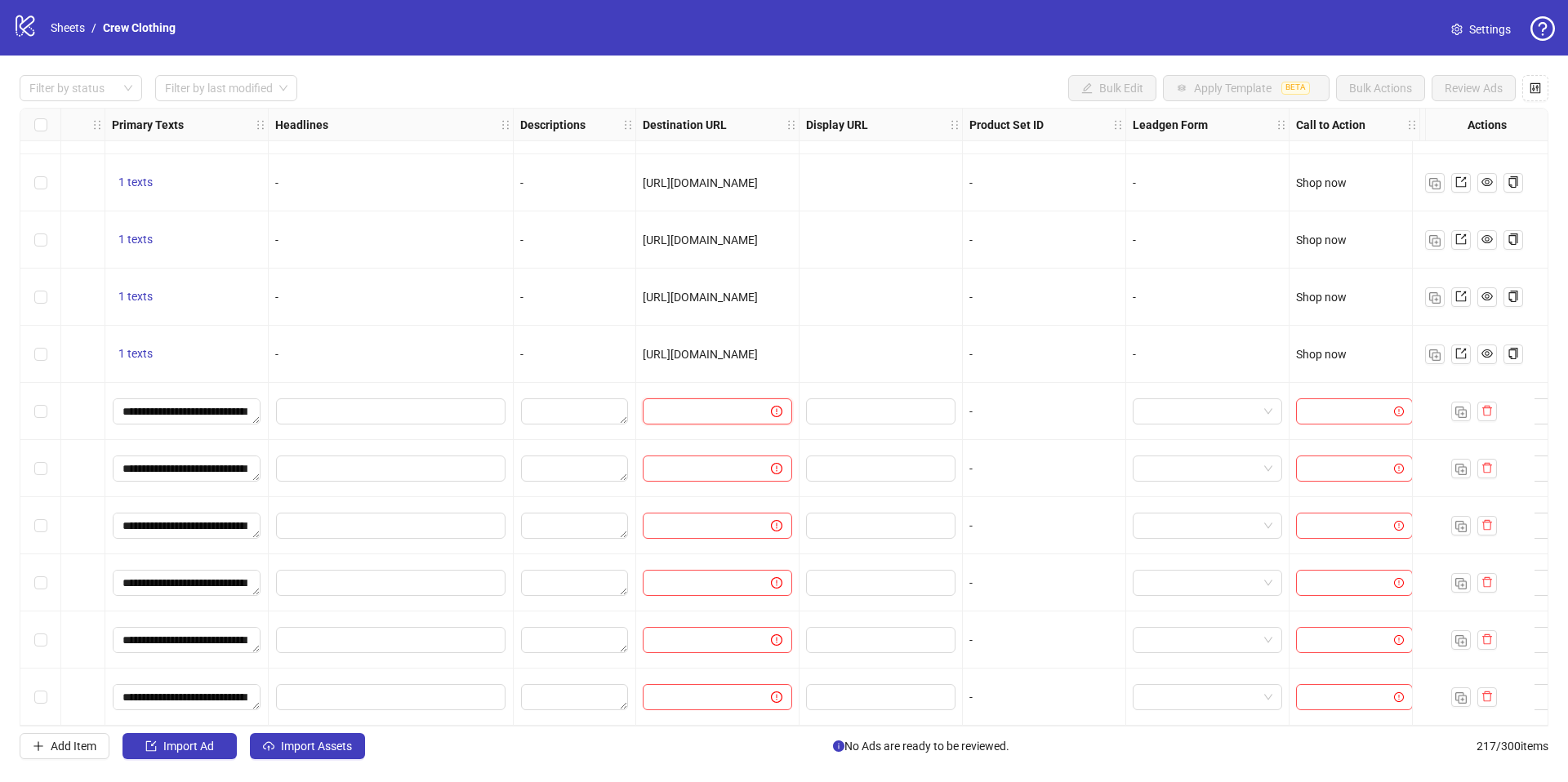
paste input "**********"
type input "**********"
click at [723, 460] on input "text" at bounding box center [700, 469] width 96 height 18
paste input "**********"
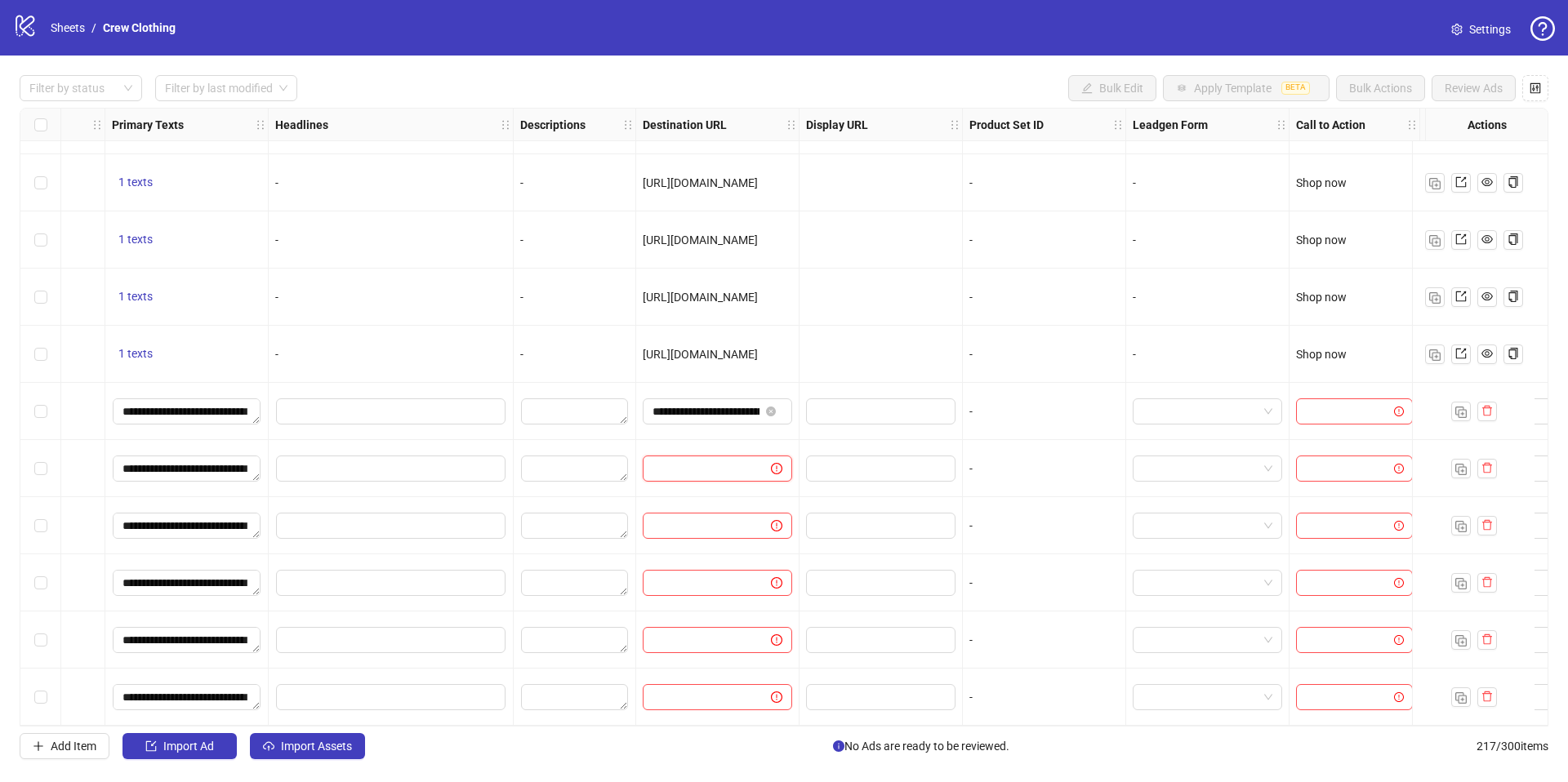
type input "**********"
click at [723, 460] on input "**********" at bounding box center [706, 469] width 107 height 18
click at [723, 519] on input "text" at bounding box center [700, 525] width 96 height 18
click at [710, 512] on span at bounding box center [717, 525] width 149 height 26
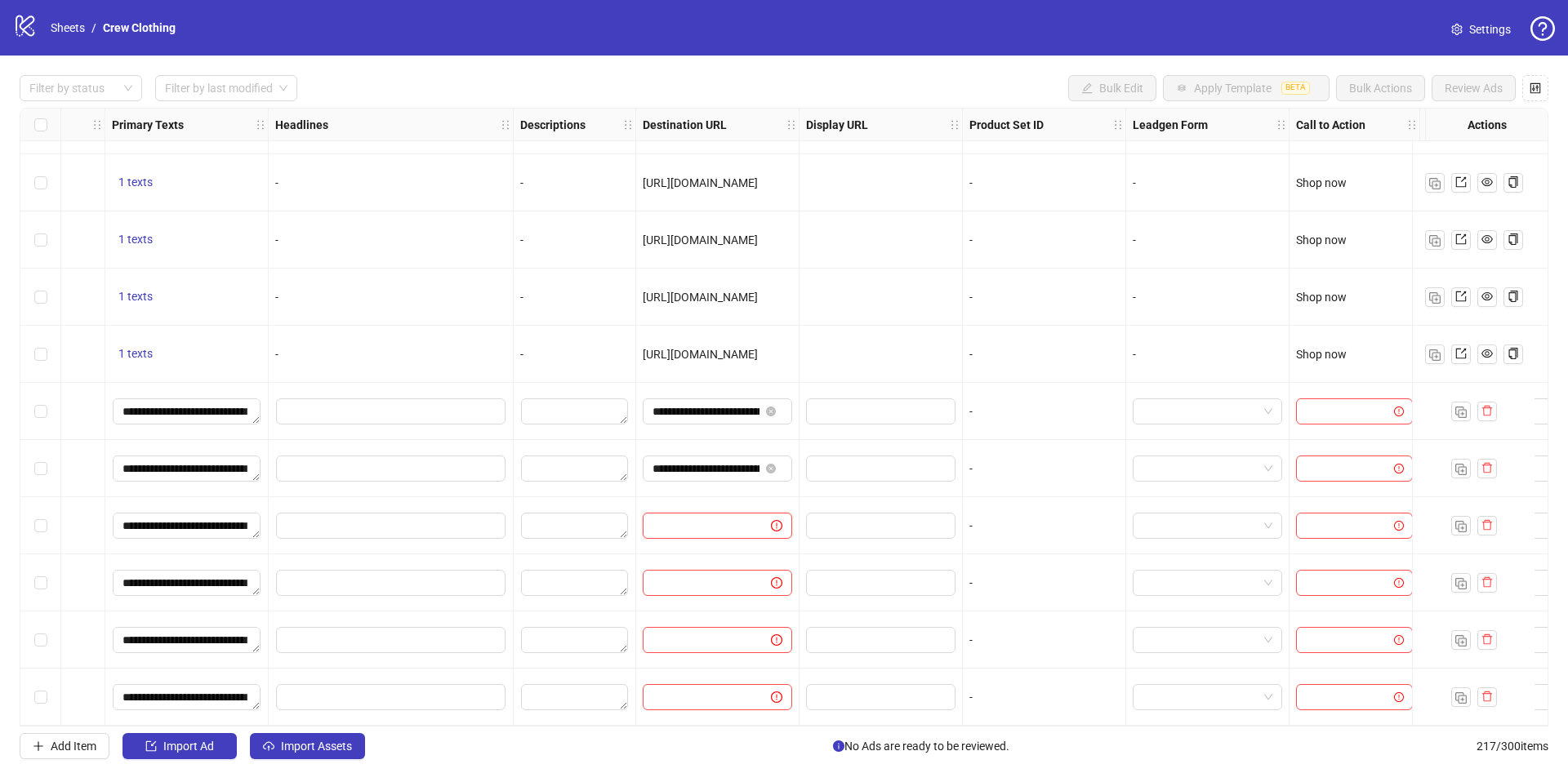
paste input "**********"
type input "**********"
click at [689, 581] on input "text" at bounding box center [700, 583] width 96 height 18
paste input "**********"
type input "**********"
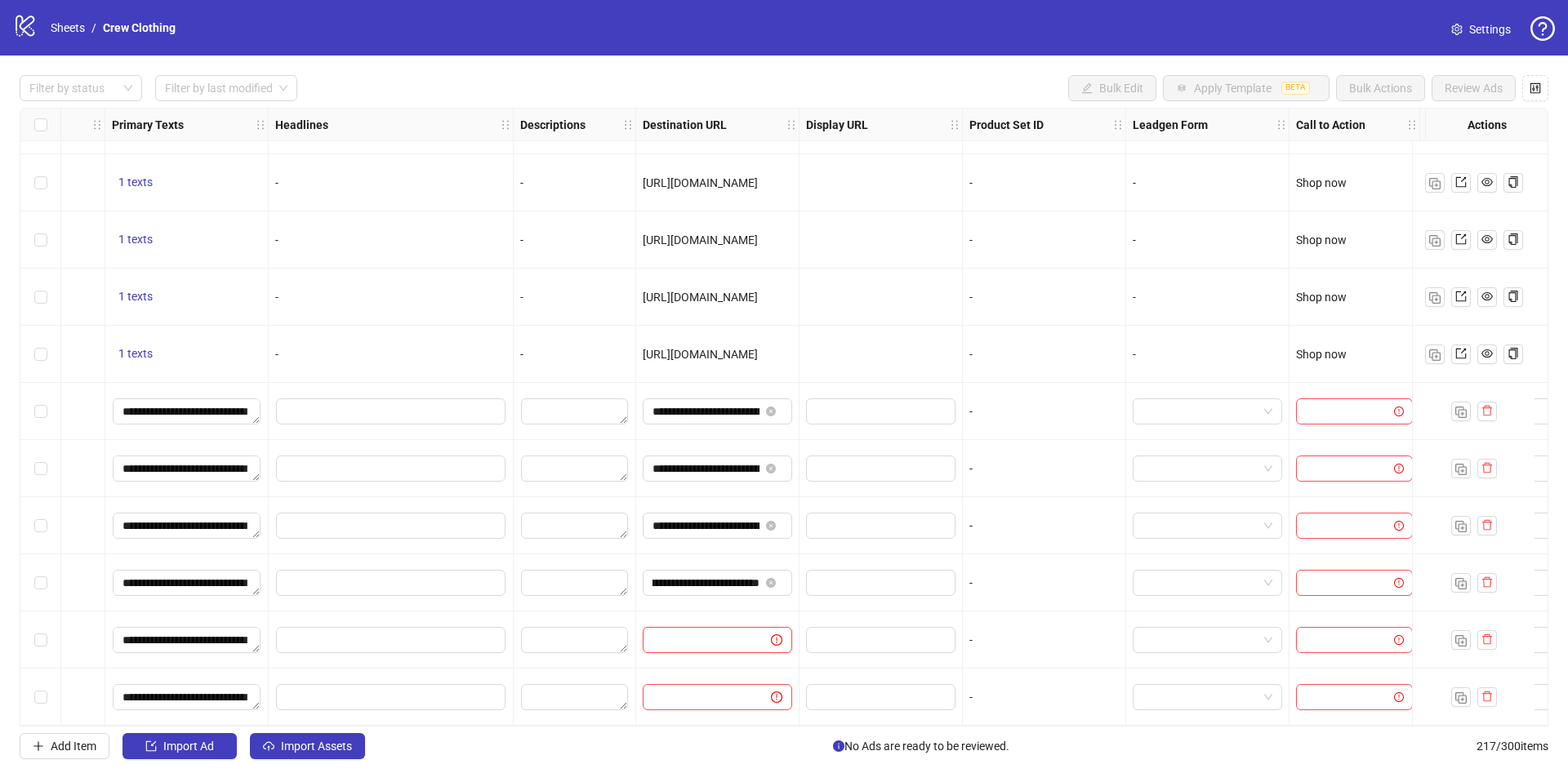
click at [686, 639] on input "text" at bounding box center [700, 640] width 96 height 18
paste input "**********"
type input "**********"
click at [705, 695] on input "text" at bounding box center [700, 697] width 96 height 18
paste input "**********"
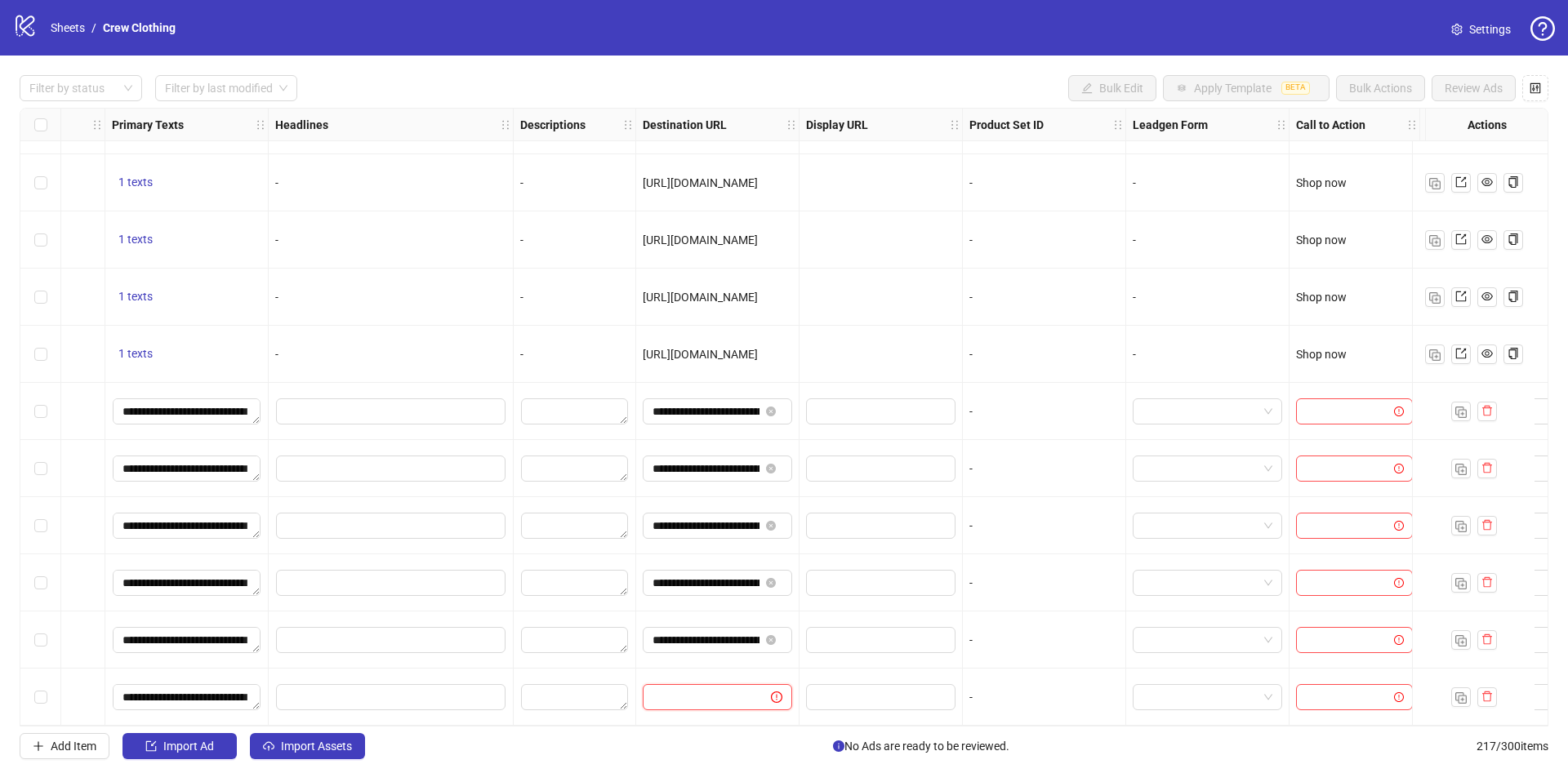
type input "**********"
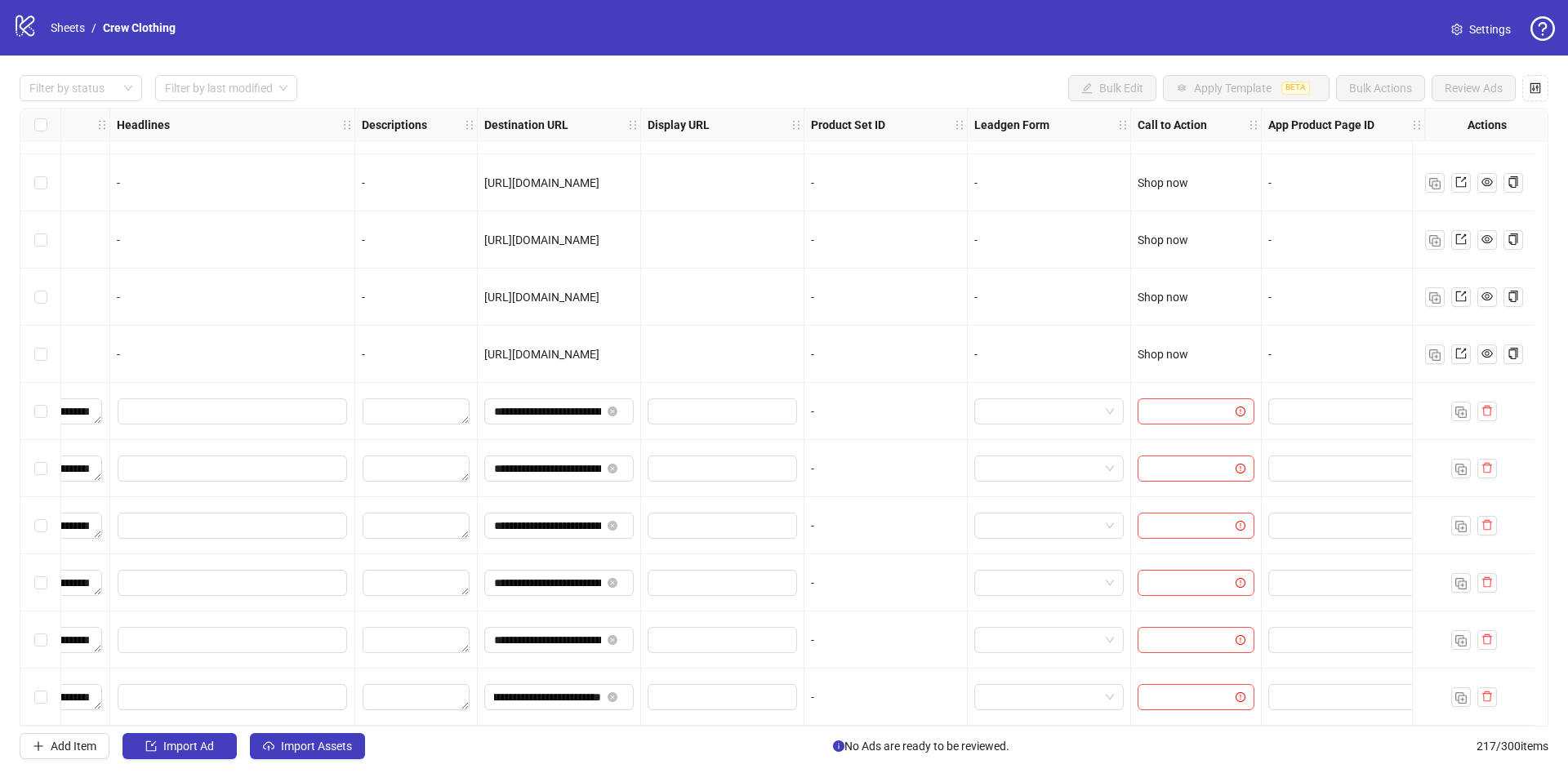
click at [1186, 408] on div "Ad Format Ad Name Campaign & Ad Set Assets Primary Texts Headlines Descriptions…" at bounding box center [784, 417] width 1528 height 619
click at [1171, 425] on div at bounding box center [1196, 411] width 130 height 57
click at [1165, 412] on input "search" at bounding box center [1188, 411] width 83 height 25
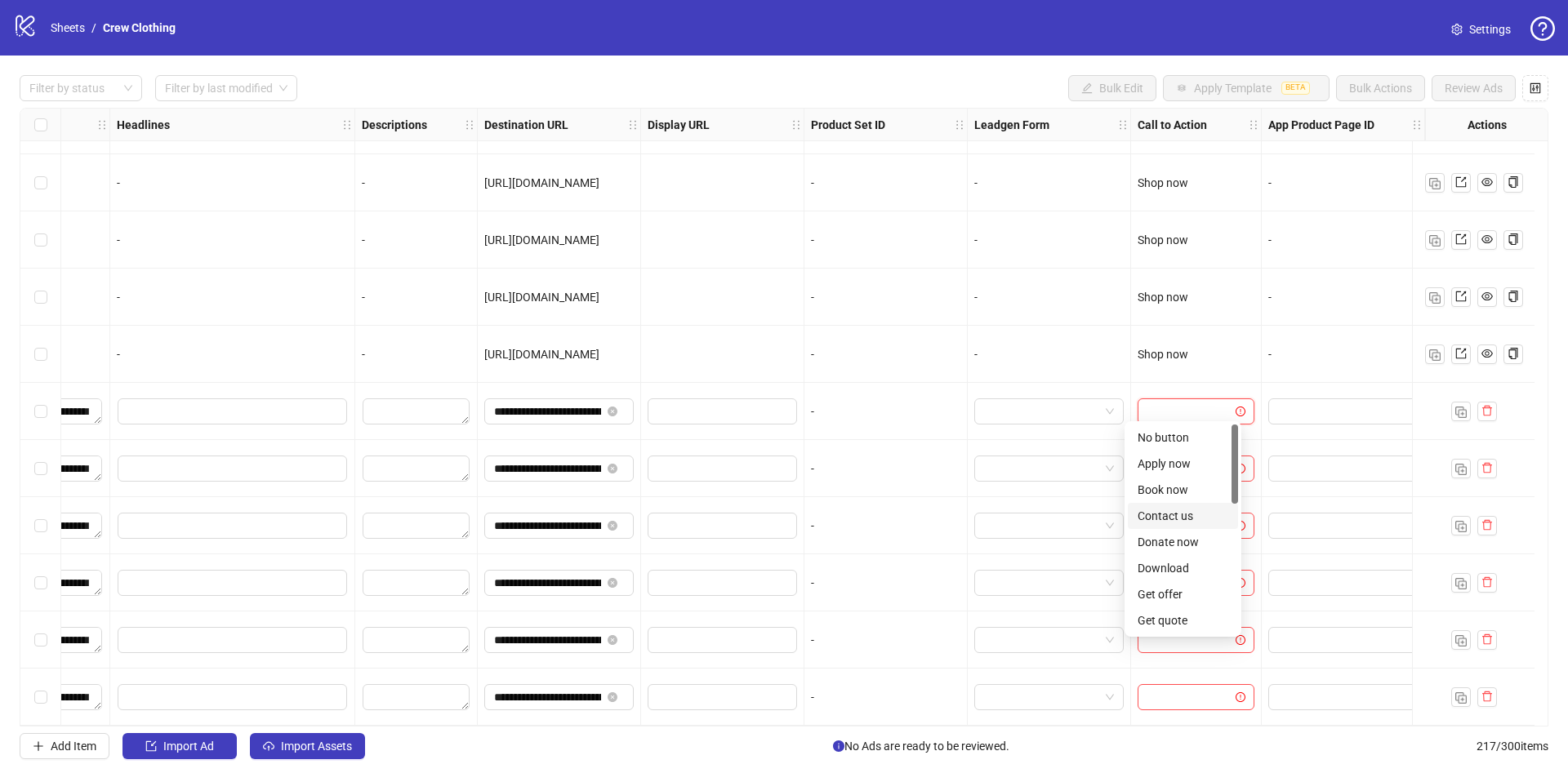
scroll to position [339, 0]
click at [1167, 485] on div "Shop now" at bounding box center [1182, 489] width 91 height 18
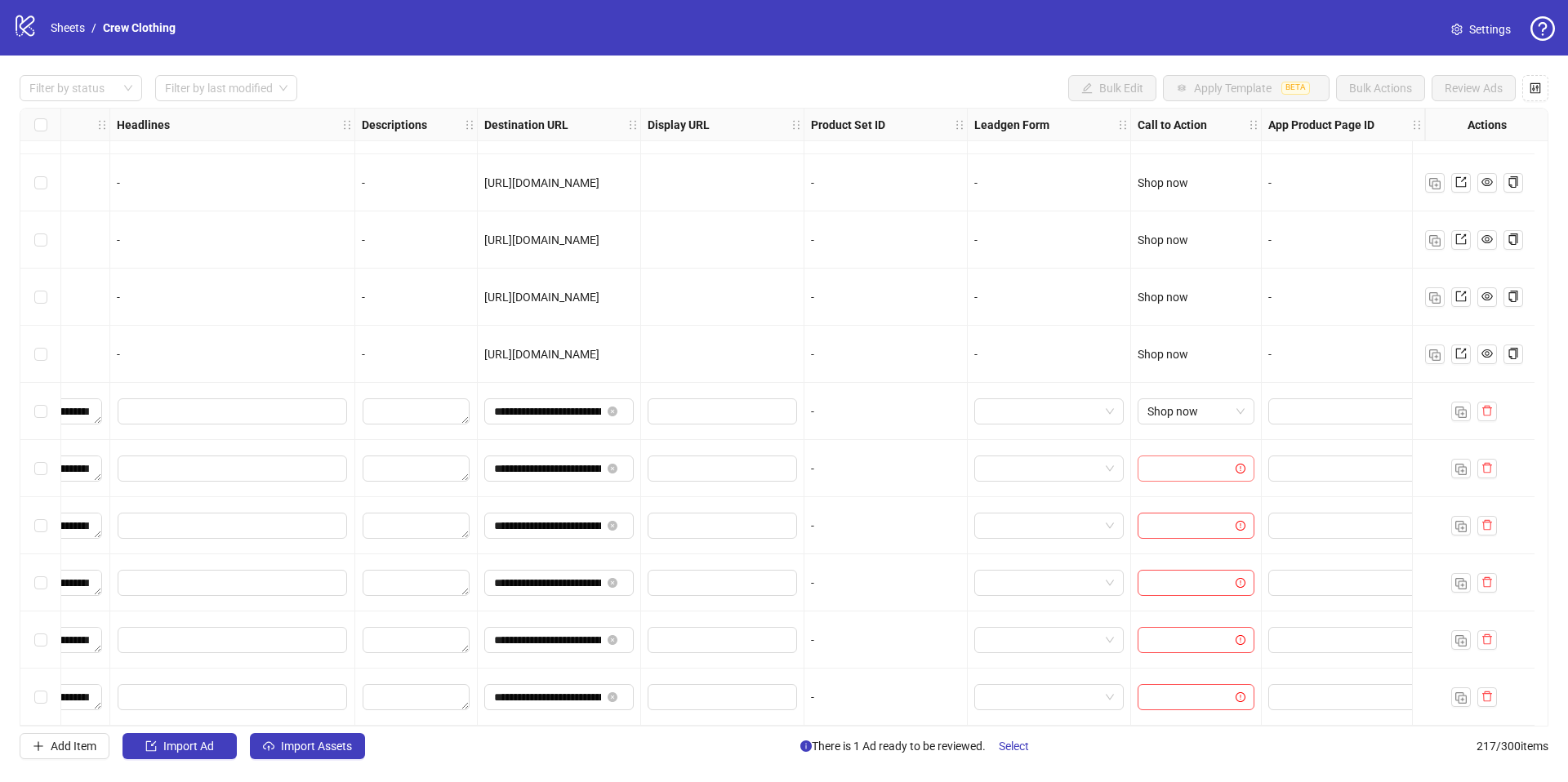
click at [1160, 467] on input "search" at bounding box center [1188, 469] width 83 height 25
click at [1172, 548] on div "Shop now" at bounding box center [1182, 547] width 91 height 18
click at [1170, 514] on input "search" at bounding box center [1188, 525] width 83 height 25
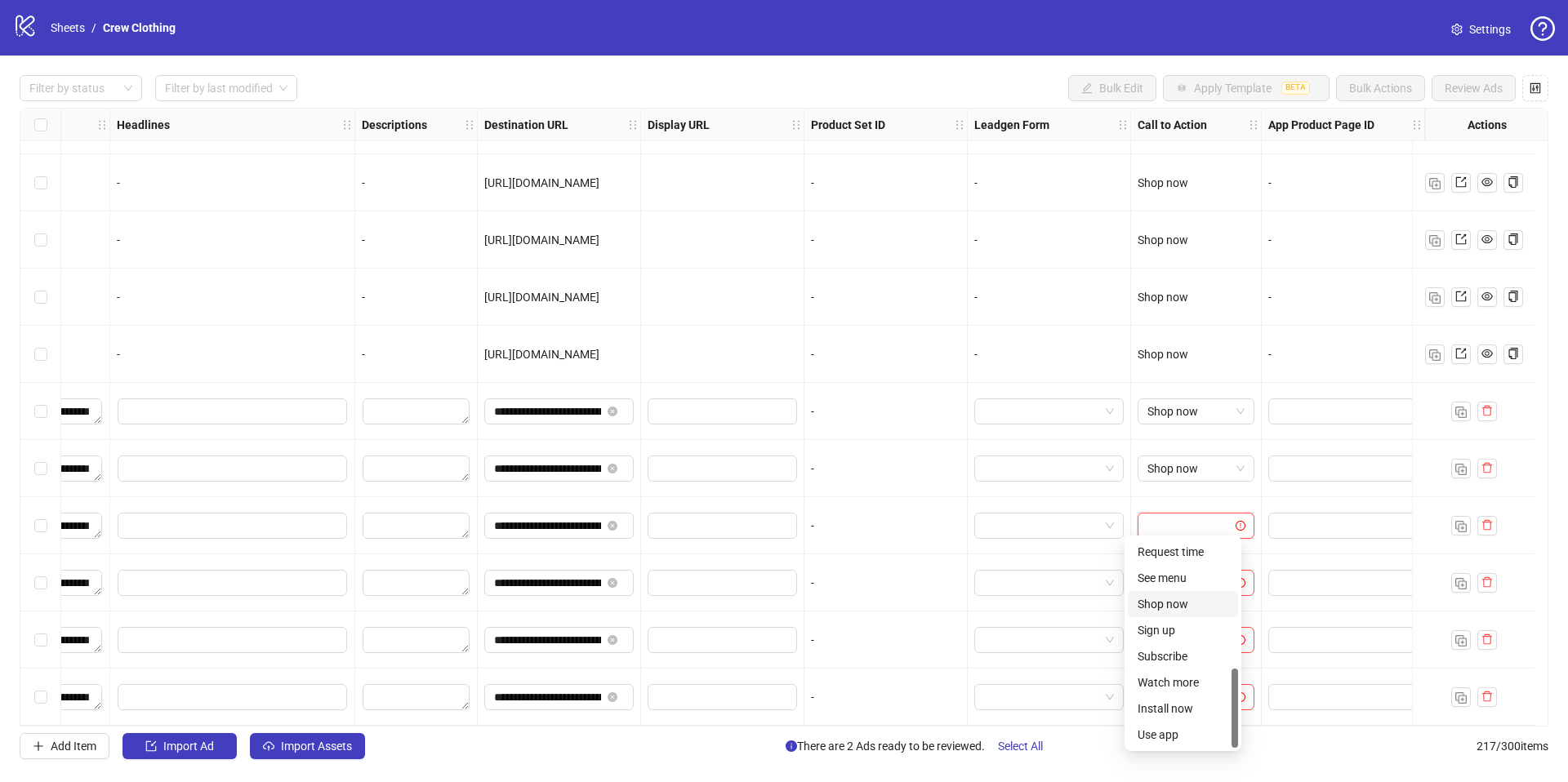
click at [1171, 599] on div "Shop now" at bounding box center [1182, 604] width 91 height 18
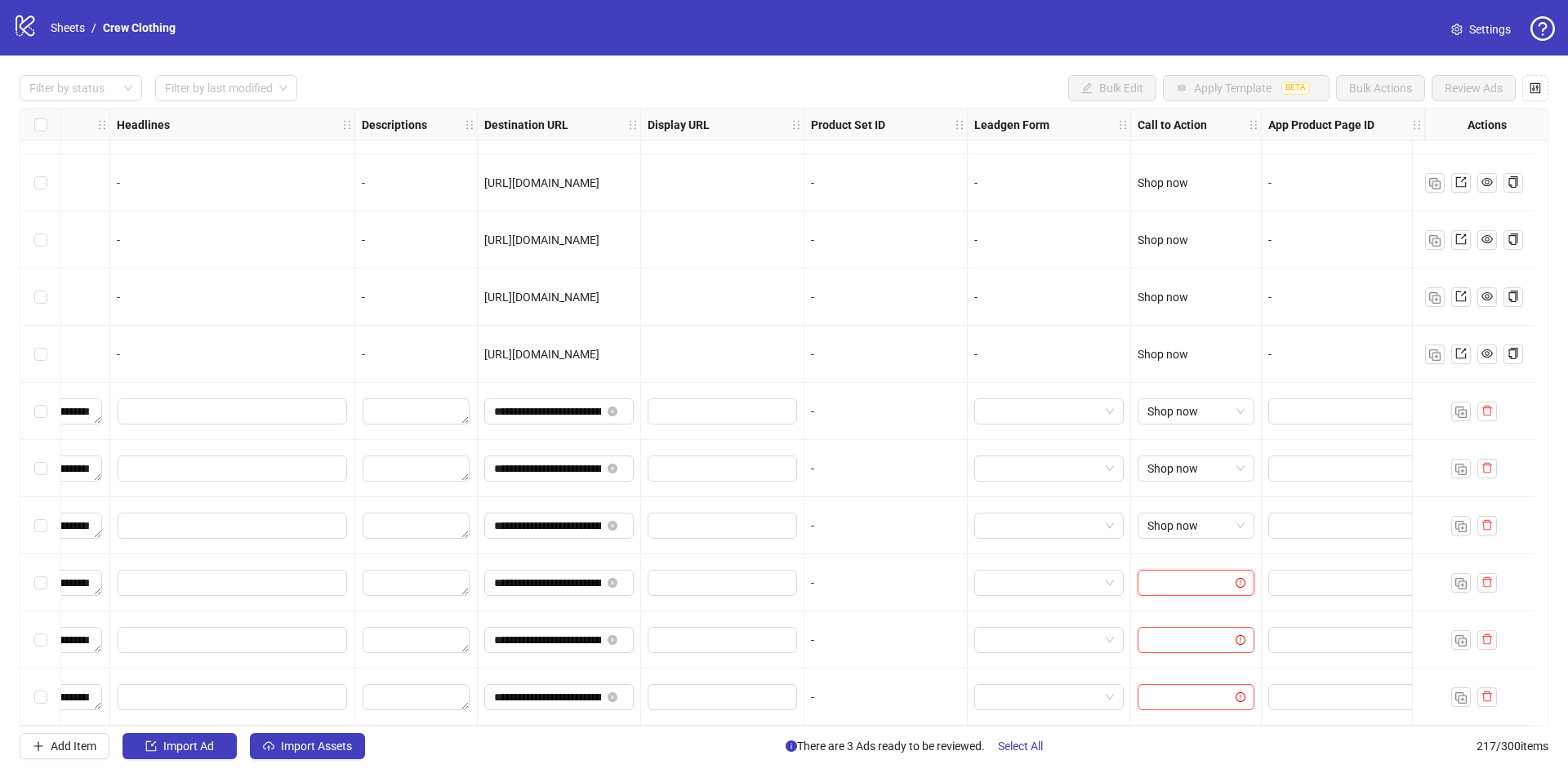
click at [1161, 571] on input "search" at bounding box center [1188, 583] width 83 height 25
click at [1154, 416] on div "Shop now" at bounding box center [1182, 412] width 91 height 18
click at [1186, 628] on input "search" at bounding box center [1188, 640] width 83 height 25
click at [1169, 461] on div "Shop now" at bounding box center [1182, 470] width 91 height 18
click at [1183, 669] on div at bounding box center [1196, 696] width 130 height 57
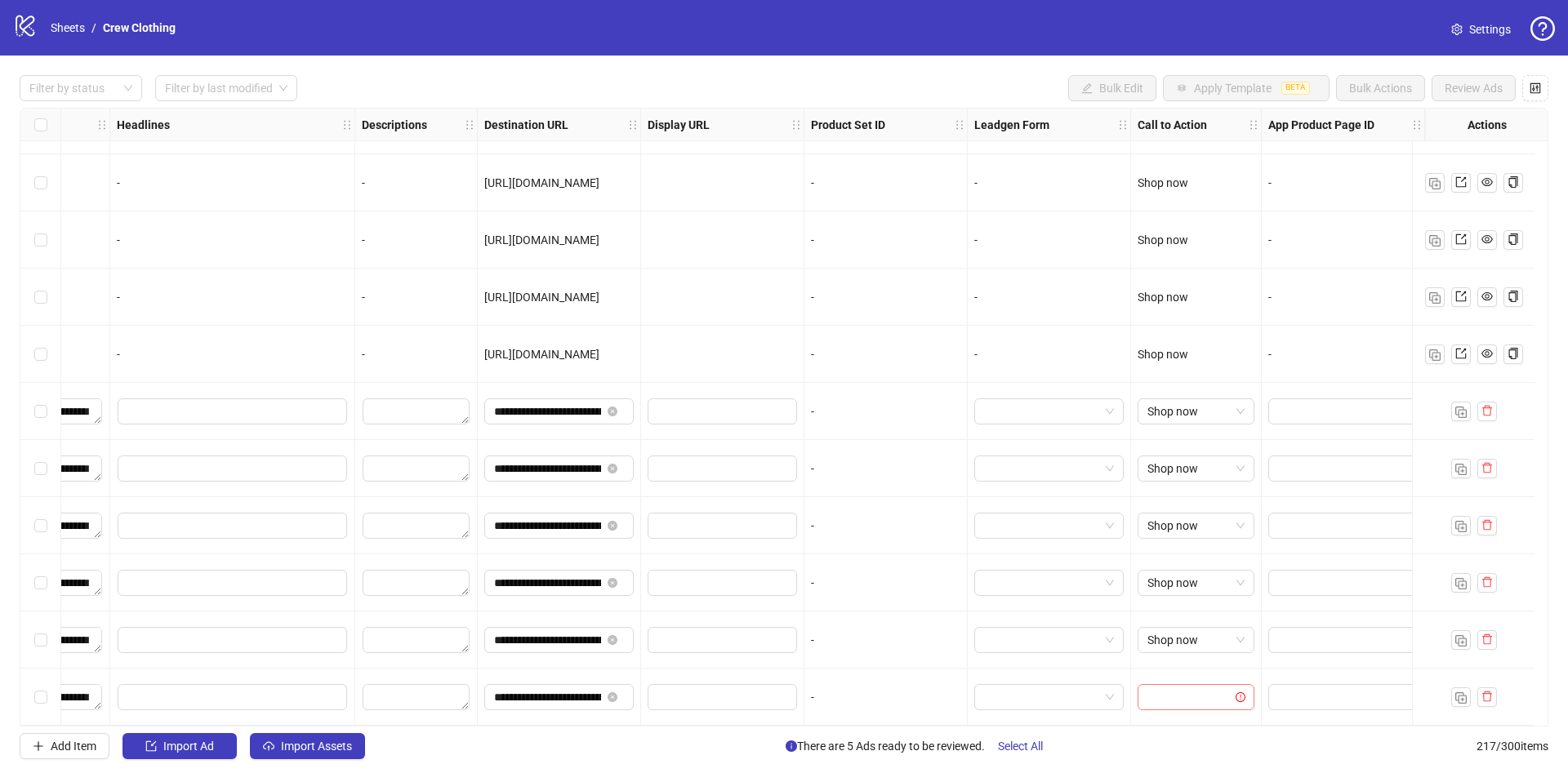
click at [1185, 685] on input "search" at bounding box center [1188, 697] width 83 height 25
click at [1159, 526] on div "Shop now" at bounding box center [1182, 526] width 91 height 18
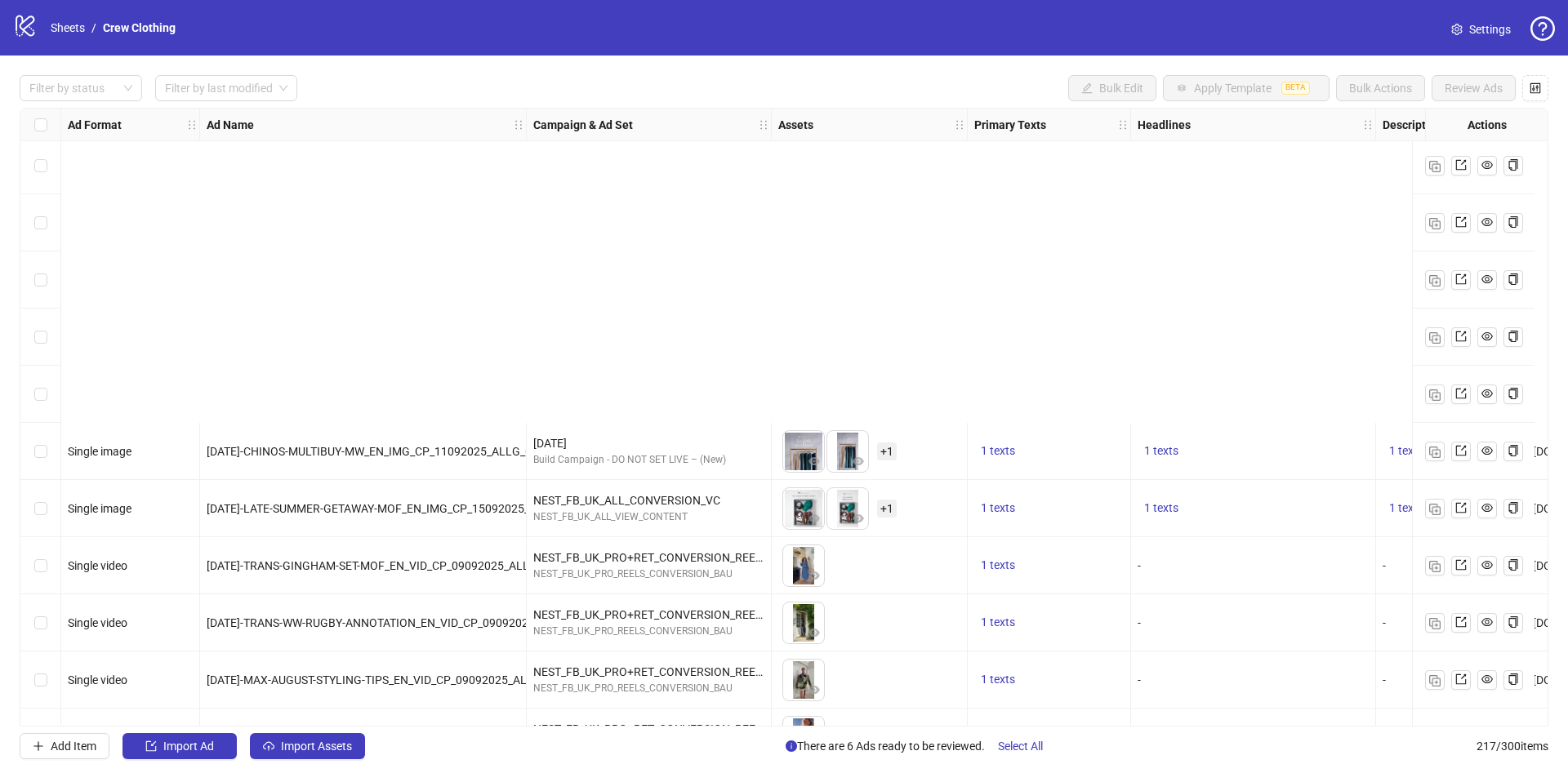
scroll to position [11825, 0]
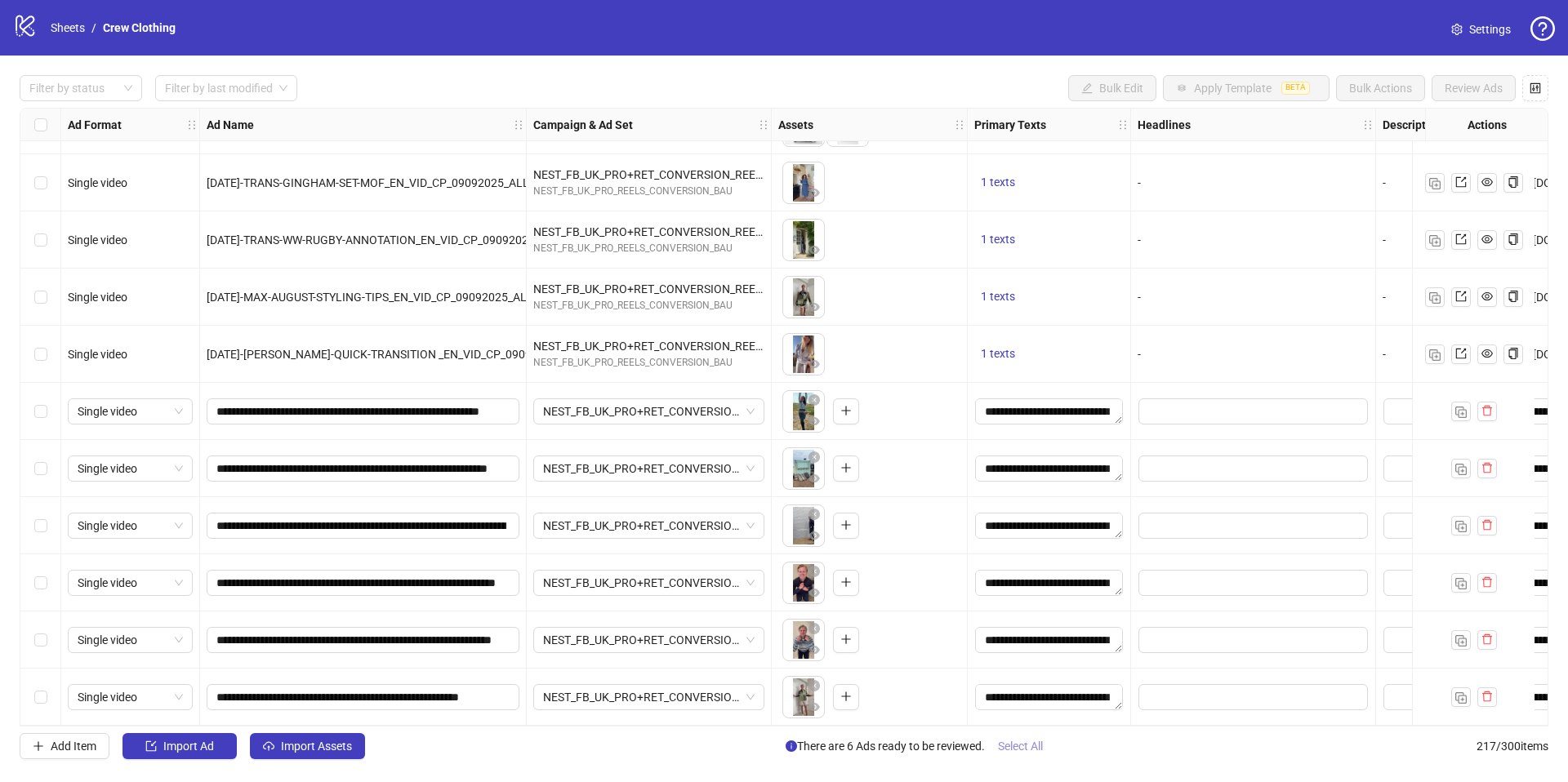
click at [1027, 744] on span "Select All" at bounding box center [1020, 746] width 45 height 13
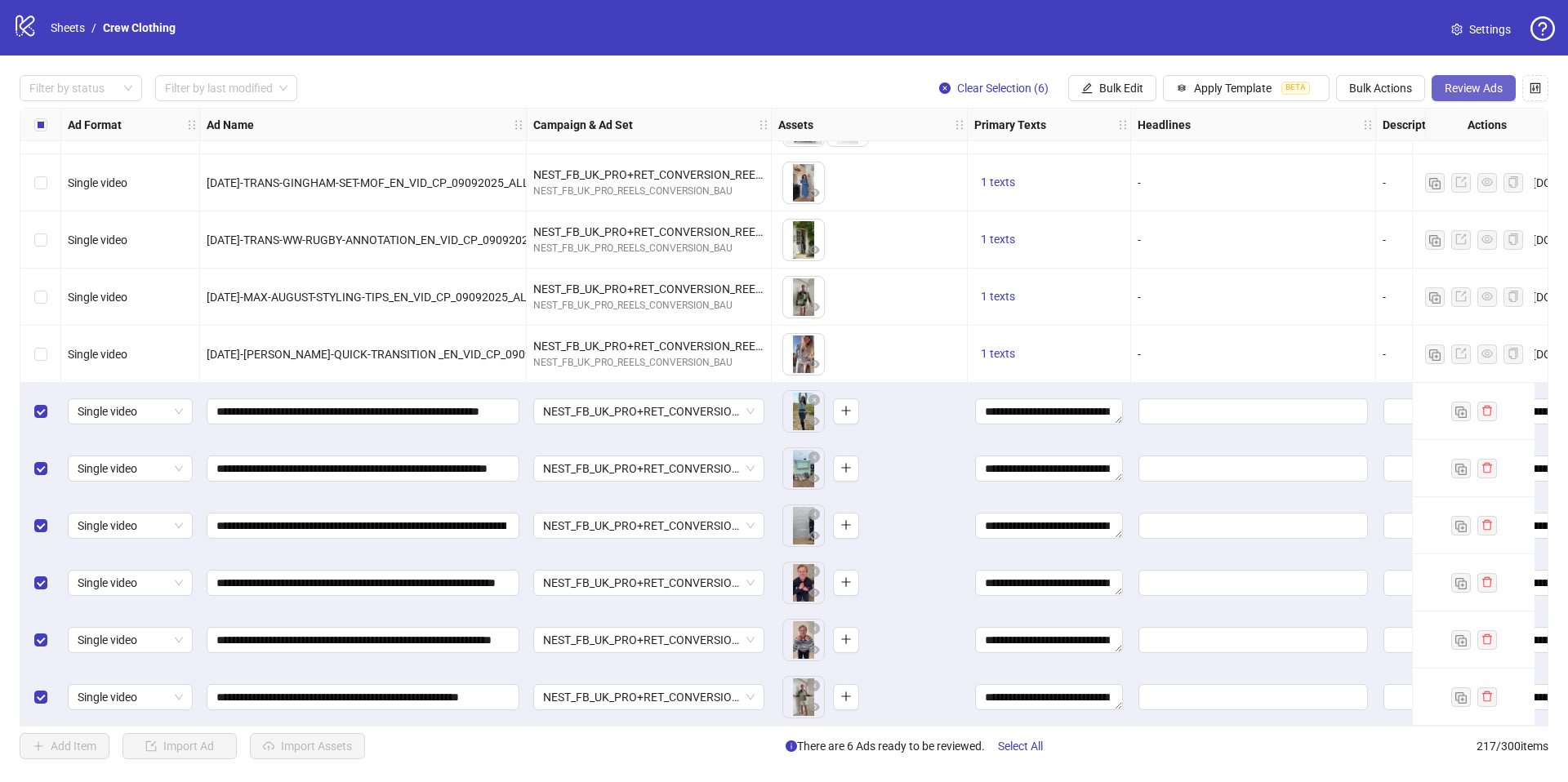
click at [1476, 88] on span "Review Ads" at bounding box center [1473, 88] width 58 height 13
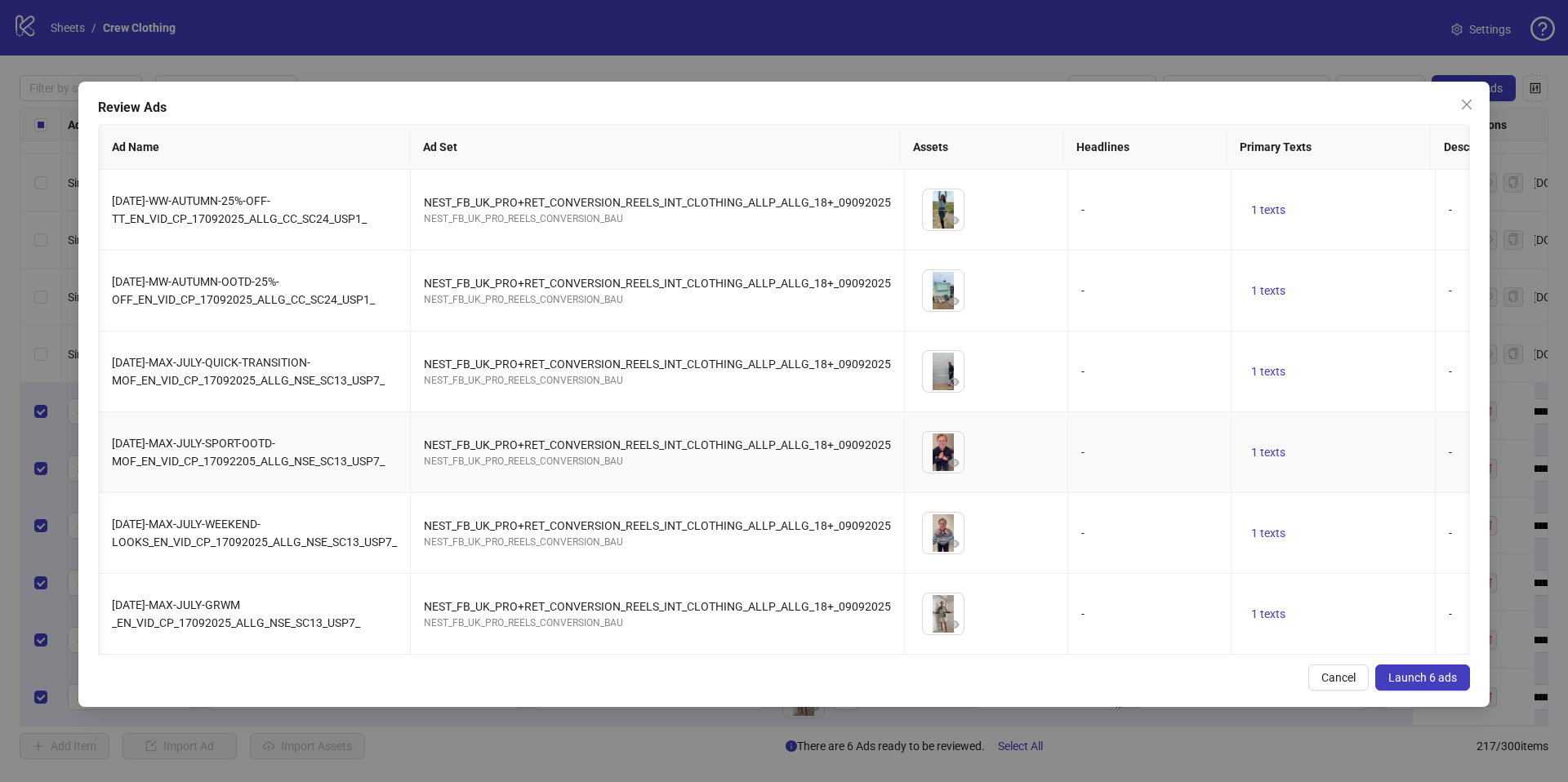
scroll to position [0, 1241]
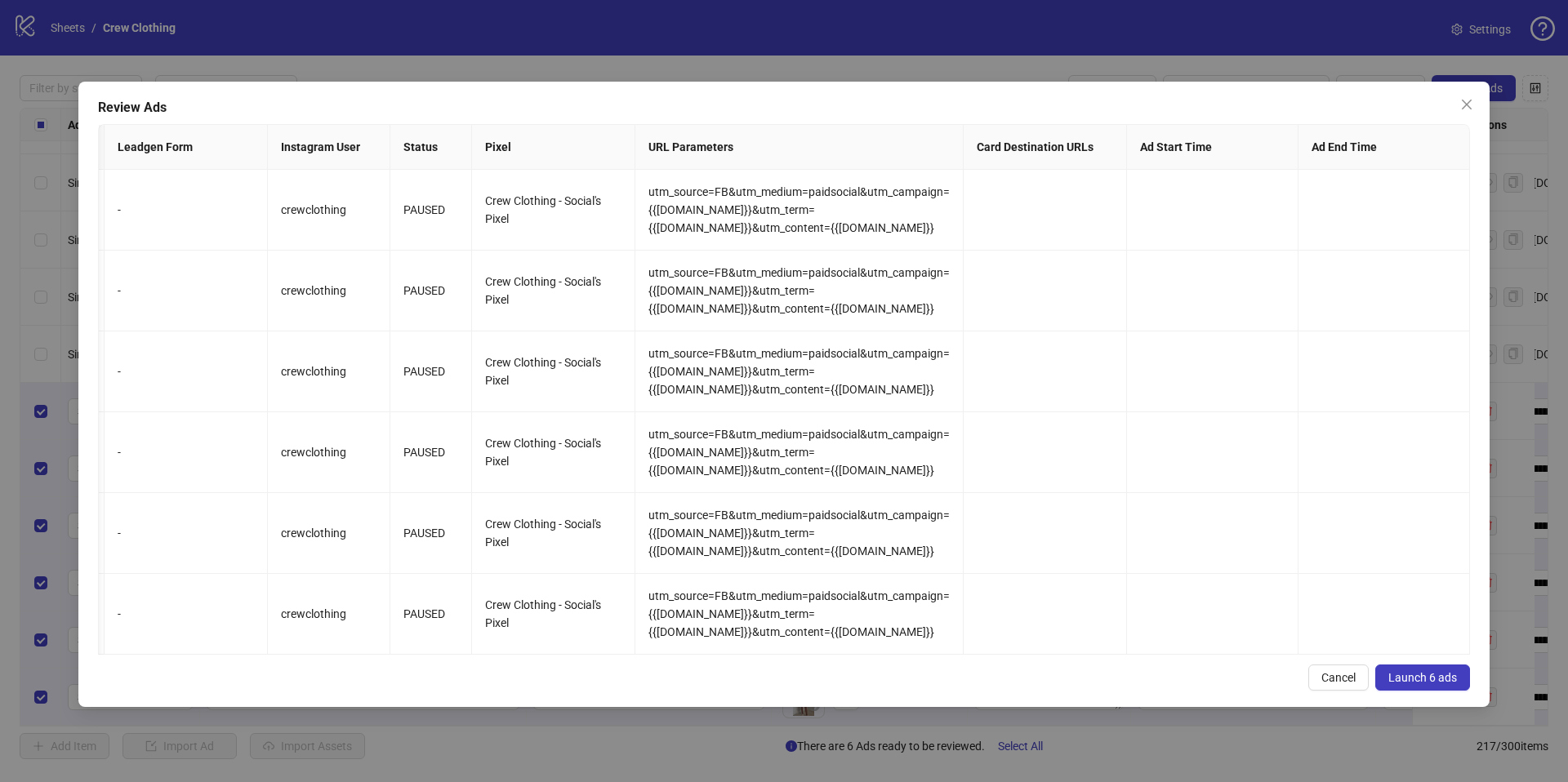
click at [1416, 667] on button "Launch 6 ads" at bounding box center [1422, 678] width 95 height 26
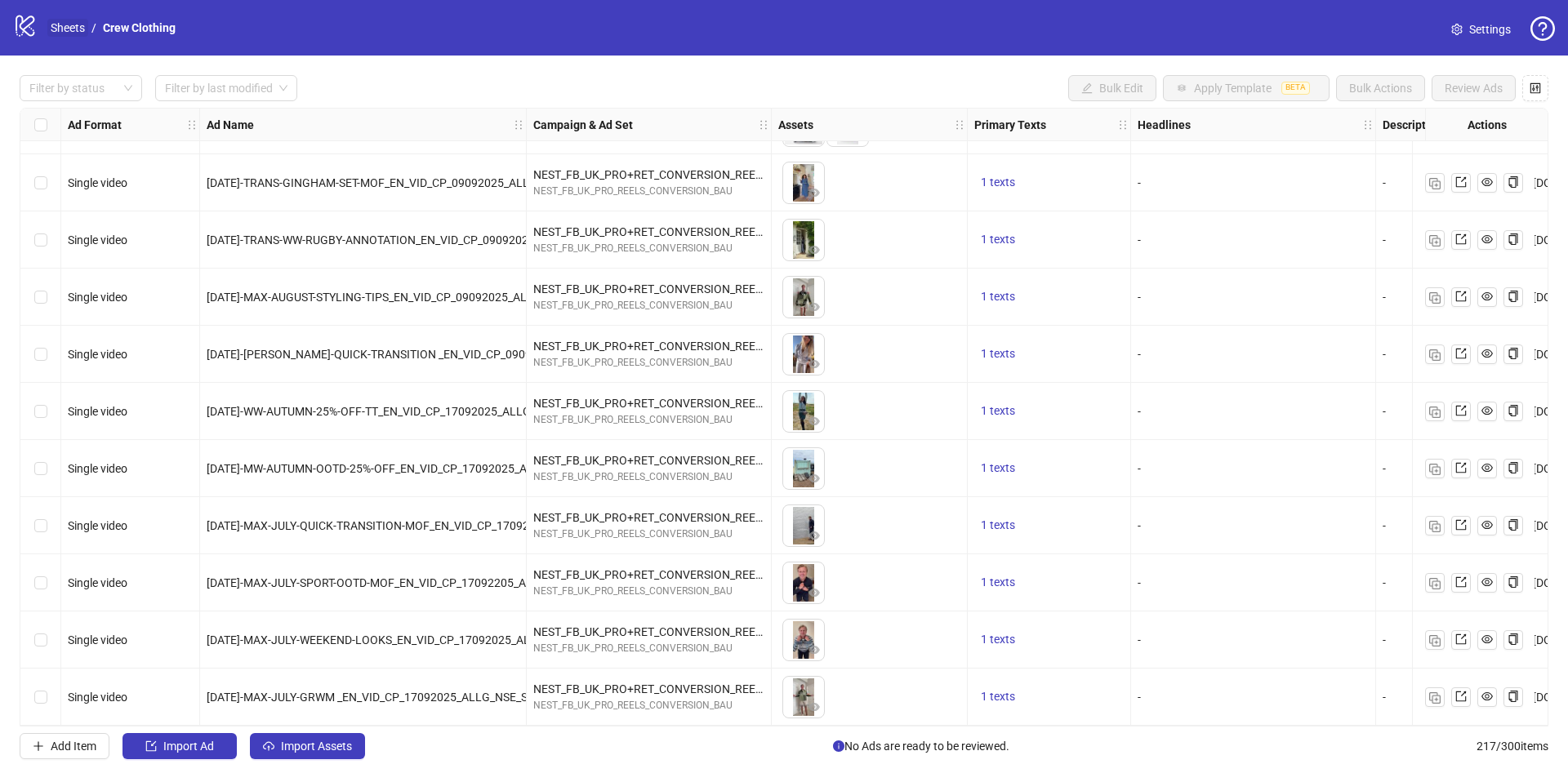
click at [66, 28] on link "Sheets" at bounding box center [68, 28] width 41 height 18
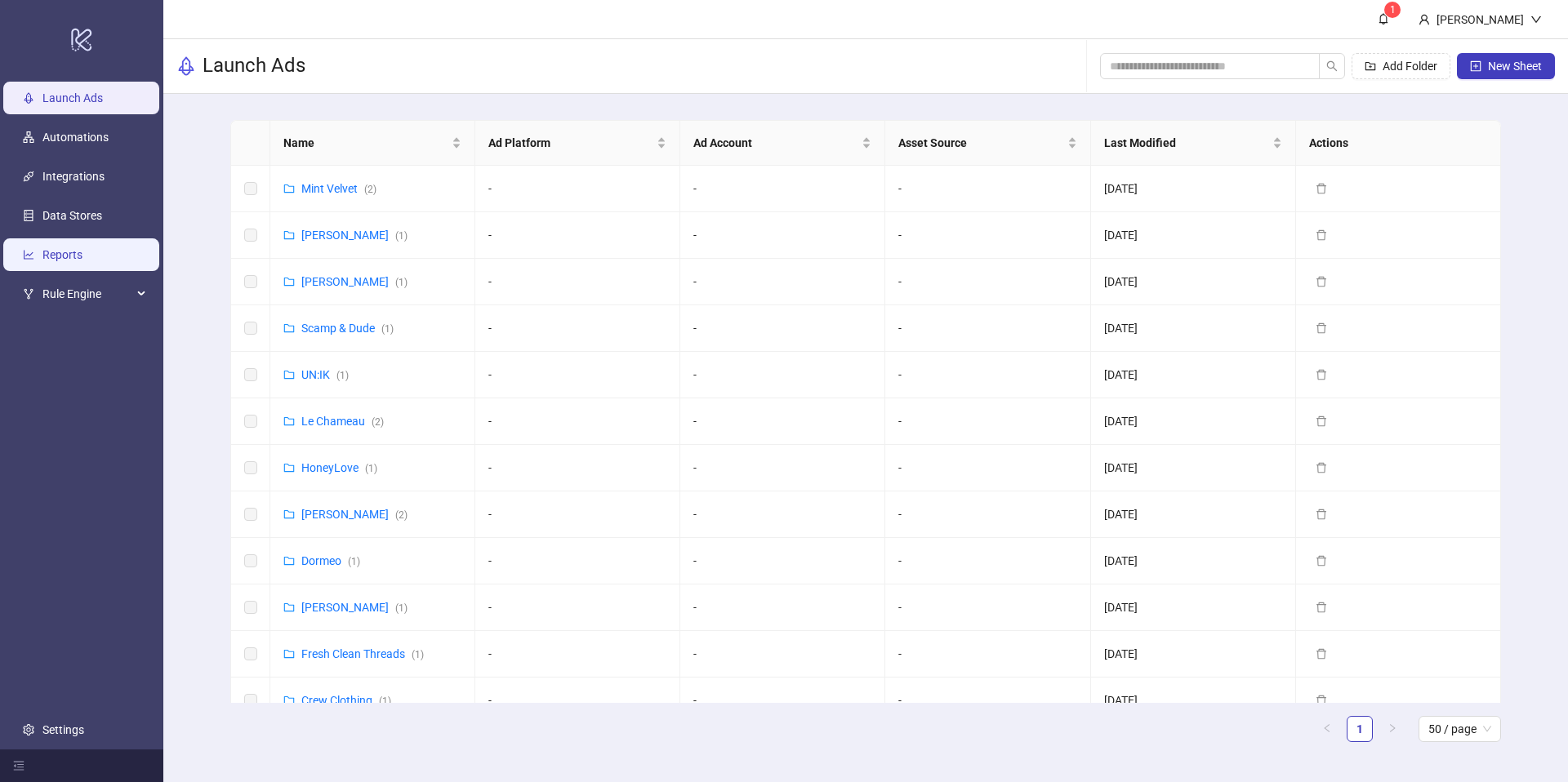
click at [76, 259] on link "Reports" at bounding box center [63, 254] width 40 height 13
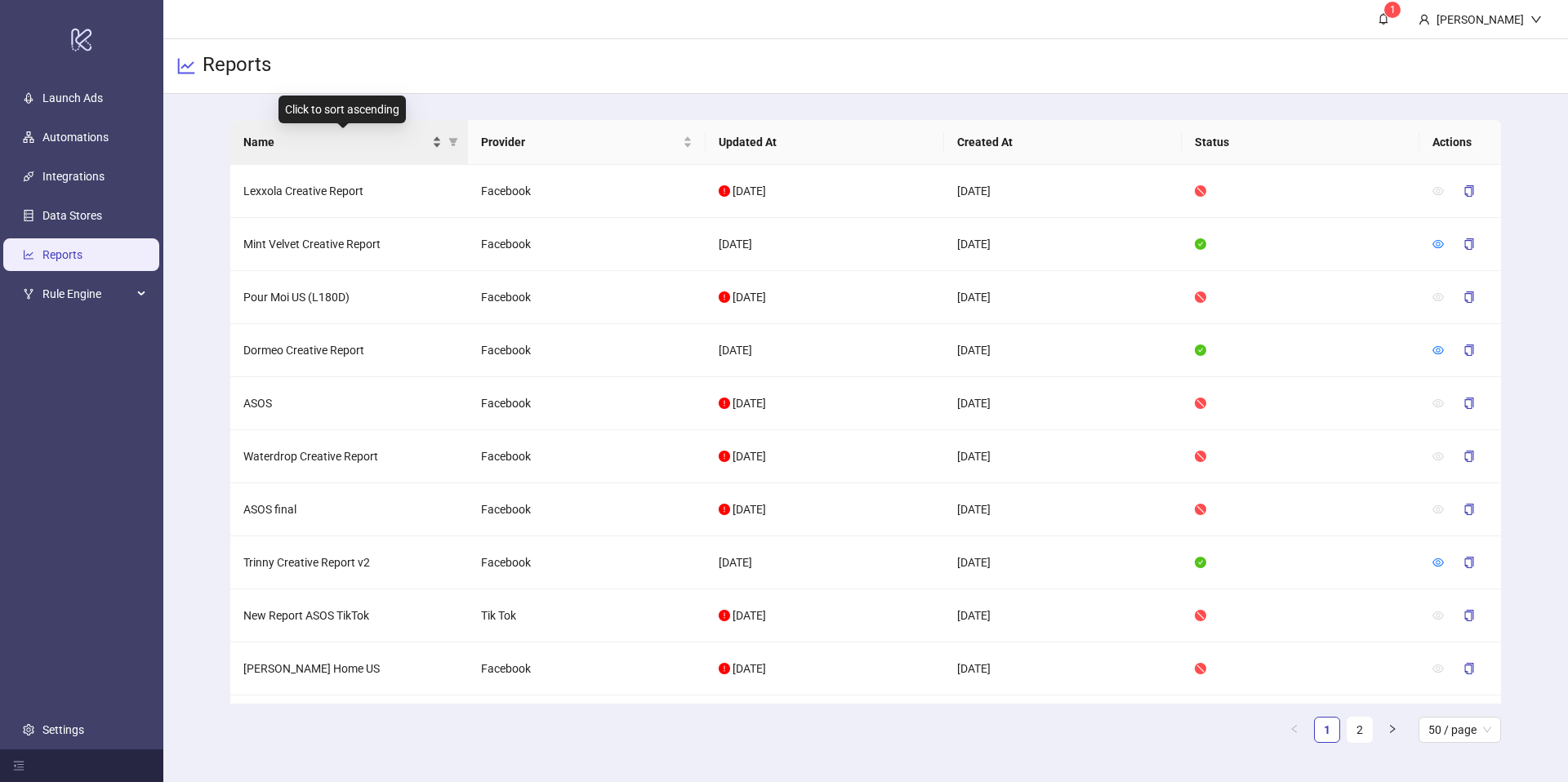
click at [343, 142] on span "Name" at bounding box center [336, 142] width 185 height 18
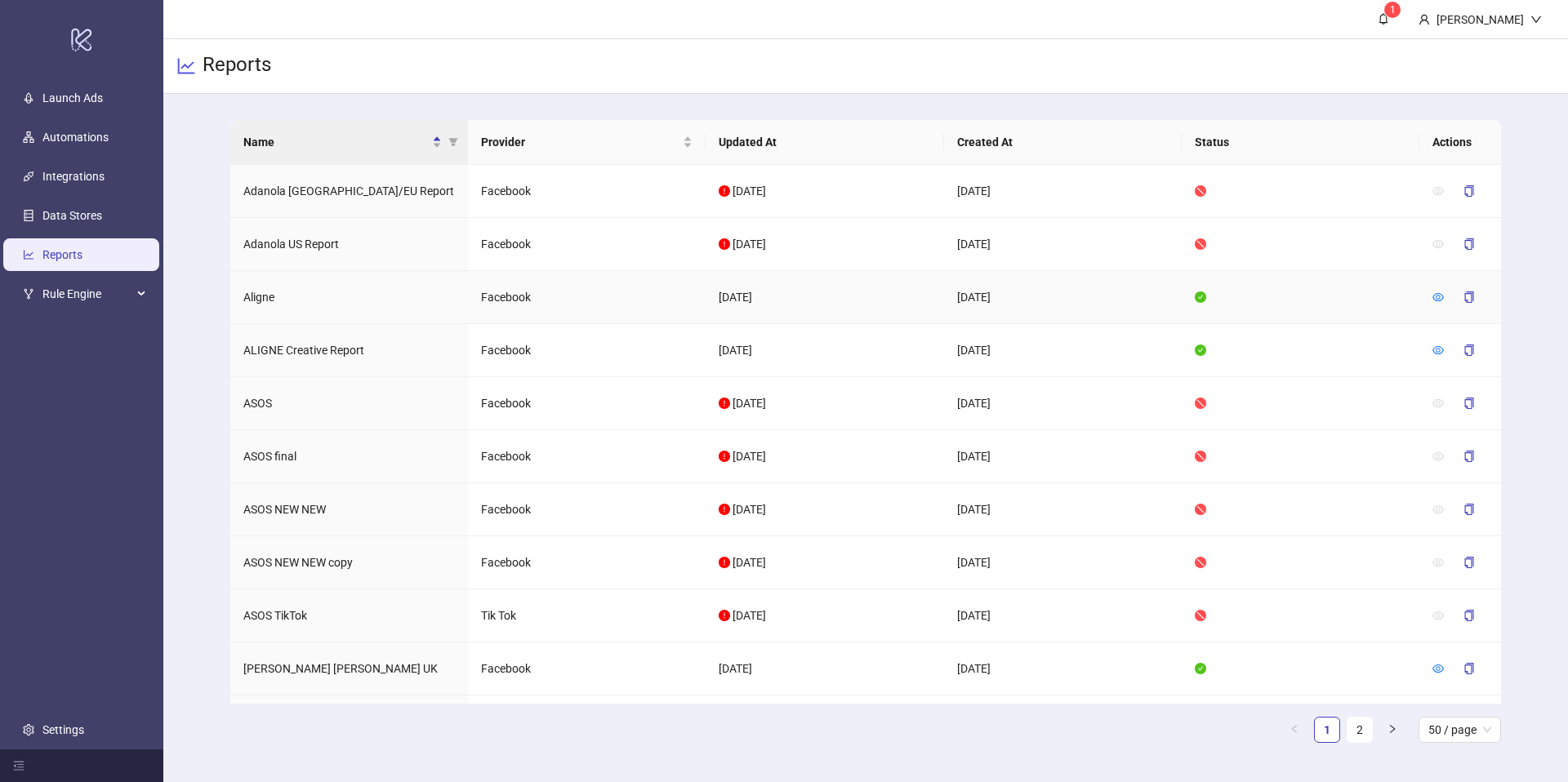
click at [1351, 293] on td at bounding box center [1299, 296] width 238 height 53
click at [1472, 297] on icon "copy" at bounding box center [1468, 296] width 9 height 11
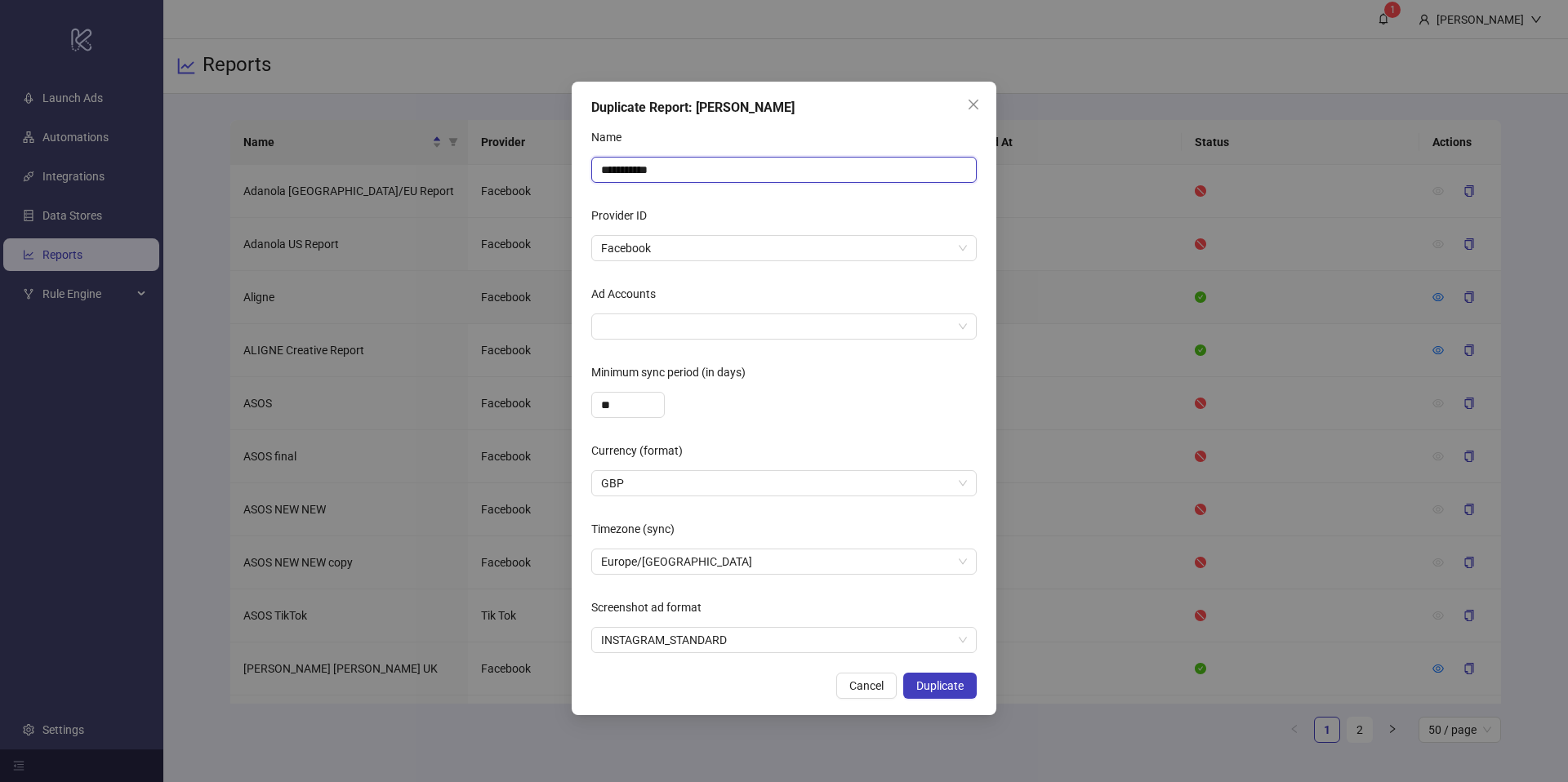
click at [673, 172] on input "**********" at bounding box center [783, 170] width 385 height 26
drag, startPoint x: 673, startPoint y: 172, endPoint x: 565, endPoint y: 161, distance: 108.6
click at [565, 161] on div "**********" at bounding box center [784, 391] width 1568 height 782
type input "*"
click at [660, 267] on form "Name * Provider ID Facebook Ad Accounts Minimum sync period (in days) ** Curren…" at bounding box center [783, 389] width 385 height 529
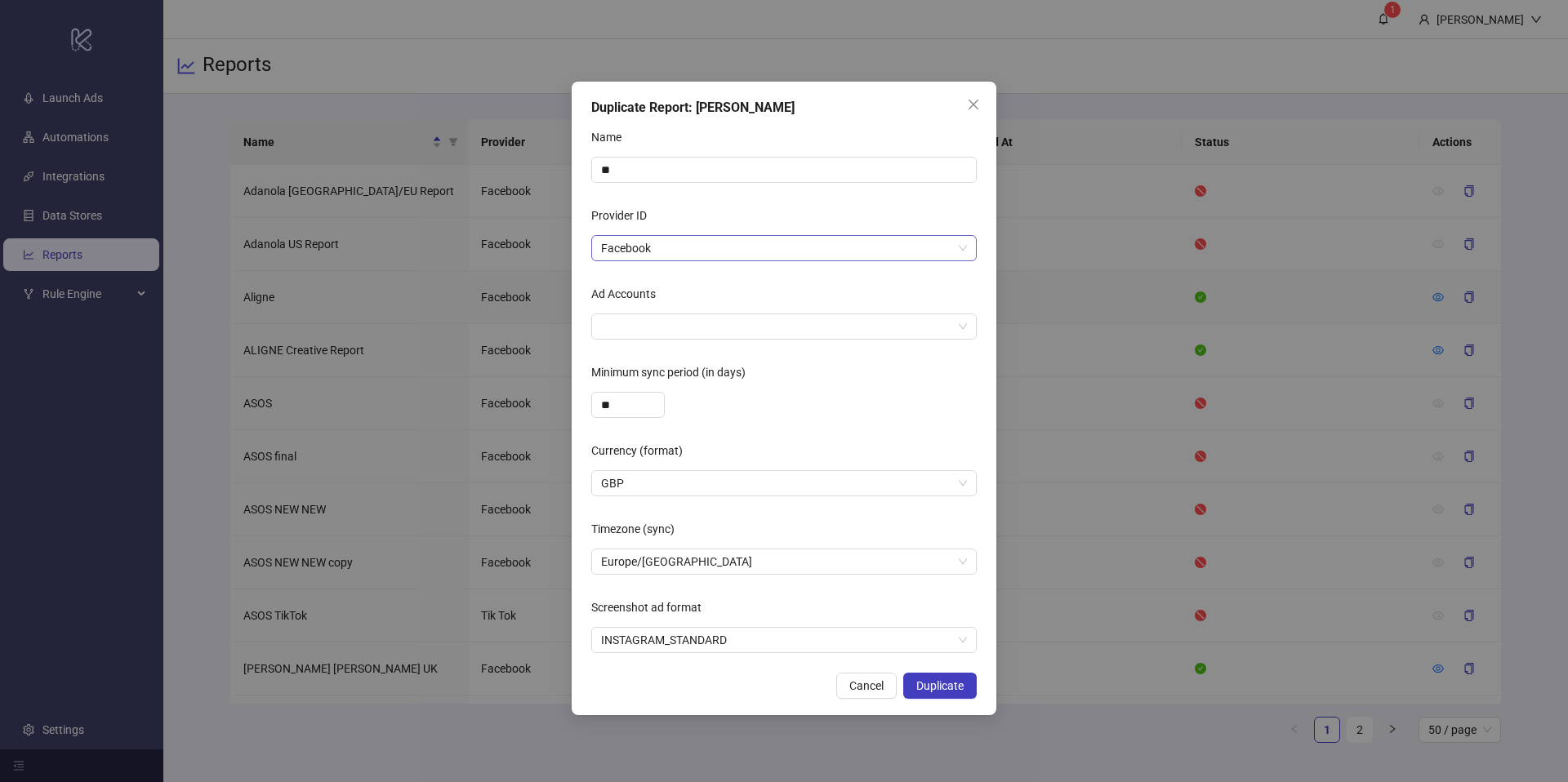
click at [653, 240] on span "Facebook" at bounding box center [784, 248] width 366 height 25
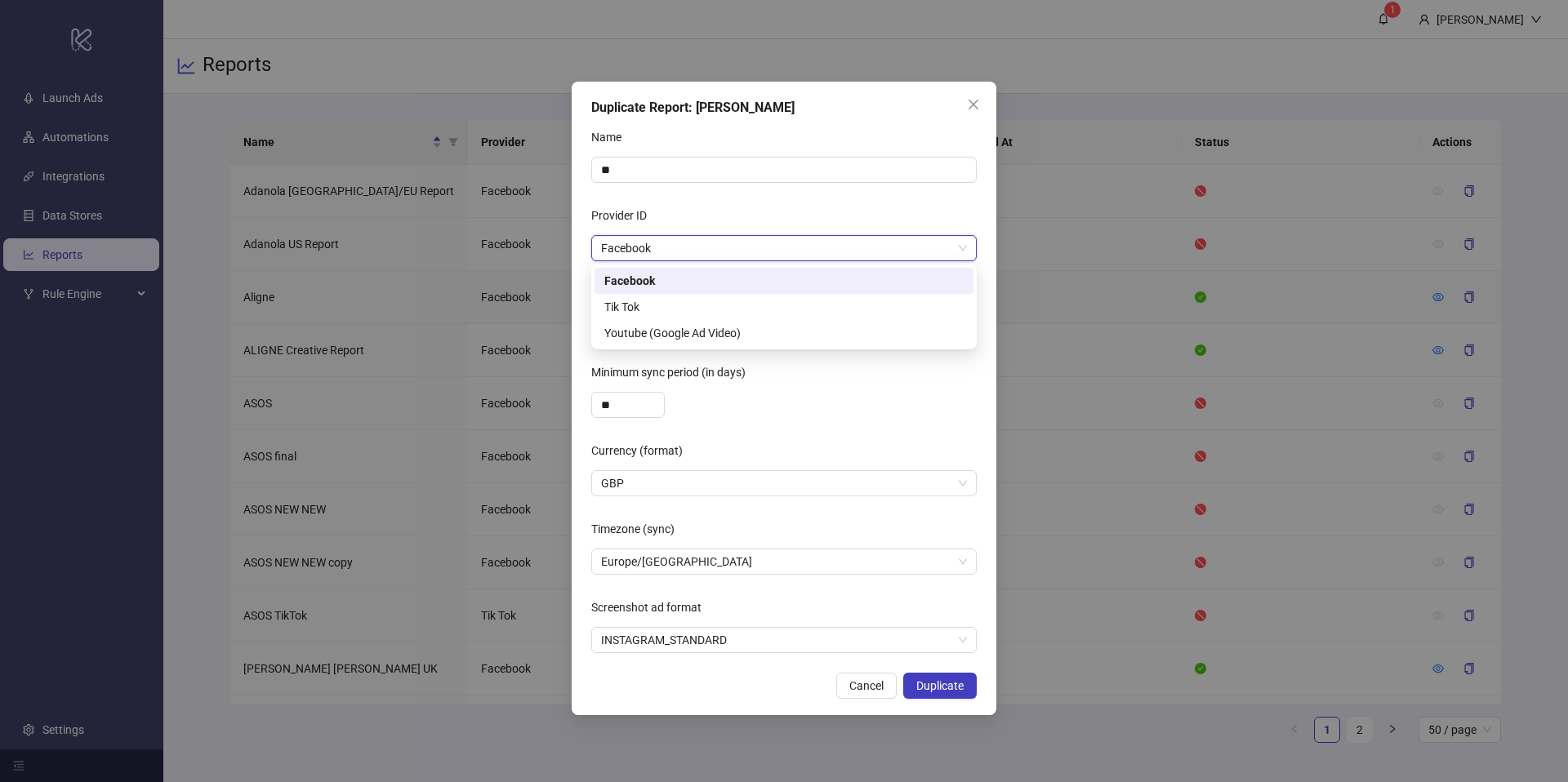
click at [653, 240] on span "Facebook" at bounding box center [784, 248] width 366 height 25
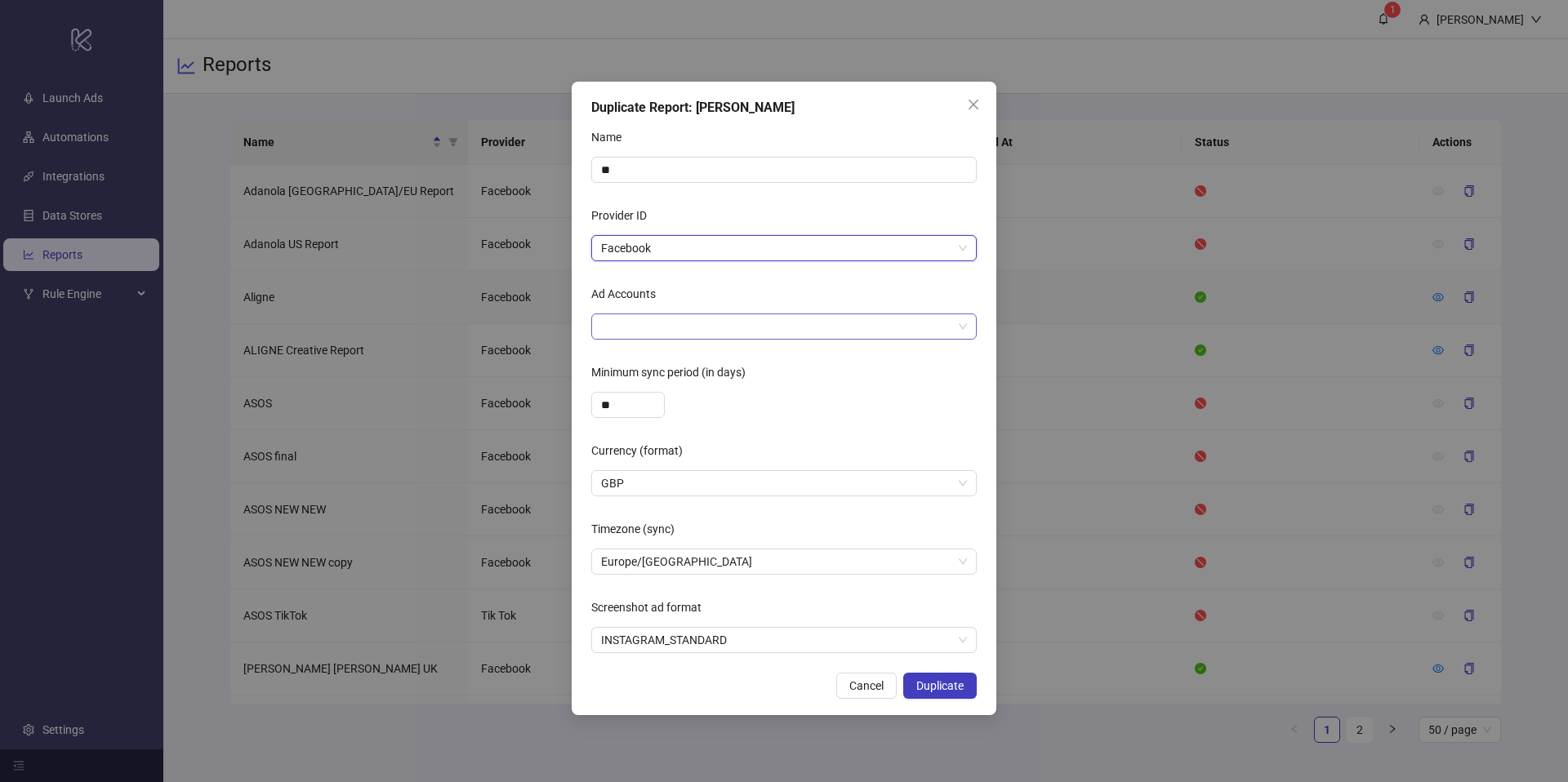
click at [639, 325] on div at bounding box center [775, 326] width 362 height 23
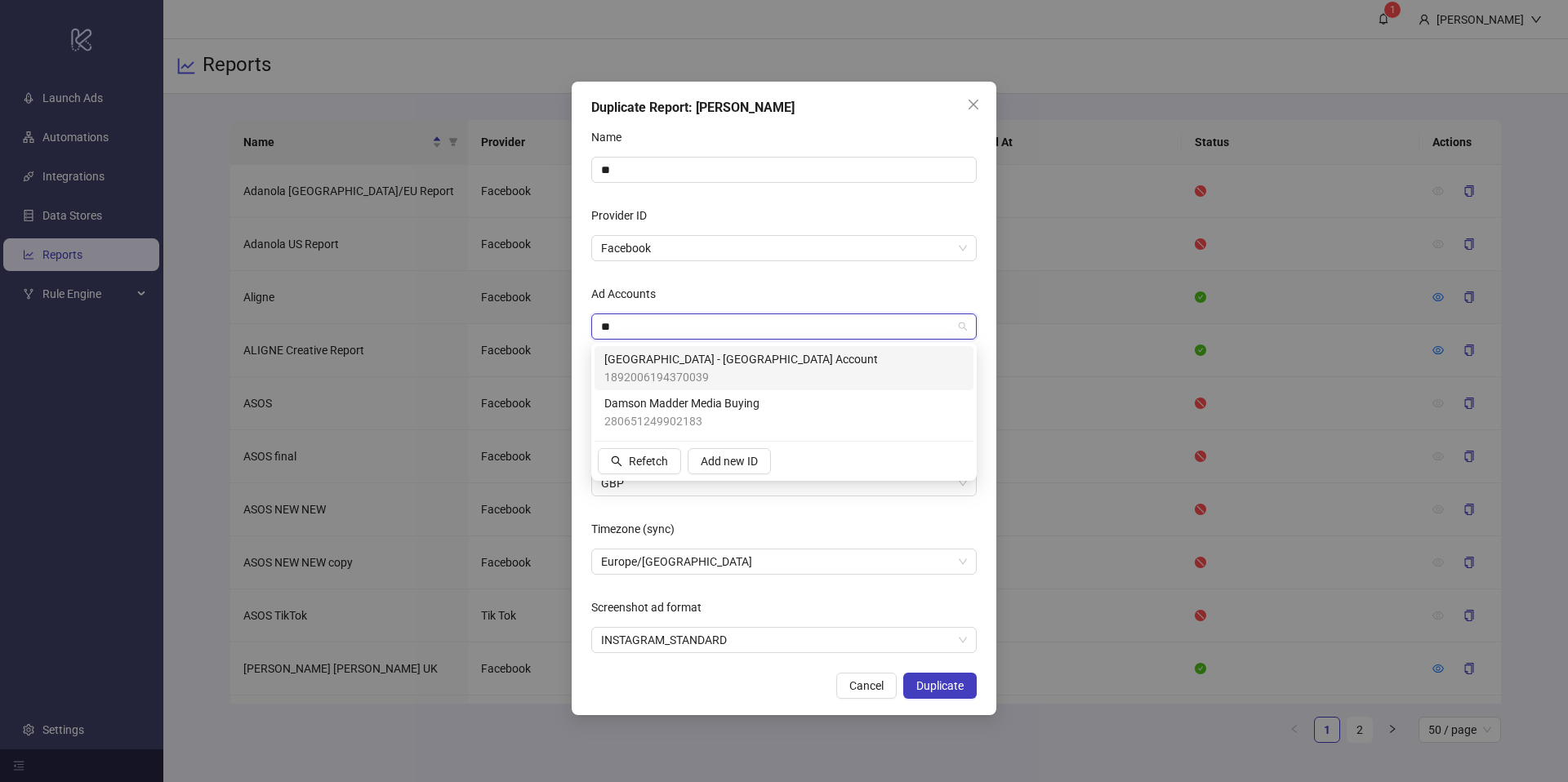
type input "*"
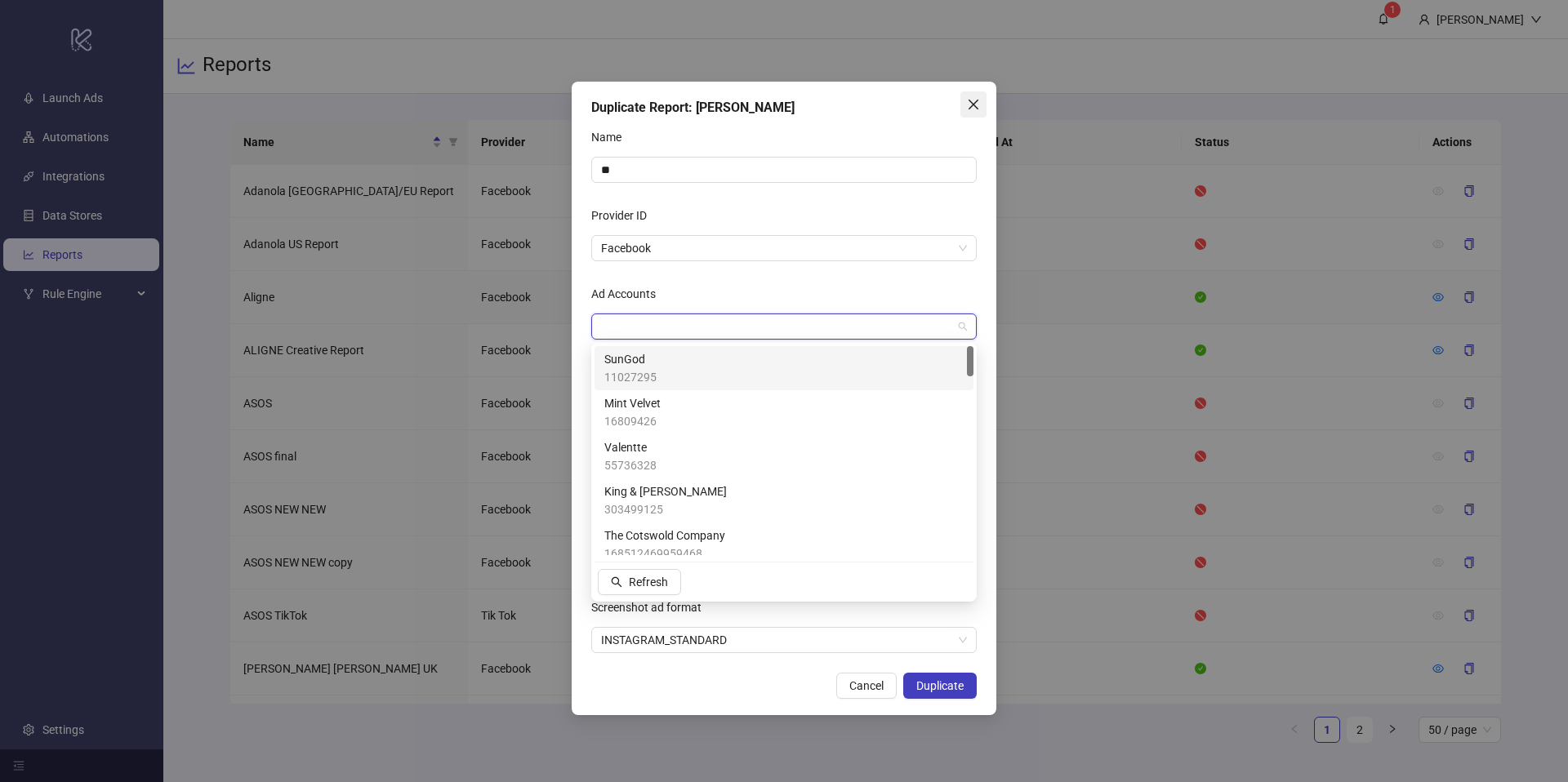
click at [981, 104] on span "Close" at bounding box center [973, 103] width 26 height 13
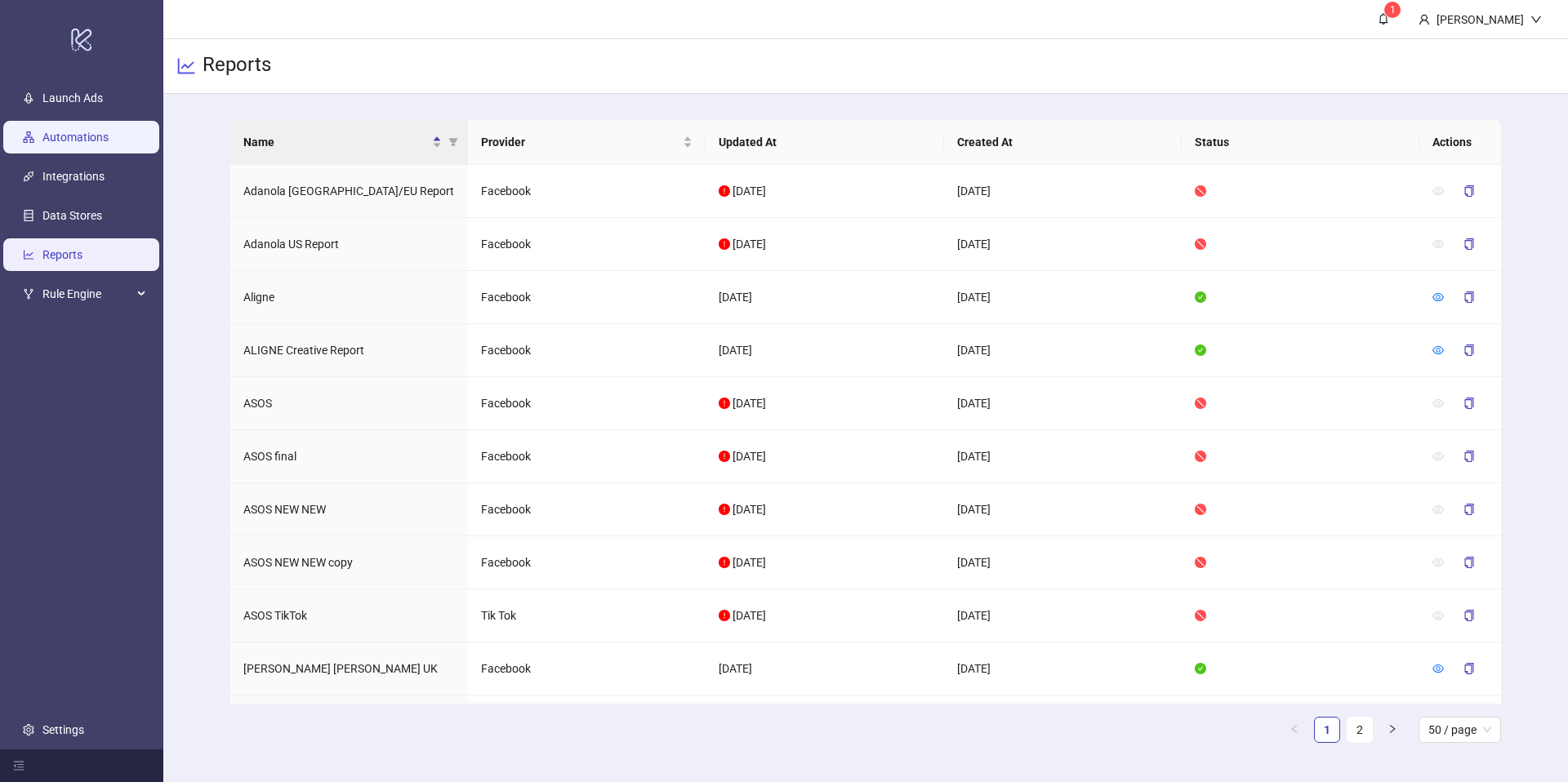
click at [47, 130] on link "Automations" at bounding box center [76, 136] width 66 height 13
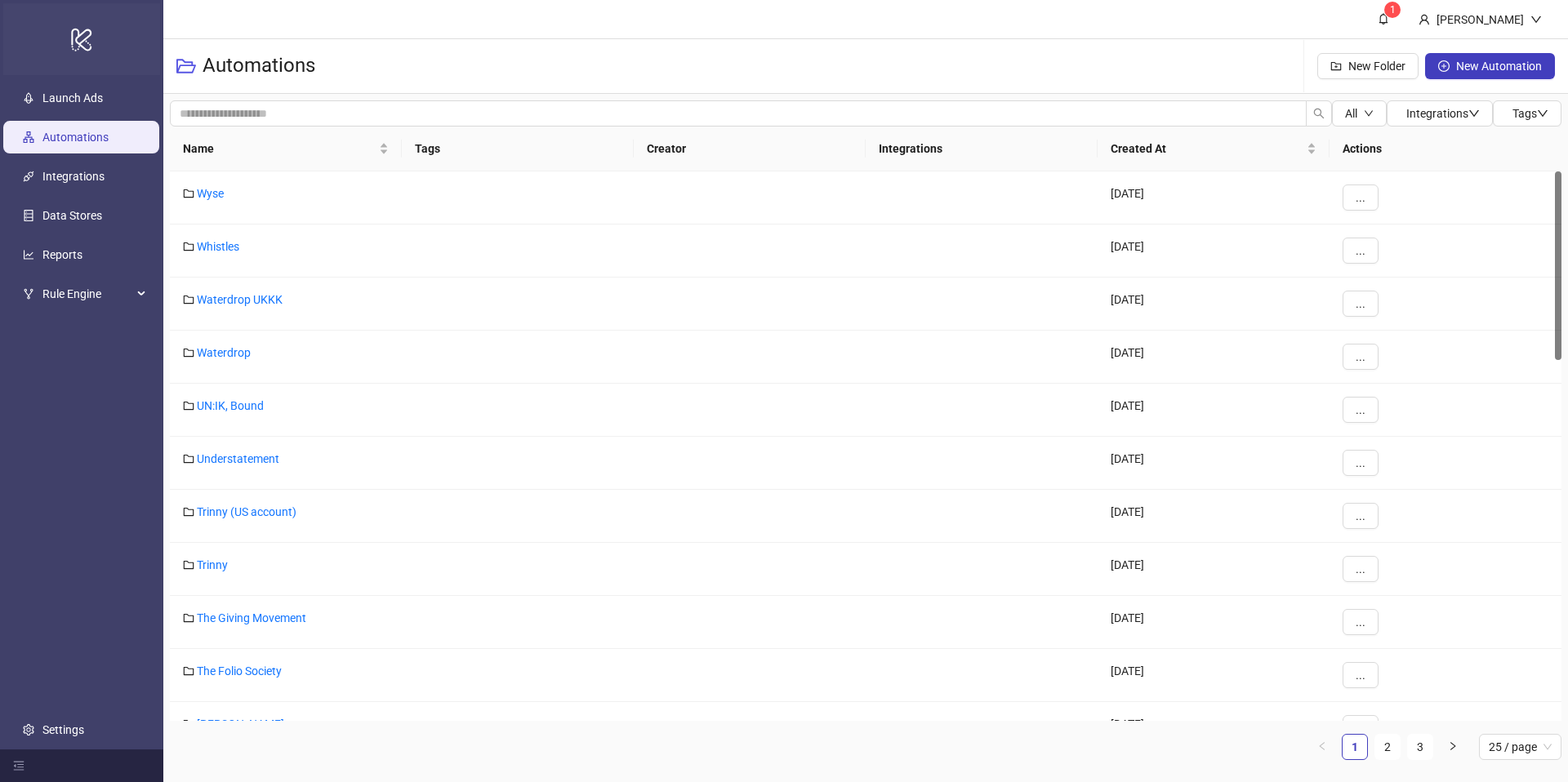
click at [68, 39] on div "logo/logo-mobile" at bounding box center [82, 39] width 157 height 72
